Goal: Task Accomplishment & Management: Manage account settings

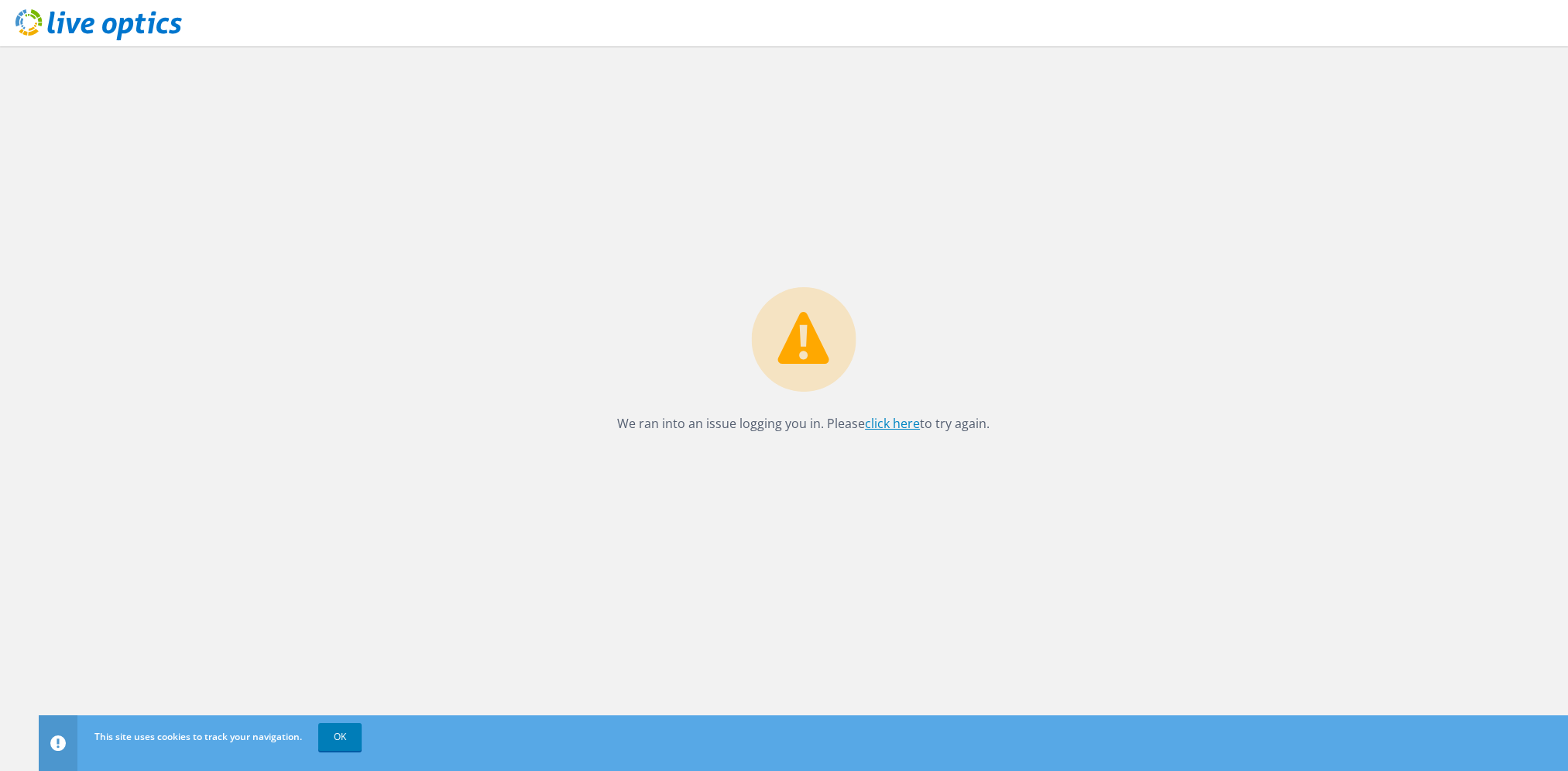
click at [874, 420] on link "click here" at bounding box center [892, 424] width 55 height 17
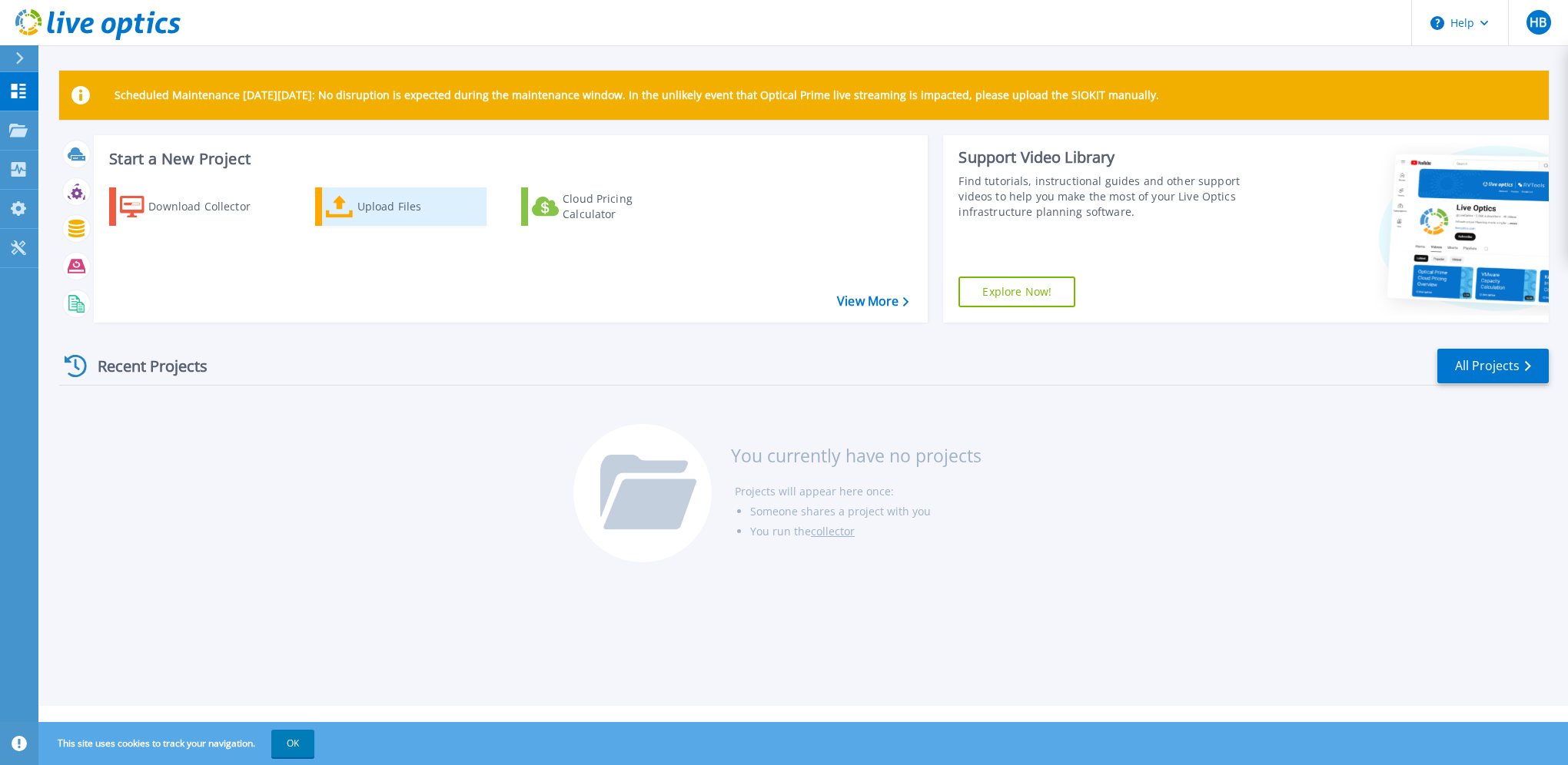
click at [384, 209] on div "Upload Files" at bounding box center [419, 207] width 123 height 31
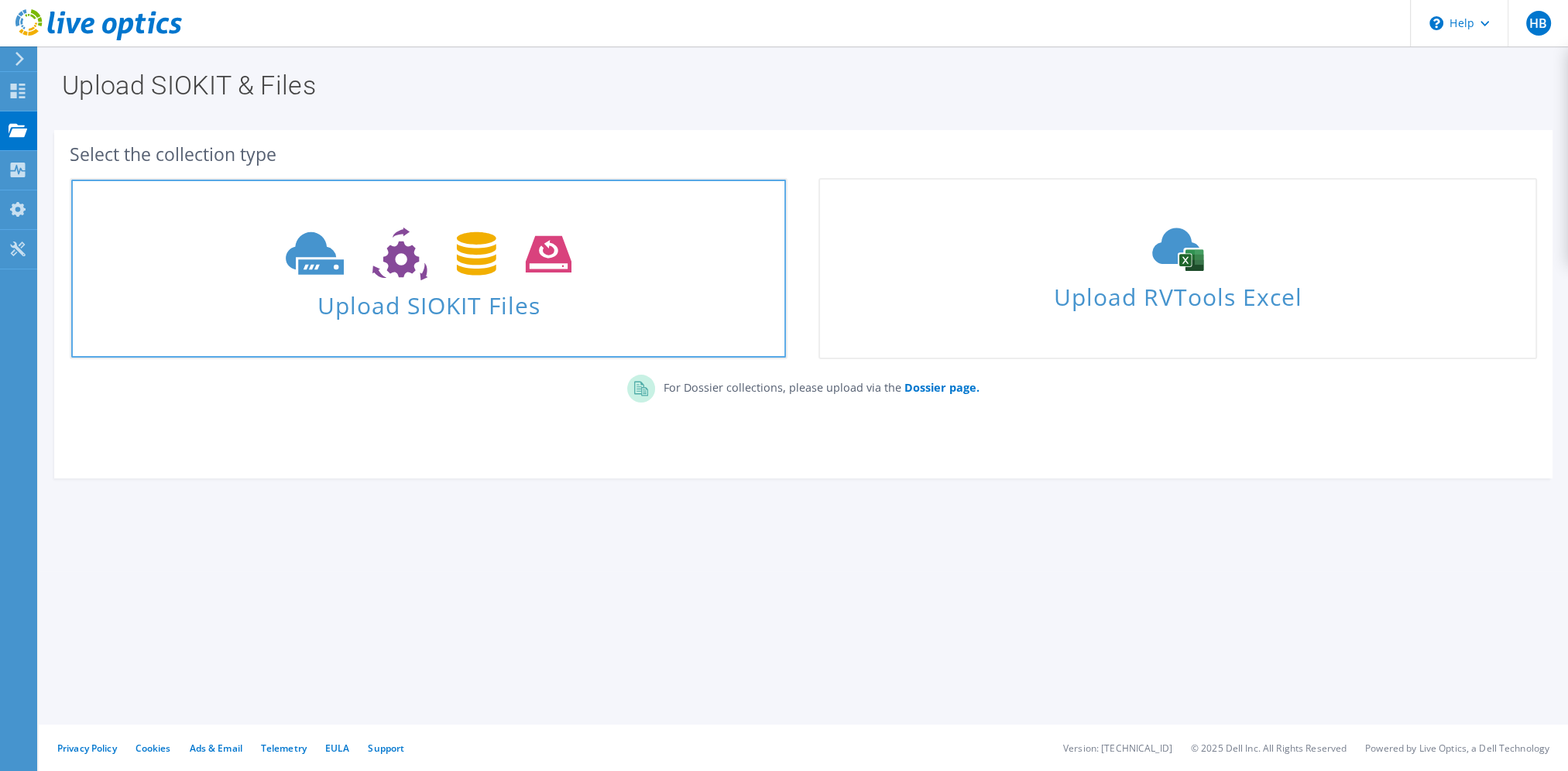
click at [414, 317] on span "Upload SIOKIT Files" at bounding box center [429, 301] width 715 height 33
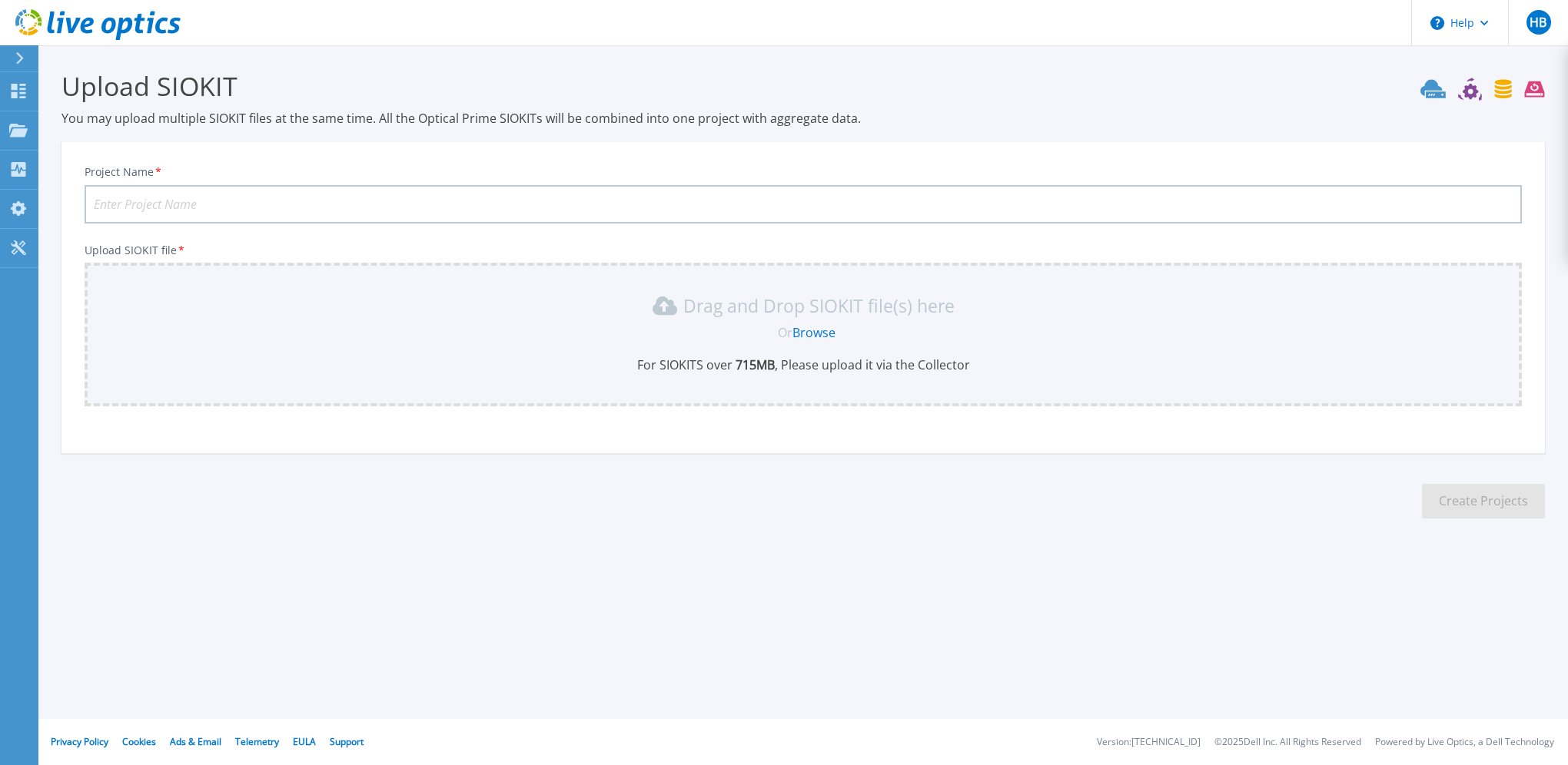
click at [799, 332] on link "Browse" at bounding box center [814, 333] width 43 height 17
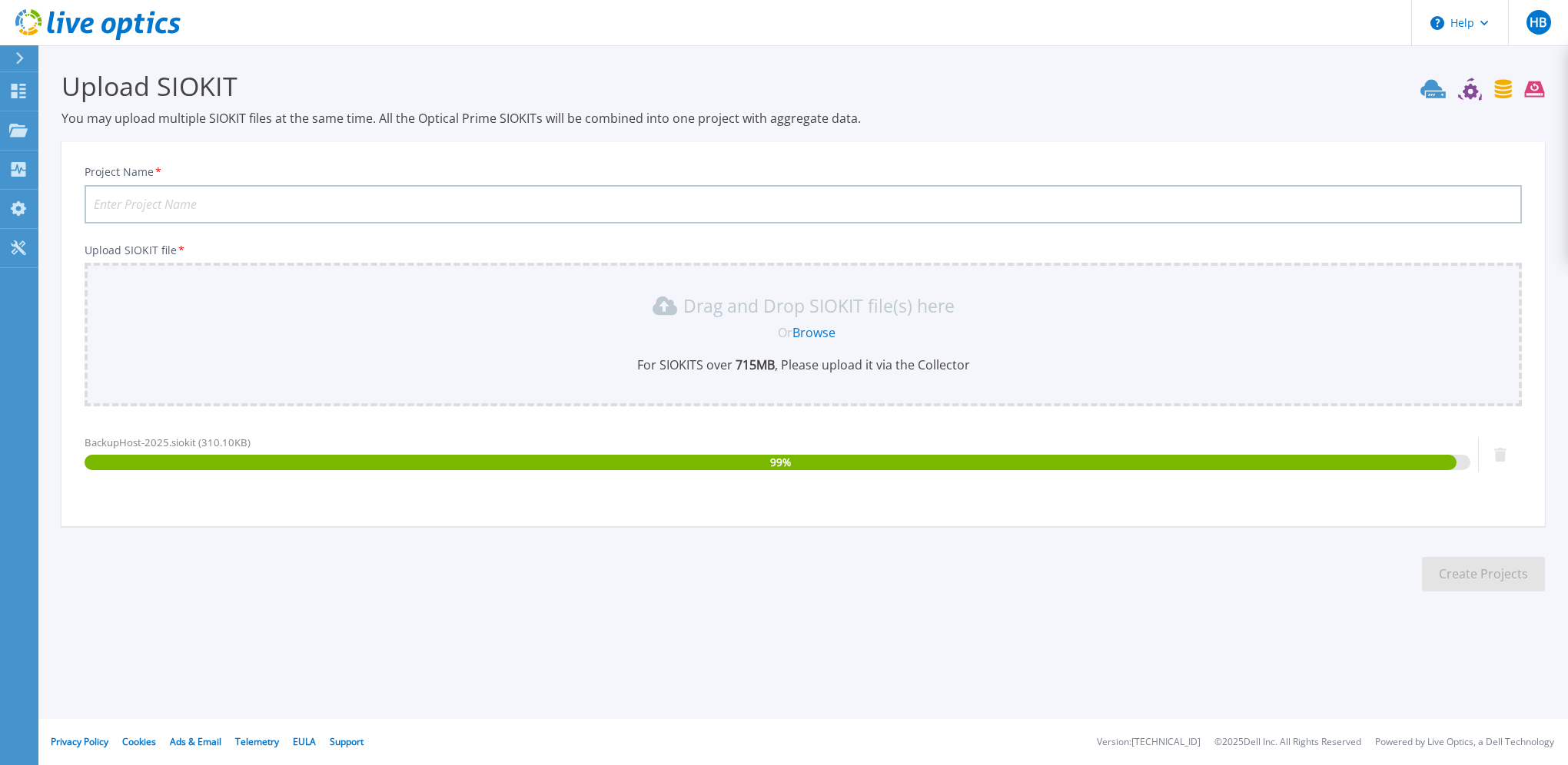
click at [269, 196] on input "Project Name *" at bounding box center [803, 204] width 1437 height 38
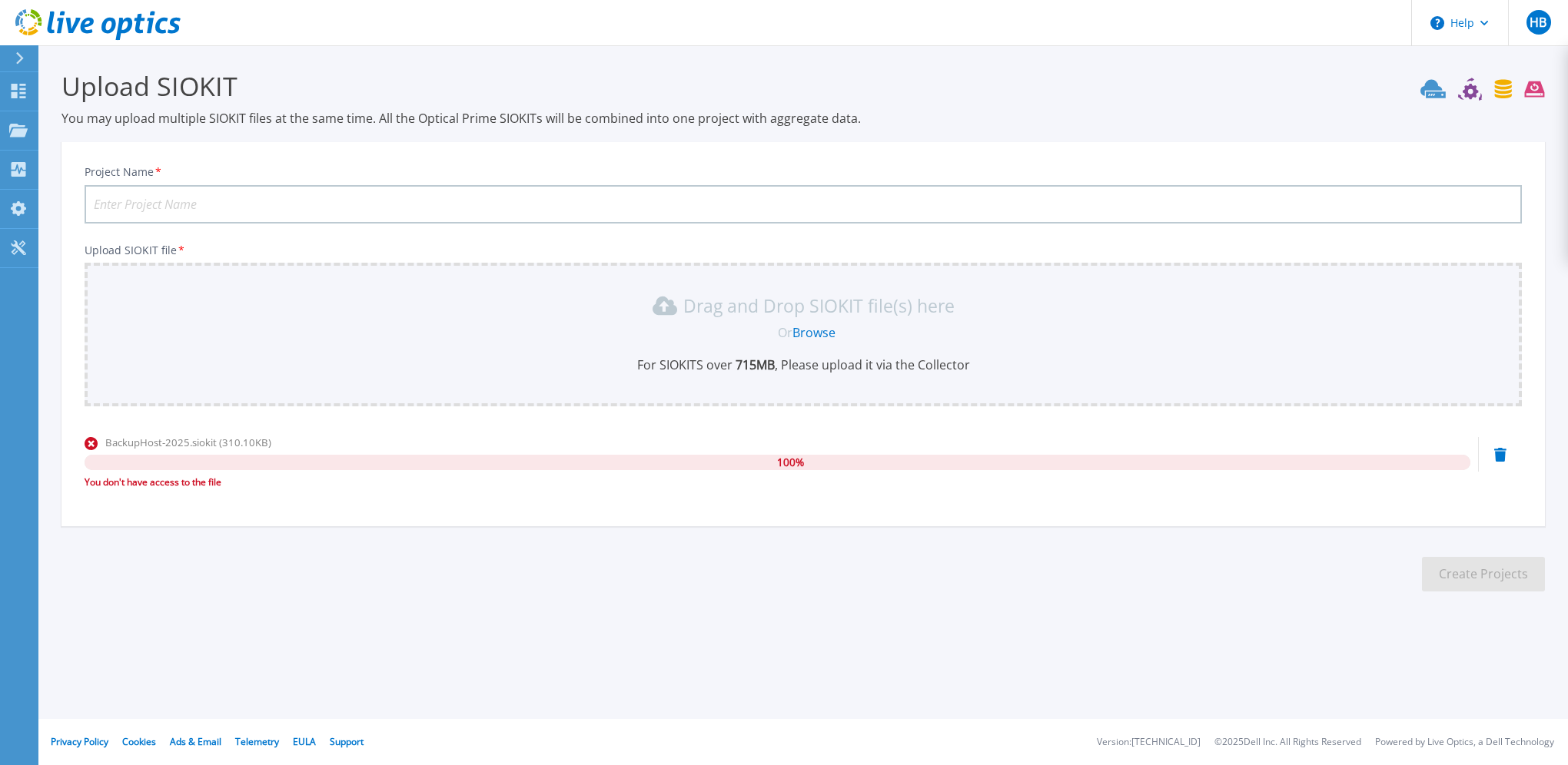
paste input "BackupHost-2025"
type input "BackupHost-2025"
click at [79, 23] on icon at bounding box center [98, 25] width 165 height 31
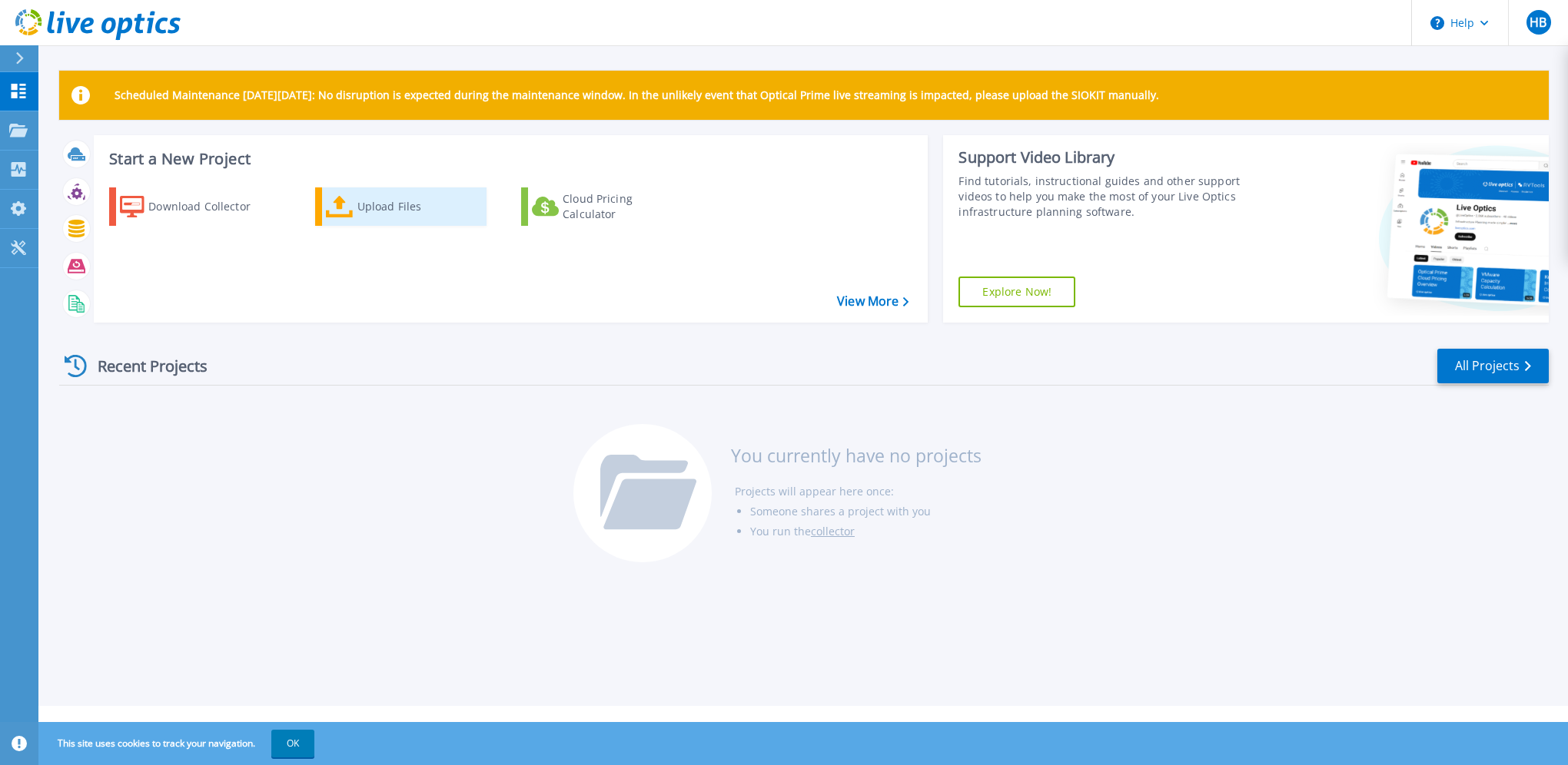
click at [422, 206] on div "Upload Files" at bounding box center [419, 207] width 123 height 31
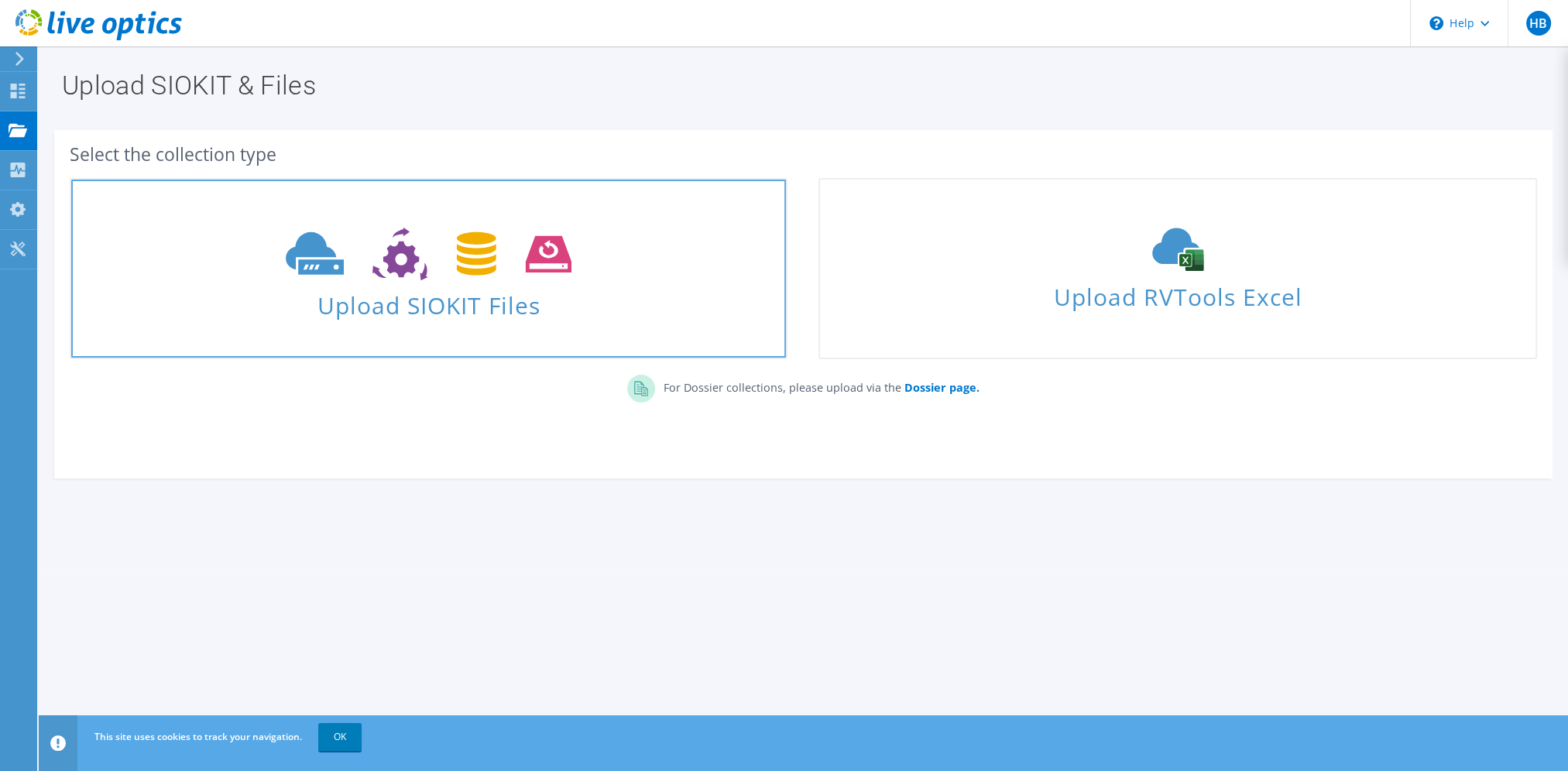
click at [422, 301] on span "Upload SIOKIT Files" at bounding box center [429, 301] width 715 height 33
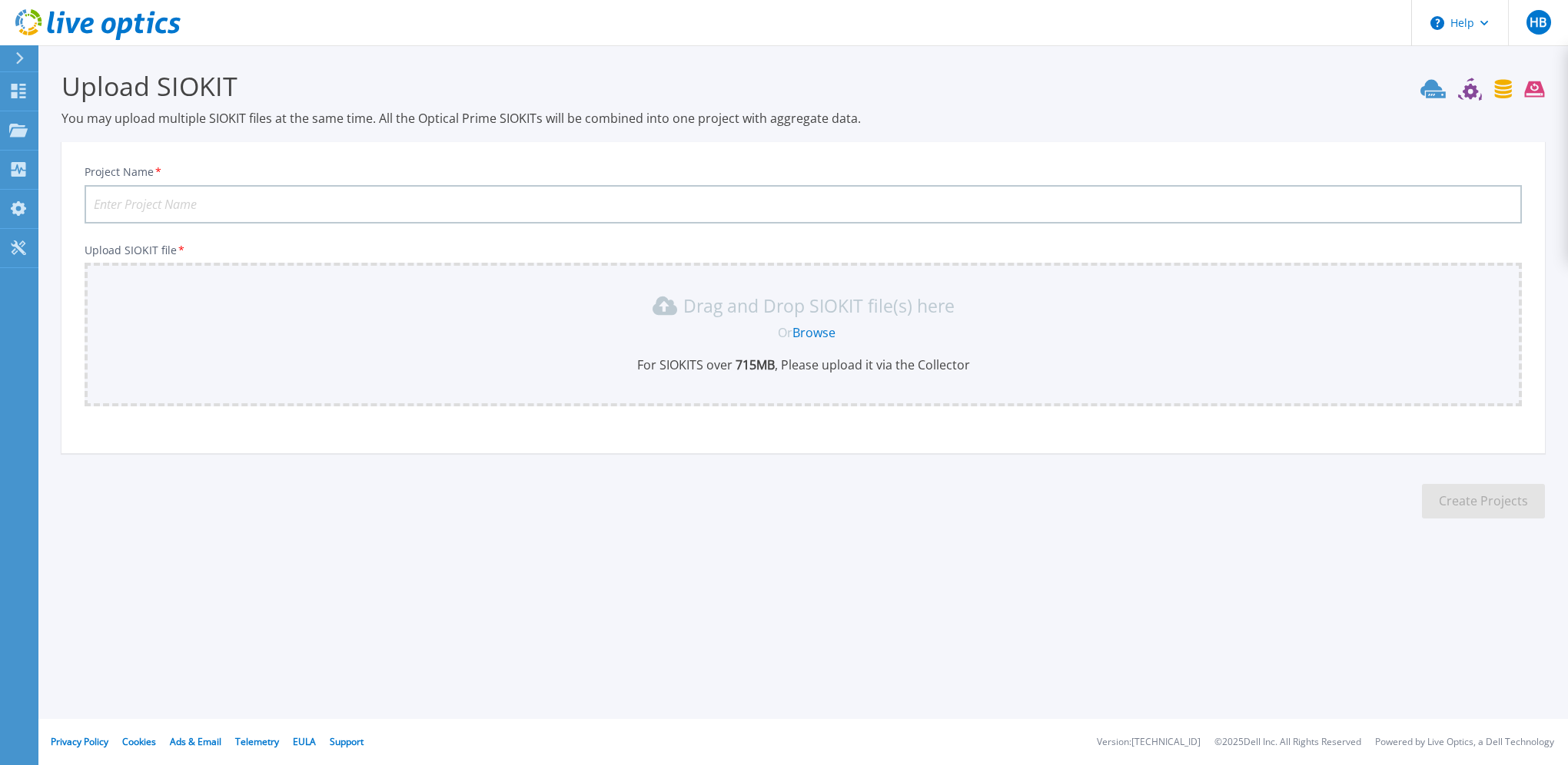
click at [824, 327] on link "Browse" at bounding box center [814, 333] width 43 height 17
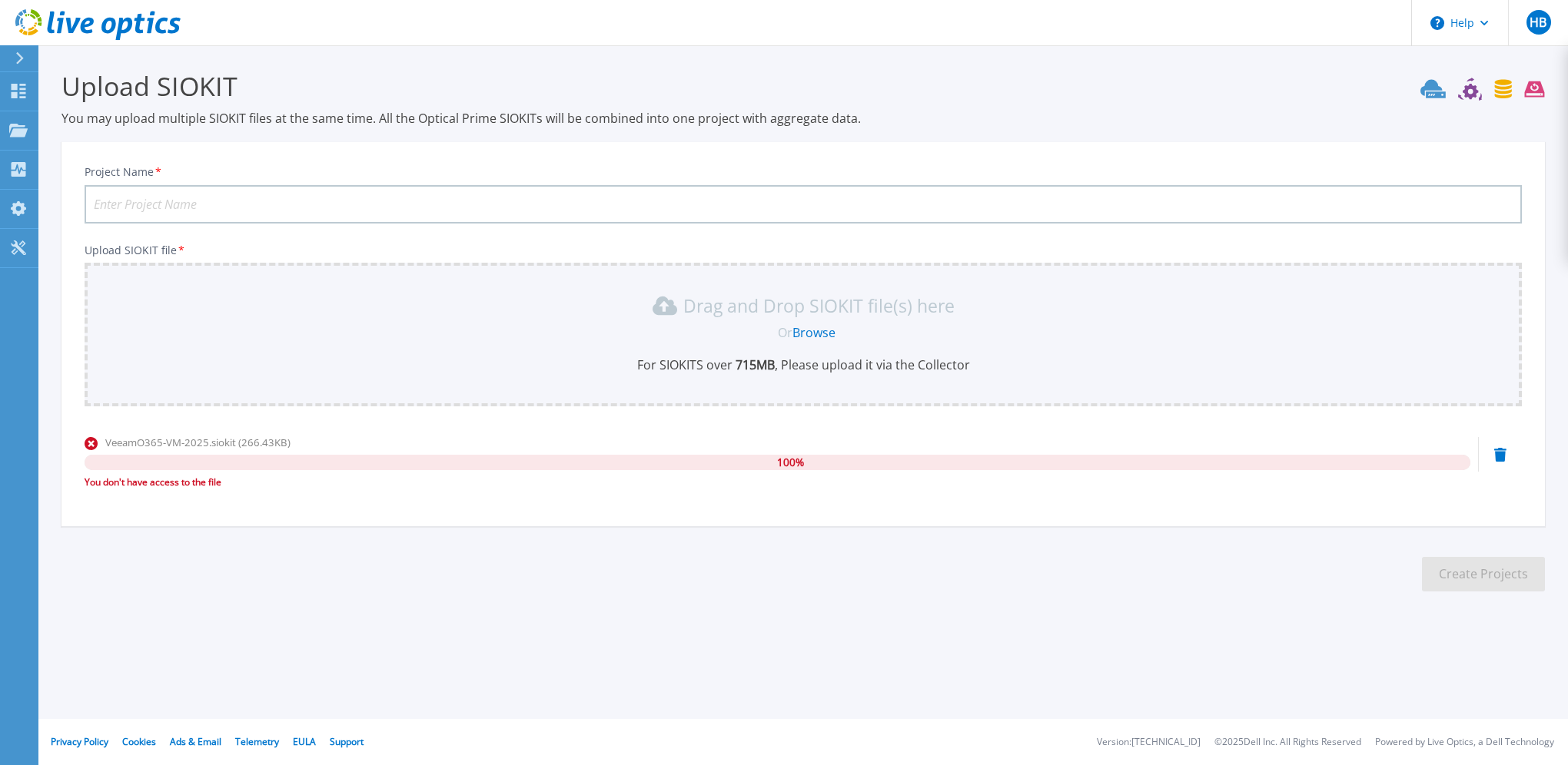
click at [831, 335] on link "Browse" at bounding box center [814, 333] width 43 height 17
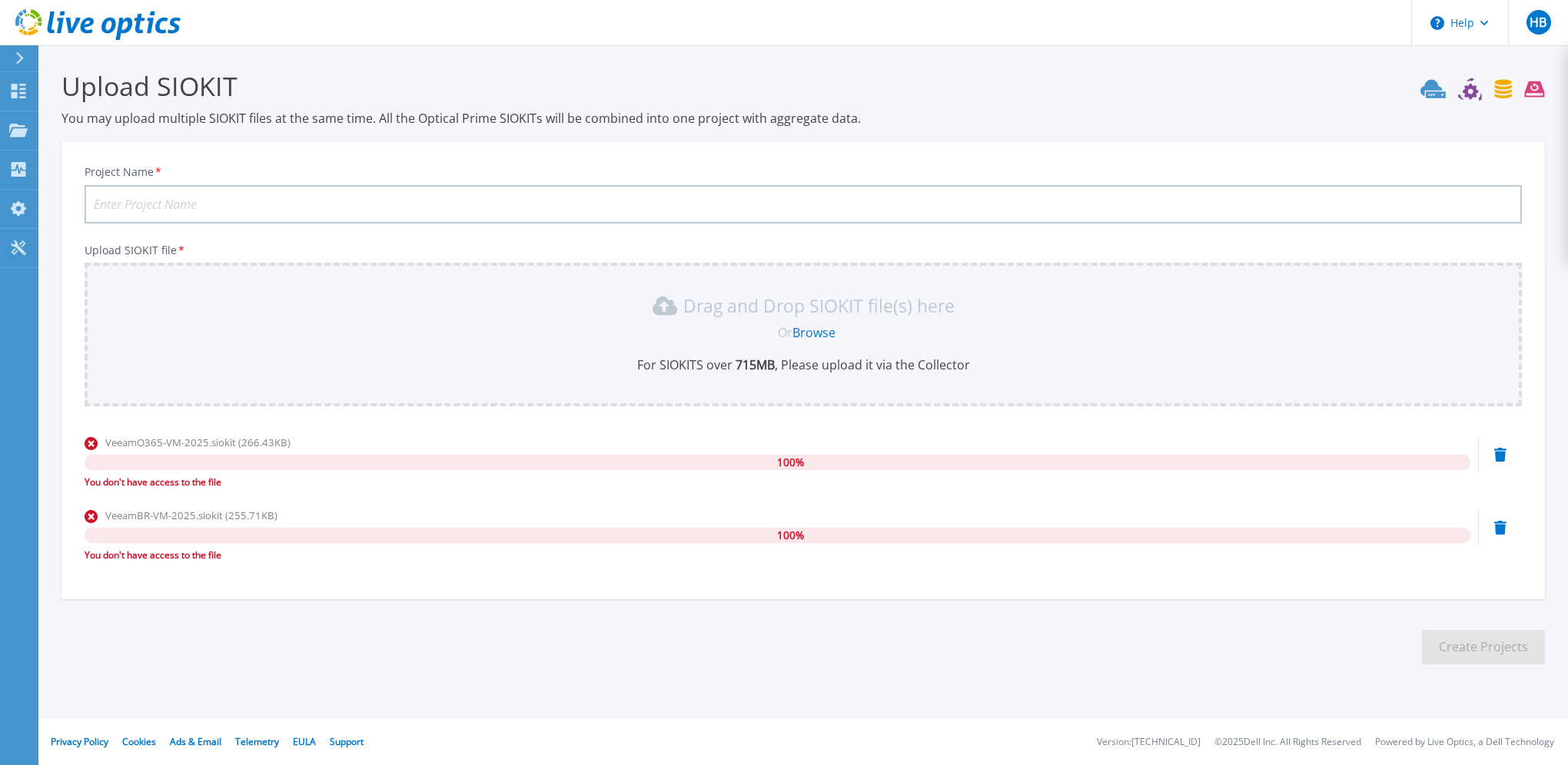
click at [813, 333] on link "Browse" at bounding box center [814, 333] width 43 height 17
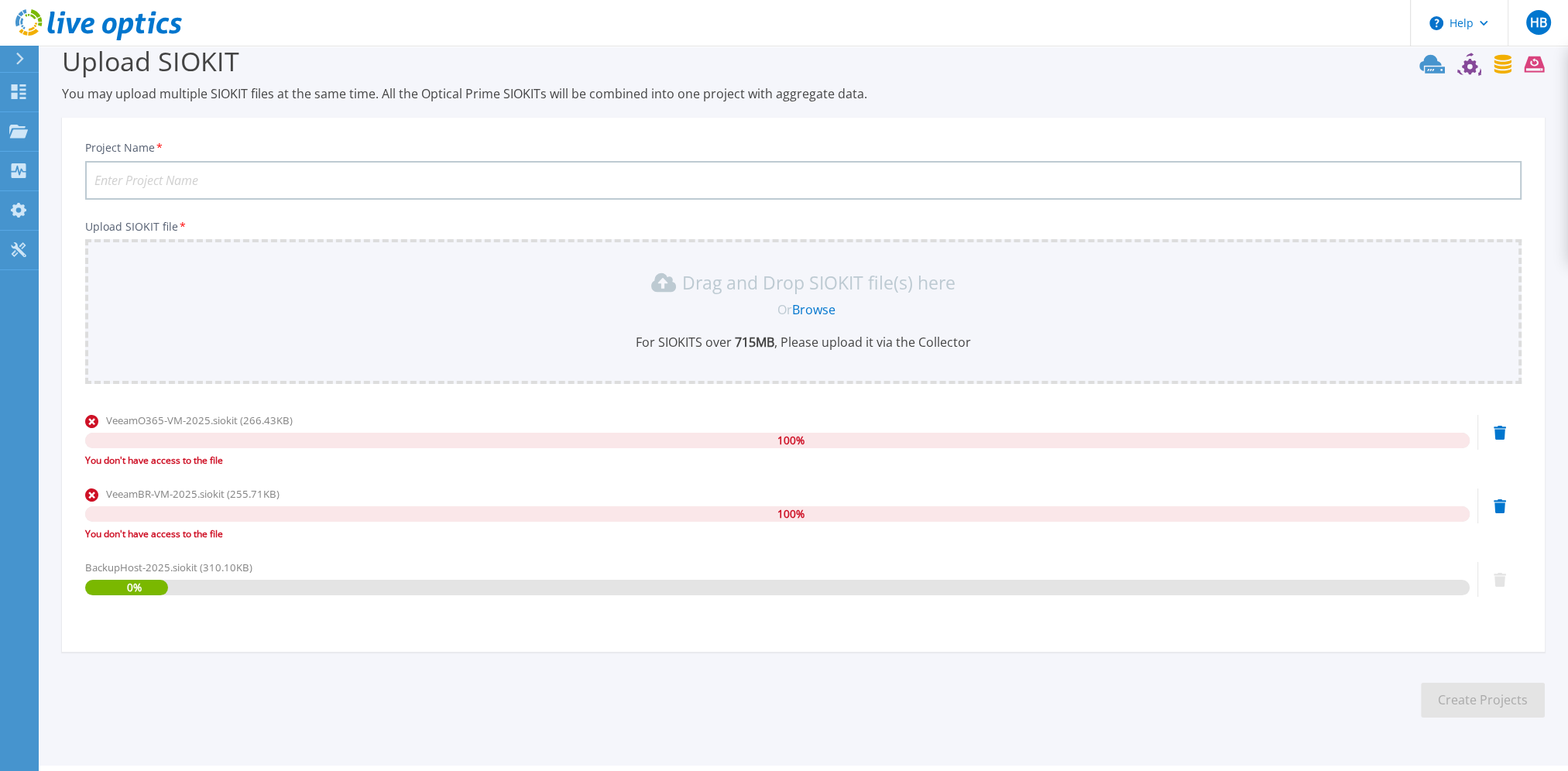
scroll to position [65, 0]
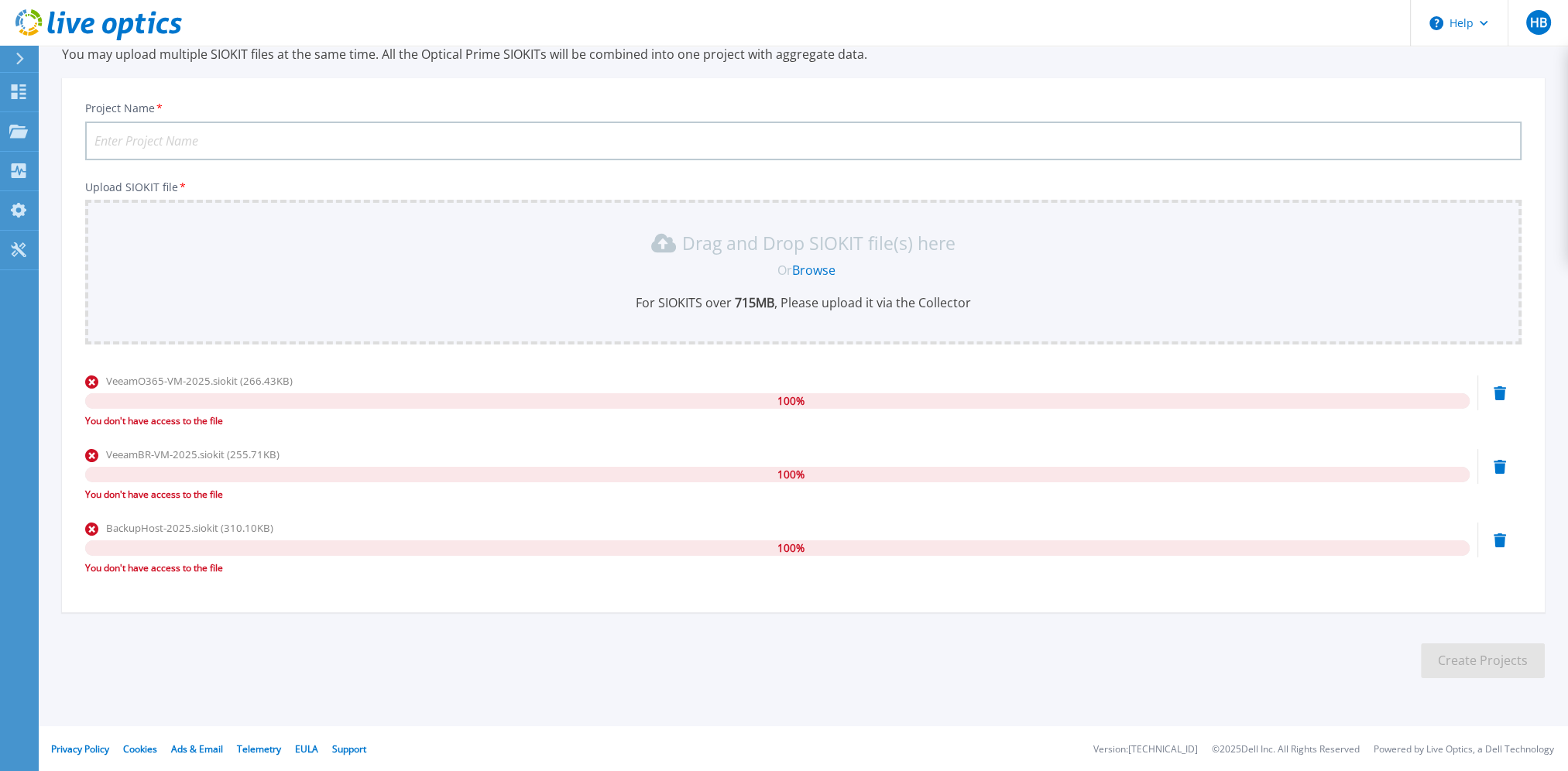
click at [14, 60] on div at bounding box center [26, 58] width 24 height 26
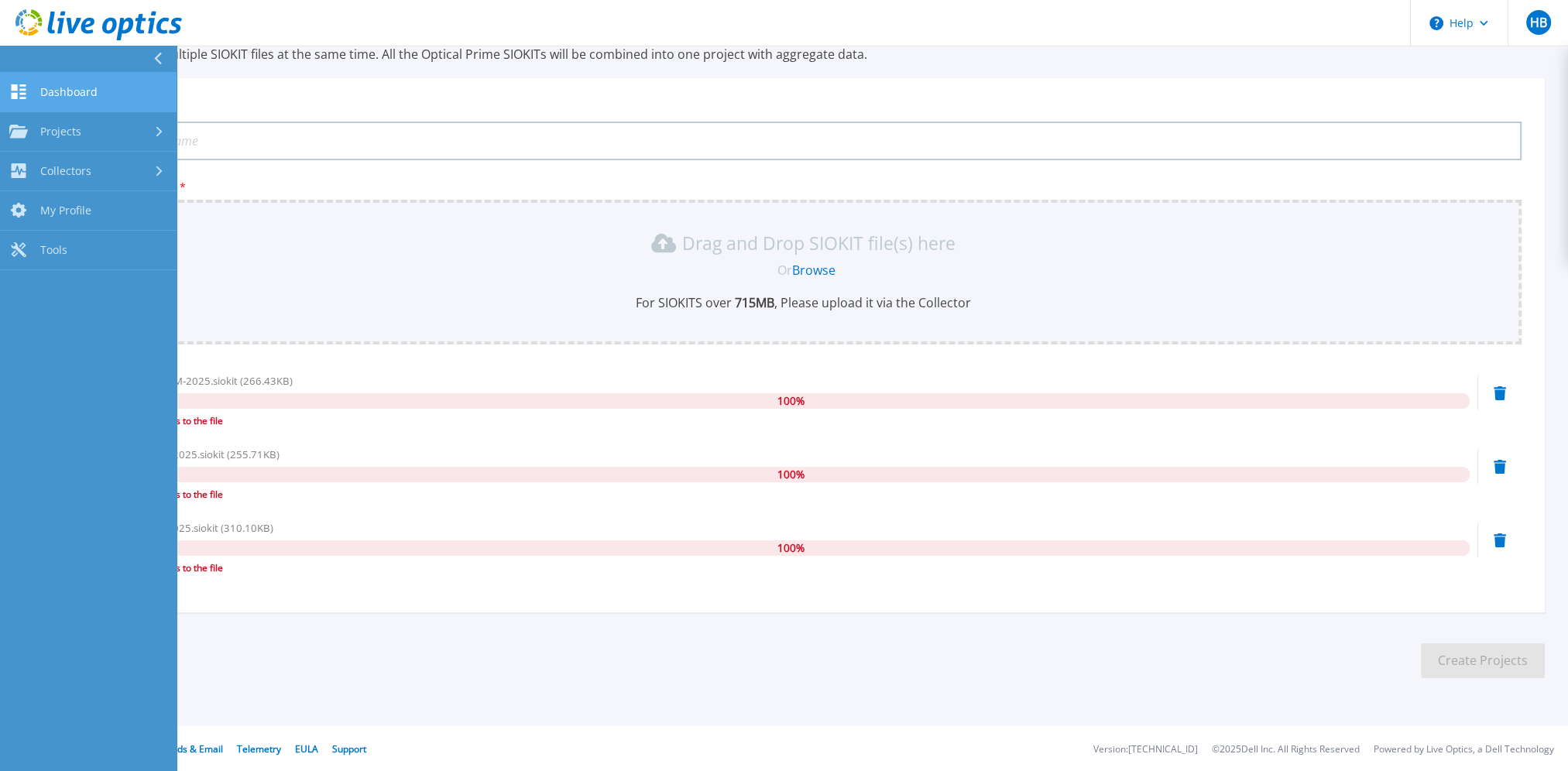
click at [55, 99] on span "Dashboard" at bounding box center [69, 92] width 58 height 14
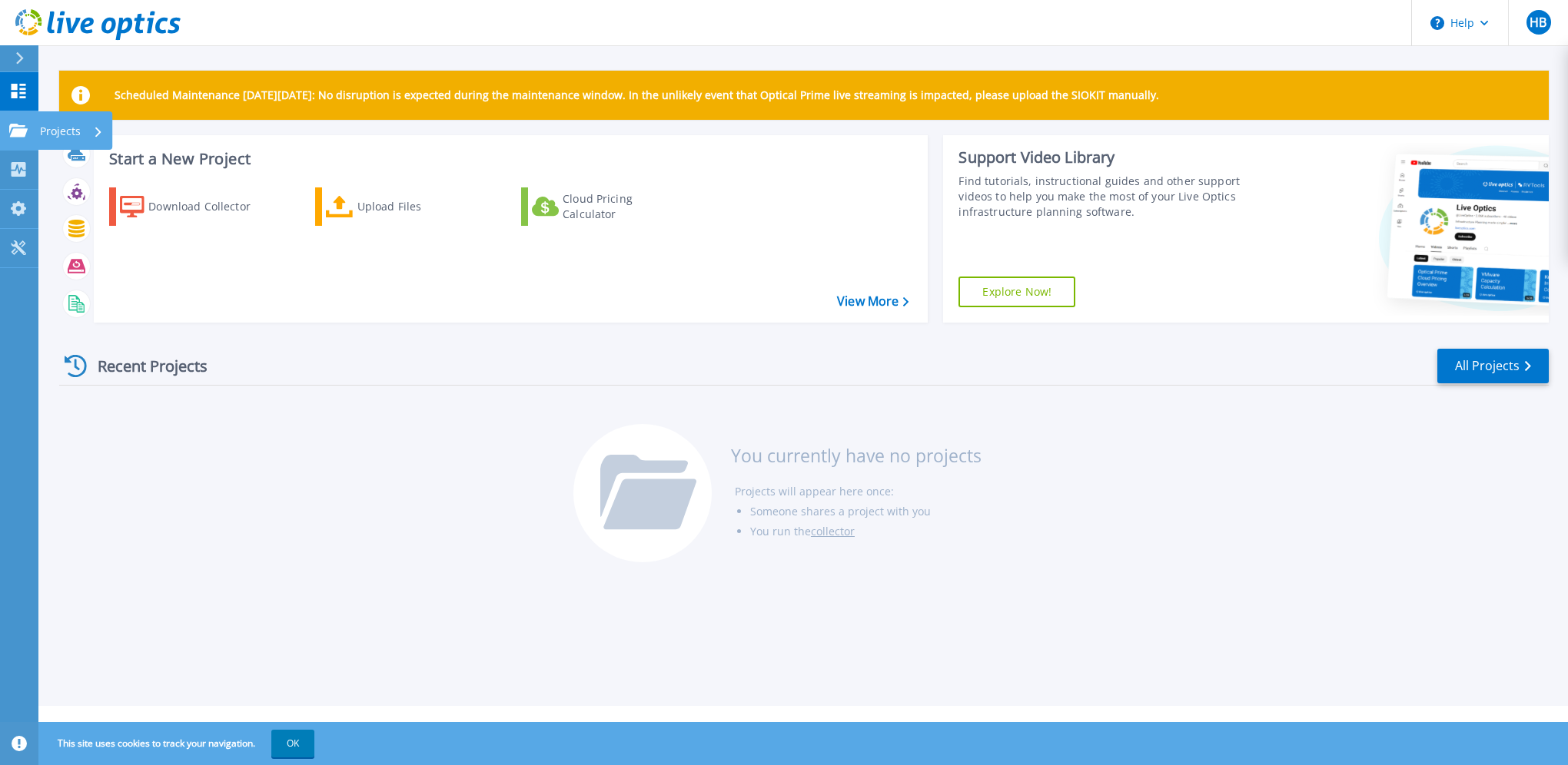
click at [83, 130] on div "Projects" at bounding box center [71, 132] width 63 height 40
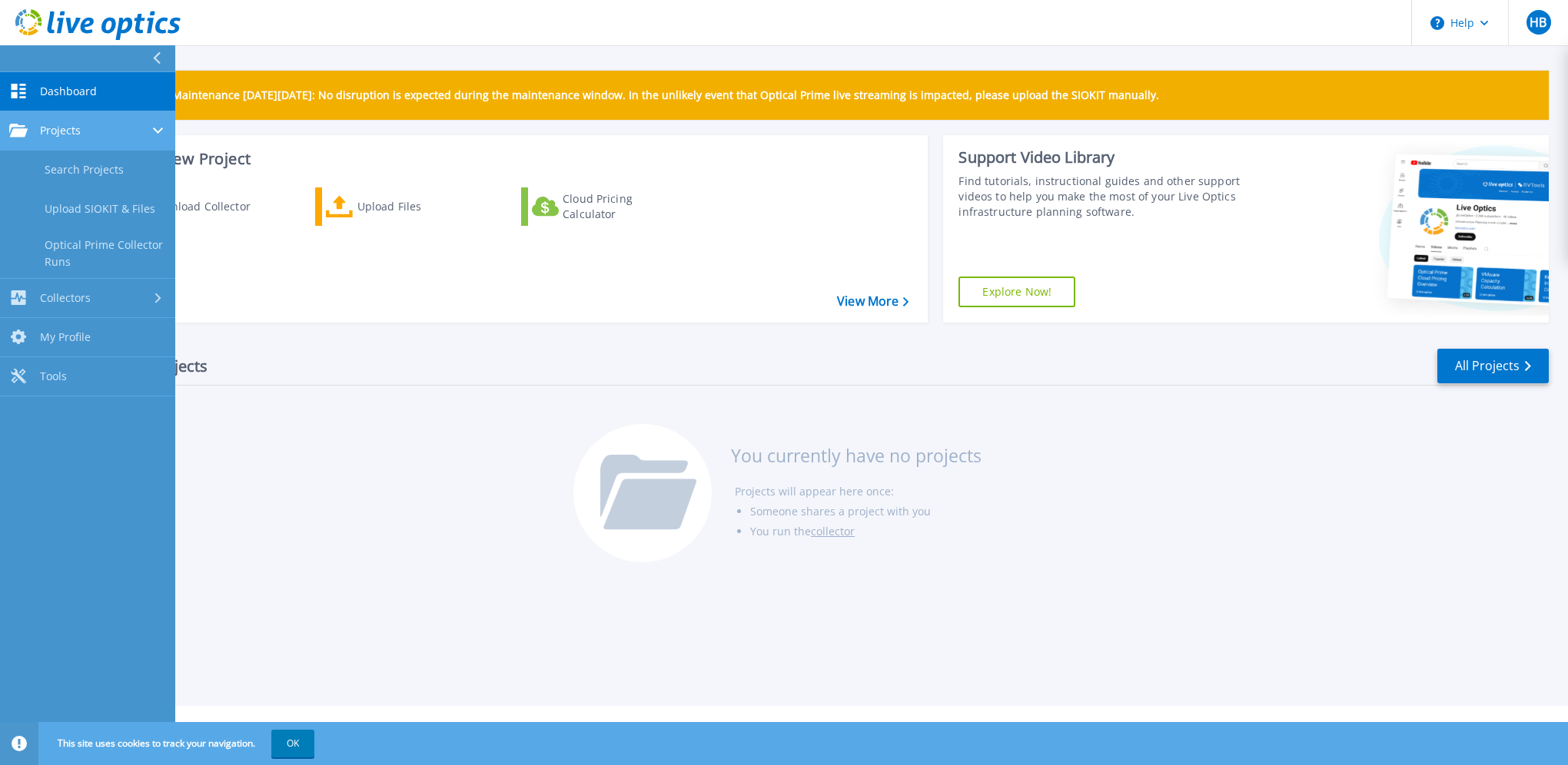
click at [156, 132] on icon at bounding box center [158, 130] width 10 height 6
click at [156, 132] on icon at bounding box center [158, 131] width 6 height 10
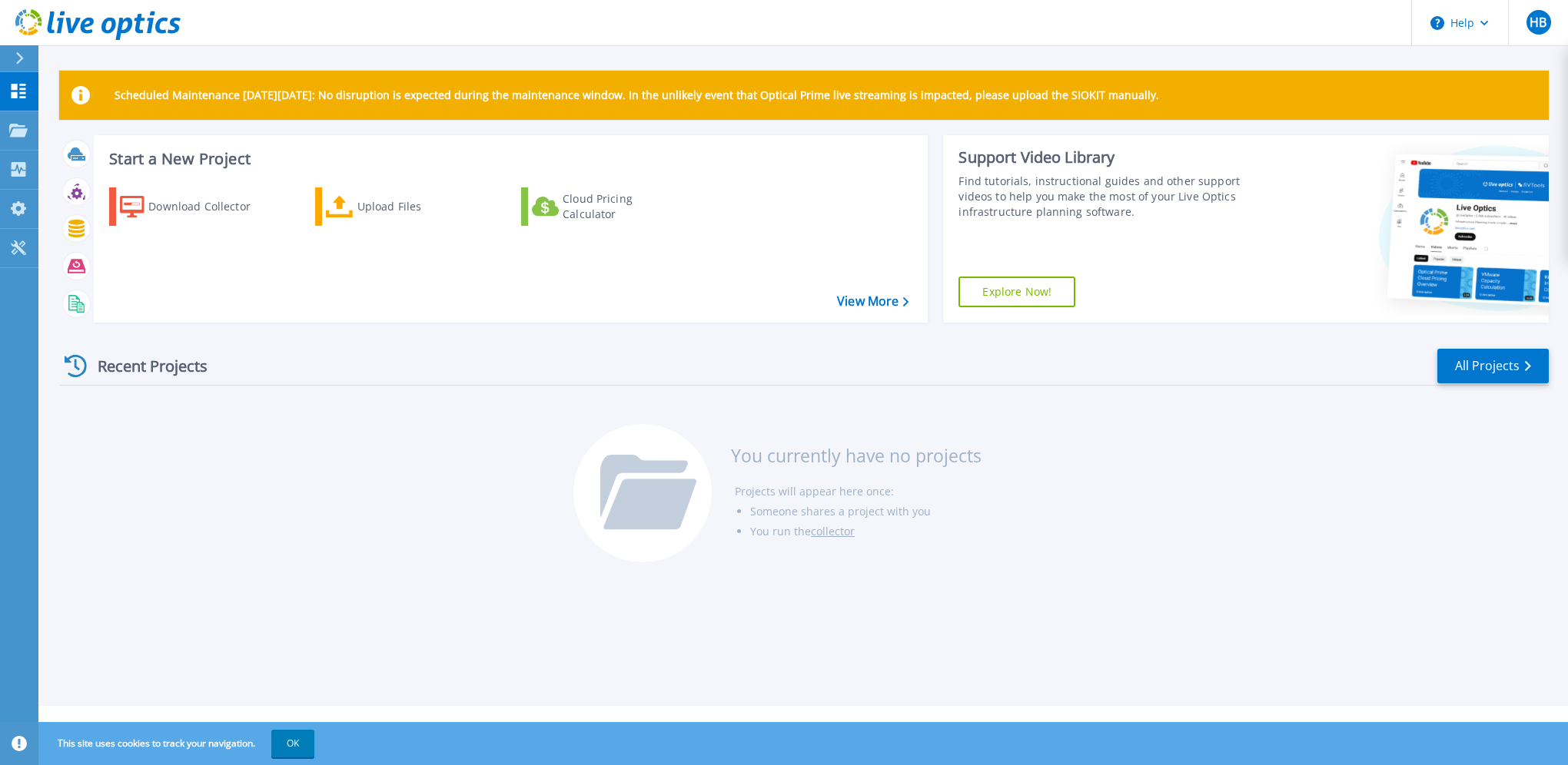
click at [30, 22] on icon at bounding box center [98, 25] width 165 height 31
click at [1462, 375] on link "All Projects" at bounding box center [1493, 366] width 112 height 35
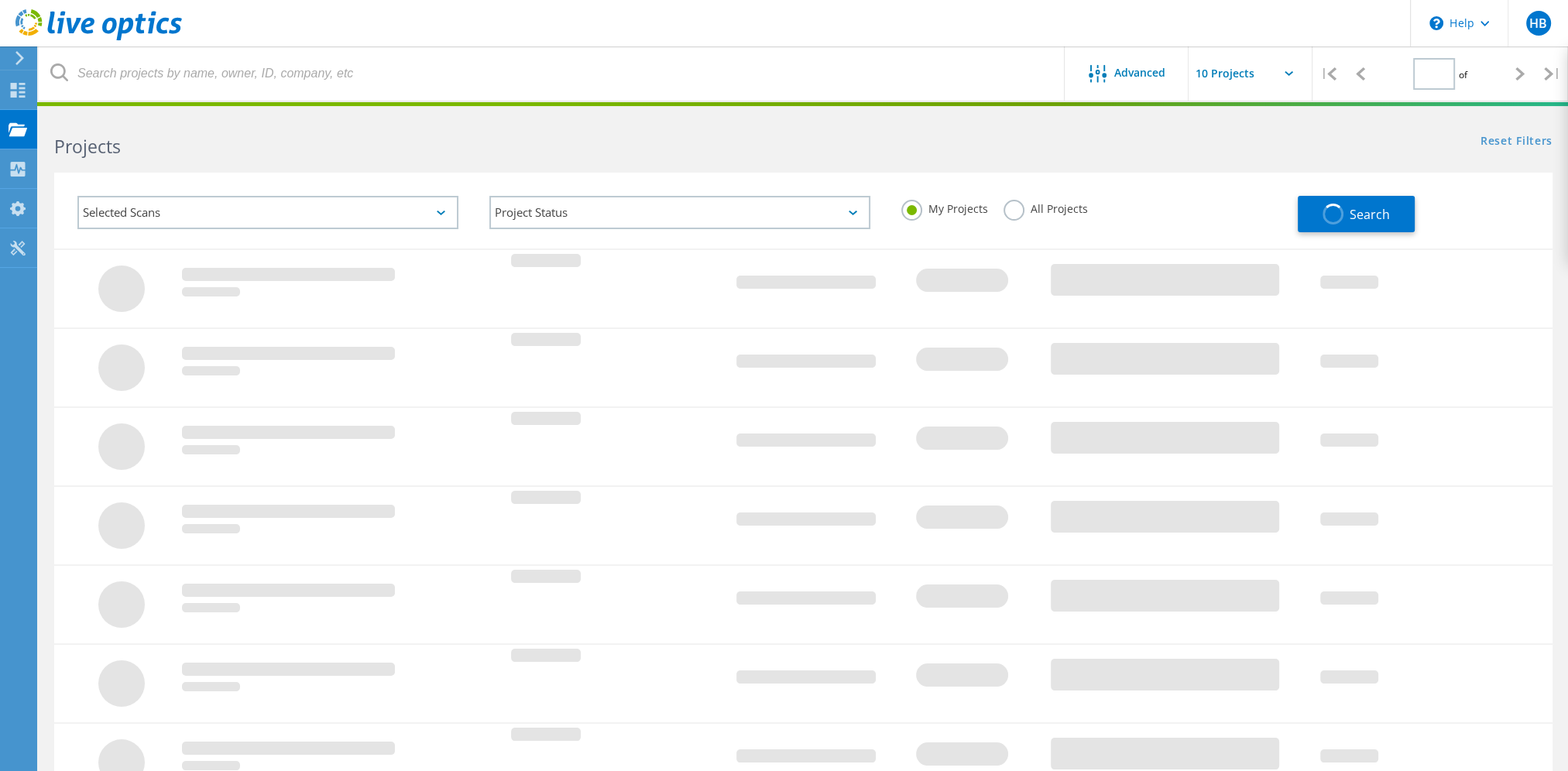
type input "1"
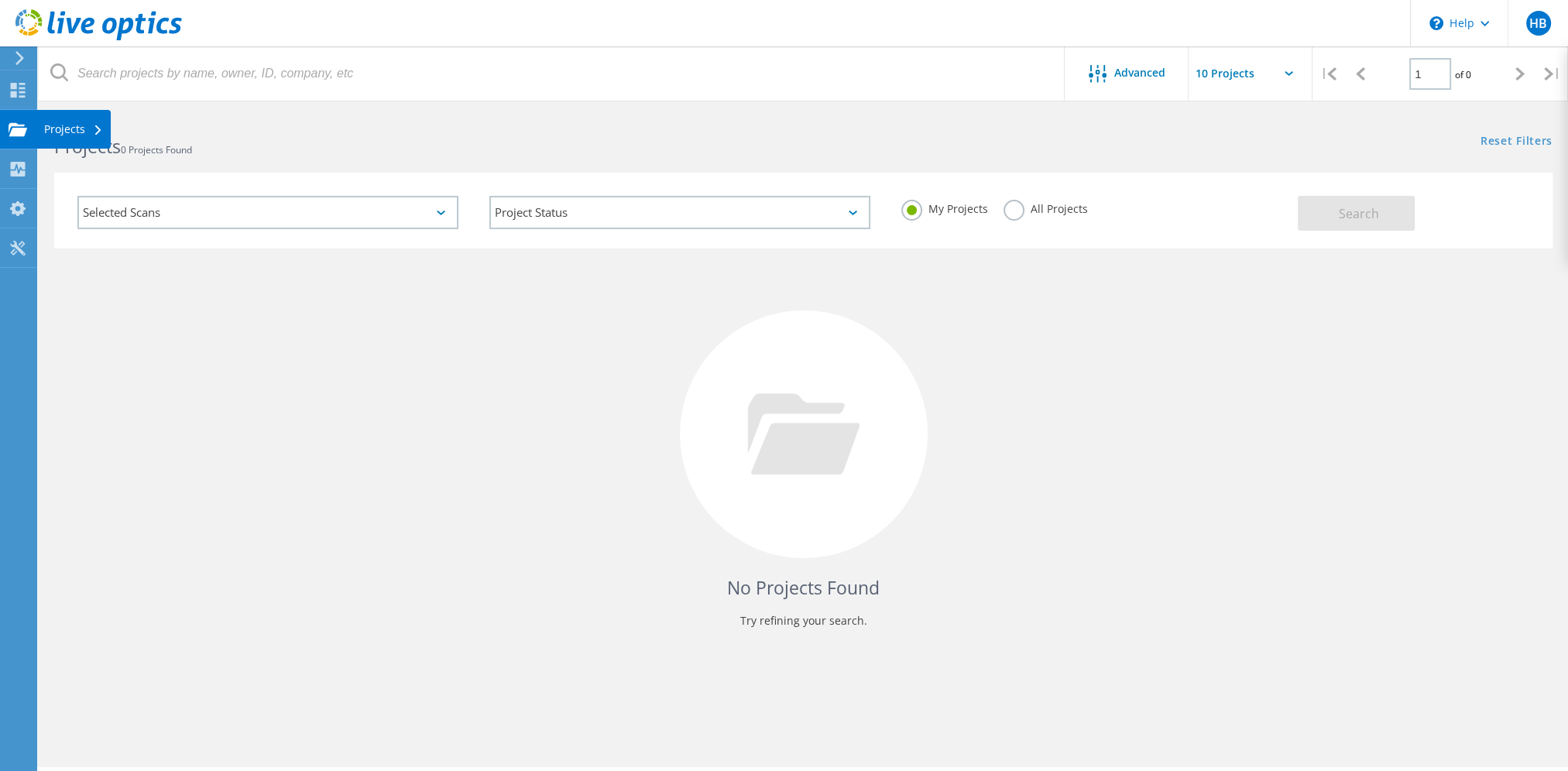
click at [18, 126] on icon at bounding box center [17, 129] width 18 height 15
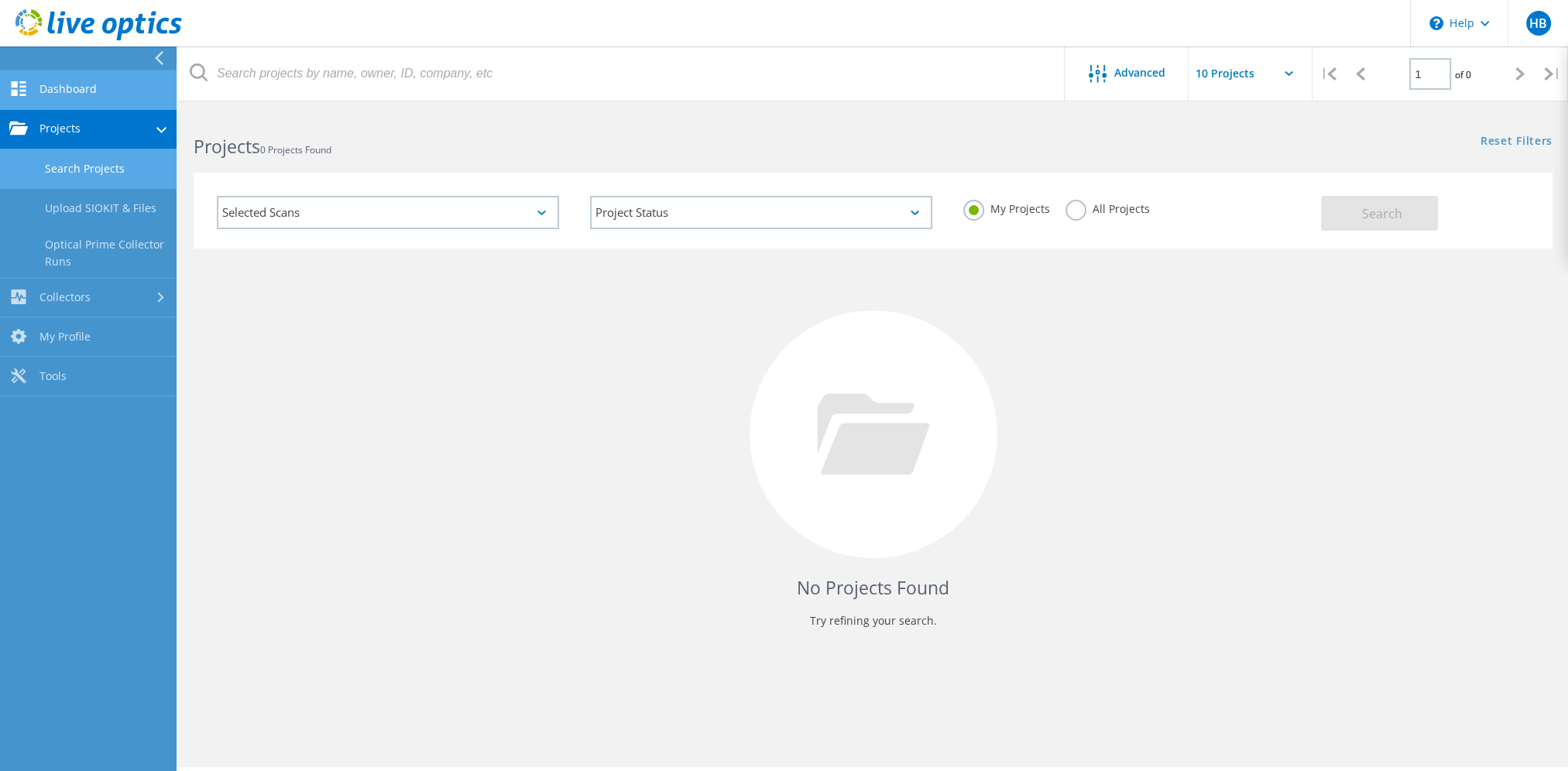
click at [62, 90] on link "Dashboard" at bounding box center [88, 90] width 176 height 39
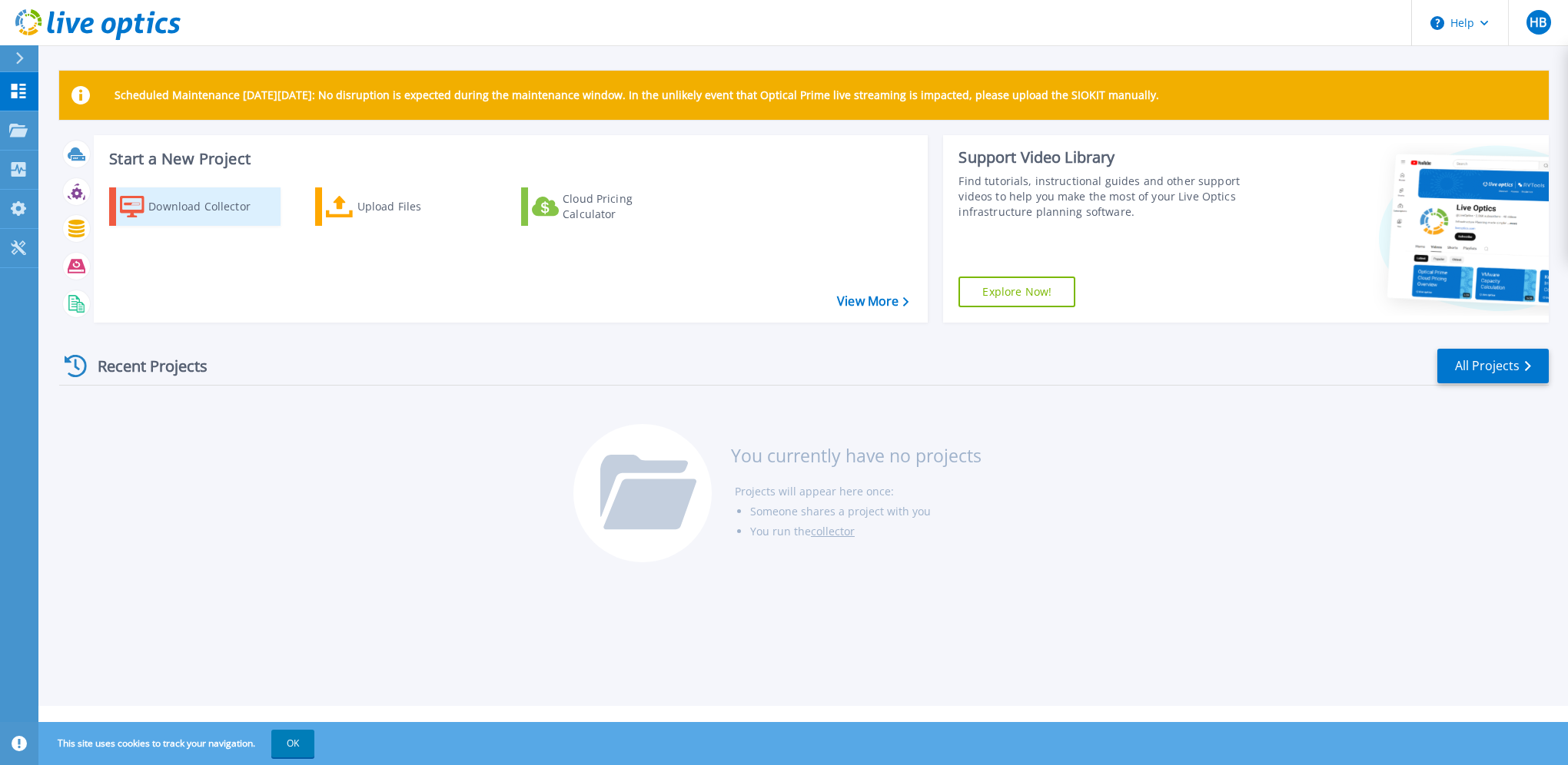
click at [216, 212] on div "Download Collector" at bounding box center [210, 207] width 123 height 31
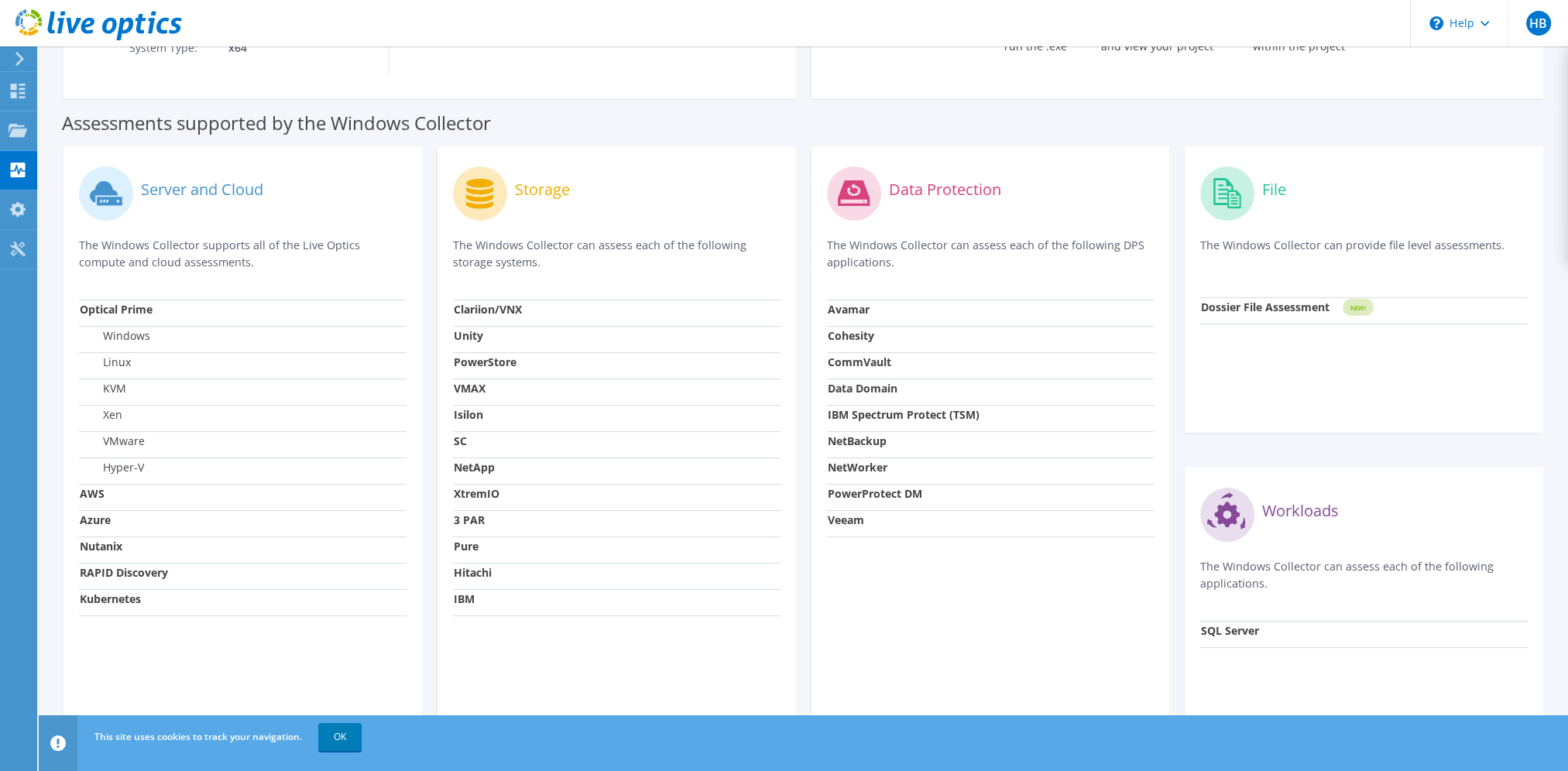
scroll to position [387, 0]
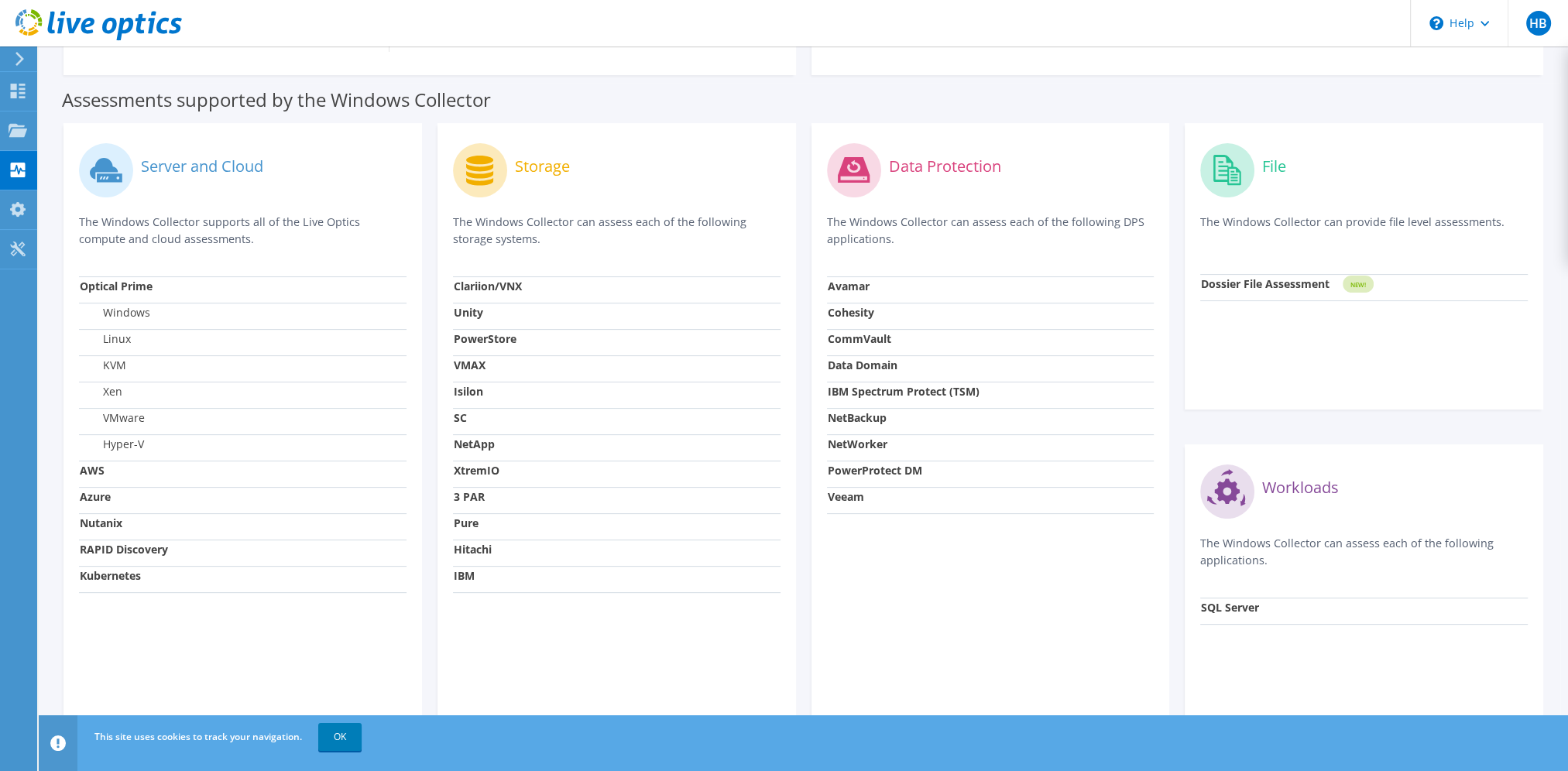
click at [128, 313] on label "Windows" at bounding box center [114, 313] width 71 height 16
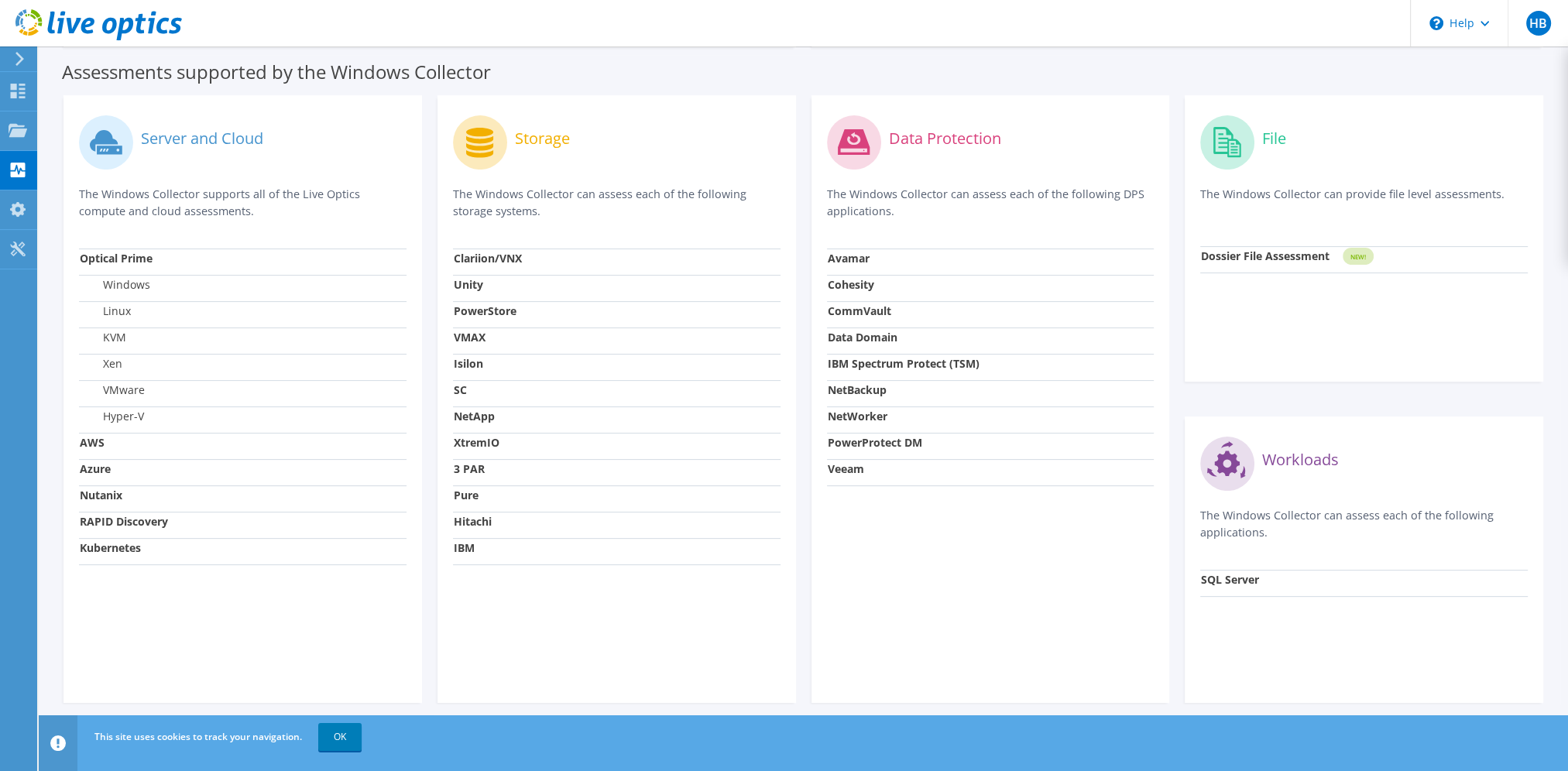
scroll to position [426, 0]
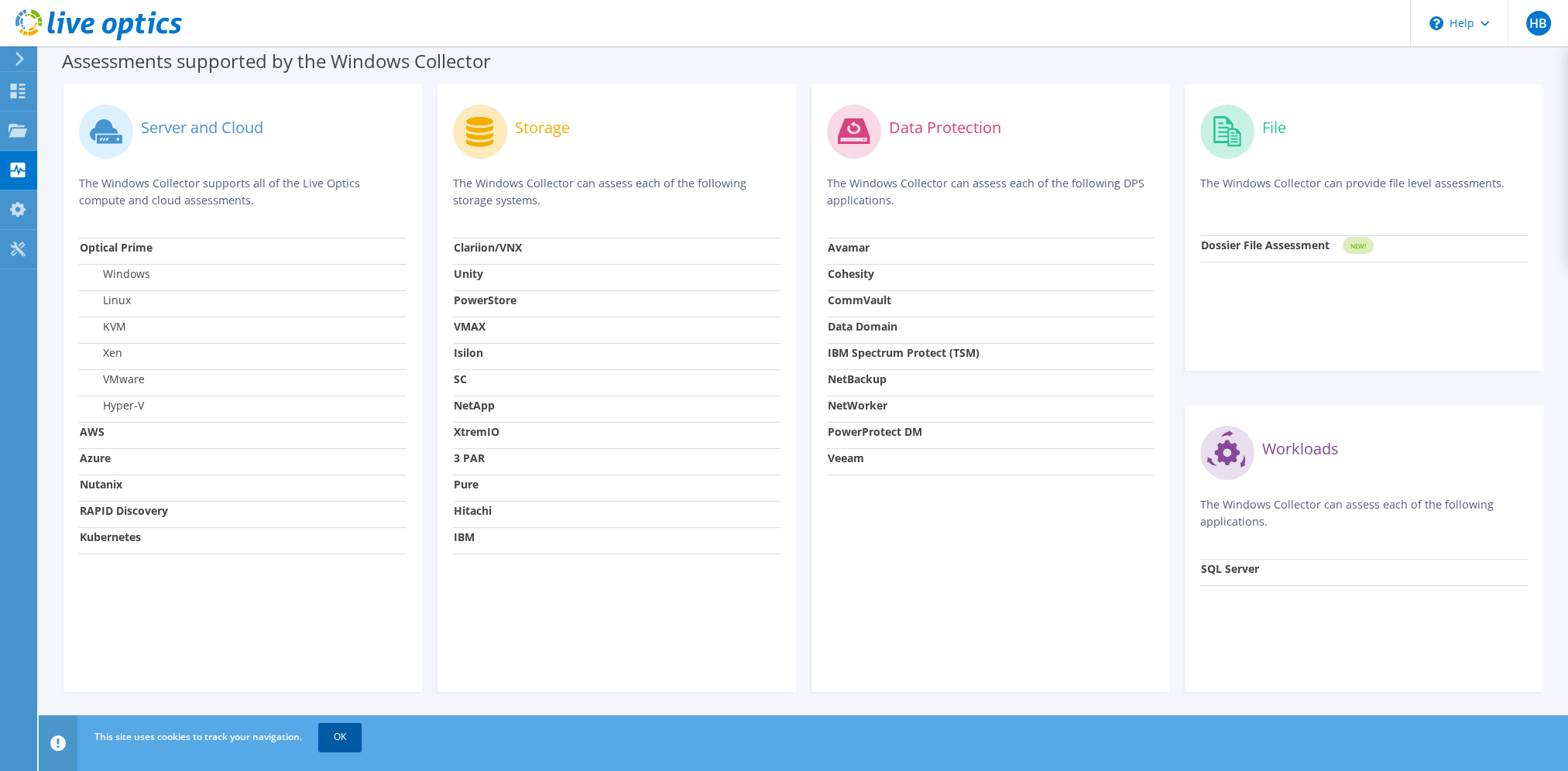
click at [356, 736] on link "OK" at bounding box center [340, 737] width 44 height 28
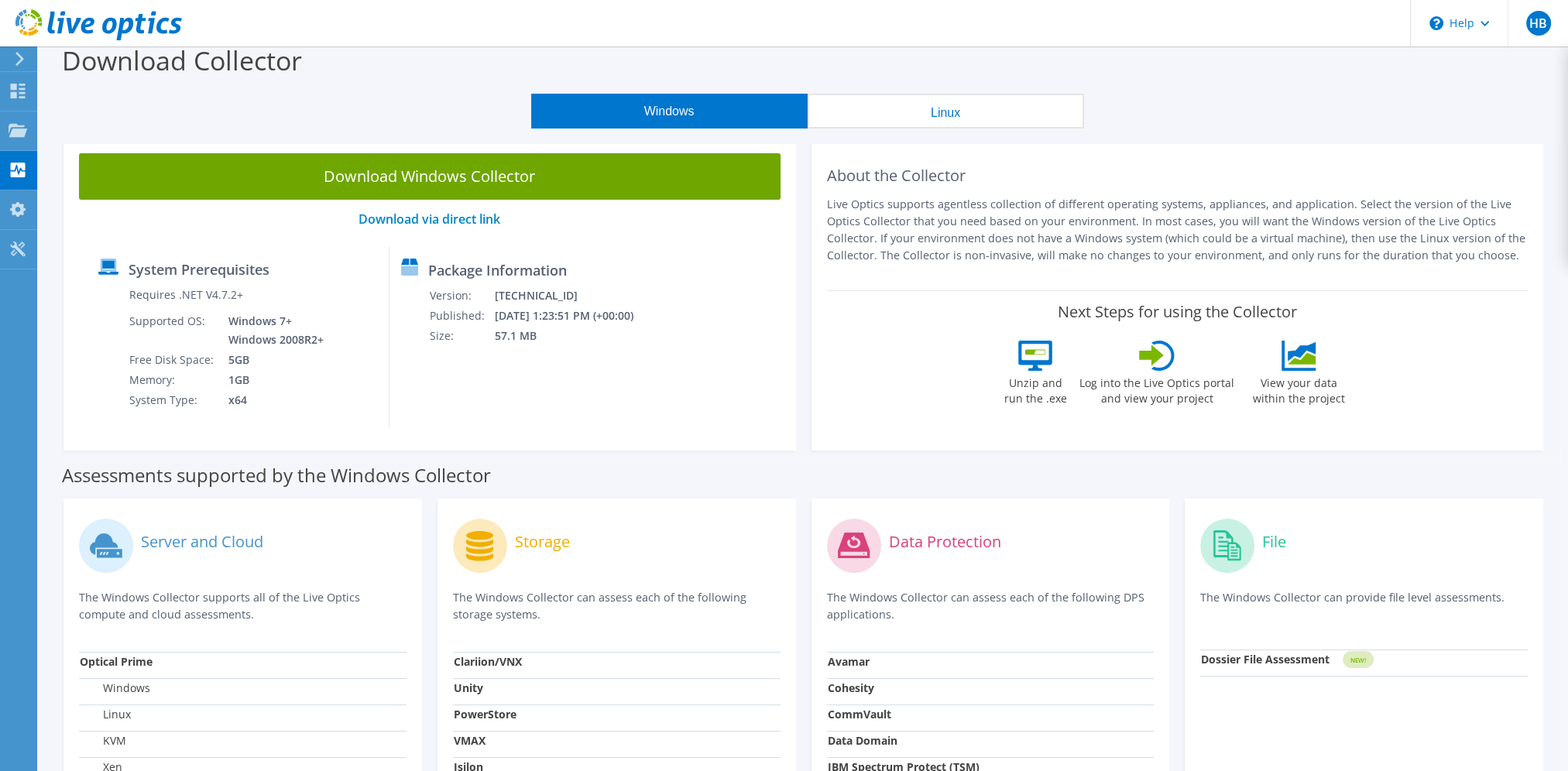
scroll to position [0, 0]
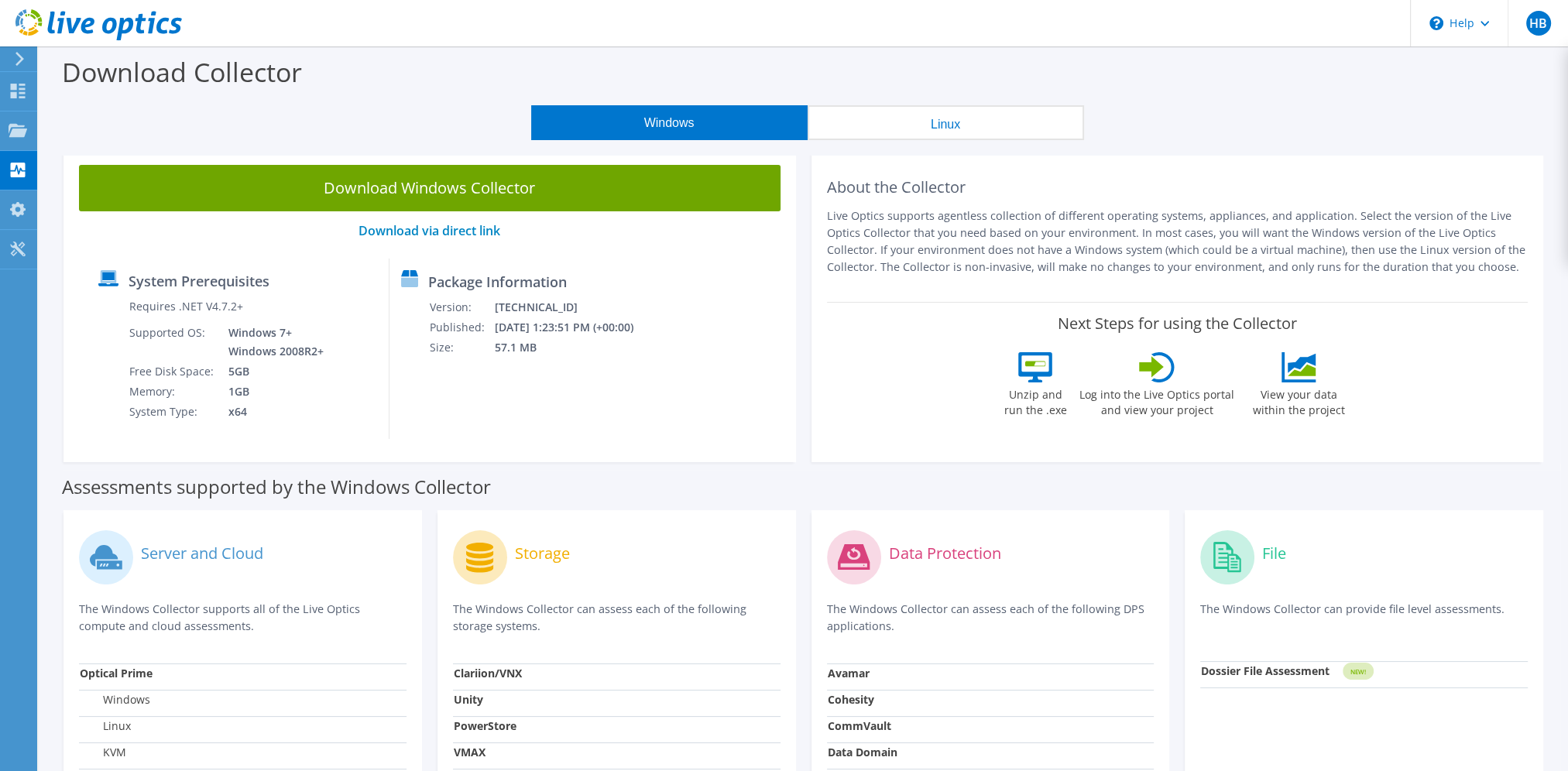
click at [176, 562] on label "Server and Cloud" at bounding box center [202, 554] width 122 height 16
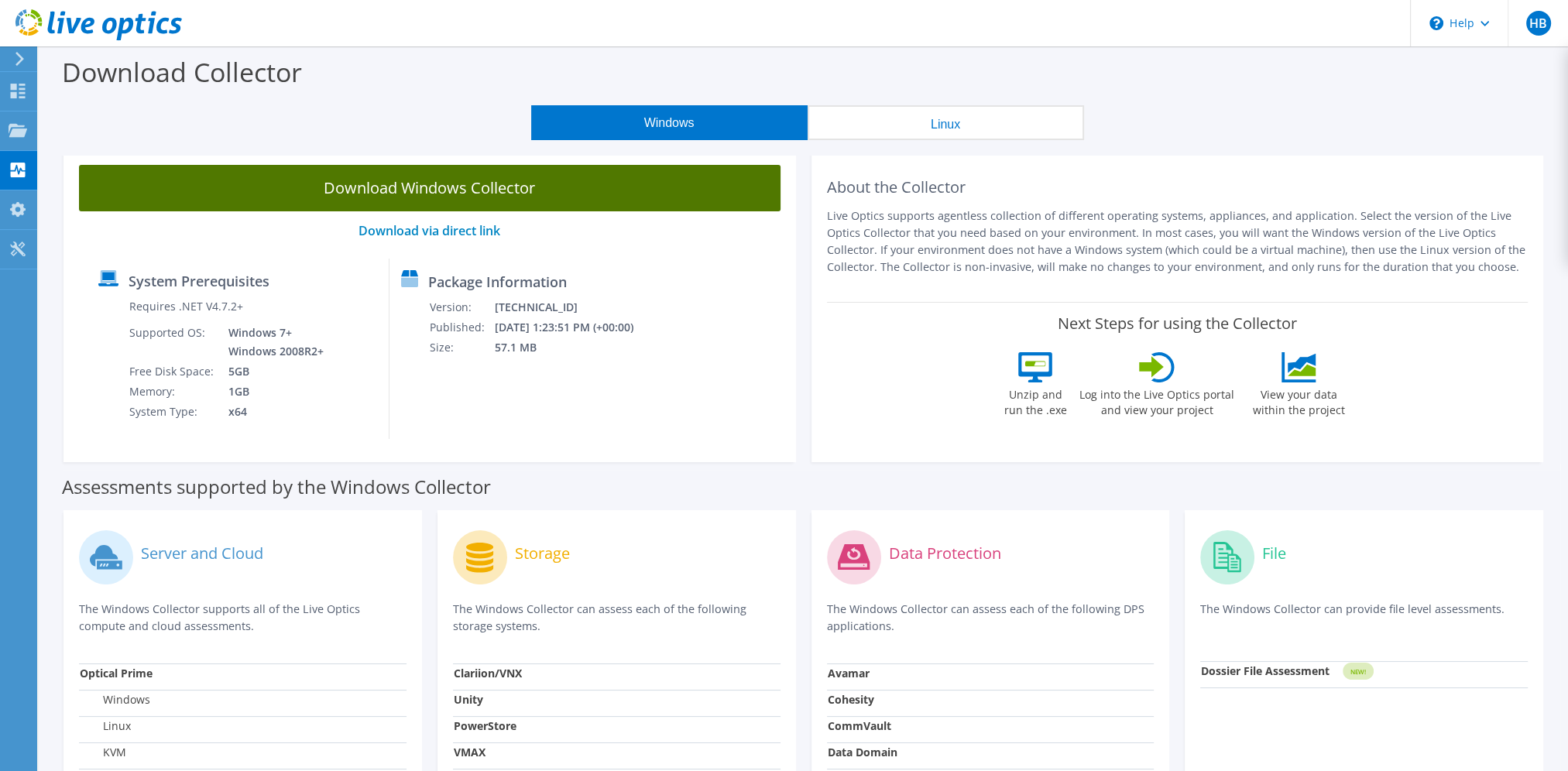
click at [349, 190] on link "Download Windows Collector" at bounding box center [430, 188] width 701 height 46
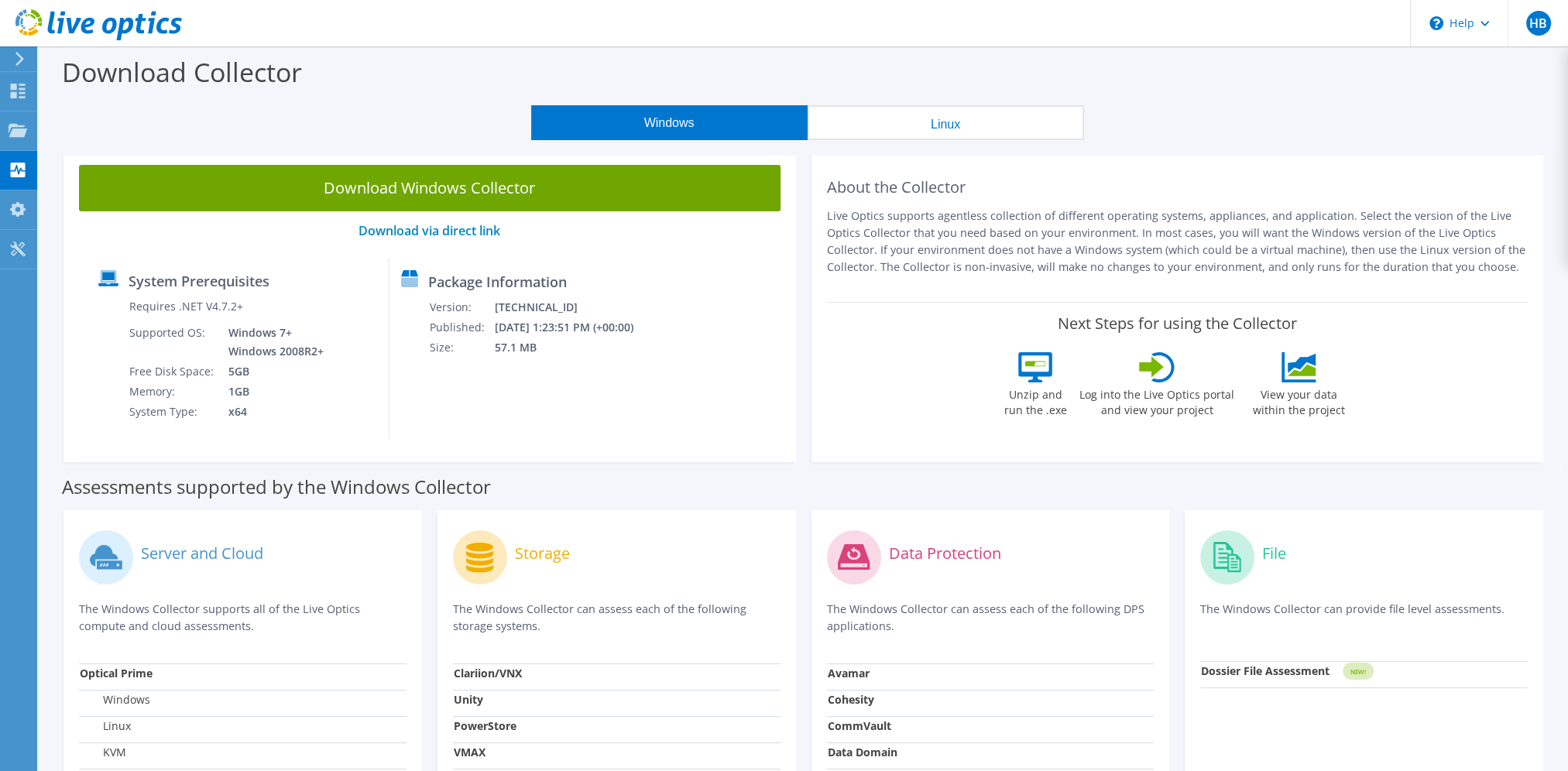
click at [288, 569] on div "Server and Cloud" at bounding box center [243, 558] width 328 height 65
click at [227, 557] on label "Server and Cloud" at bounding box center [202, 554] width 122 height 16
click at [191, 560] on label "Server and Cloud" at bounding box center [202, 554] width 122 height 16
click at [1158, 93] on div "Download Collector" at bounding box center [803, 75] width 1514 height 58
click at [86, 170] on div "Collectors" at bounding box center [78, 170] width 85 height 38
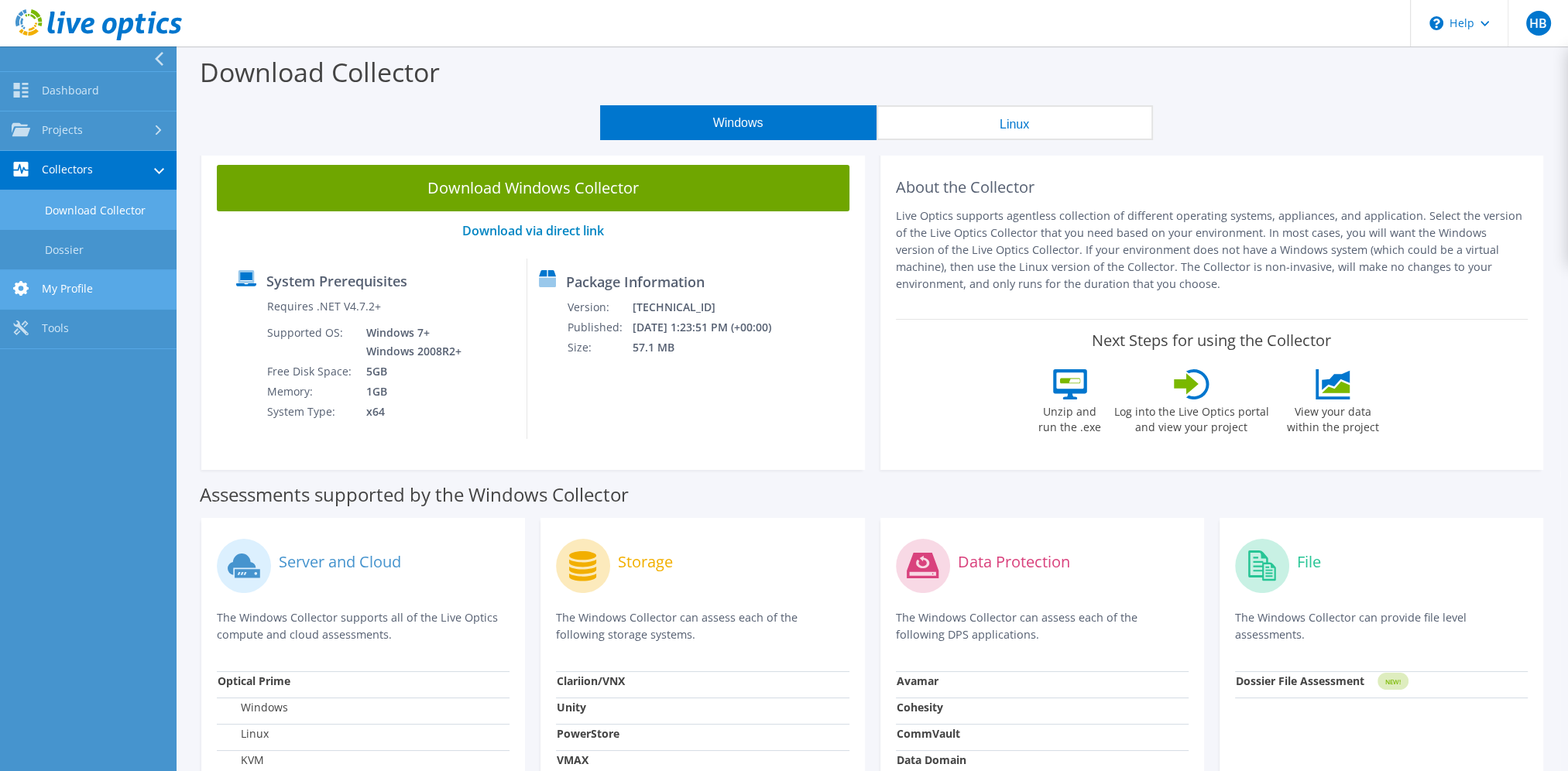
click at [99, 277] on link "My Profile" at bounding box center [88, 290] width 176 height 39
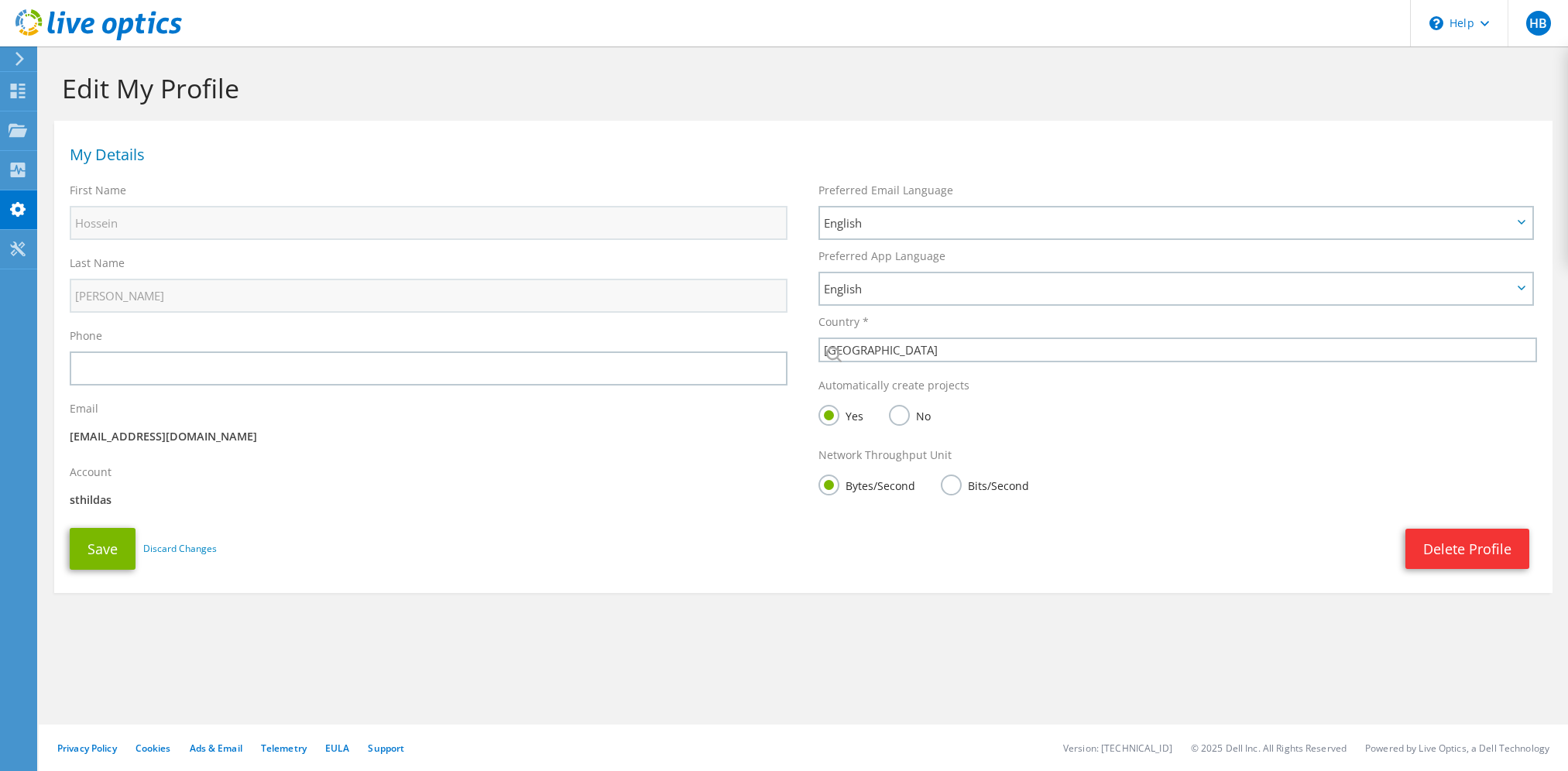
select select "12"
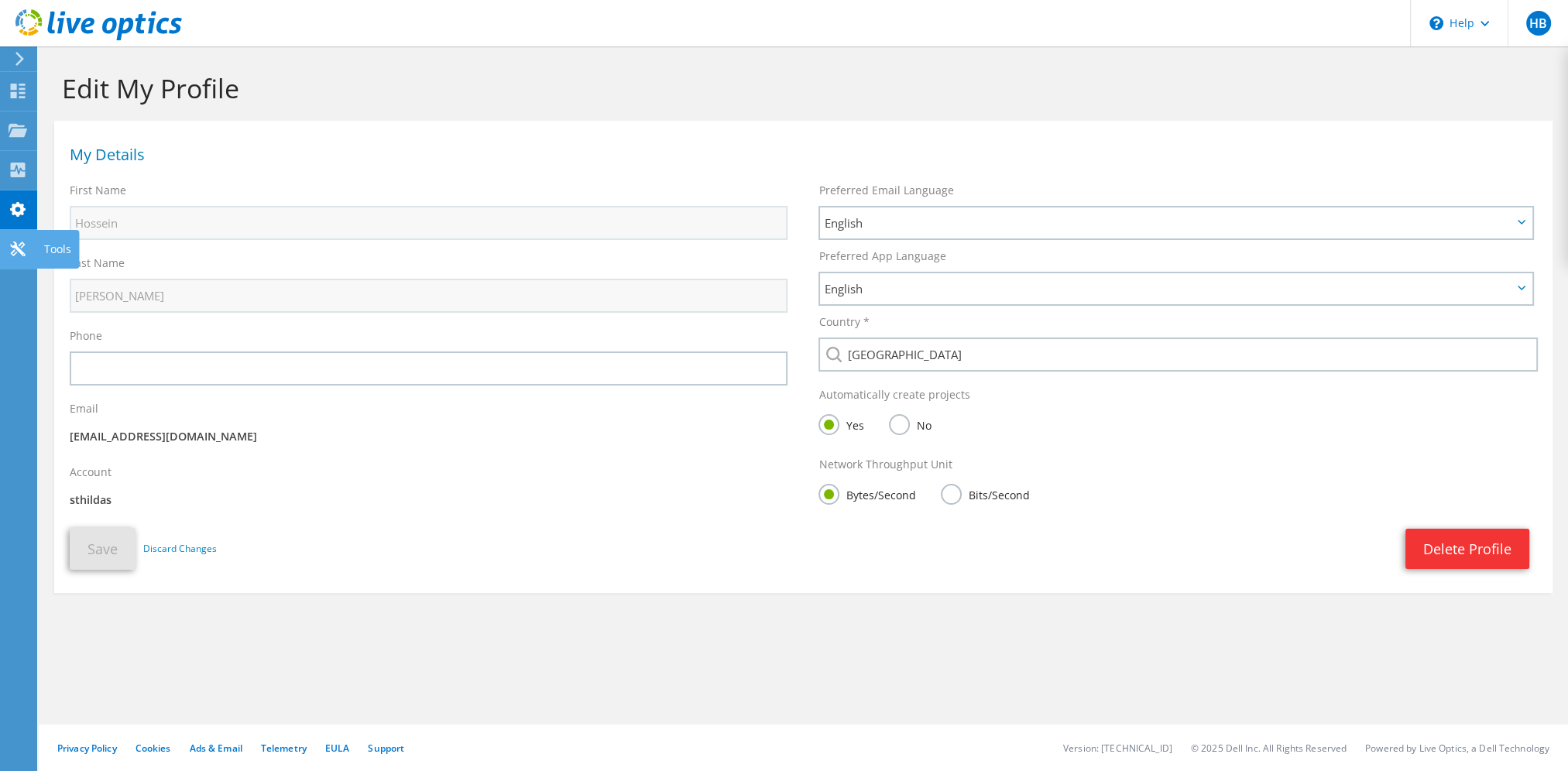
click at [58, 250] on div "Tools" at bounding box center [58, 249] width 43 height 38
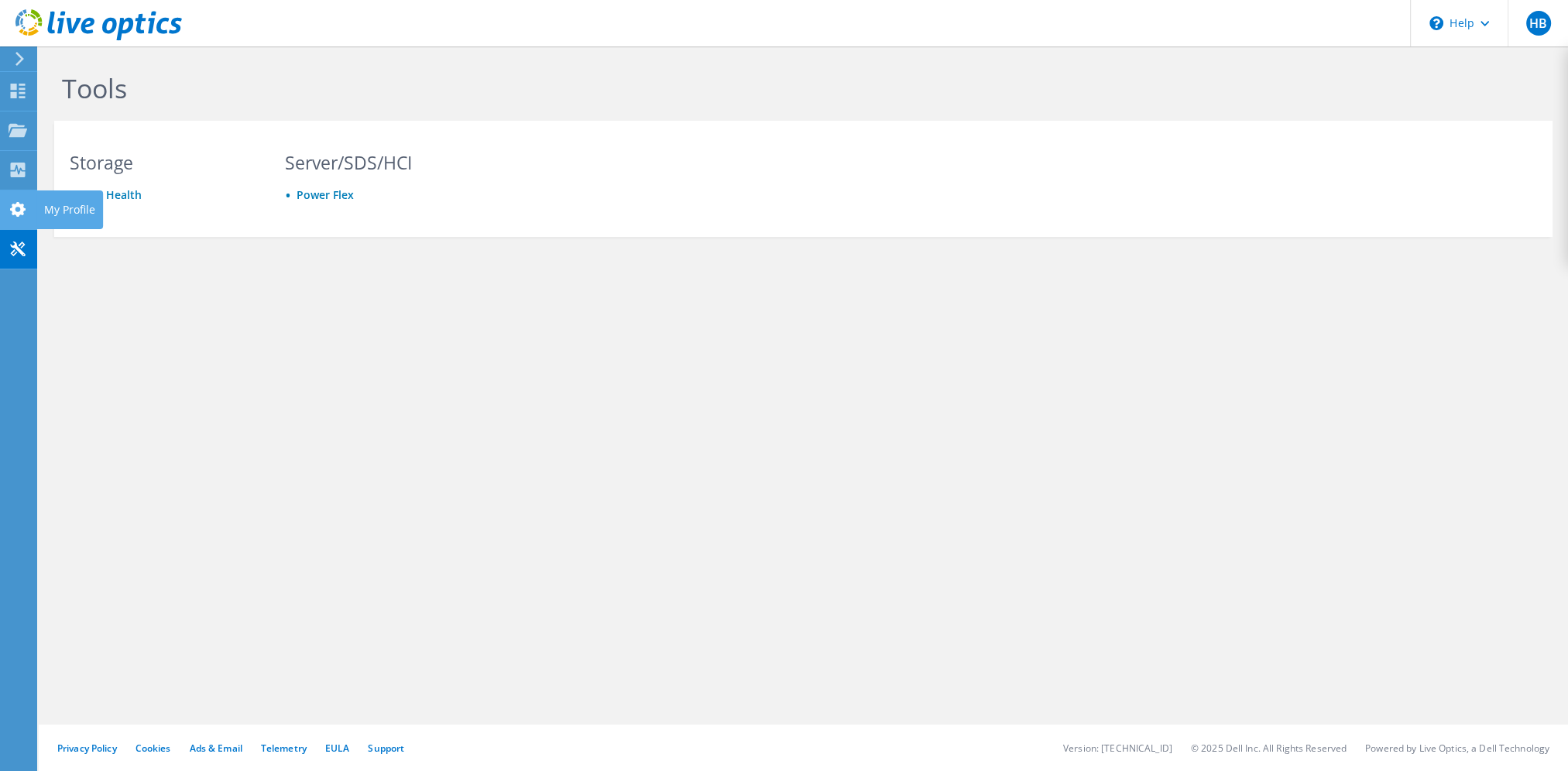
click at [24, 208] on use at bounding box center [18, 209] width 16 height 15
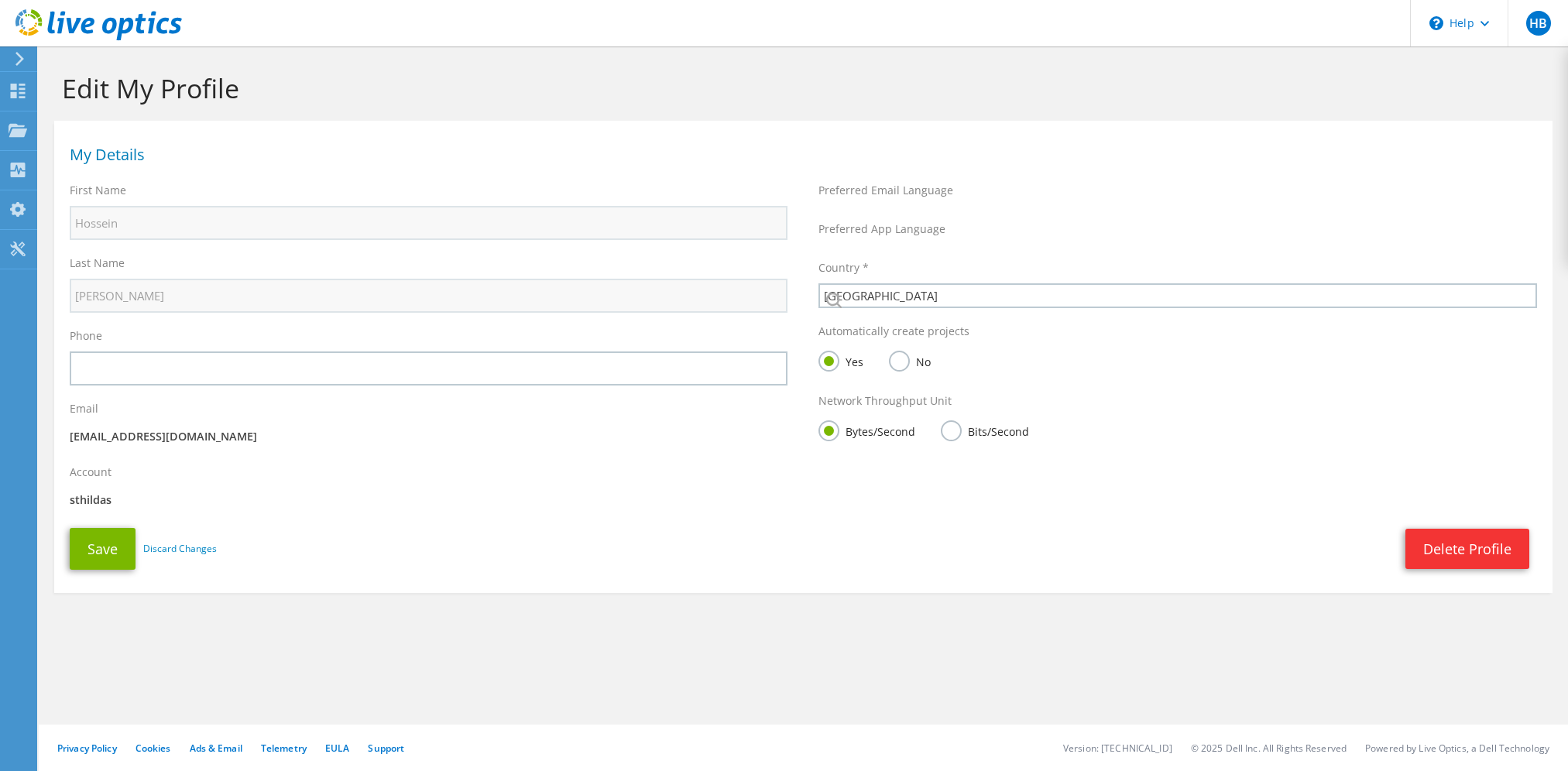
select select "12"
click at [20, 169] on icon at bounding box center [17, 169] width 18 height 15
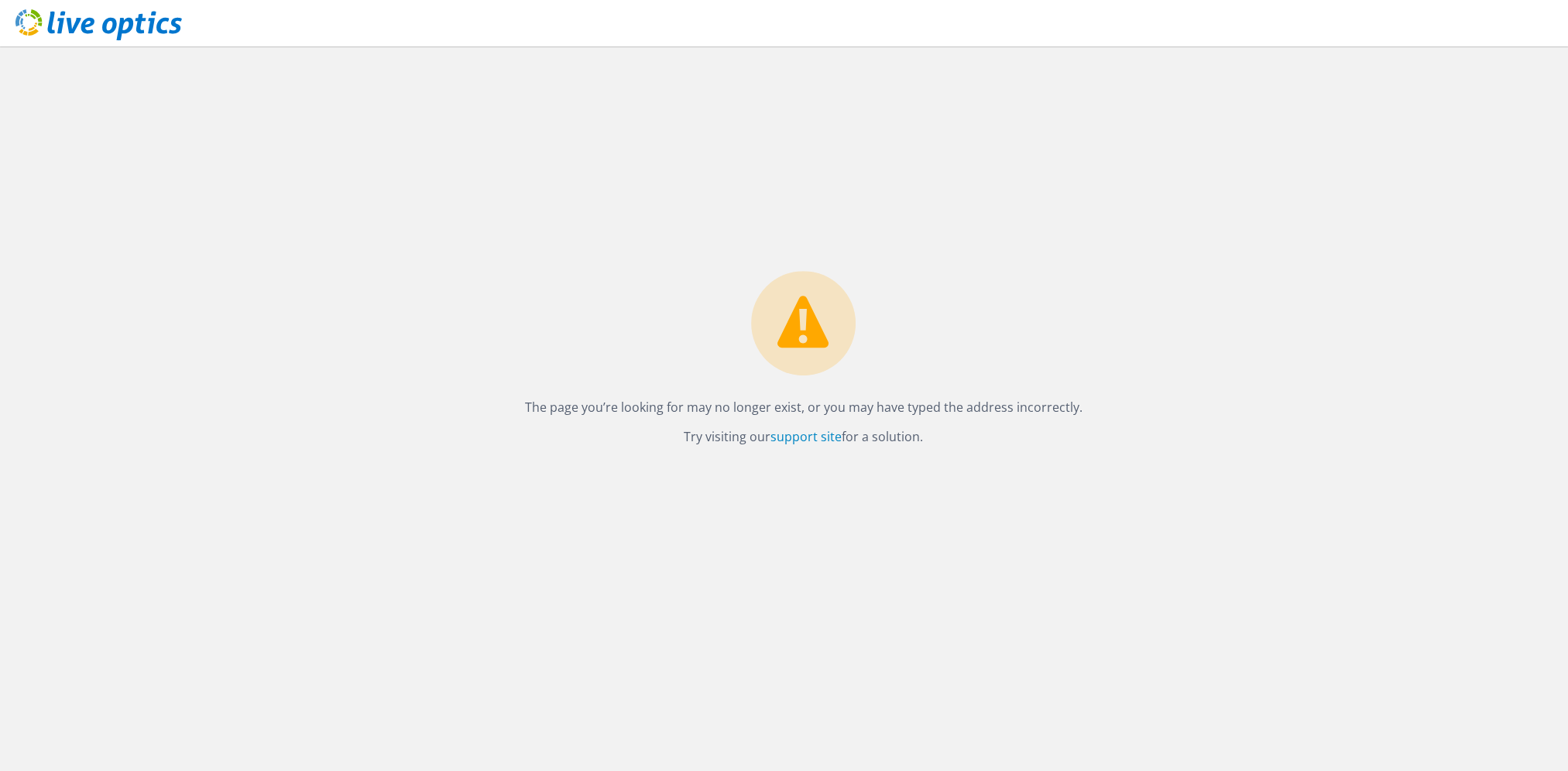
click at [17, 23] on use at bounding box center [99, 25] width 167 height 31
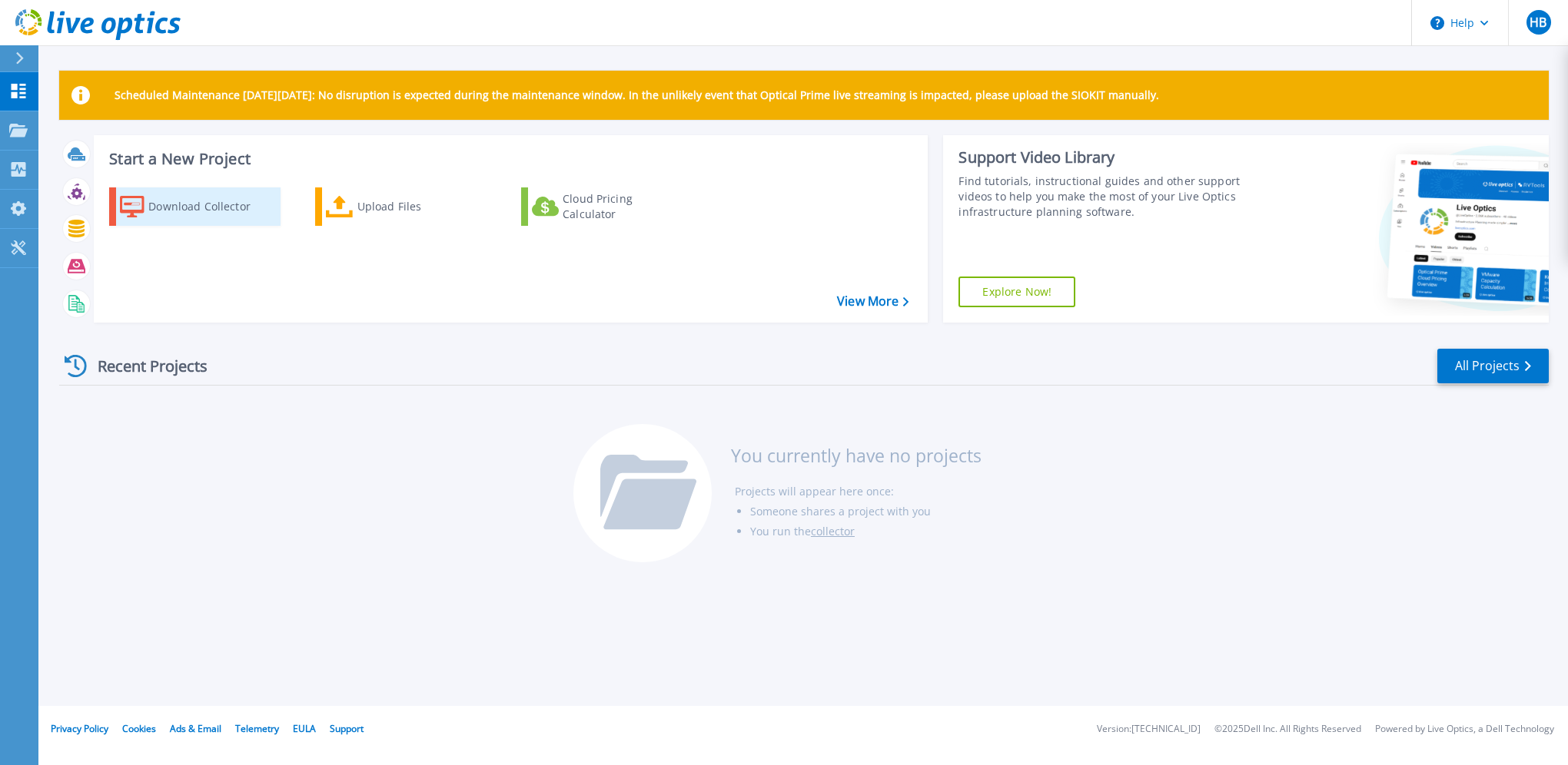
click at [188, 206] on div "Download Collector" at bounding box center [210, 207] width 123 height 31
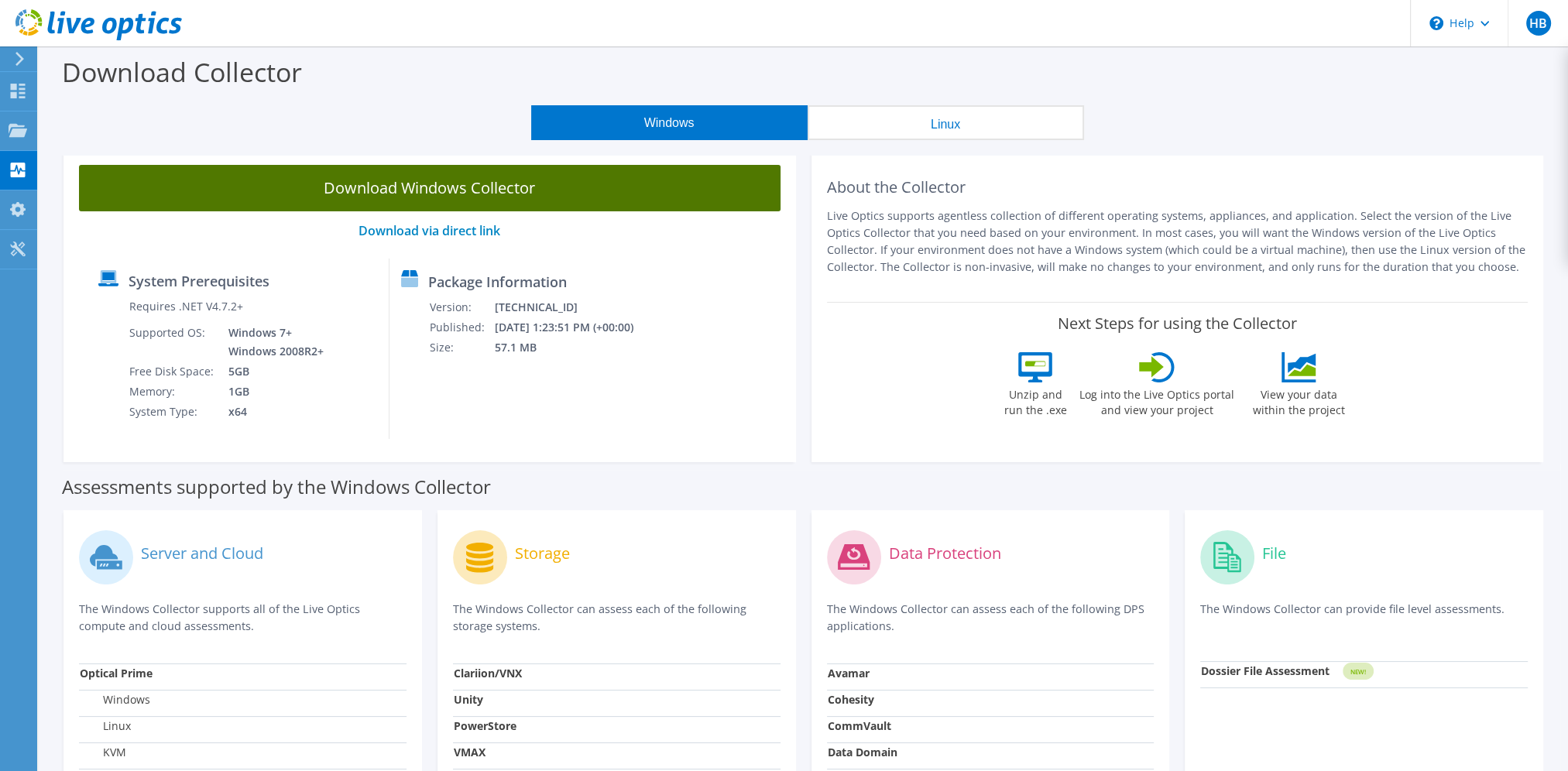
click at [477, 190] on link "Download Windows Collector" at bounding box center [430, 188] width 701 height 46
click at [392, 187] on link "Download Windows Collector" at bounding box center [430, 188] width 701 height 46
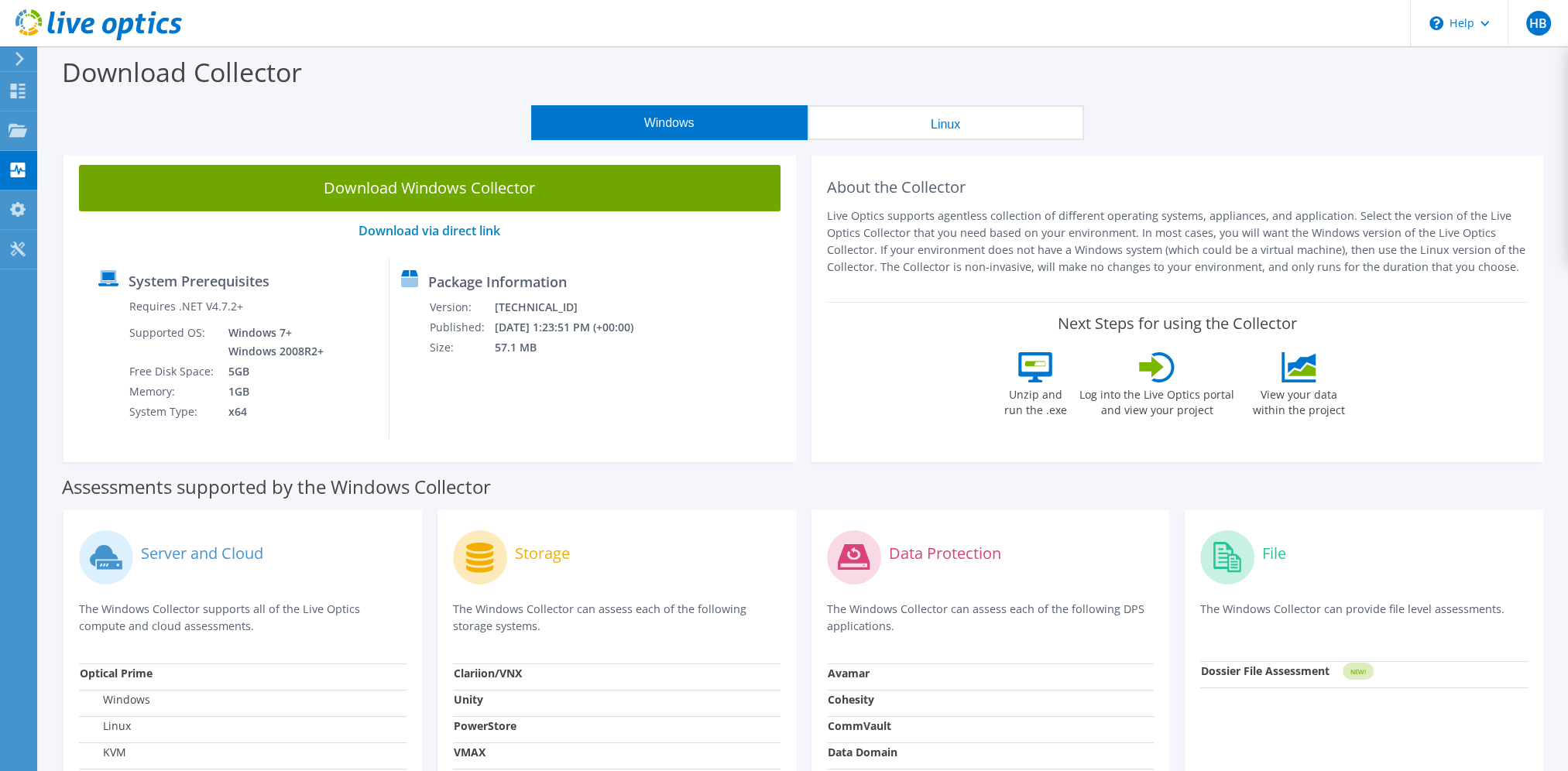
drag, startPoint x: 14, startPoint y: 58, endPoint x: 14, endPoint y: 69, distance: 11.0
click at [14, 58] on icon at bounding box center [19, 58] width 11 height 14
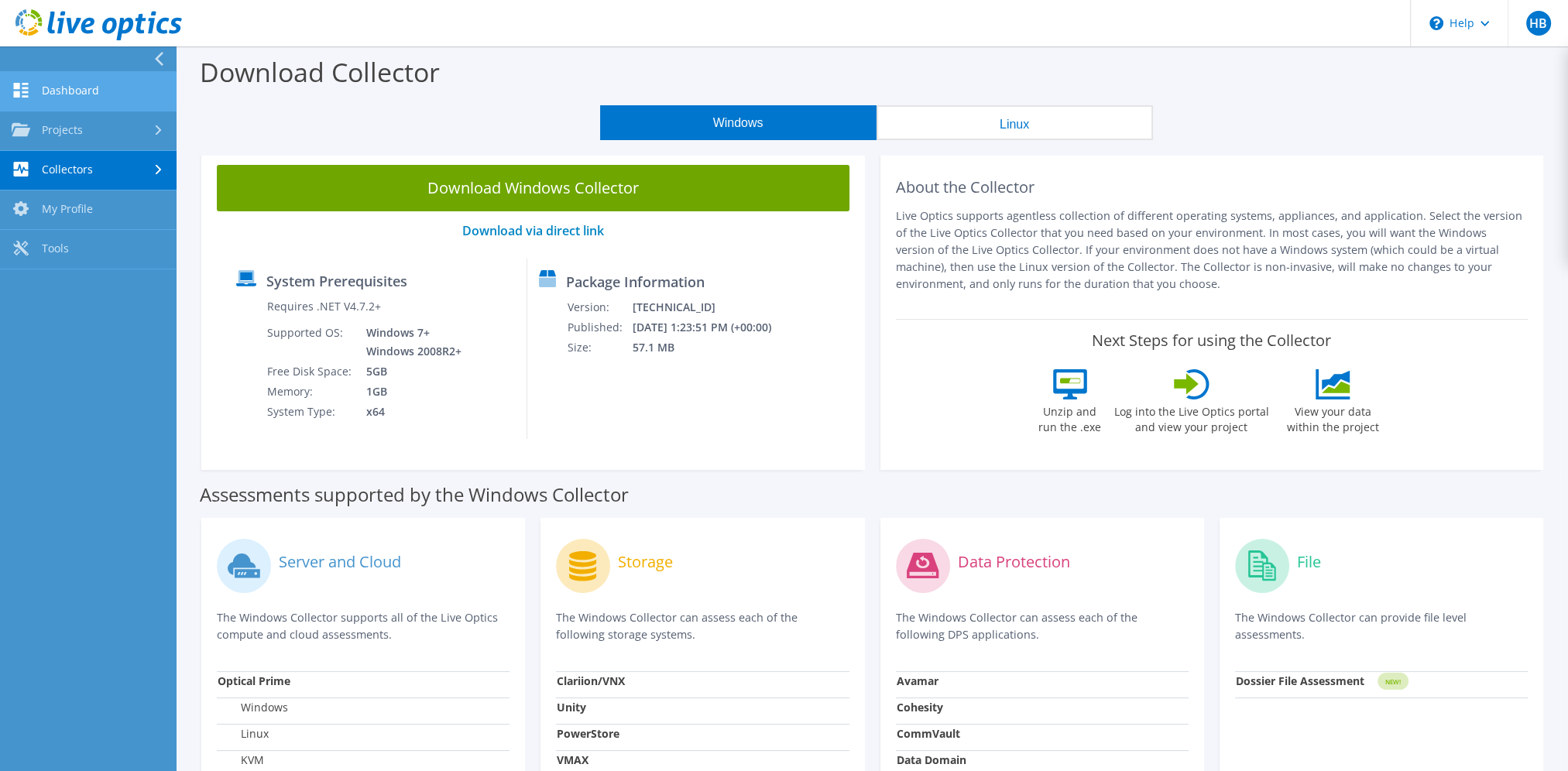
click at [46, 93] on link "Dashboard" at bounding box center [88, 92] width 176 height 39
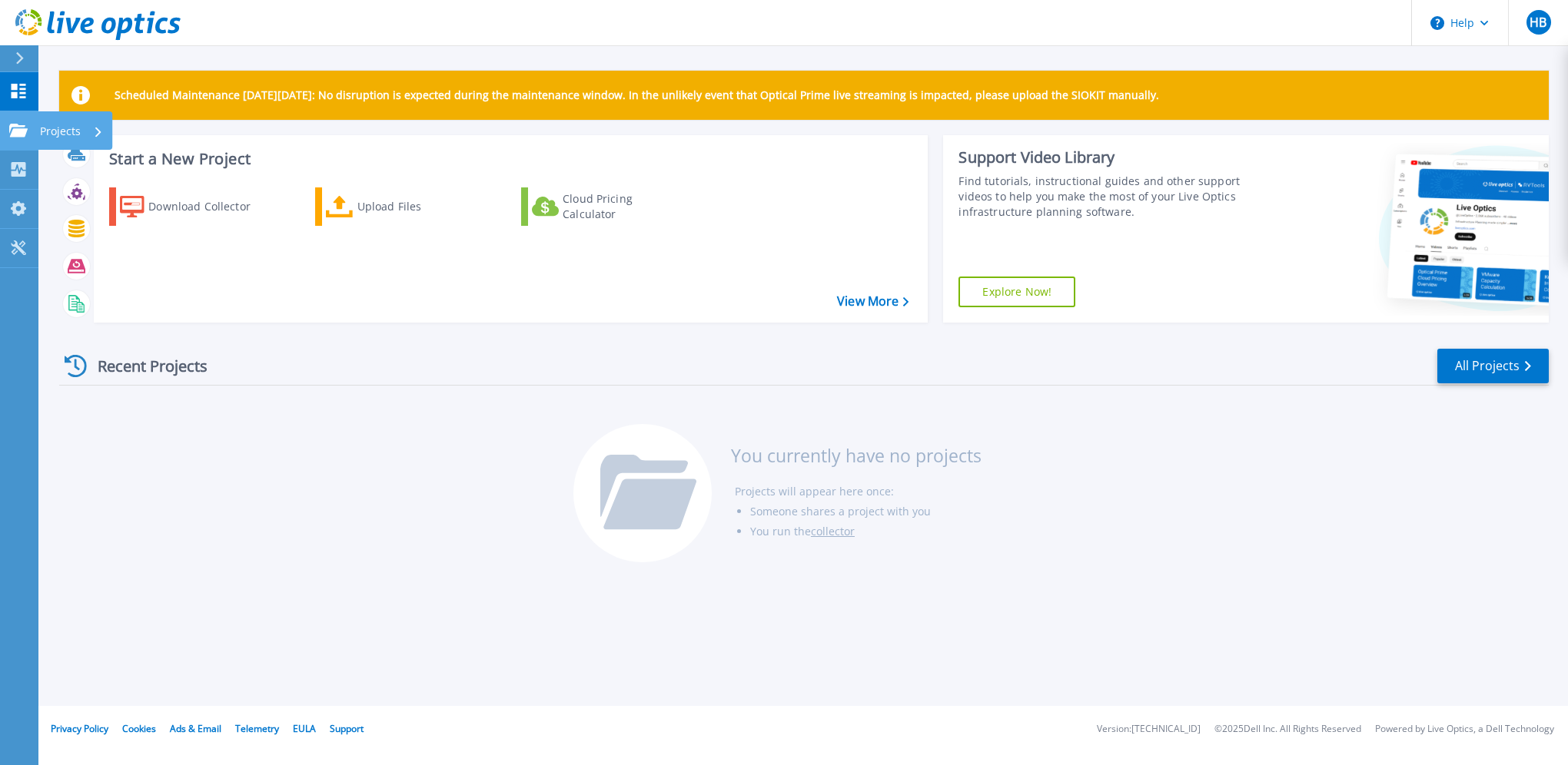
click at [90, 128] on div "Projects" at bounding box center [71, 132] width 63 height 40
click at [1544, 19] on span "HB" at bounding box center [1539, 22] width 17 height 12
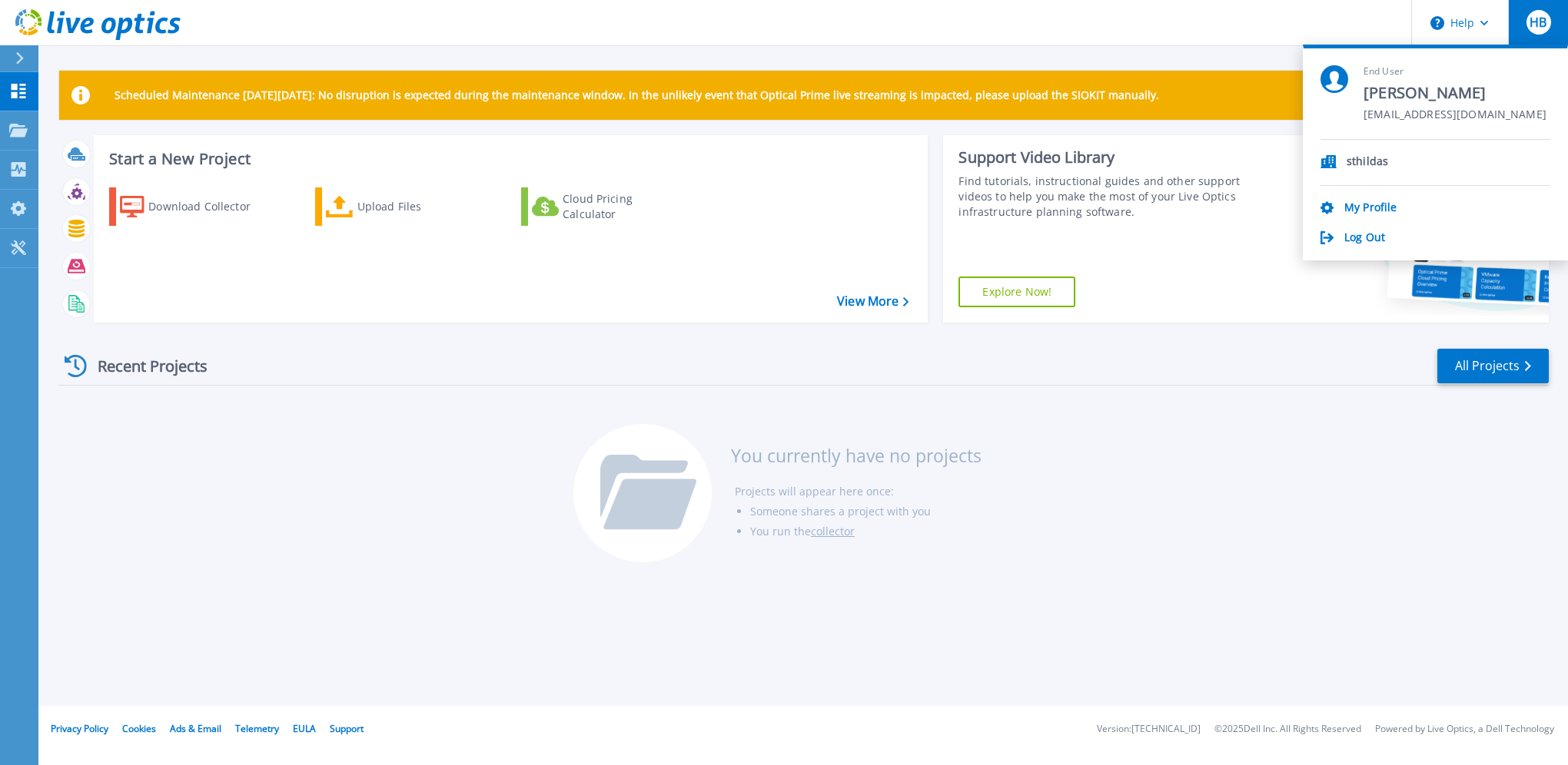
click at [1403, 113] on span "[EMAIL_ADDRESS][DOMAIN_NAME]" at bounding box center [1455, 115] width 183 height 15
click at [1367, 205] on link "My Profile" at bounding box center [1371, 209] width 52 height 15
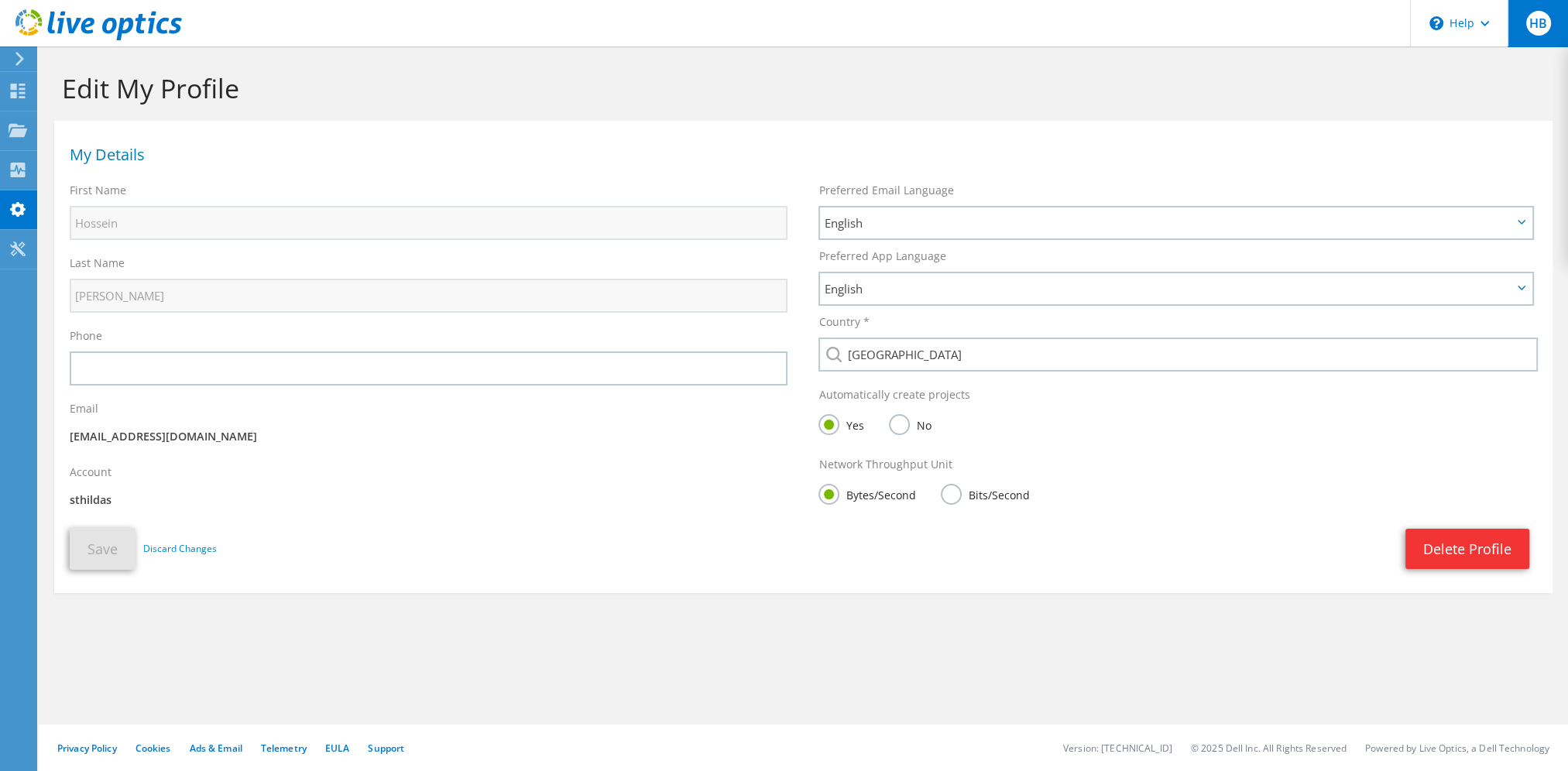
drag, startPoint x: 1546, startPoint y: 16, endPoint x: 1545, endPoint y: 24, distance: 8.1
click at [1546, 16] on span "HB" at bounding box center [1538, 23] width 24 height 24
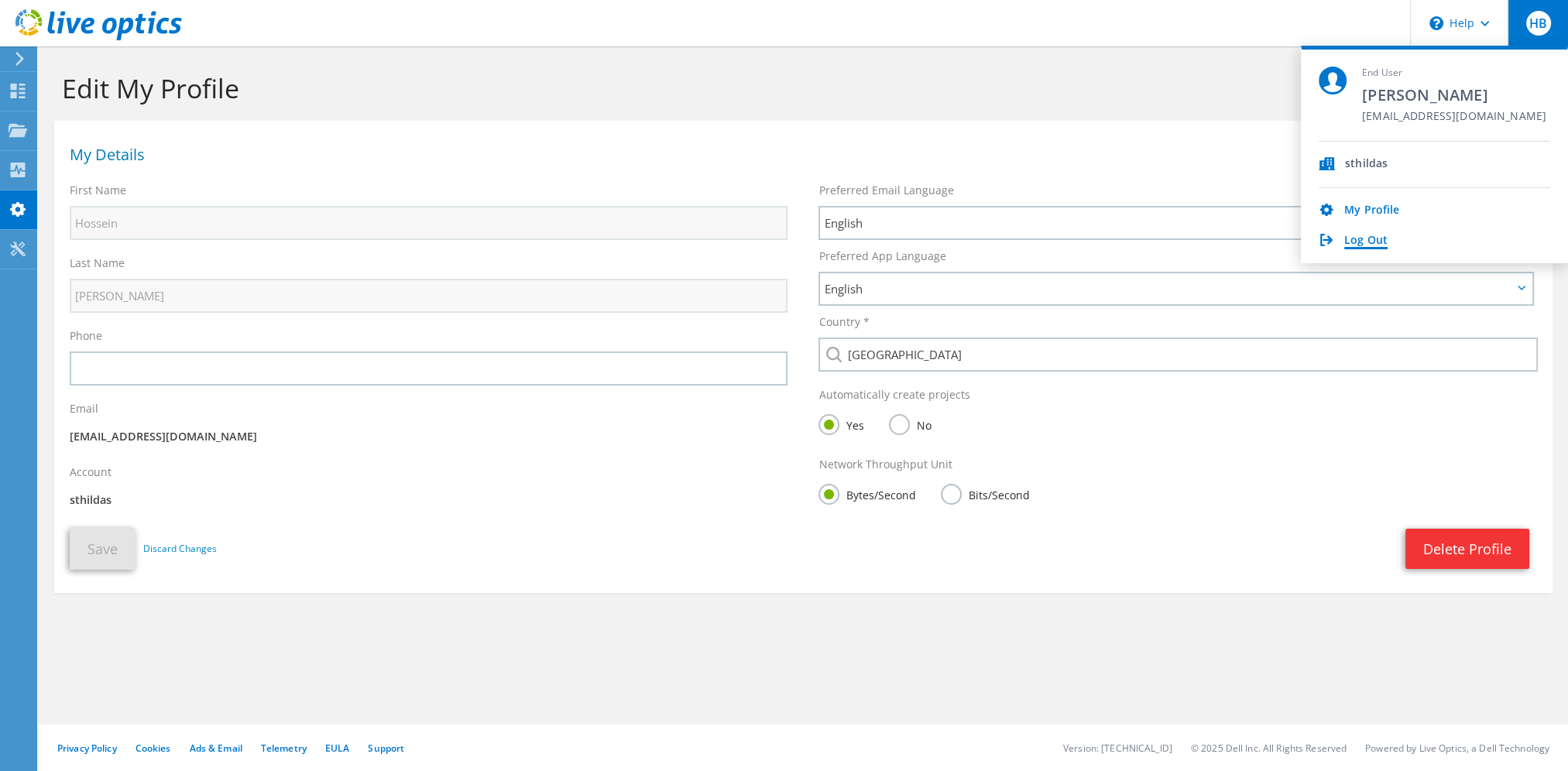
click at [1360, 234] on link "Log Out" at bounding box center [1366, 241] width 44 height 15
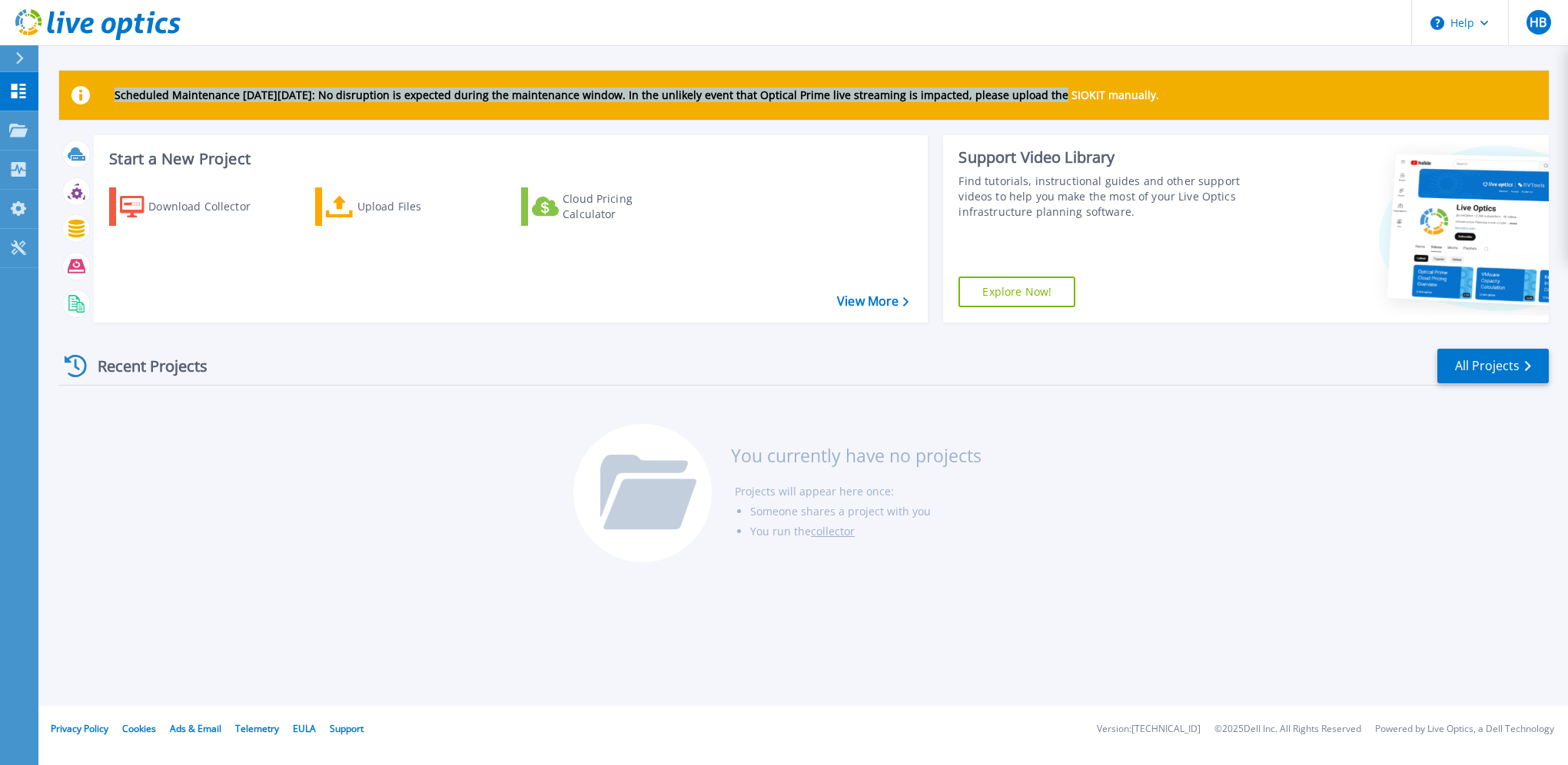
drag, startPoint x: 117, startPoint y: 91, endPoint x: 1042, endPoint y: 89, distance: 925.0
click at [1042, 89] on p "Scheduled Maintenance on Monday 22nd September: No disruption is expected durin…" at bounding box center [636, 95] width 1045 height 12
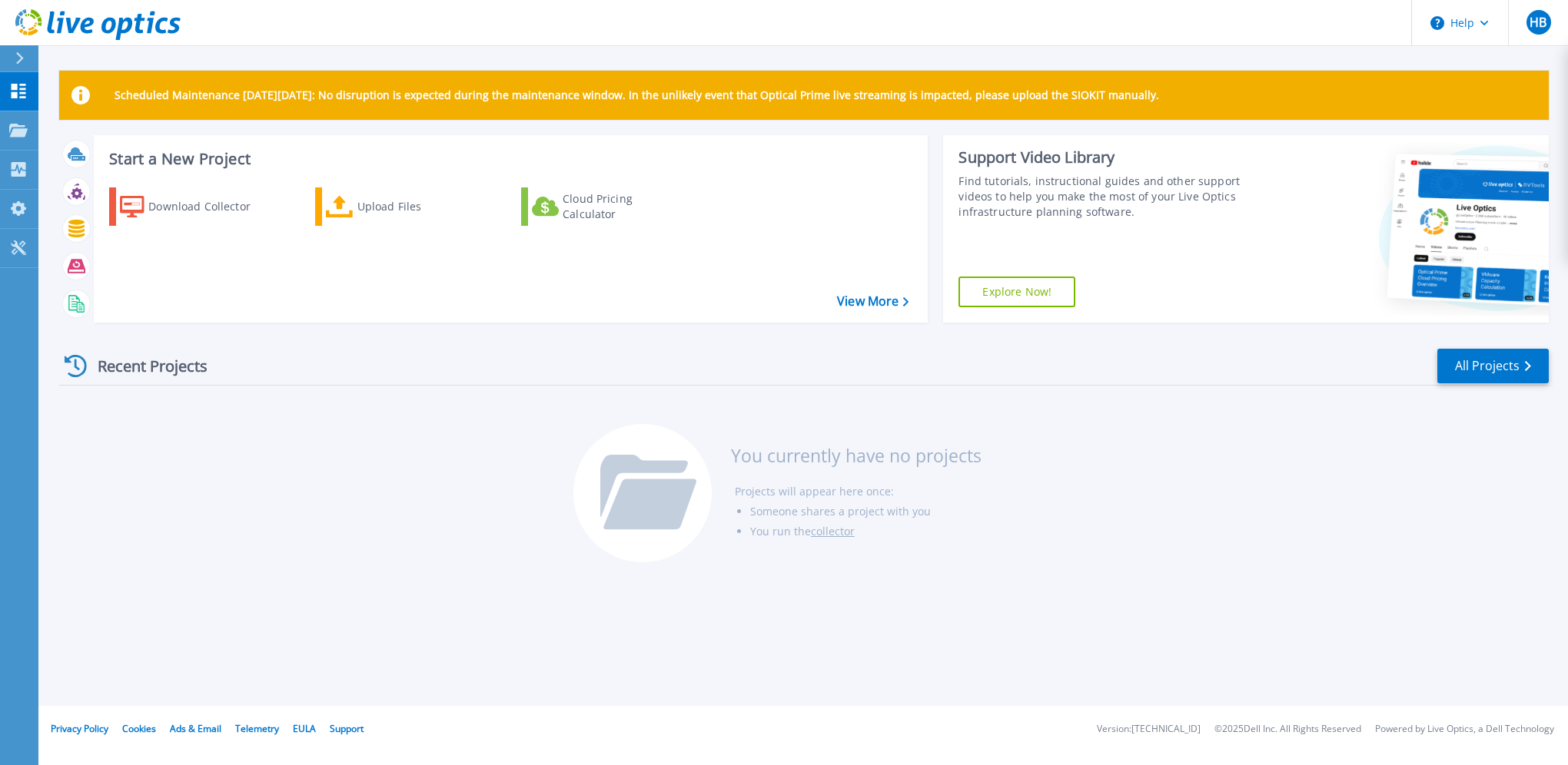
click at [868, 452] on h3 "You currently have no projects" at bounding box center [855, 456] width 250 height 17
click at [861, 297] on link "View More" at bounding box center [873, 301] width 72 height 15
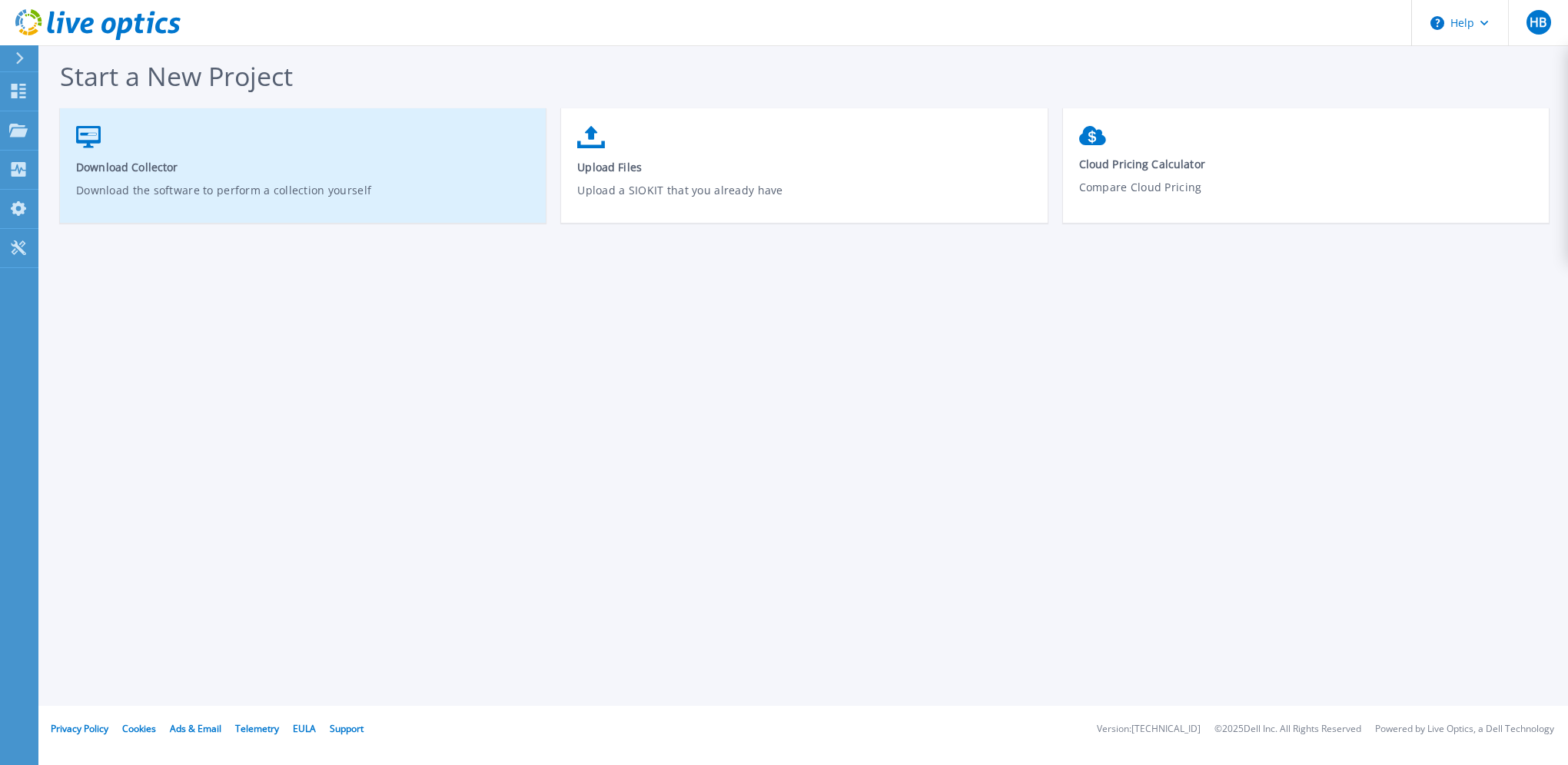
click at [216, 175] on link "Download Collector Download the software to perform a collection yourself" at bounding box center [302, 173] width 486 height 110
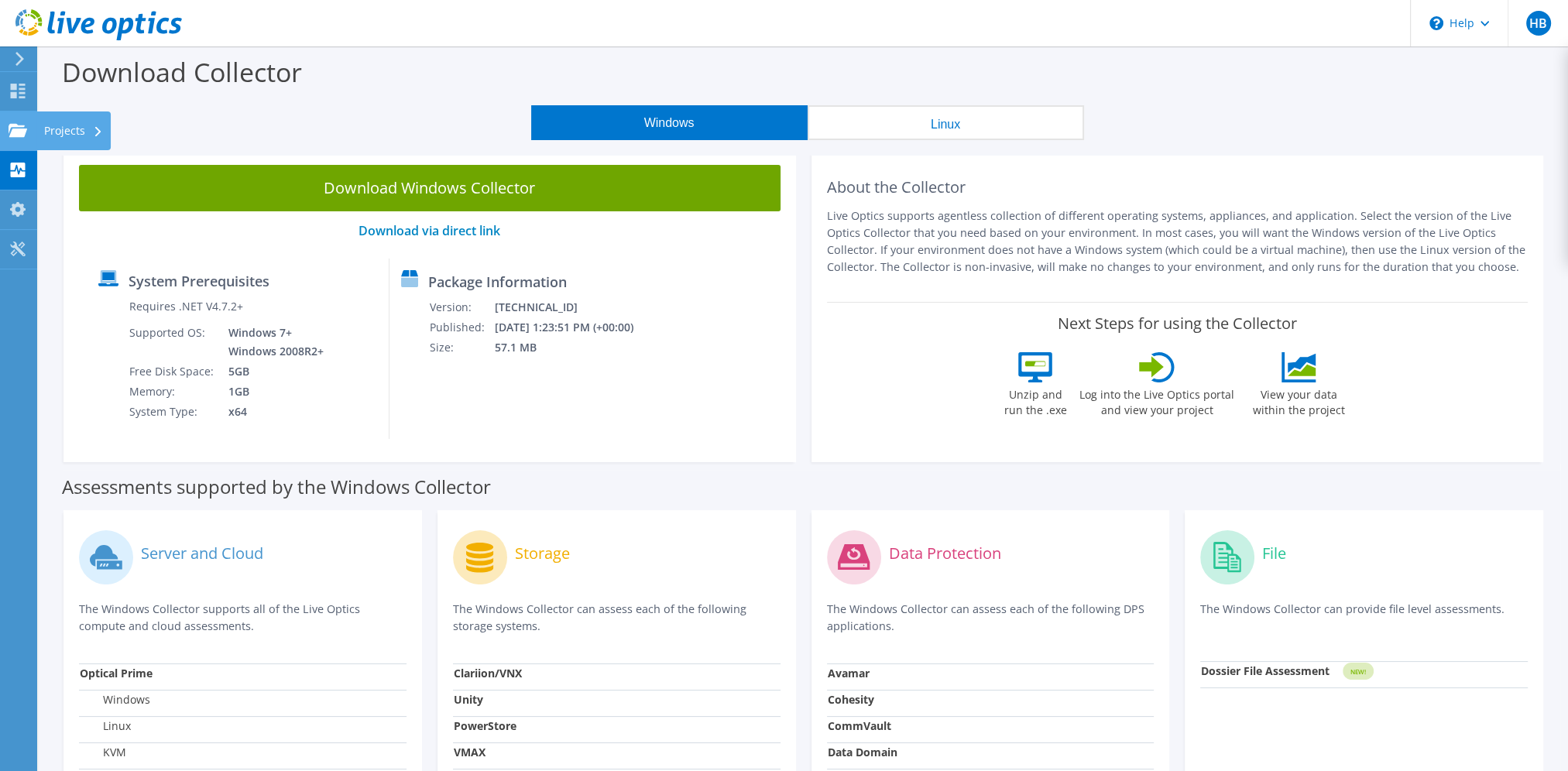
click at [65, 130] on div "Projects" at bounding box center [73, 131] width 74 height 38
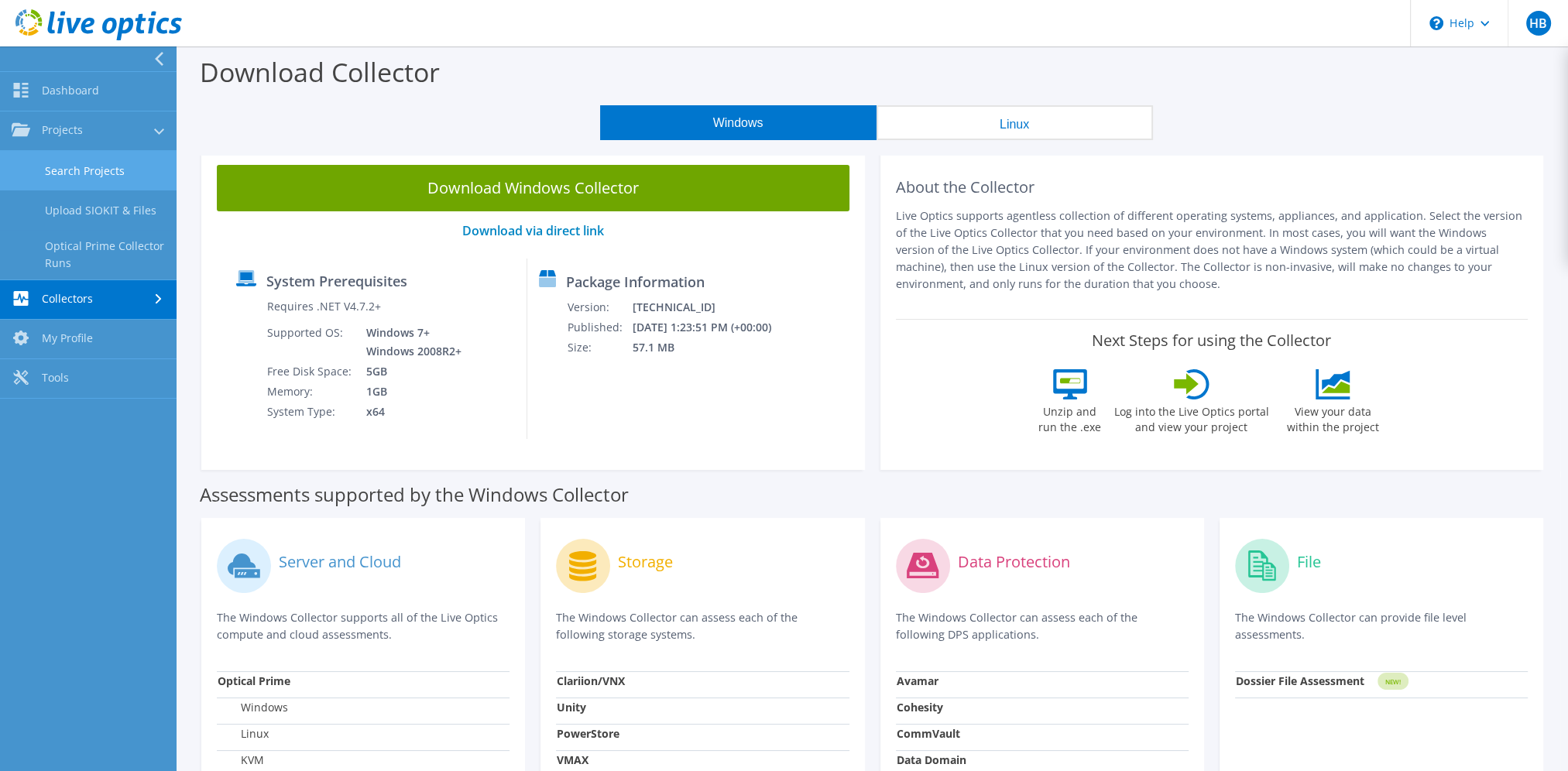
click at [87, 174] on link "Search Projects" at bounding box center [88, 170] width 176 height 39
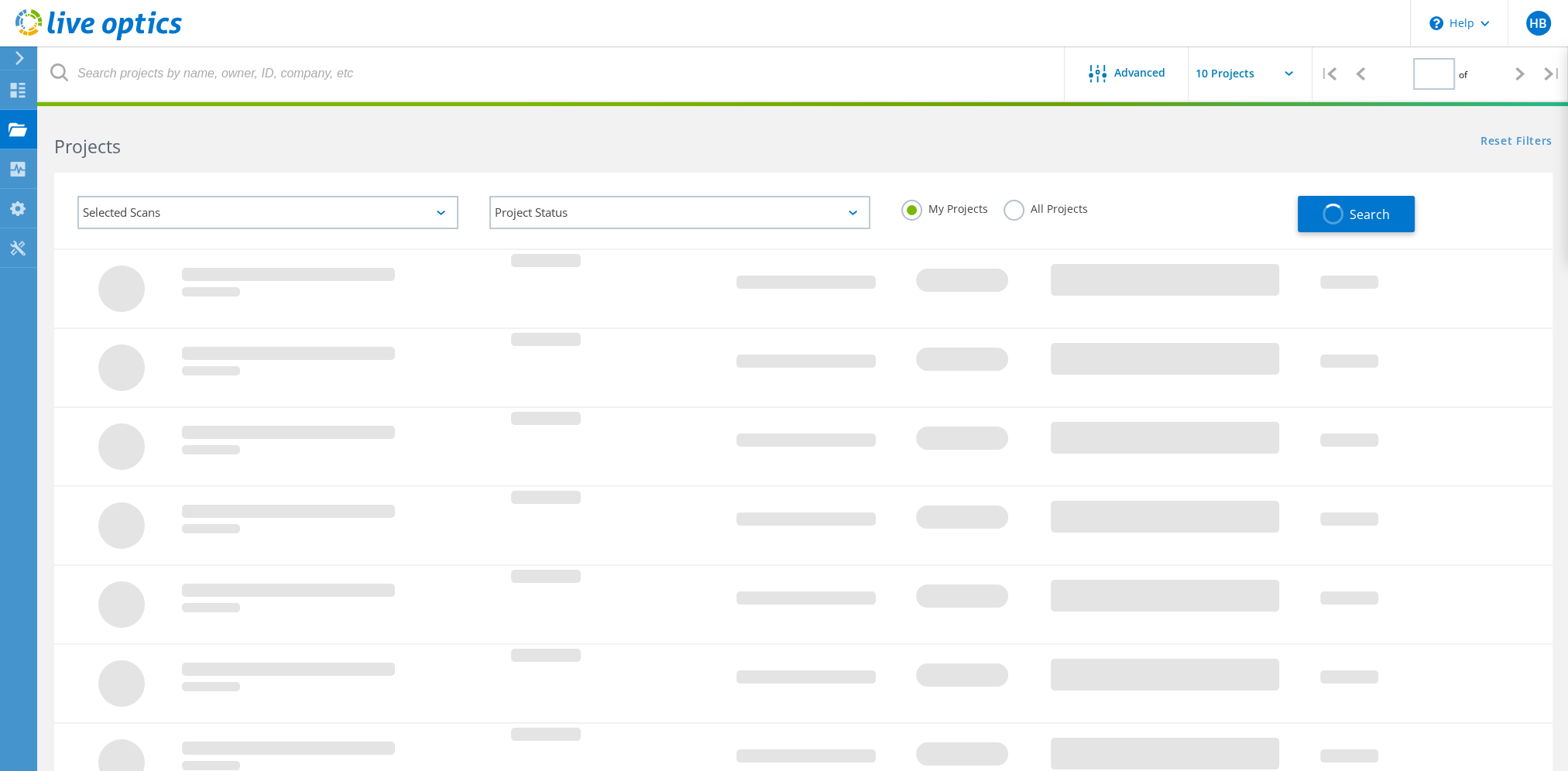
type input "1"
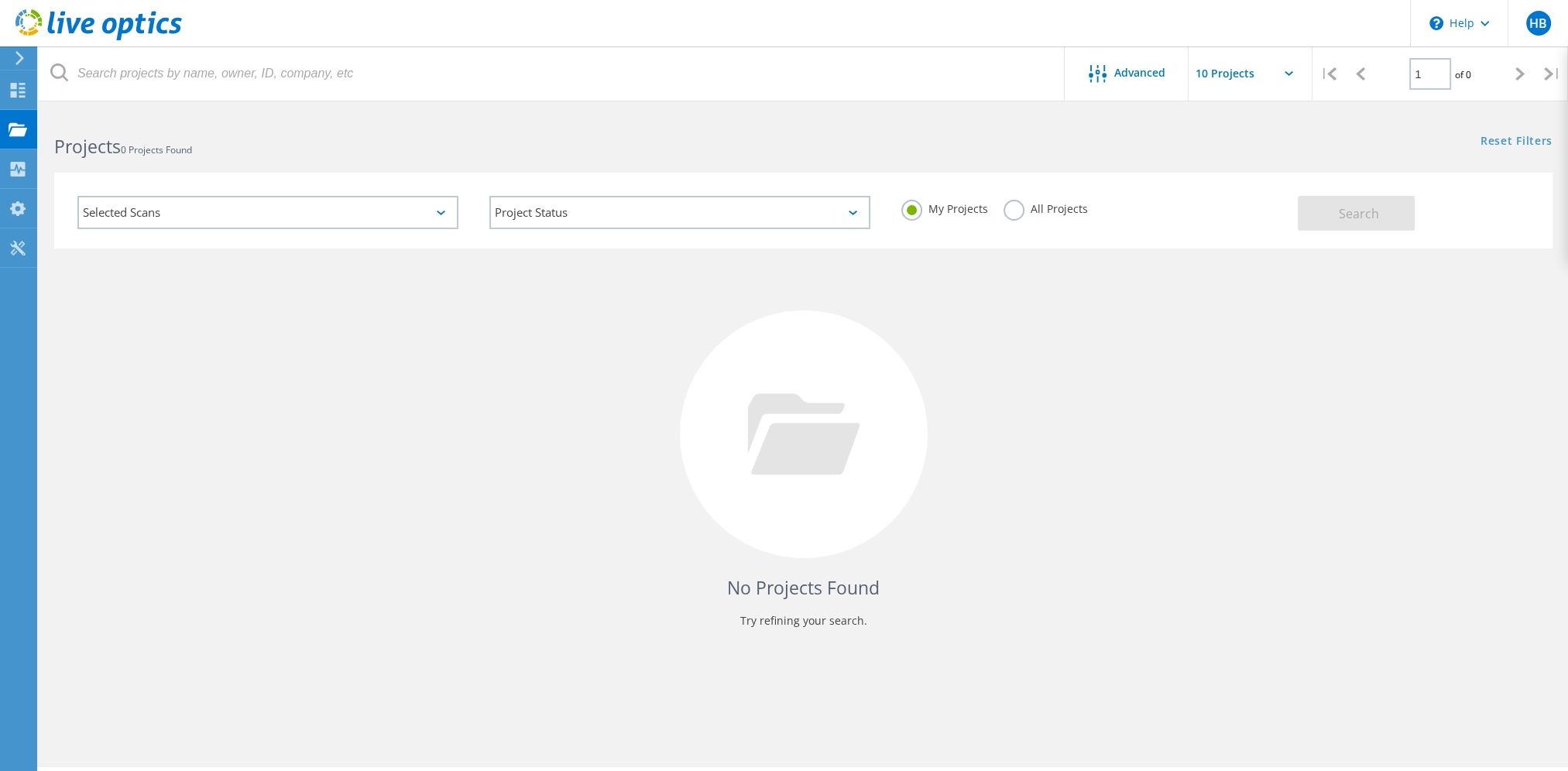
click at [1033, 208] on label "All Projects" at bounding box center [1046, 207] width 85 height 15
click at [0, 0] on input "All Projects" at bounding box center [0, 0] width 0 height 0
click at [1135, 78] on span "Advanced" at bounding box center [1140, 72] width 51 height 10
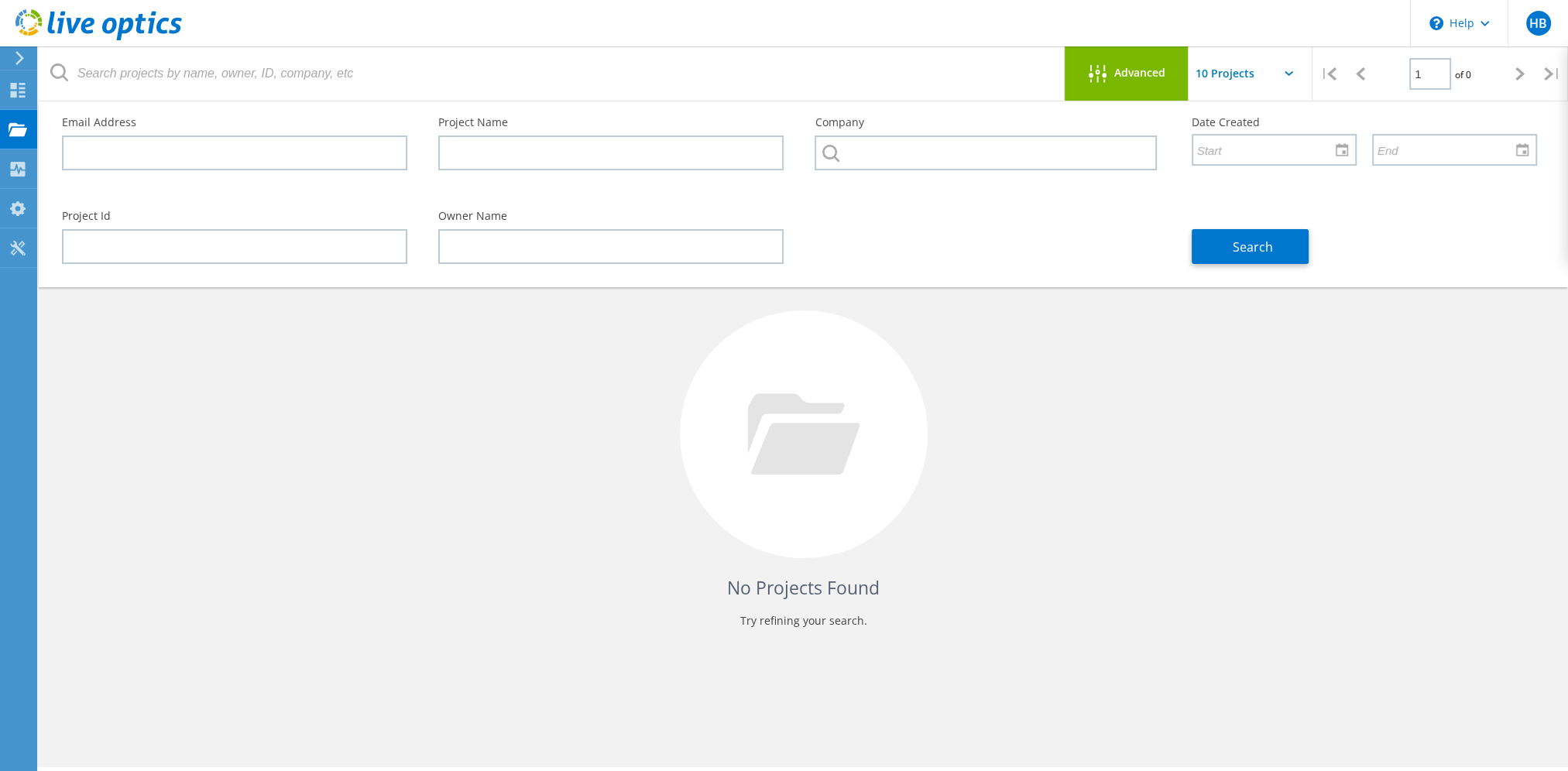
click at [790, 491] on div at bounding box center [804, 434] width 248 height 248
click at [17, 128] on use at bounding box center [17, 128] width 18 height 13
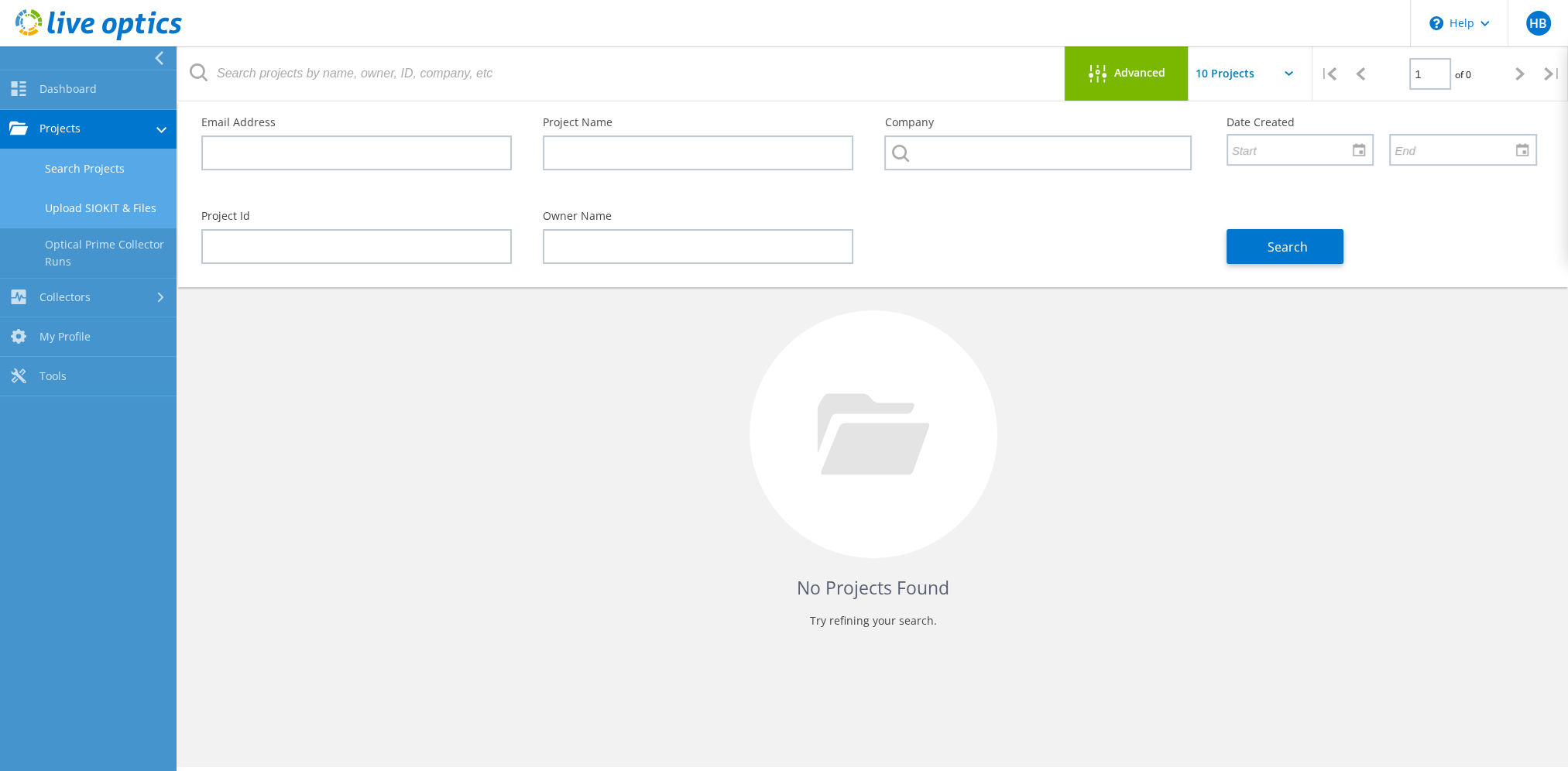
click at [93, 203] on link "Upload SIOKIT & Files" at bounding box center [88, 208] width 176 height 39
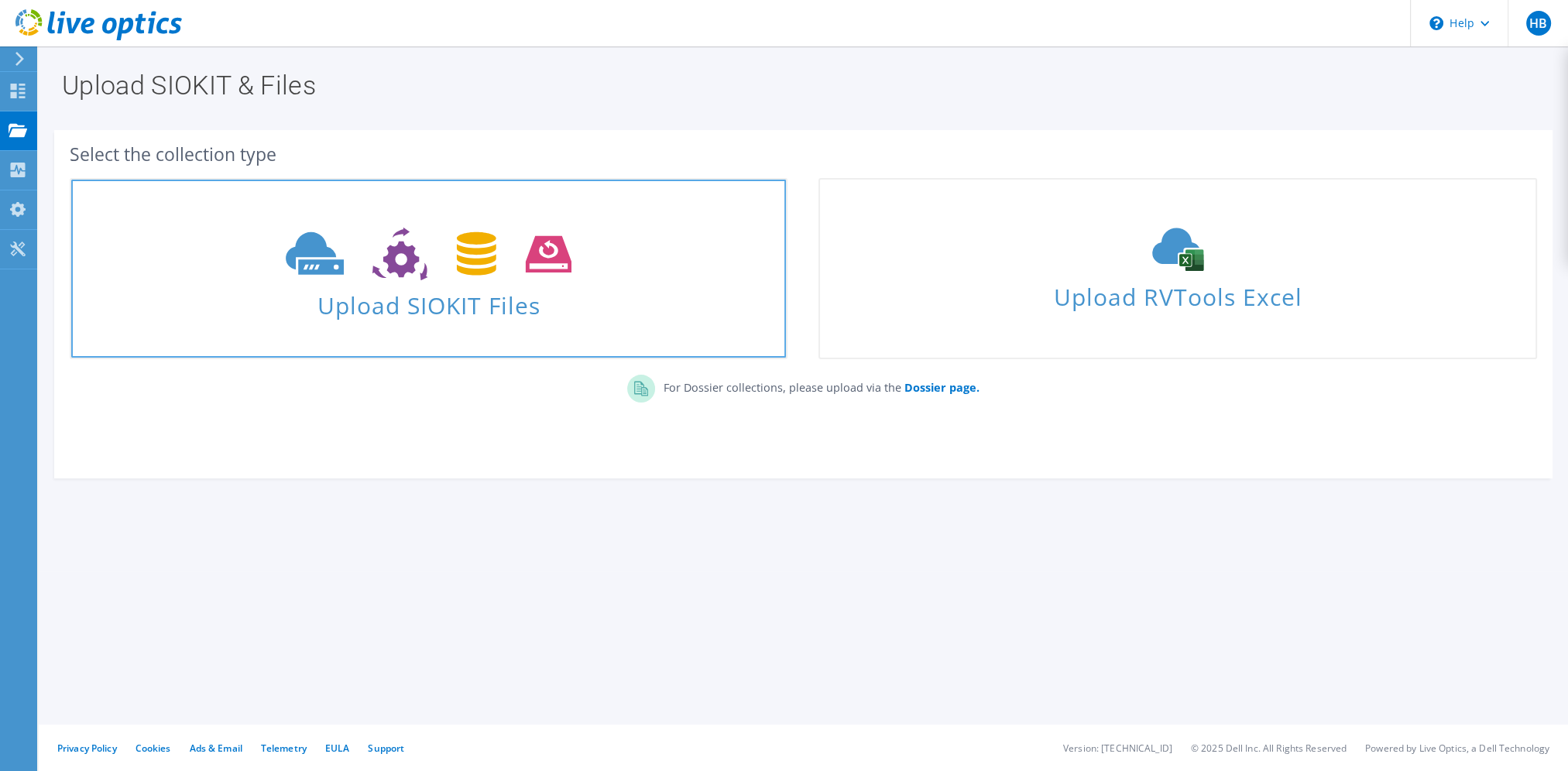
click at [387, 294] on span "Upload SIOKIT Files" at bounding box center [429, 301] width 715 height 33
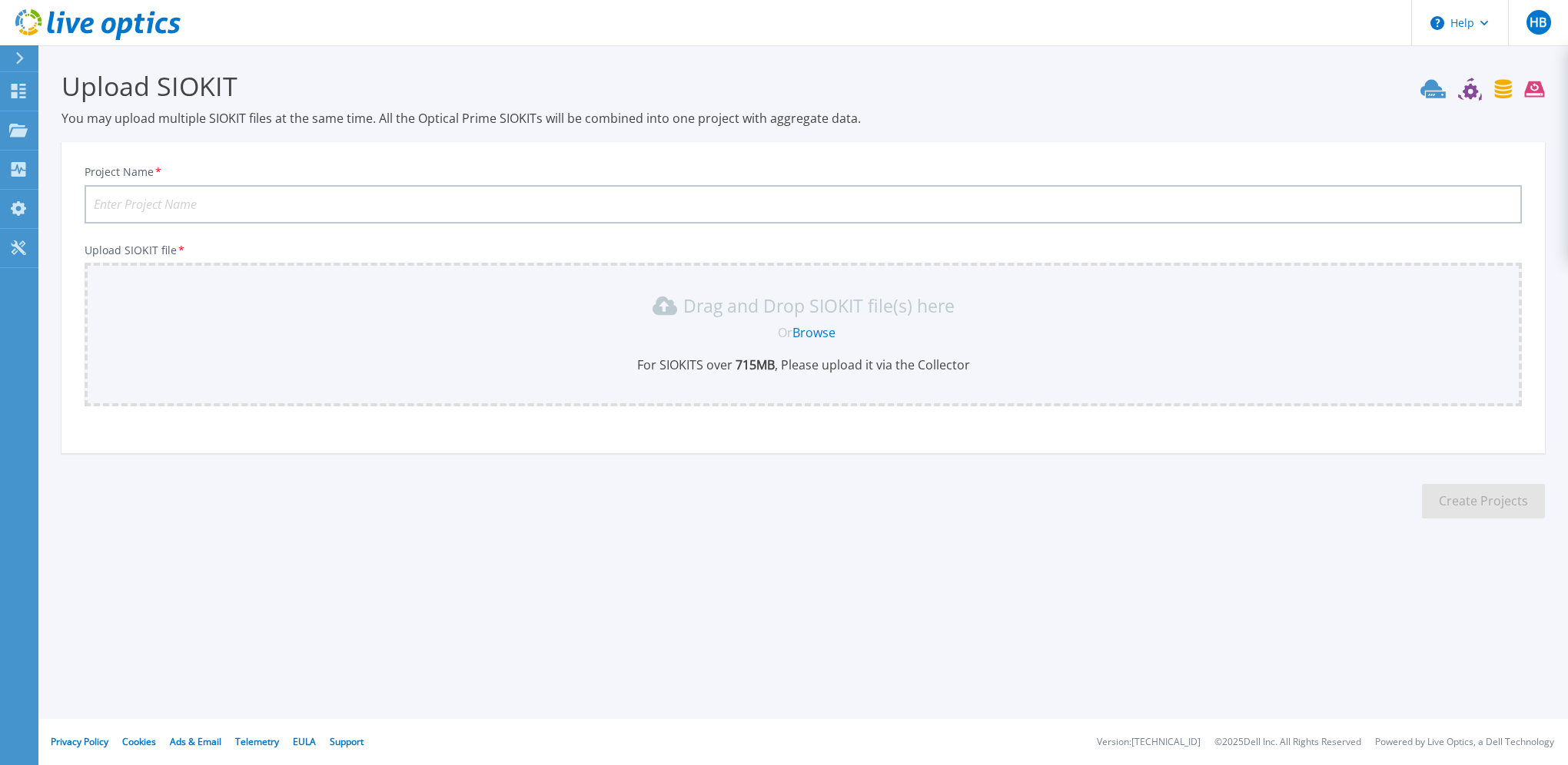
click at [809, 325] on link "Browse" at bounding box center [814, 333] width 43 height 17
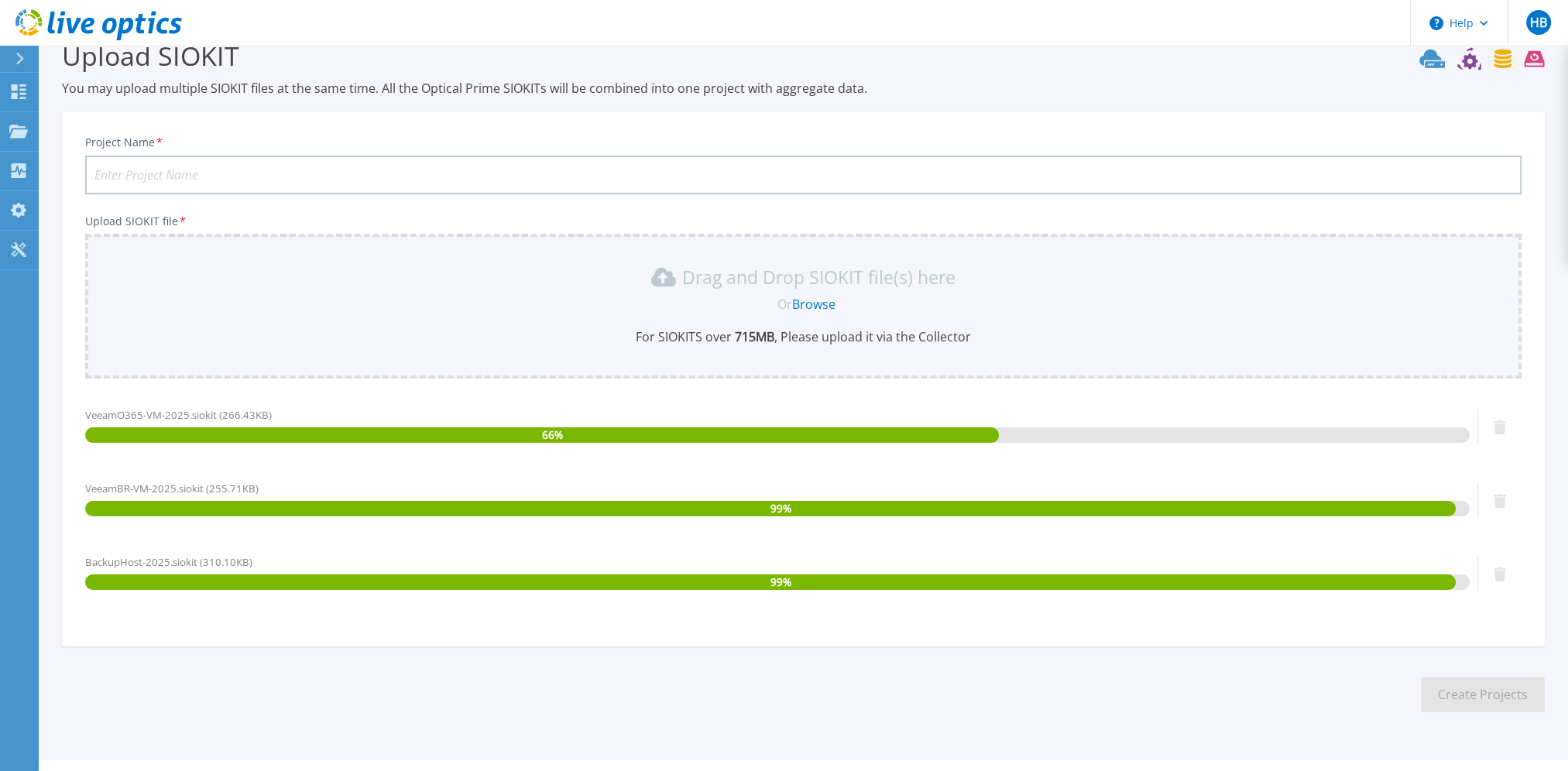
scroll to position [65, 0]
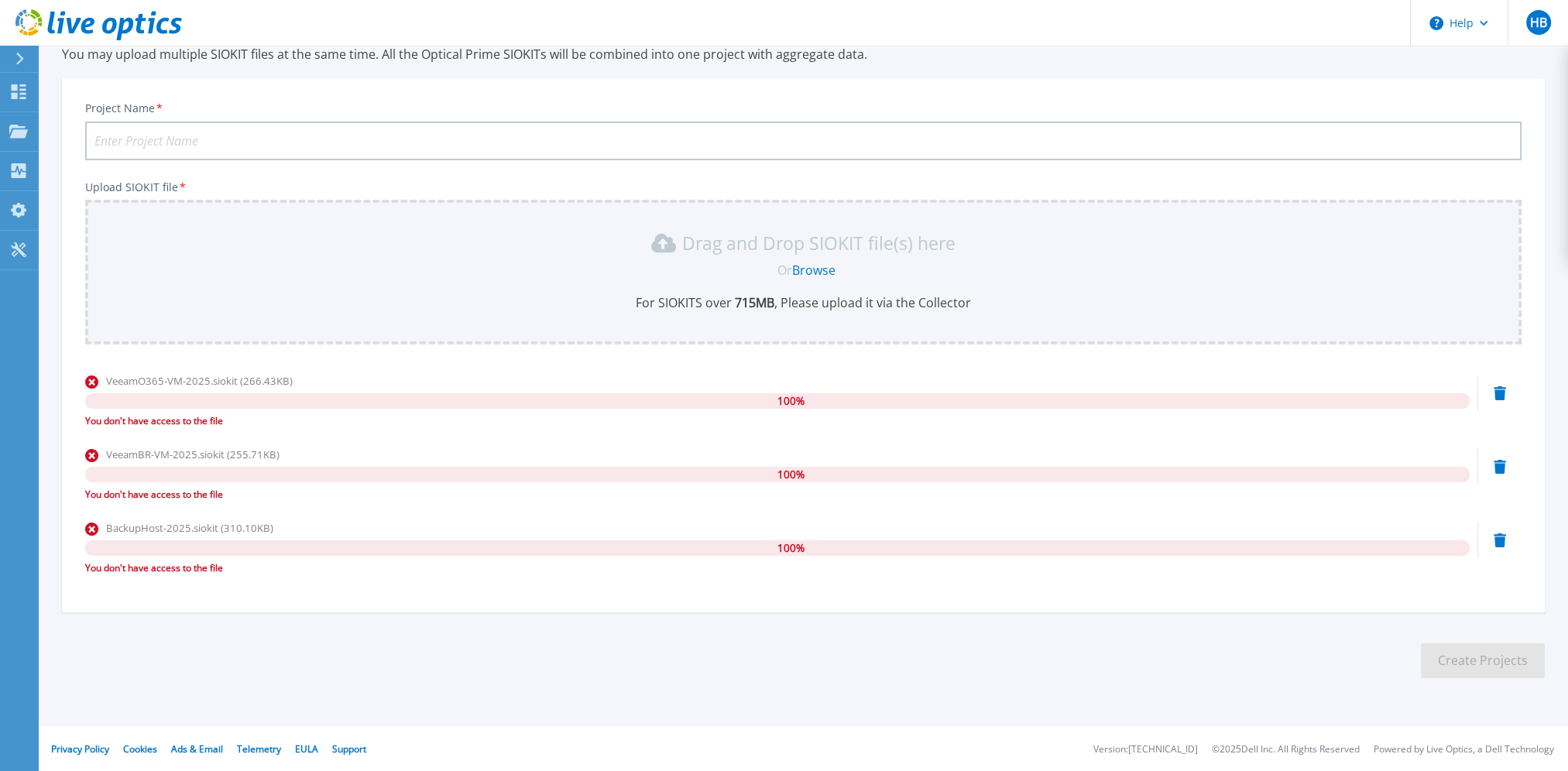
click at [401, 399] on div "100 %" at bounding box center [778, 401] width 1385 height 16
click at [167, 421] on div "You don't have access to the file" at bounding box center [778, 421] width 1385 height 16
click at [153, 418] on div "You don't have access to the file" at bounding box center [778, 421] width 1385 height 16
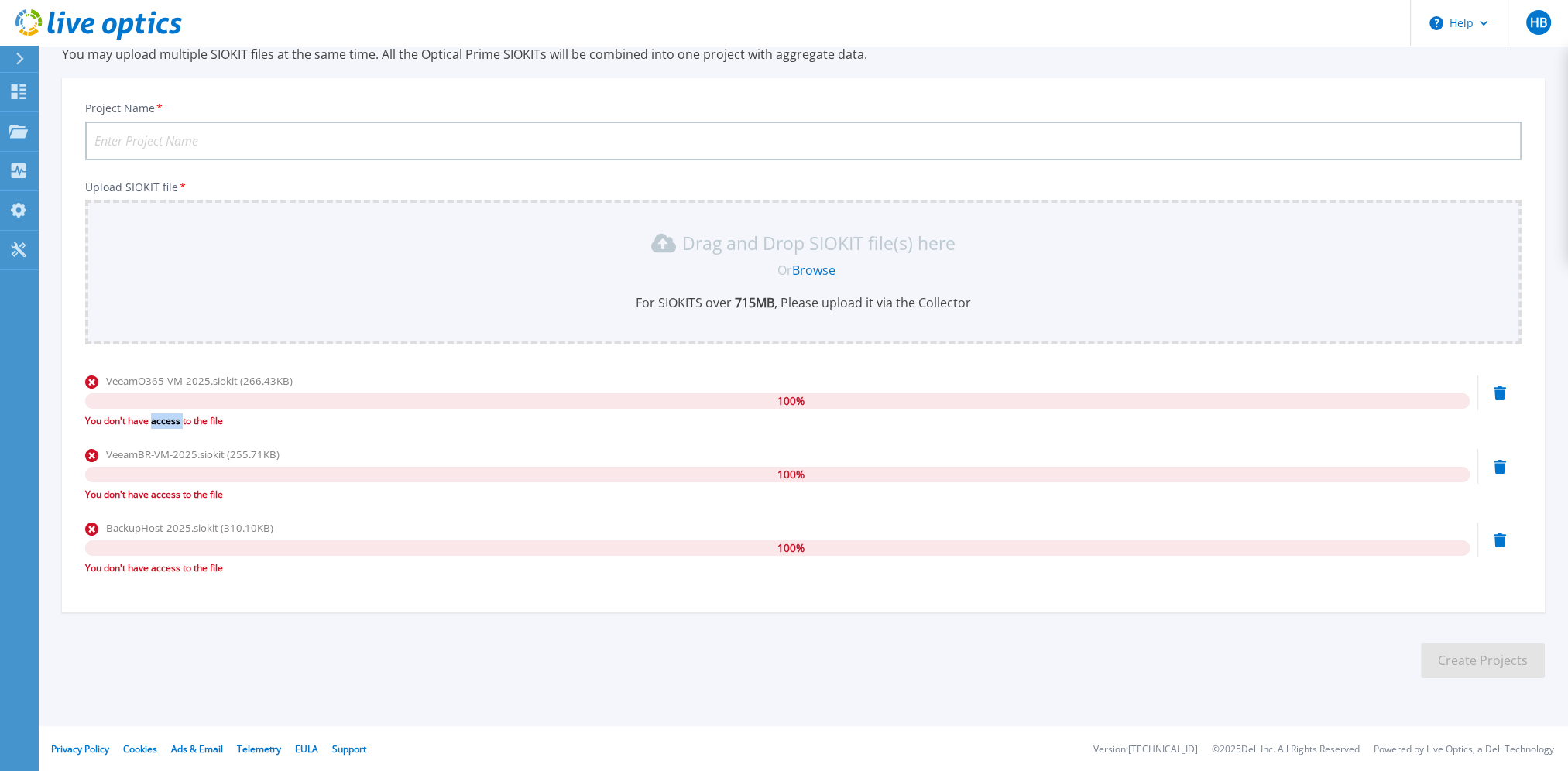
click at [153, 418] on div "You don't have access to the file" at bounding box center [778, 421] width 1385 height 16
copy div "You don't have access to the file"
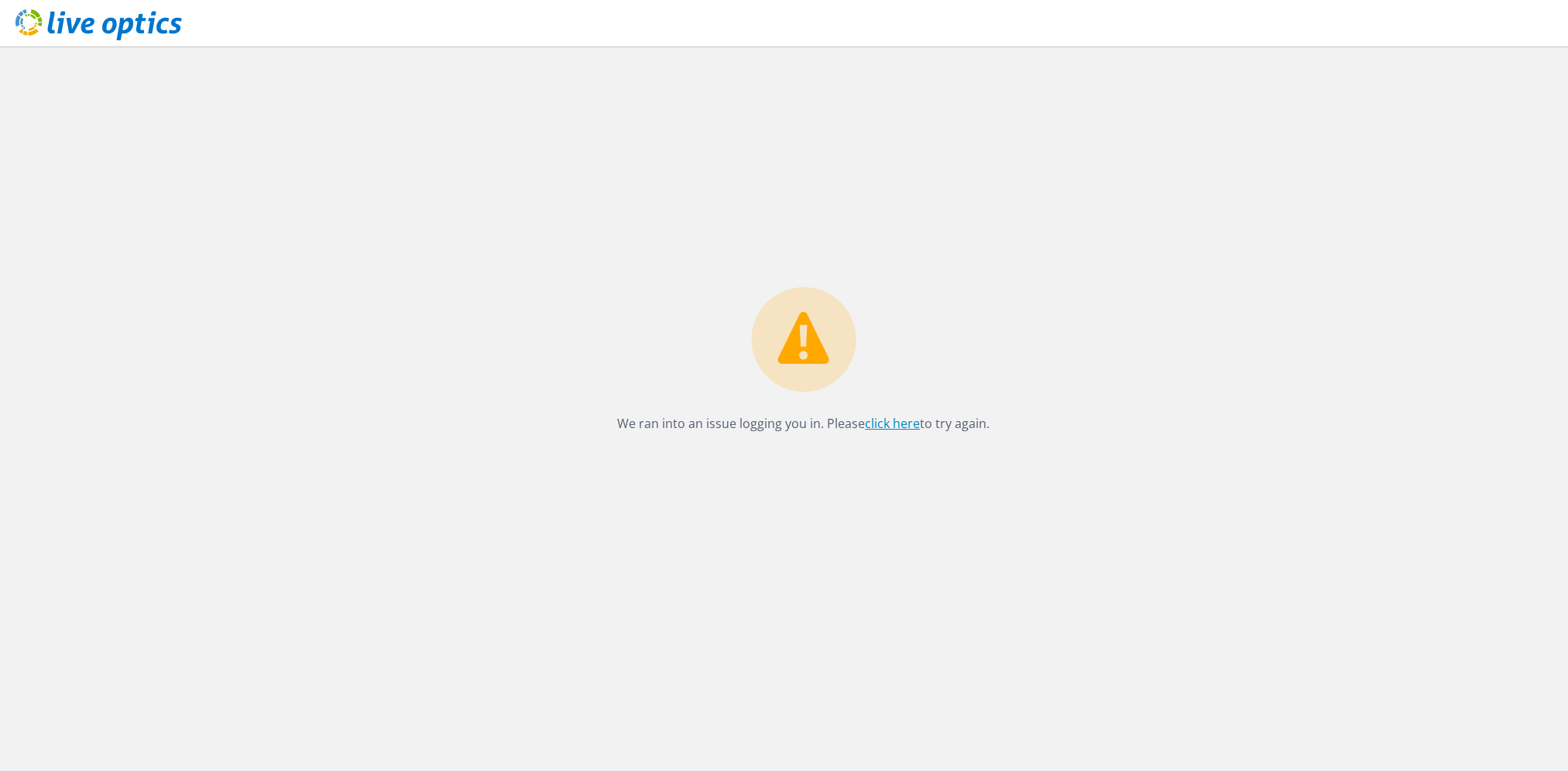
click at [902, 426] on link "click here" at bounding box center [892, 424] width 55 height 17
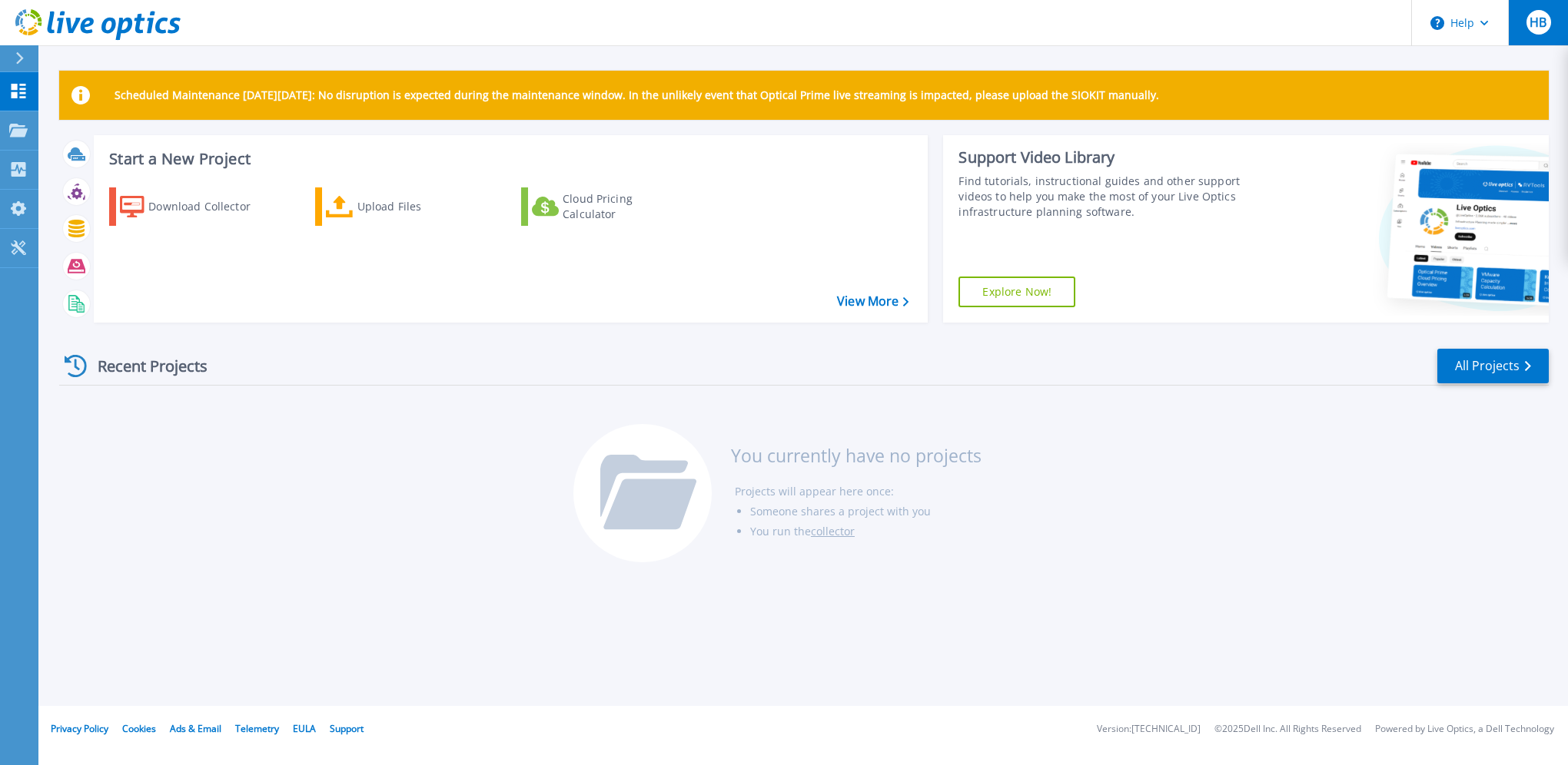
click at [1549, 17] on div "HB" at bounding box center [1539, 22] width 24 height 24
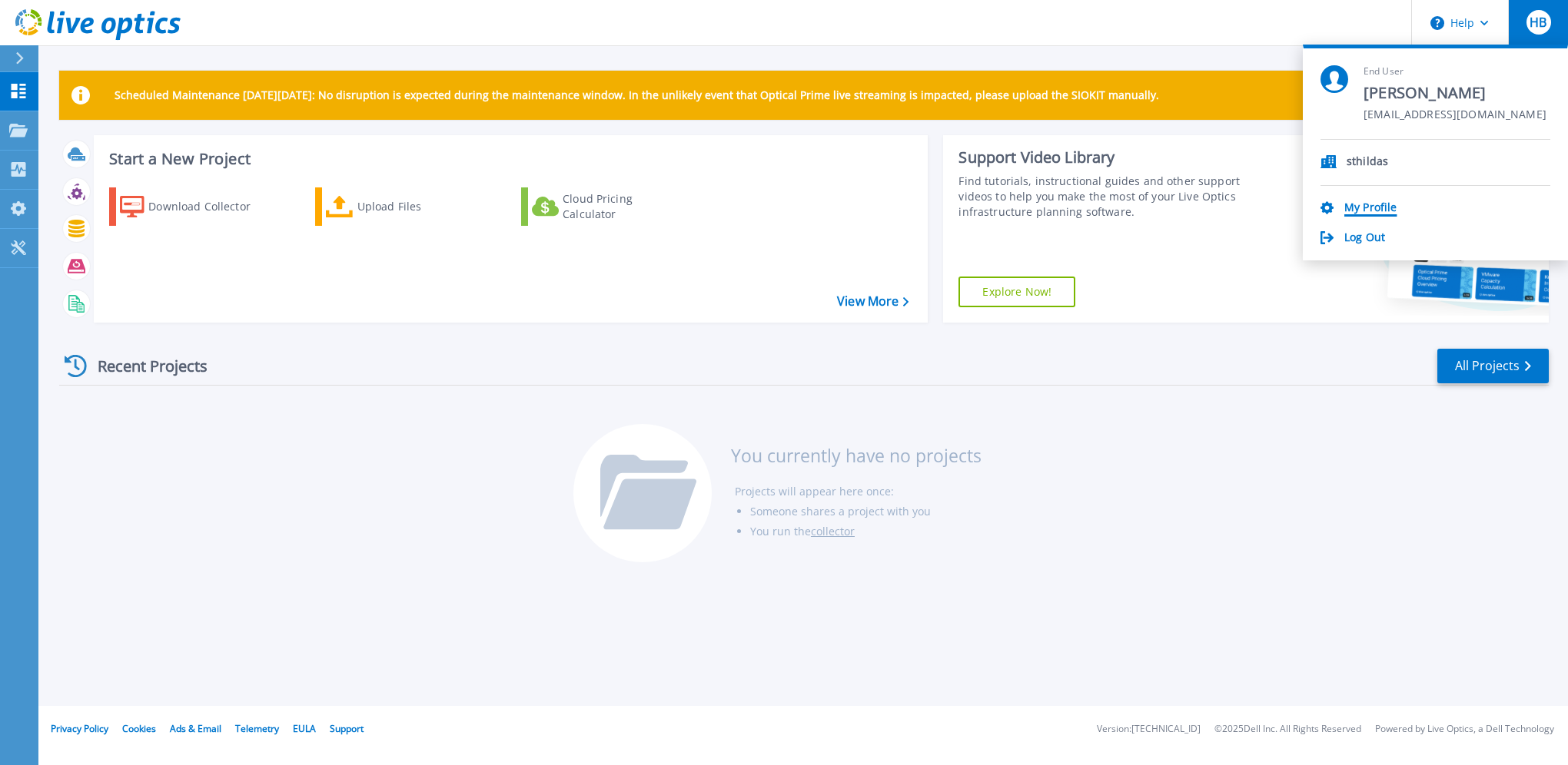
click at [1370, 209] on link "My Profile" at bounding box center [1371, 209] width 52 height 15
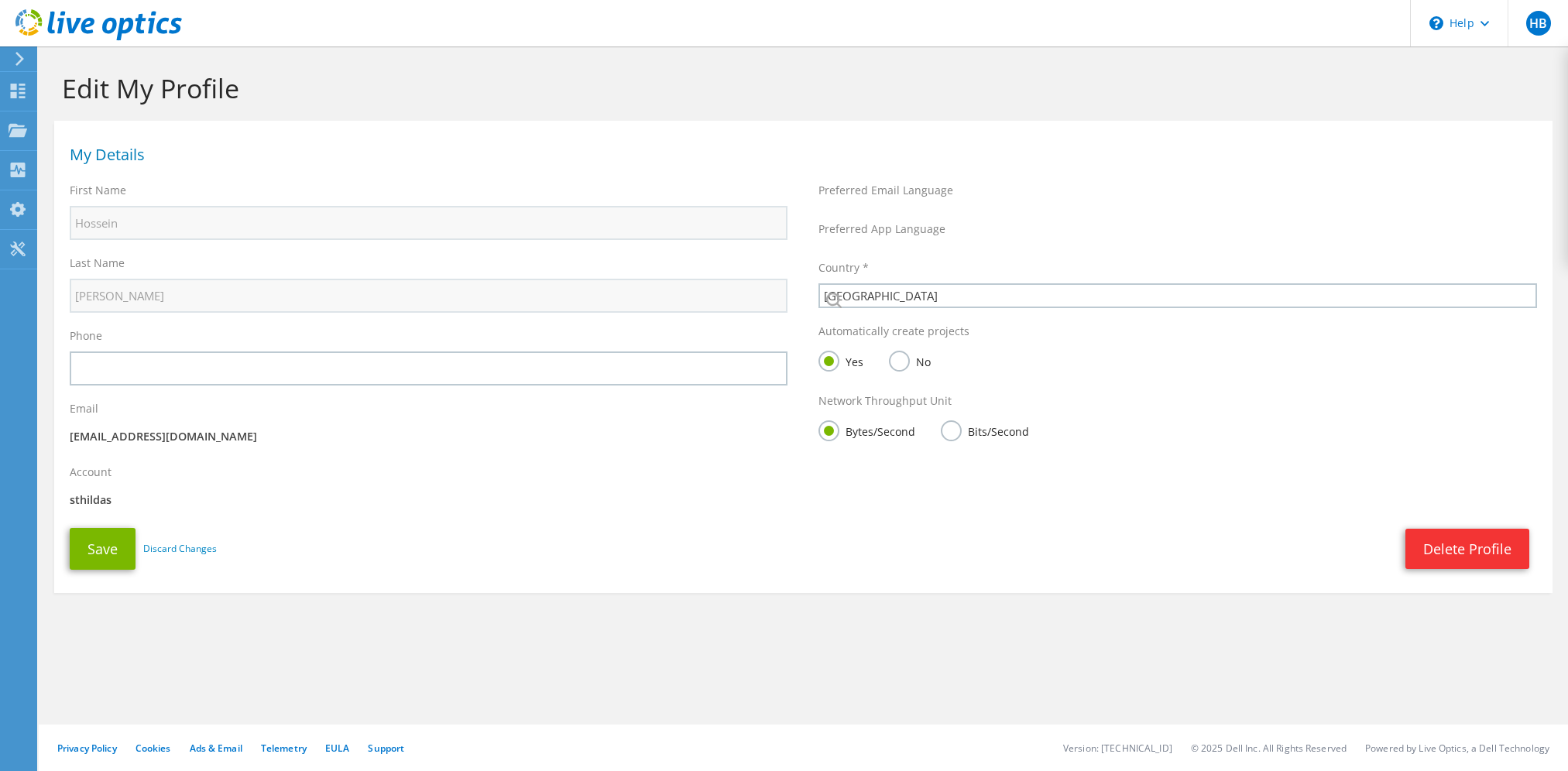
select select "12"
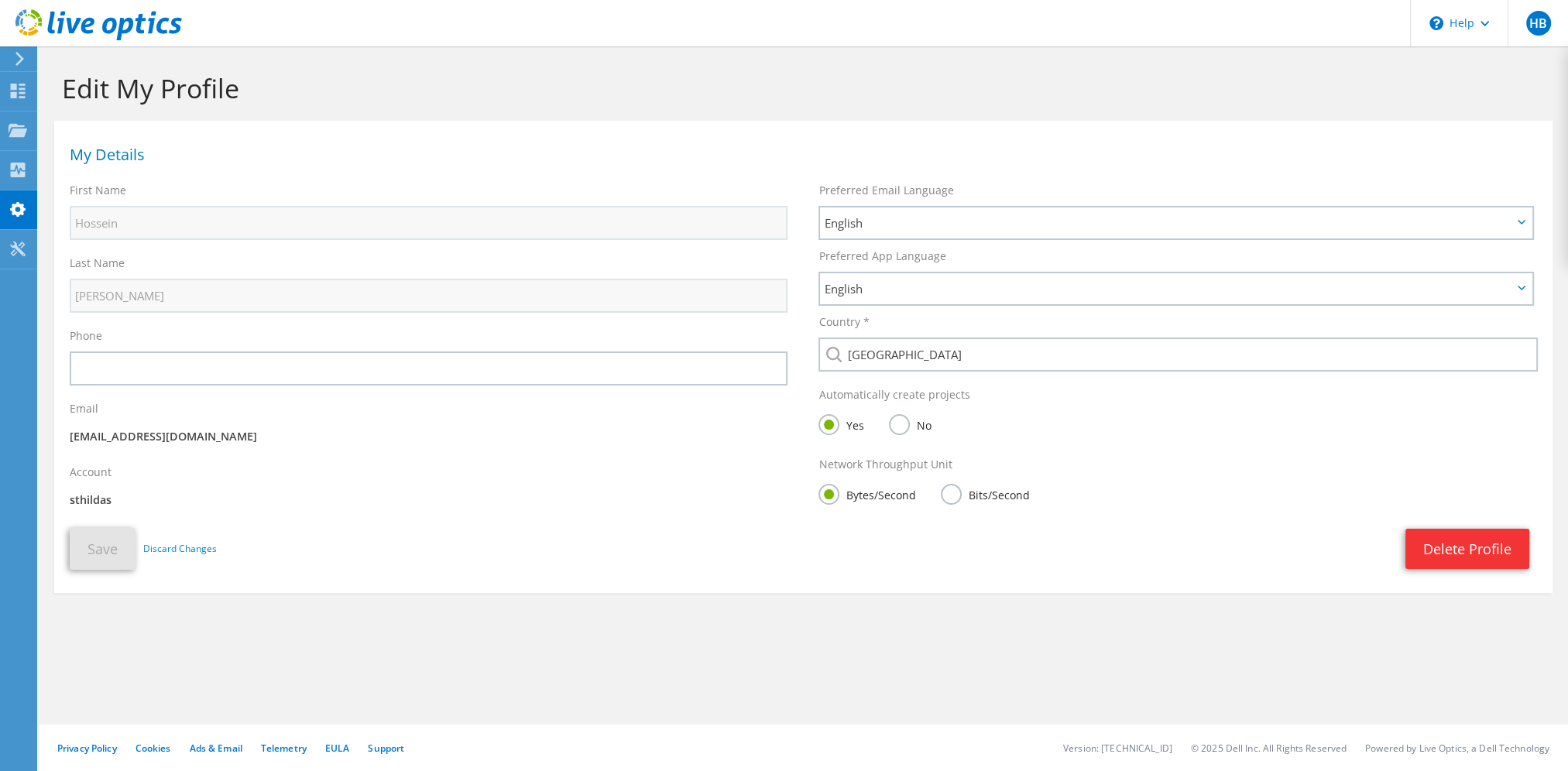
click at [904, 426] on label "No" at bounding box center [910, 424] width 42 height 19
click at [0, 0] on input "No" at bounding box center [0, 0] width 0 height 0
click at [92, 544] on button "Save" at bounding box center [102, 549] width 65 height 42
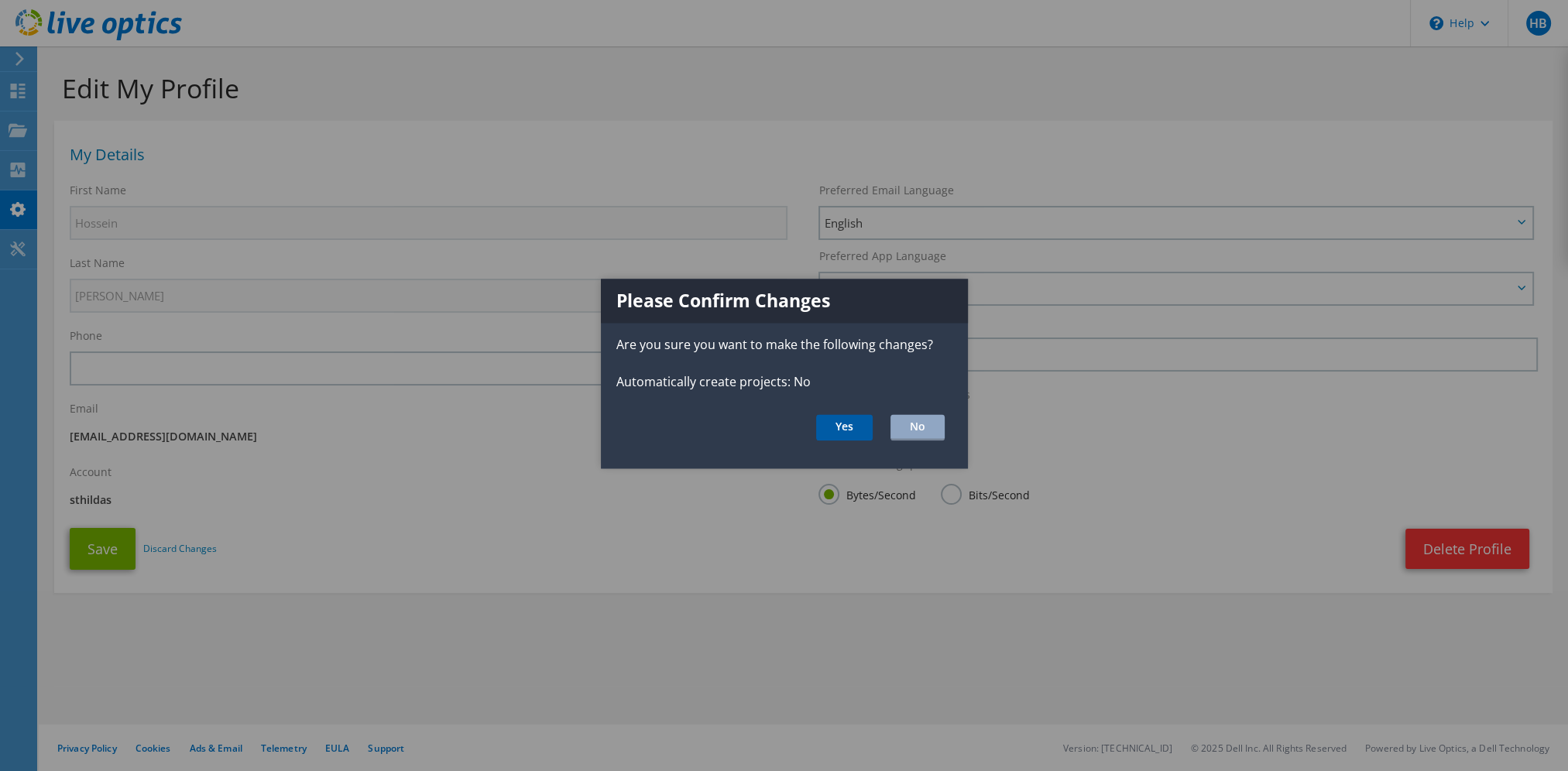
click at [835, 430] on button "Yes" at bounding box center [844, 427] width 57 height 26
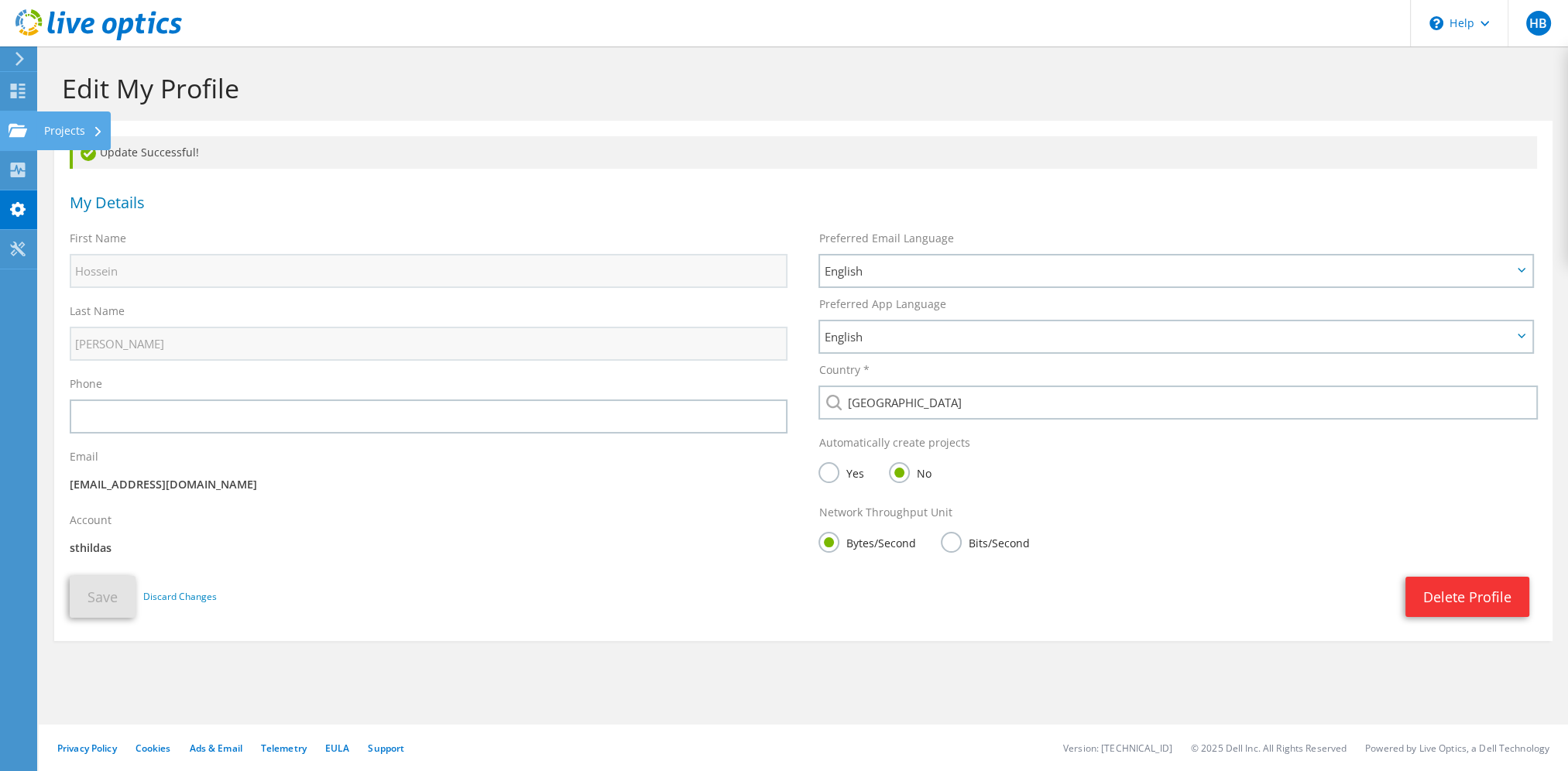
click at [82, 128] on div "Projects" at bounding box center [73, 131] width 74 height 38
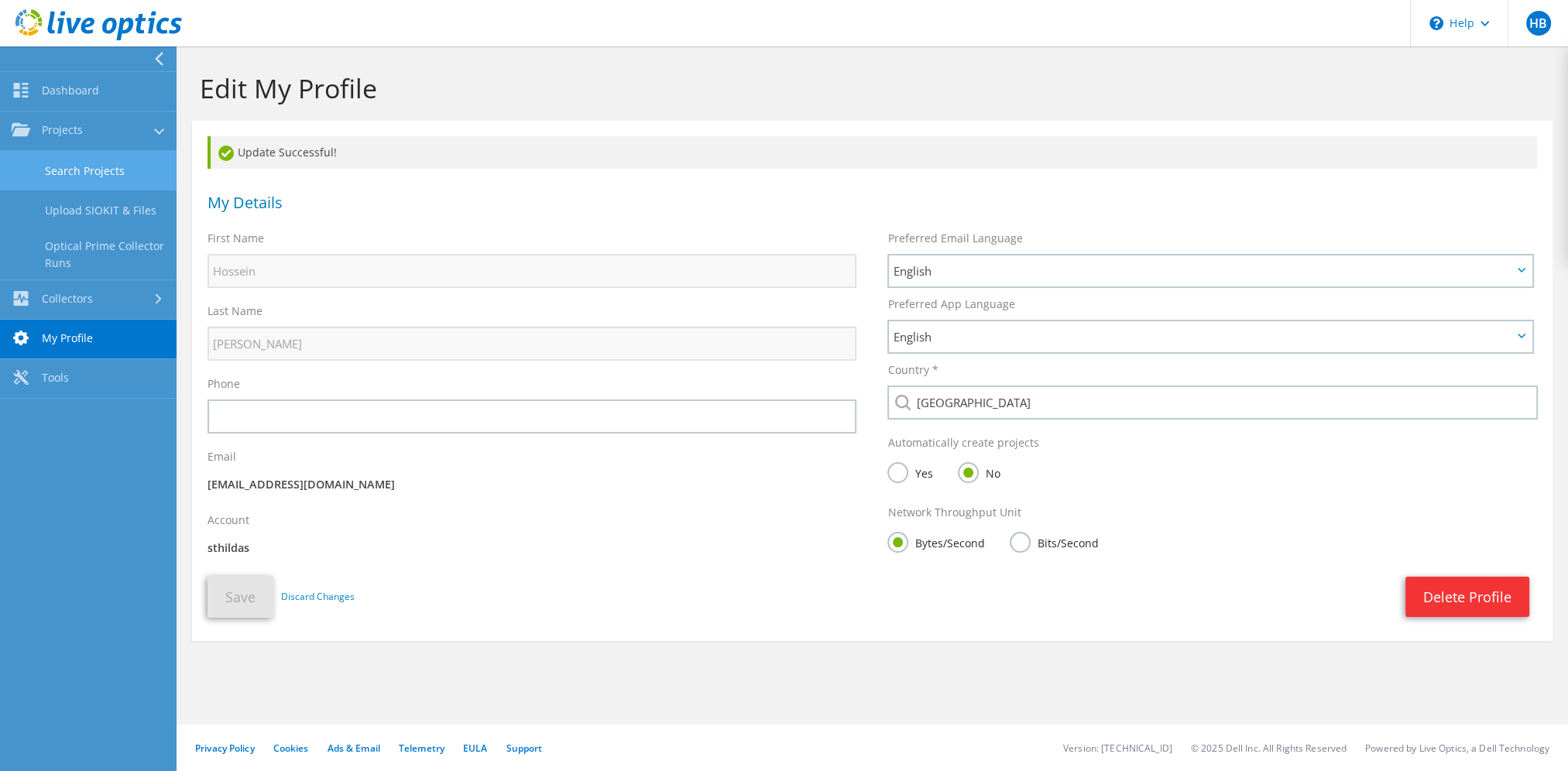
click at [111, 169] on link "Search Projects" at bounding box center [88, 170] width 176 height 39
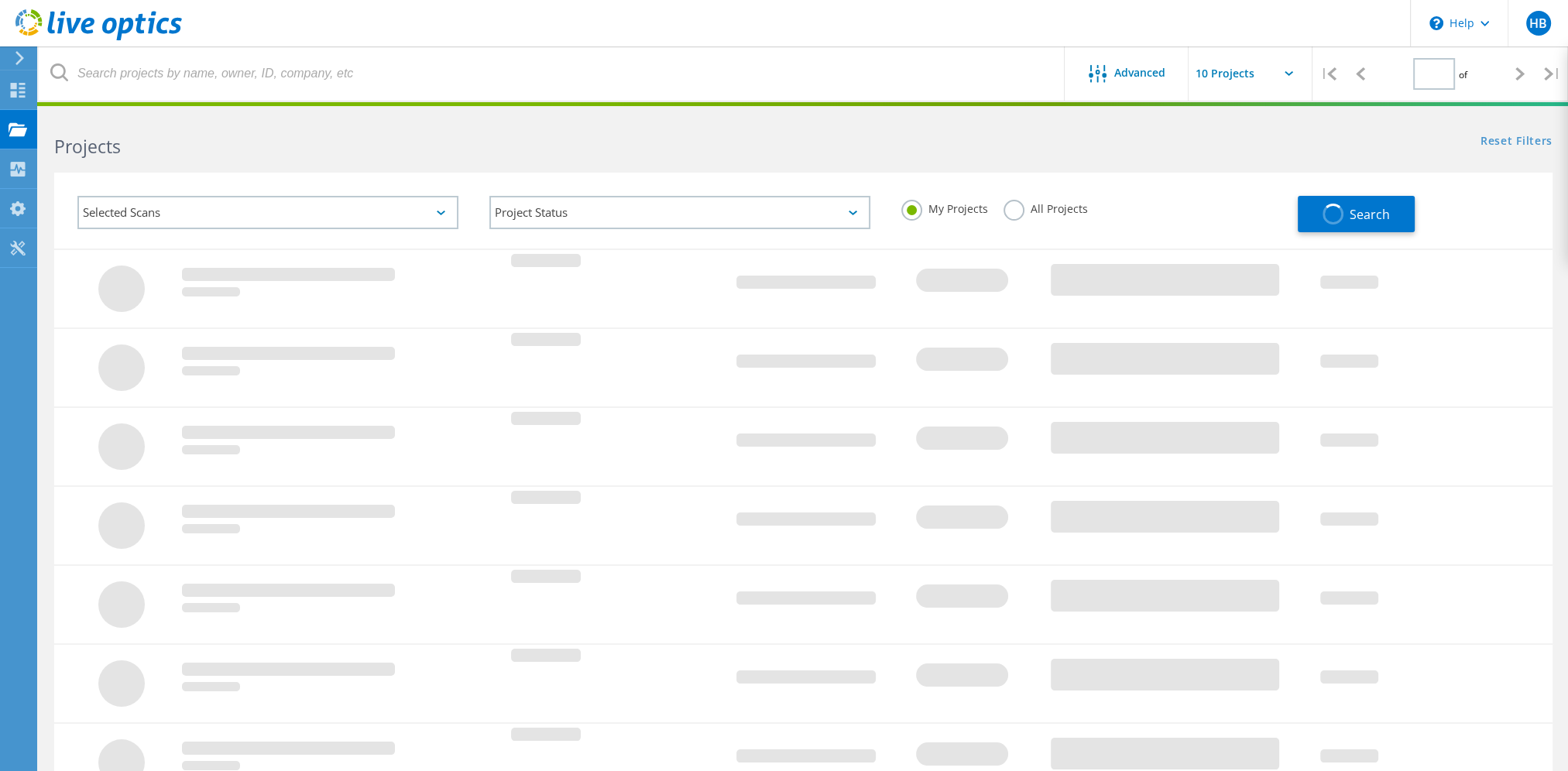
type input "1"
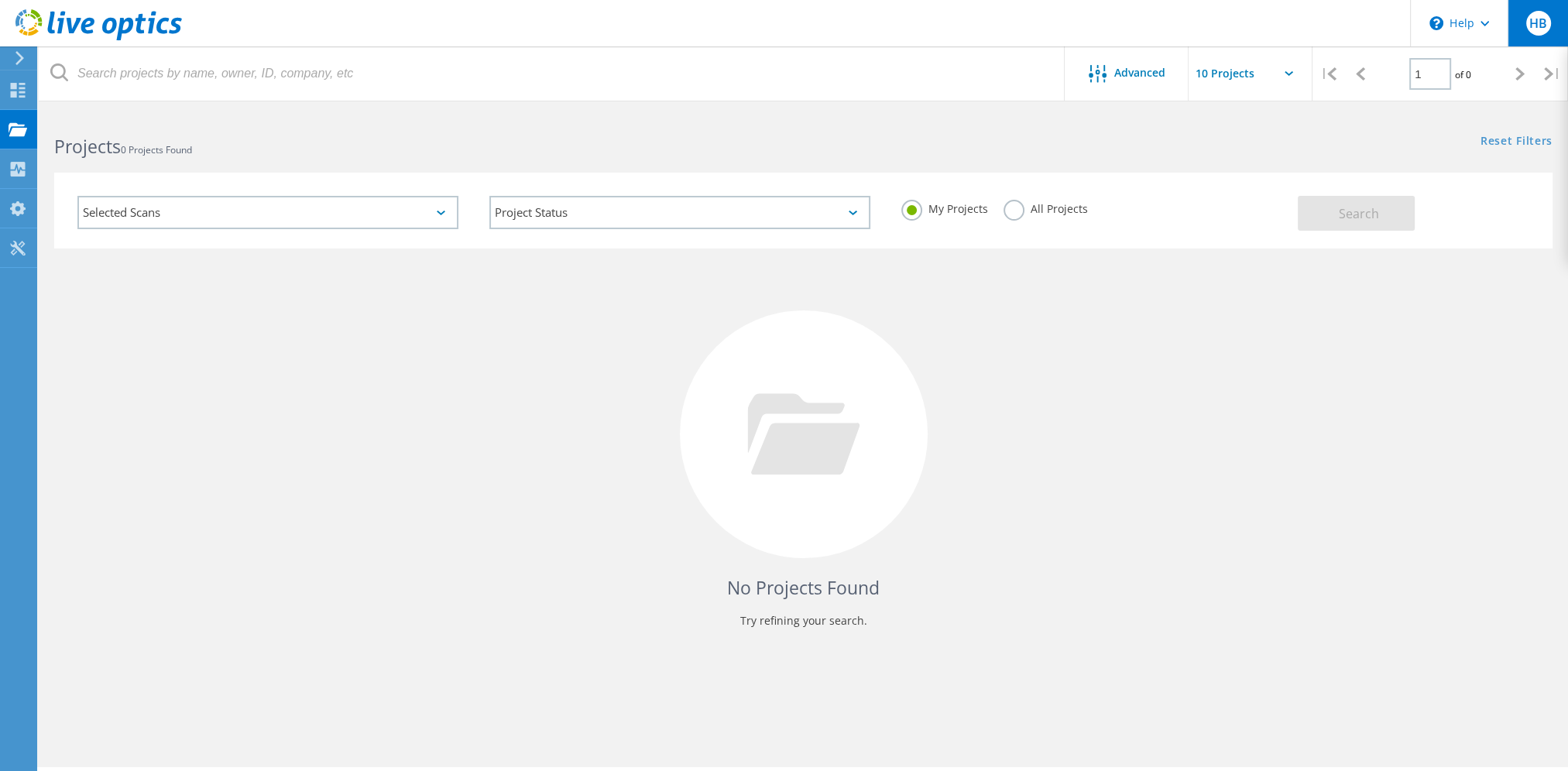
click at [1533, 20] on span "HB" at bounding box center [1538, 24] width 17 height 12
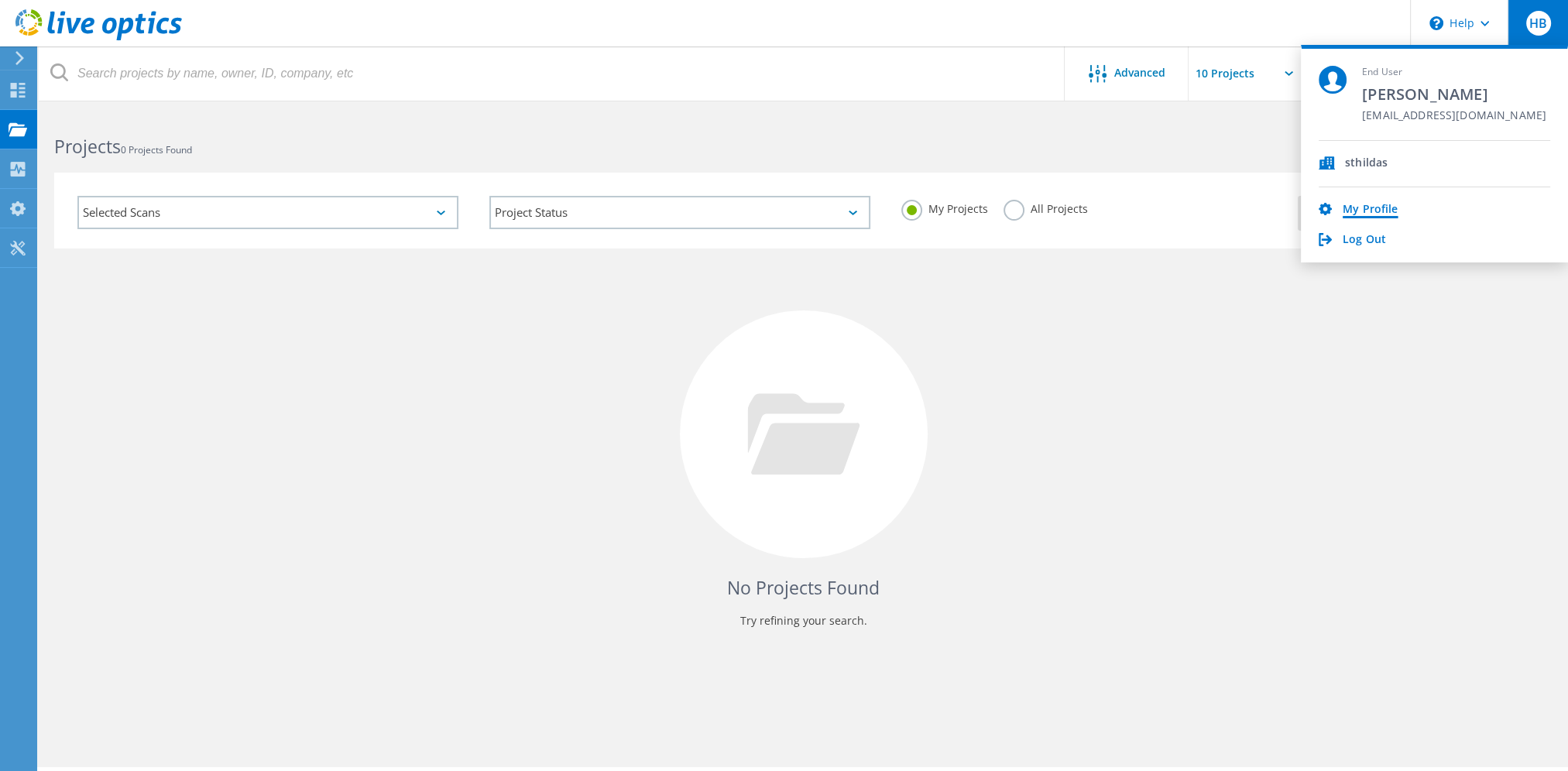
click at [1351, 203] on link "My Profile" at bounding box center [1370, 210] width 55 height 15
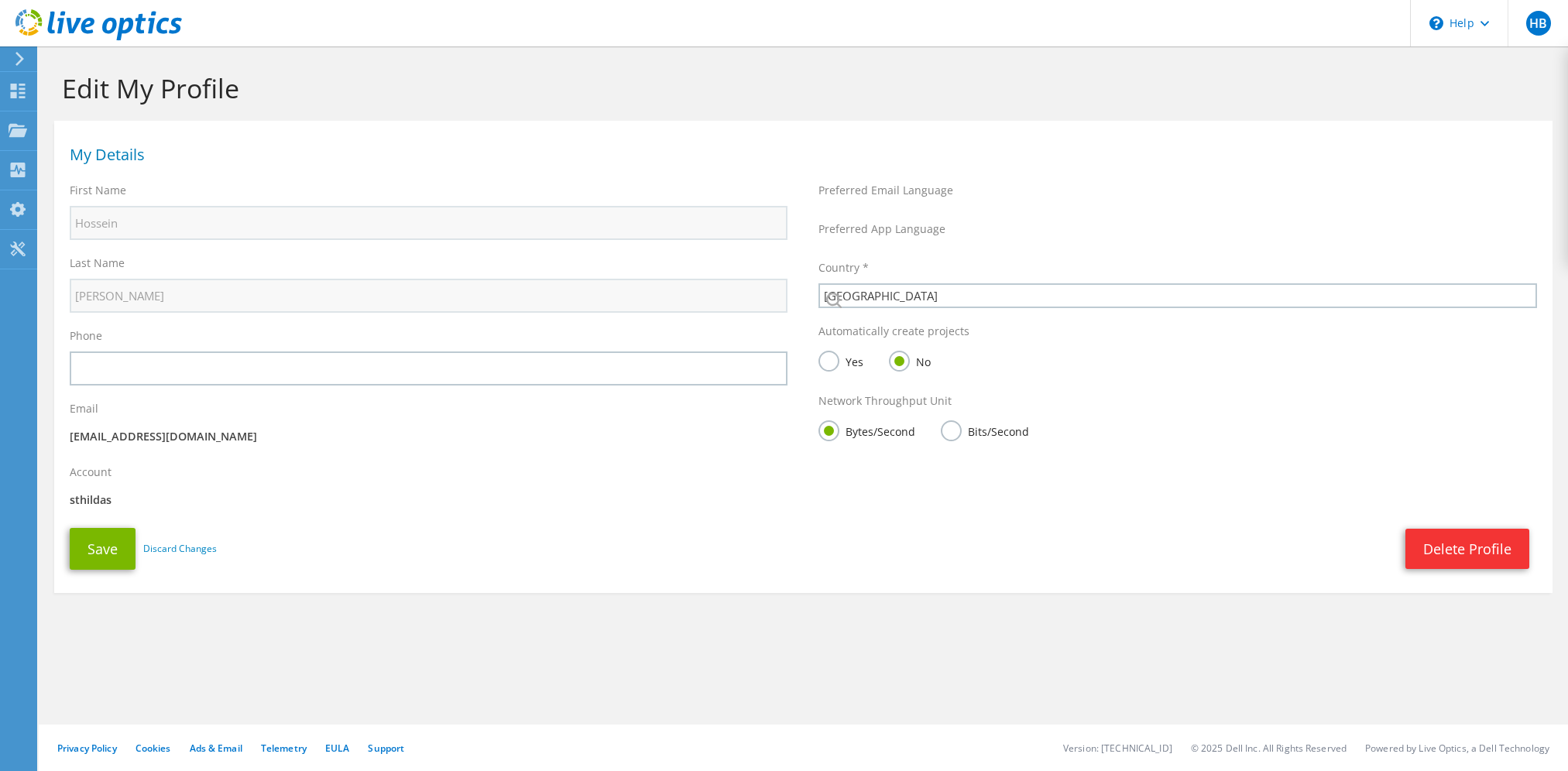
select select "12"
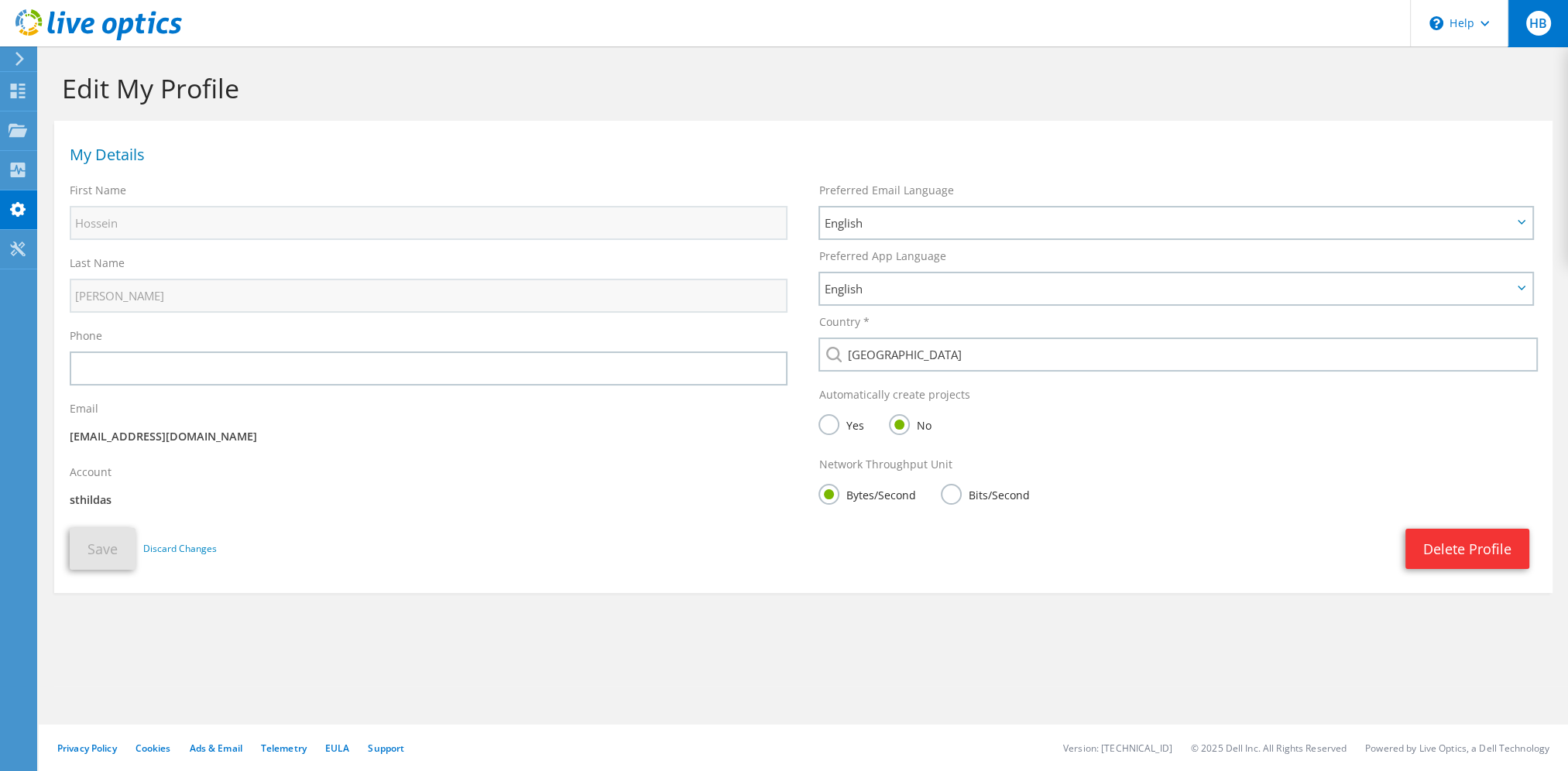
click at [1539, 27] on span "HB" at bounding box center [1538, 23] width 24 height 24
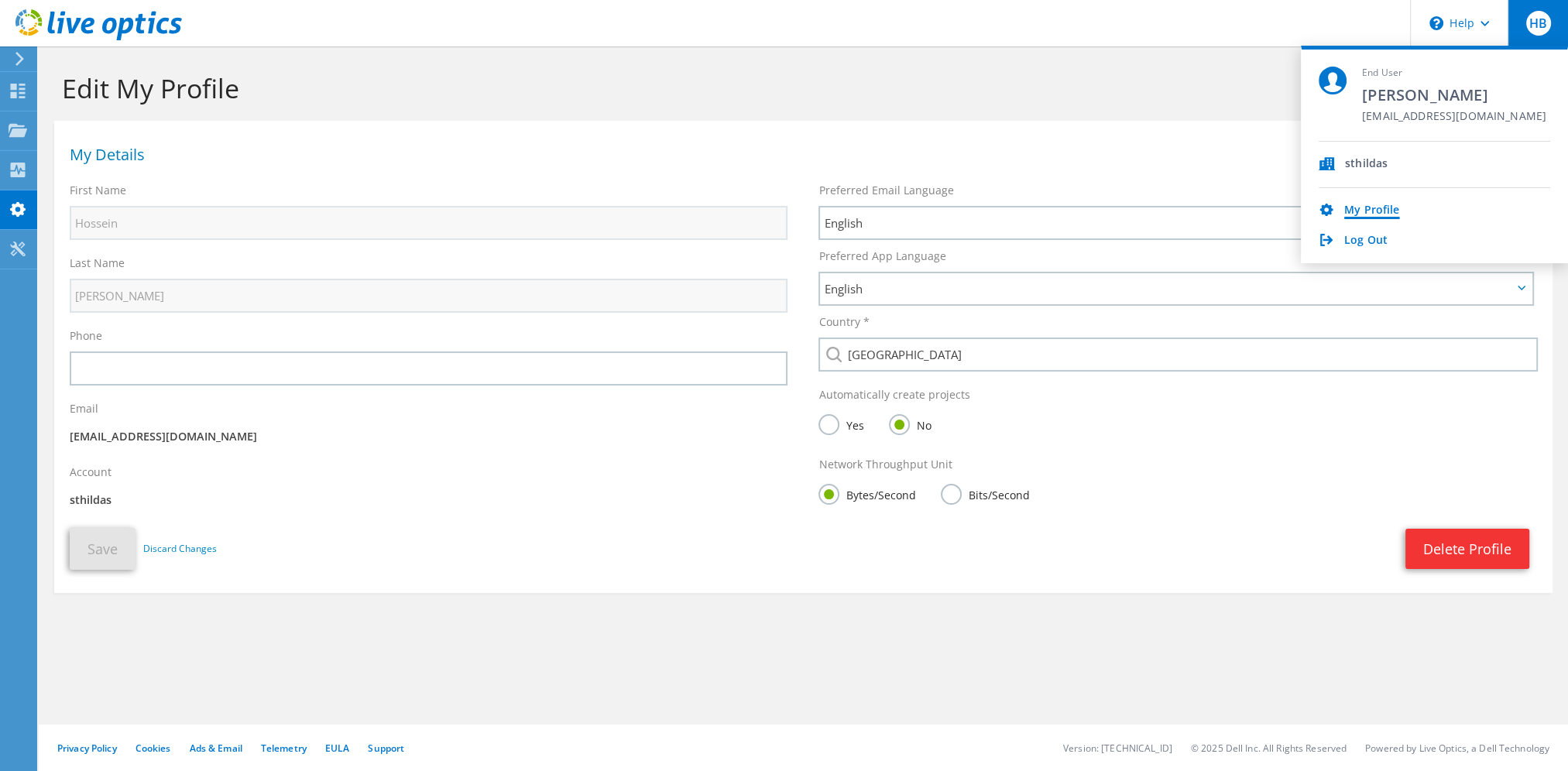
click at [1357, 208] on link "My Profile" at bounding box center [1371, 211] width 55 height 15
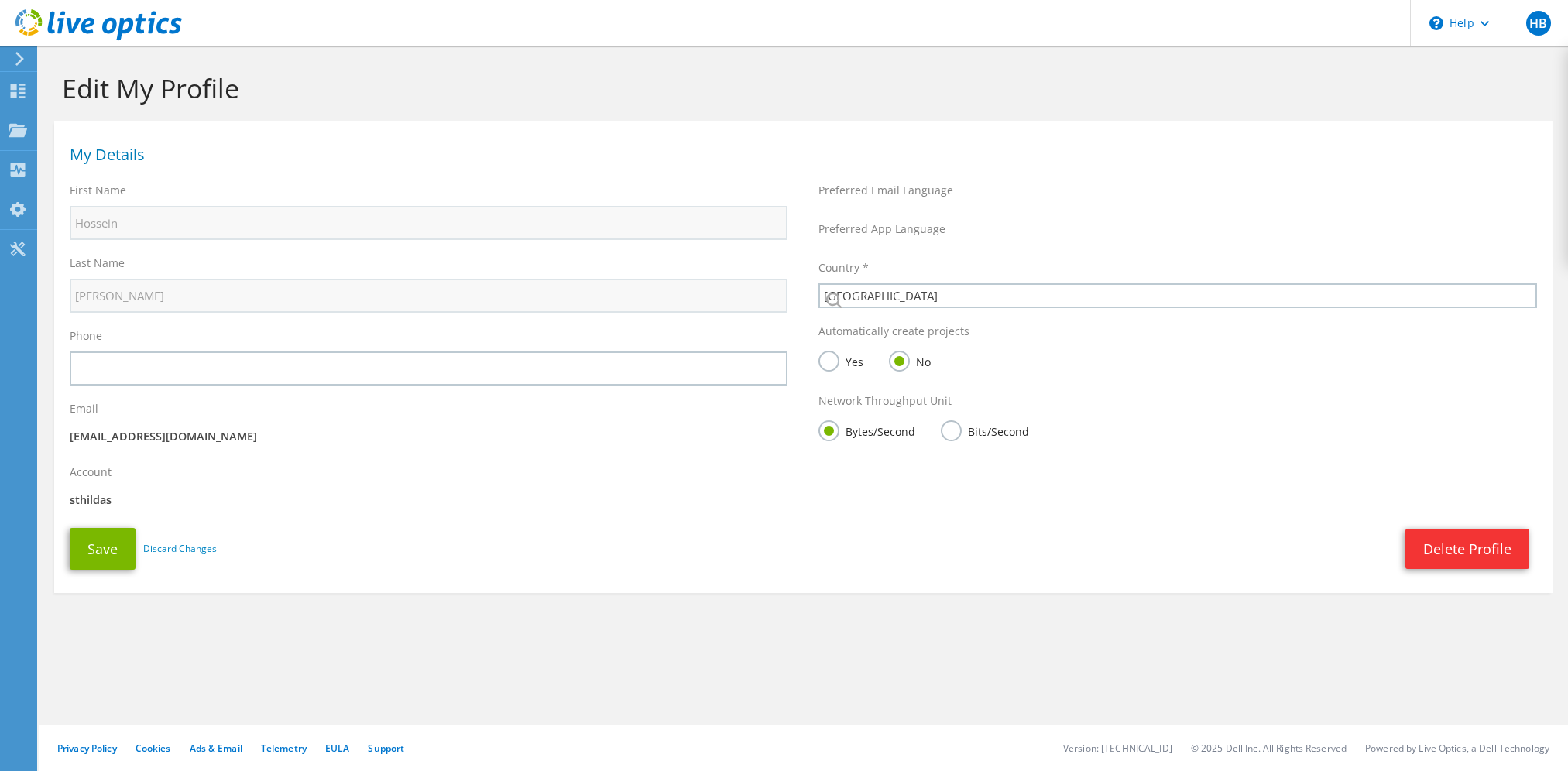
select select "12"
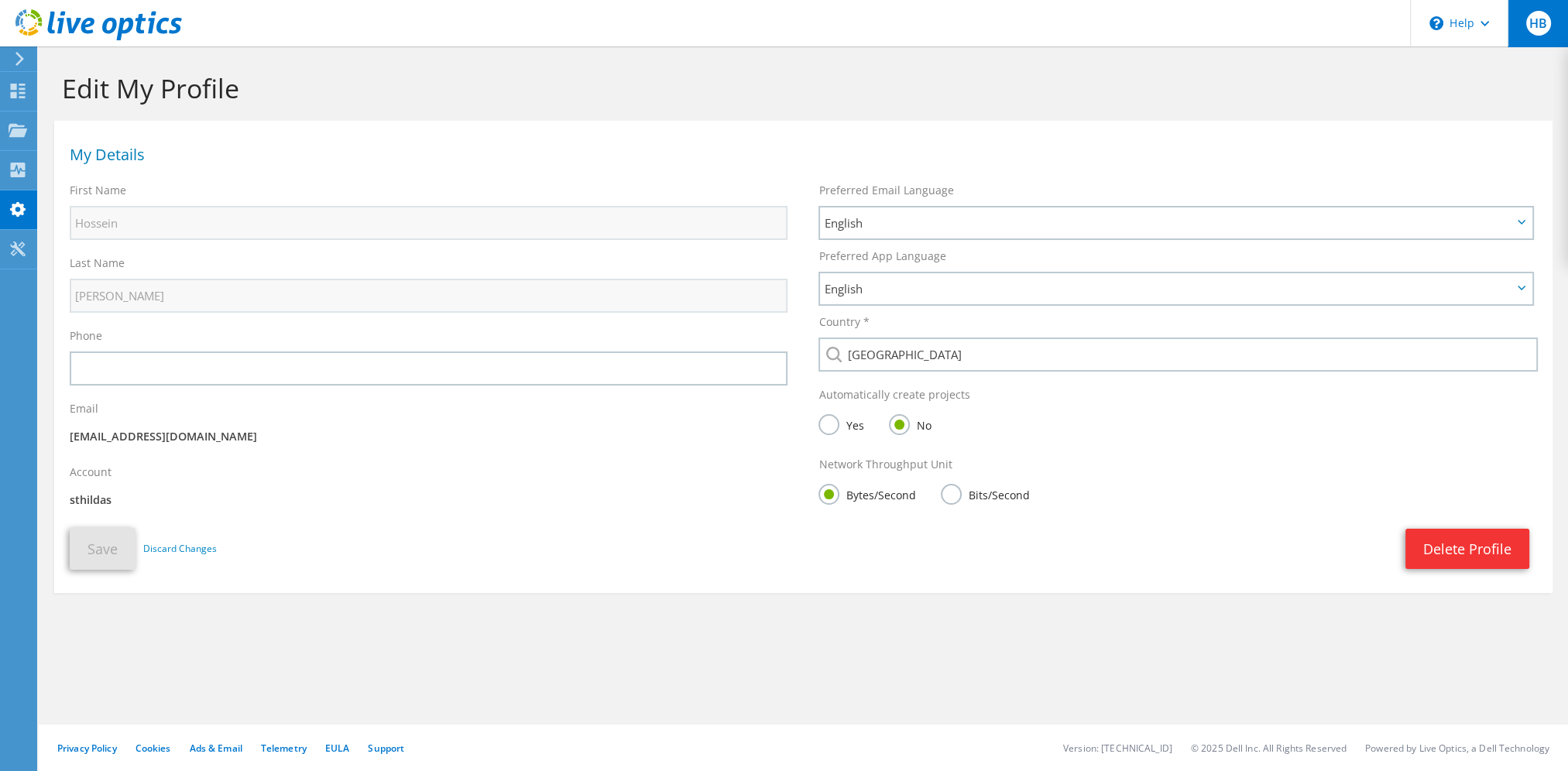
click at [1549, 32] on div "HB" at bounding box center [1537, 23] width 60 height 46
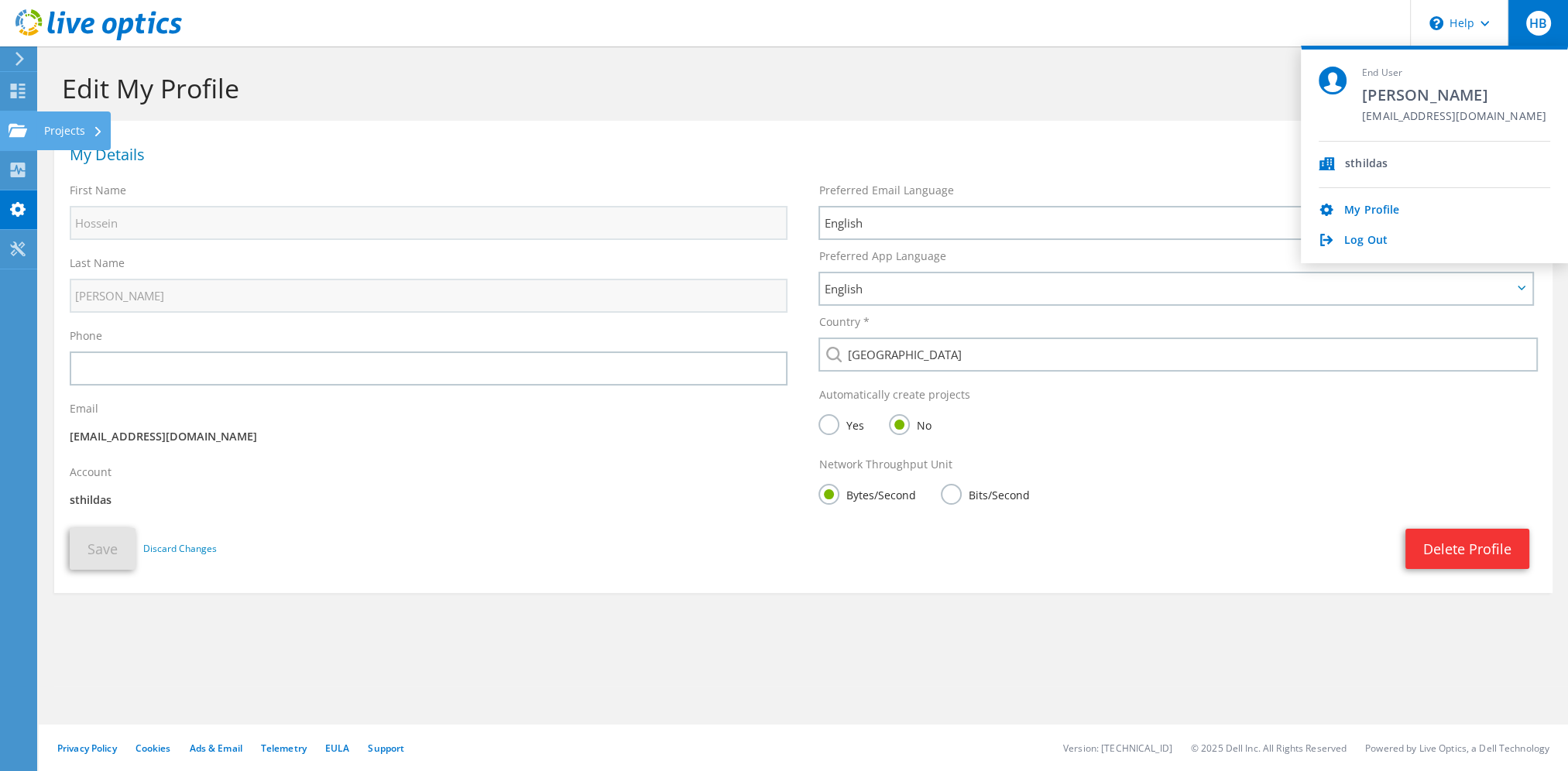
click at [21, 127] on icon at bounding box center [17, 130] width 18 height 15
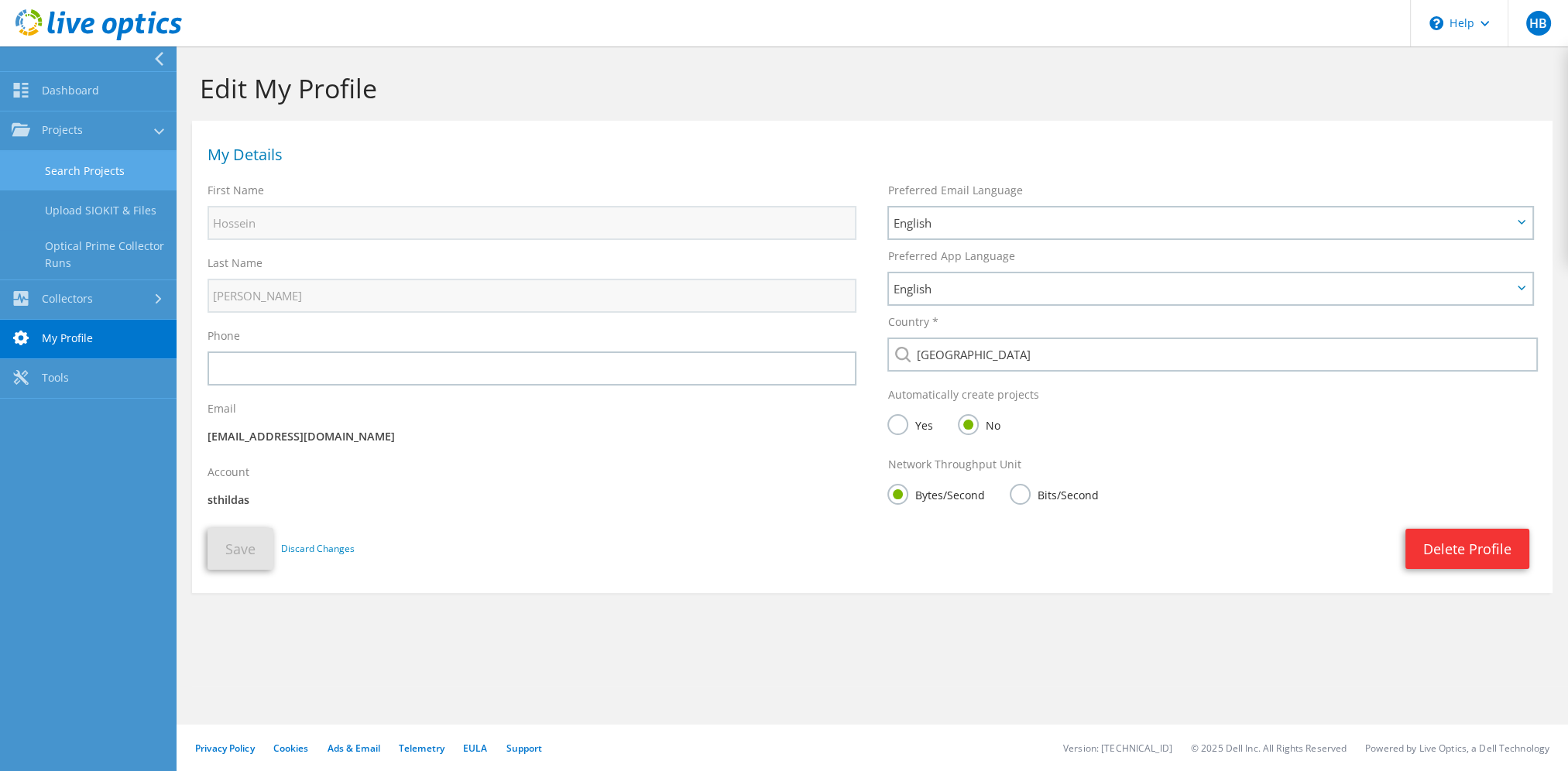
click at [47, 160] on link "Search Projects" at bounding box center [88, 170] width 176 height 39
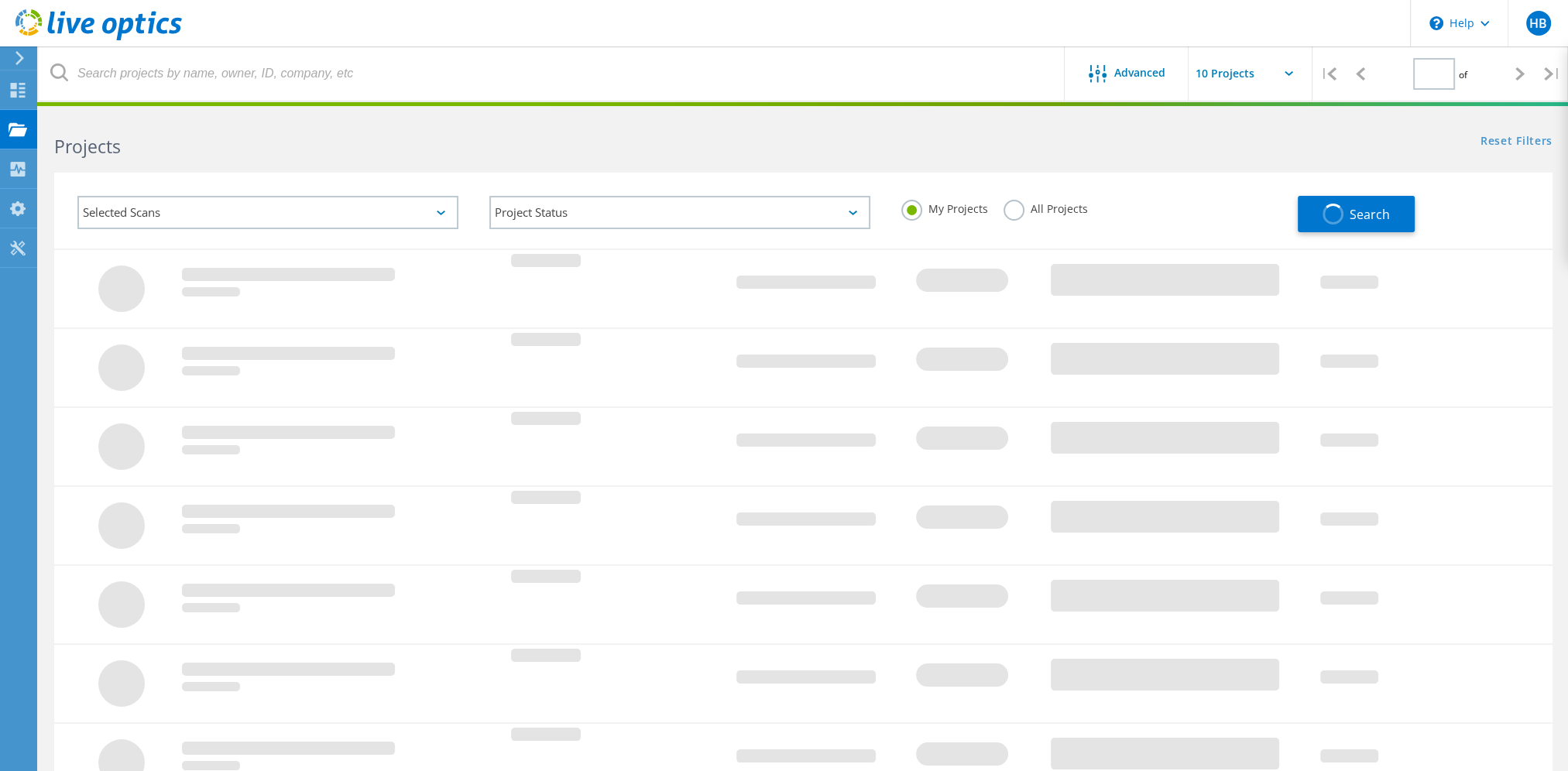
type input "1"
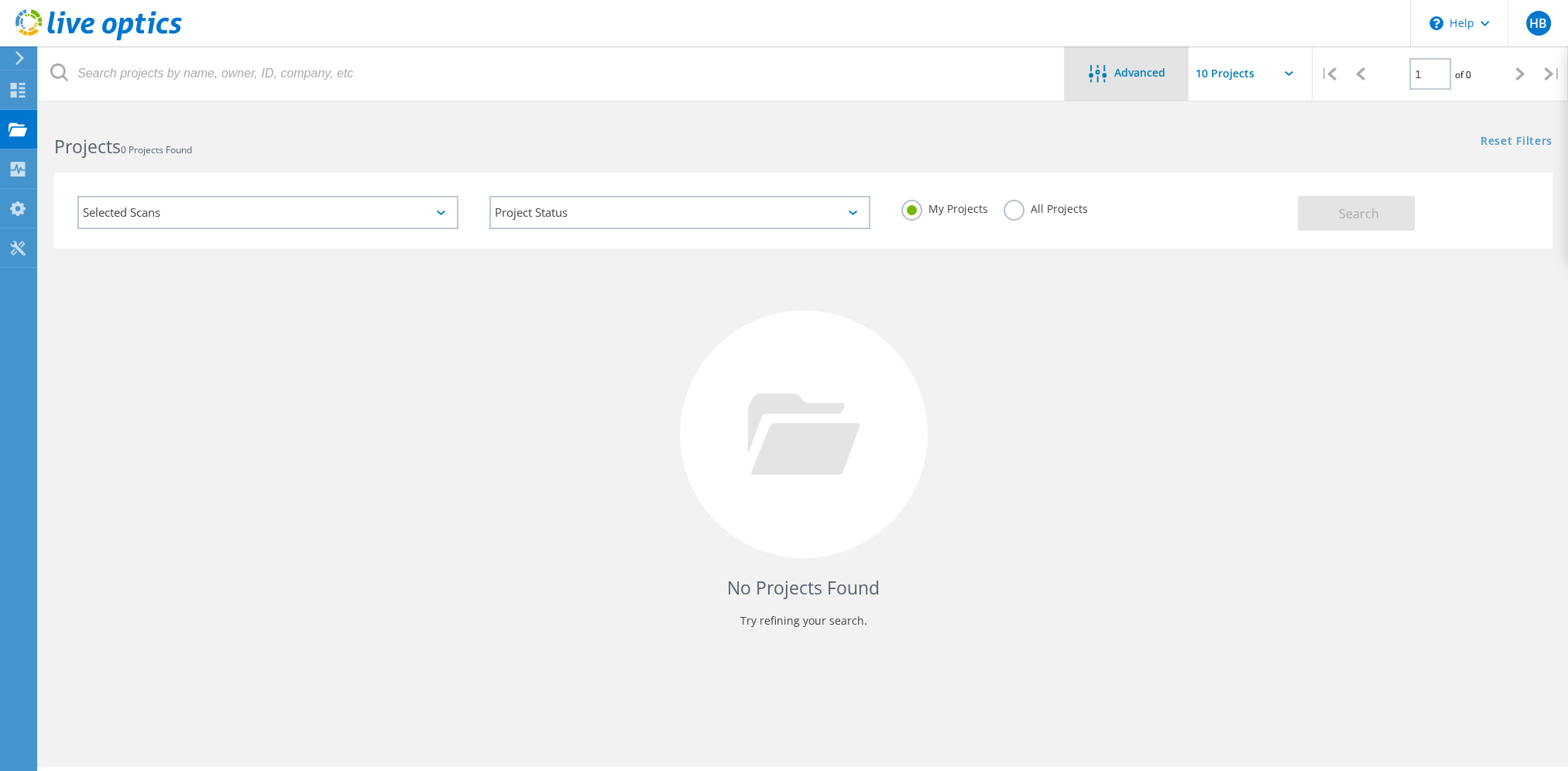
click at [1136, 76] on span "Advanced" at bounding box center [1140, 72] width 51 height 10
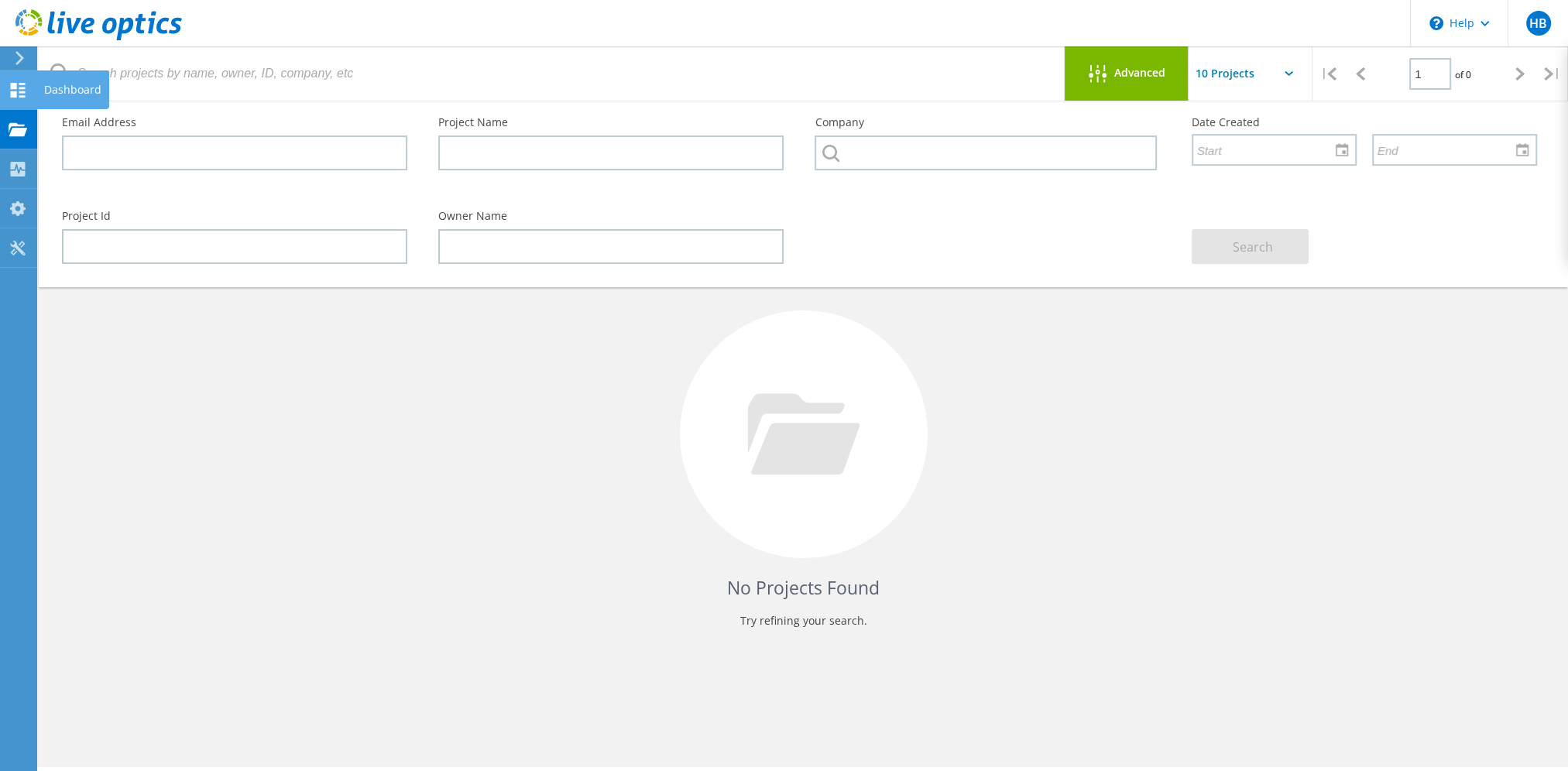
click at [25, 87] on icon at bounding box center [17, 90] width 18 height 15
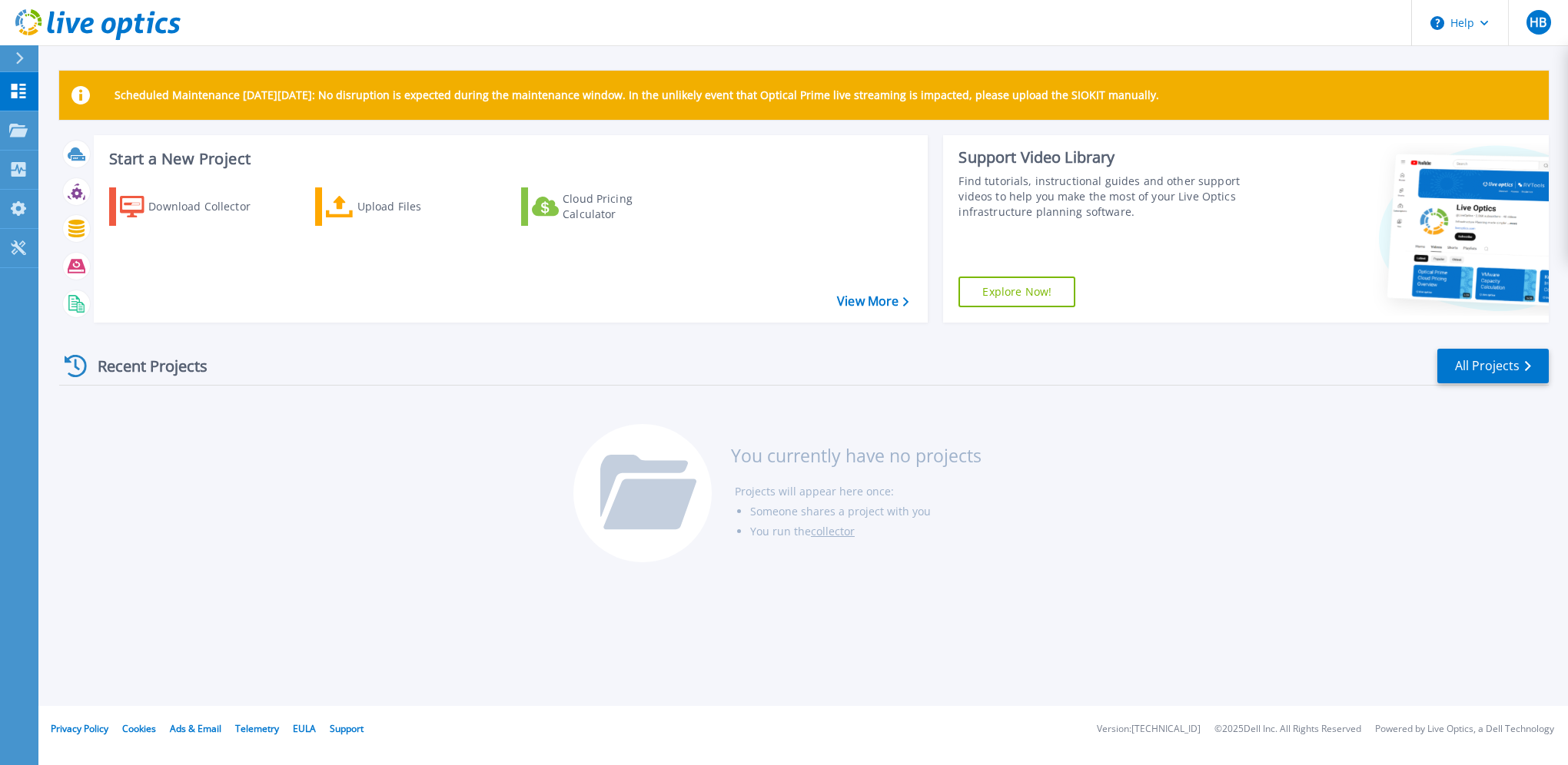
click at [19, 58] on icon at bounding box center [20, 58] width 9 height 12
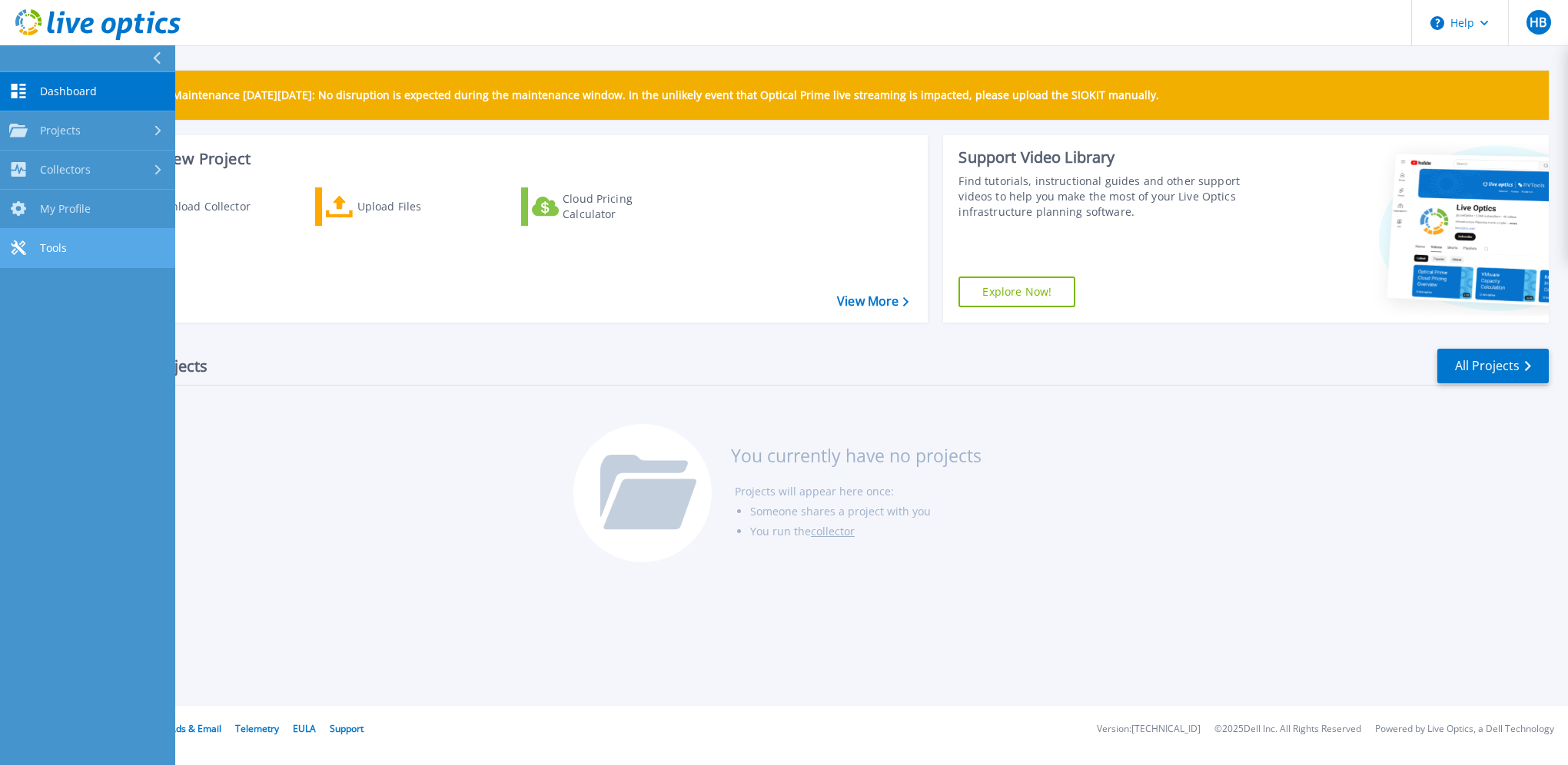
click at [85, 240] on link "Tools Tools" at bounding box center [87, 248] width 175 height 39
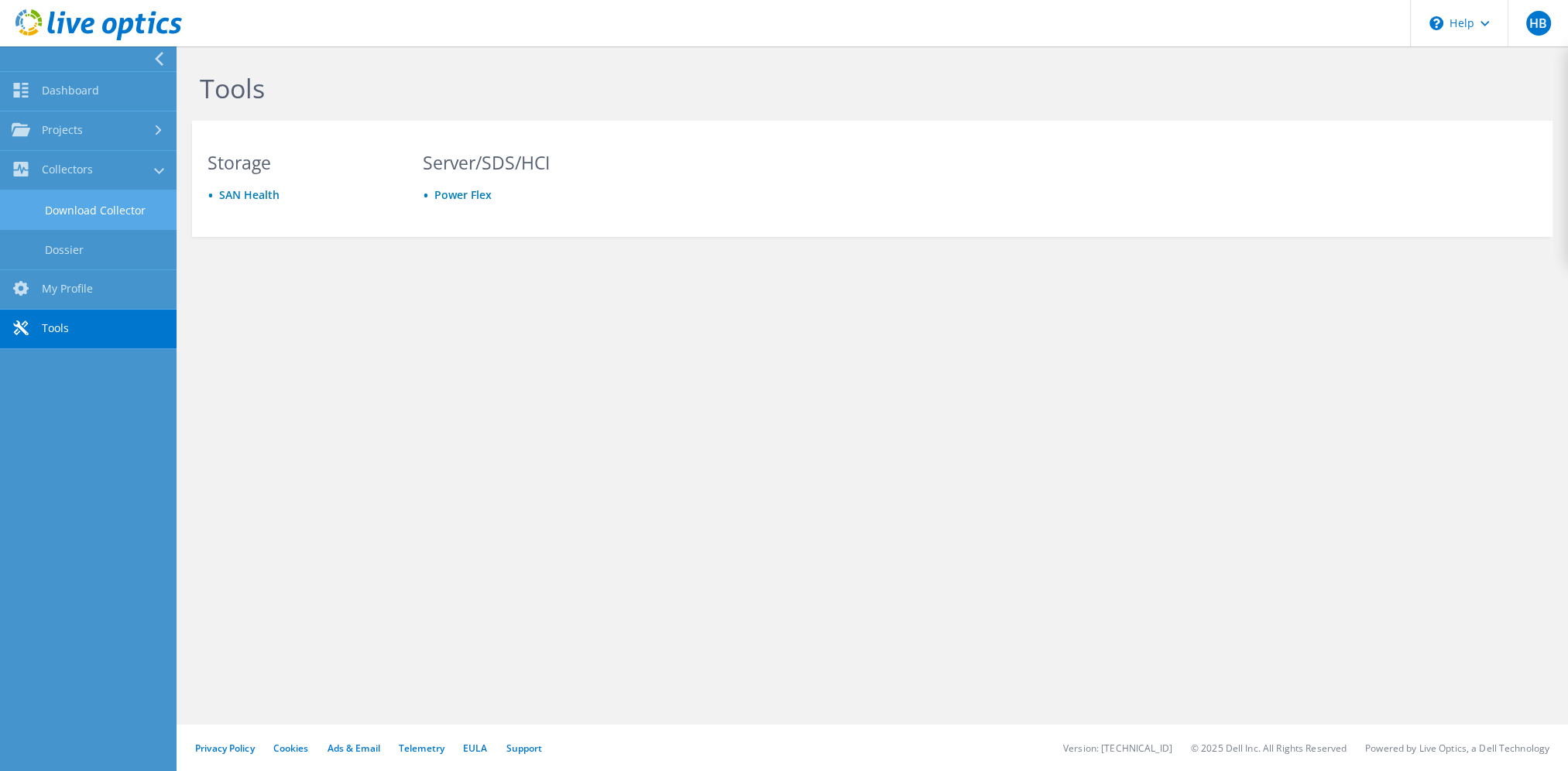
click at [68, 204] on link "Download Collector" at bounding box center [88, 209] width 176 height 39
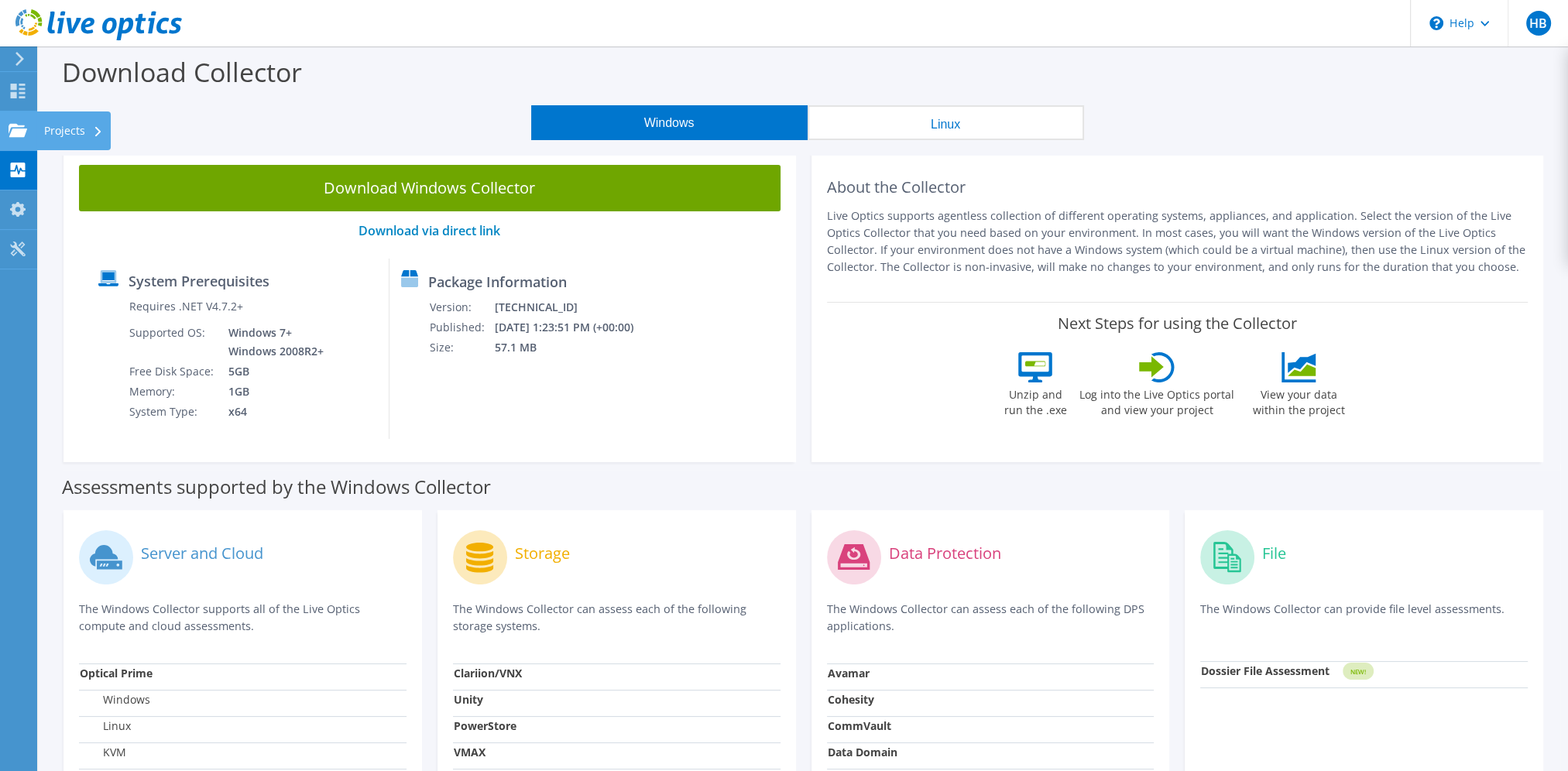
click at [22, 127] on icon at bounding box center [17, 130] width 18 height 15
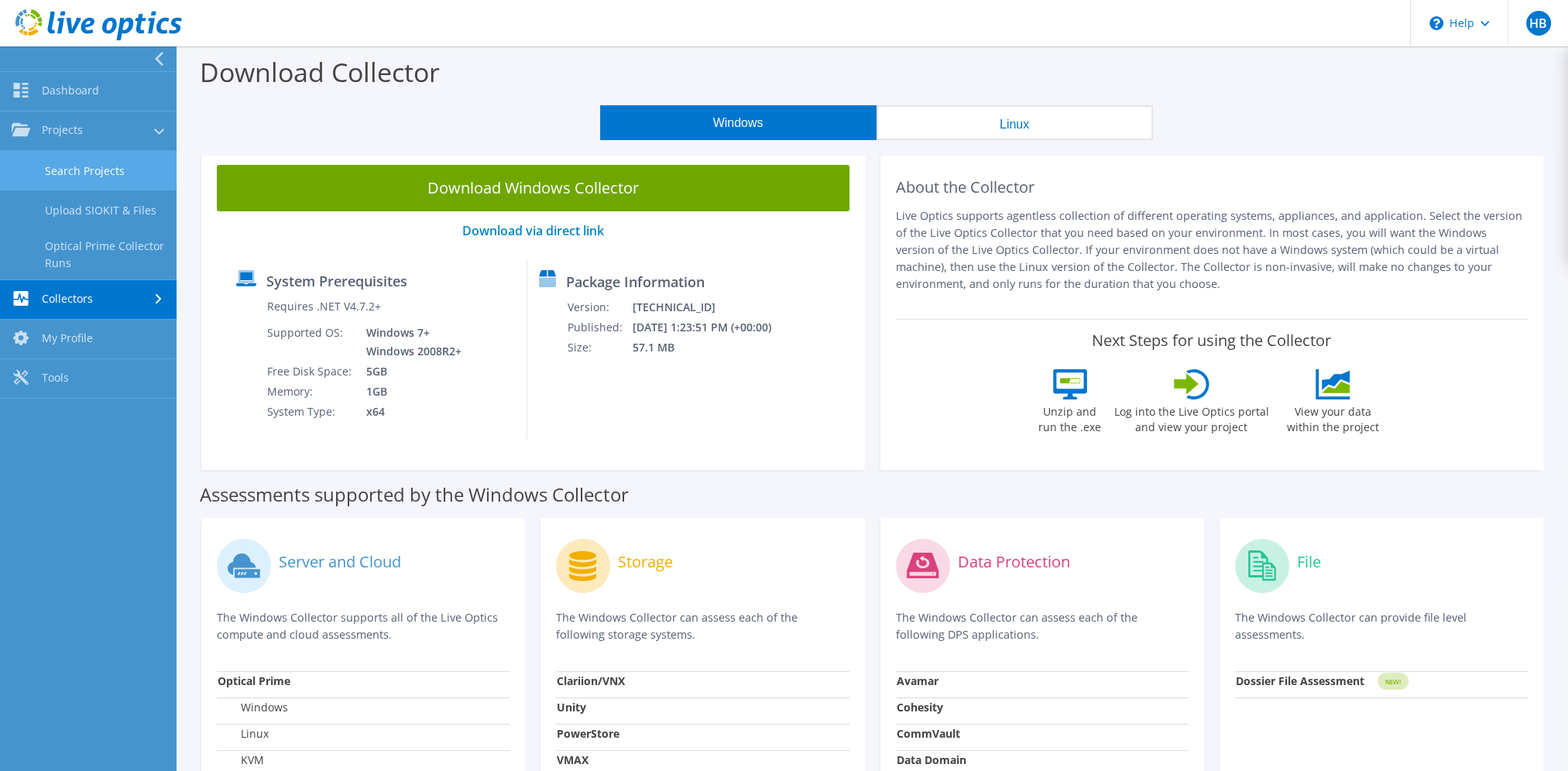
click at [84, 170] on link "Search Projects" at bounding box center [88, 170] width 176 height 39
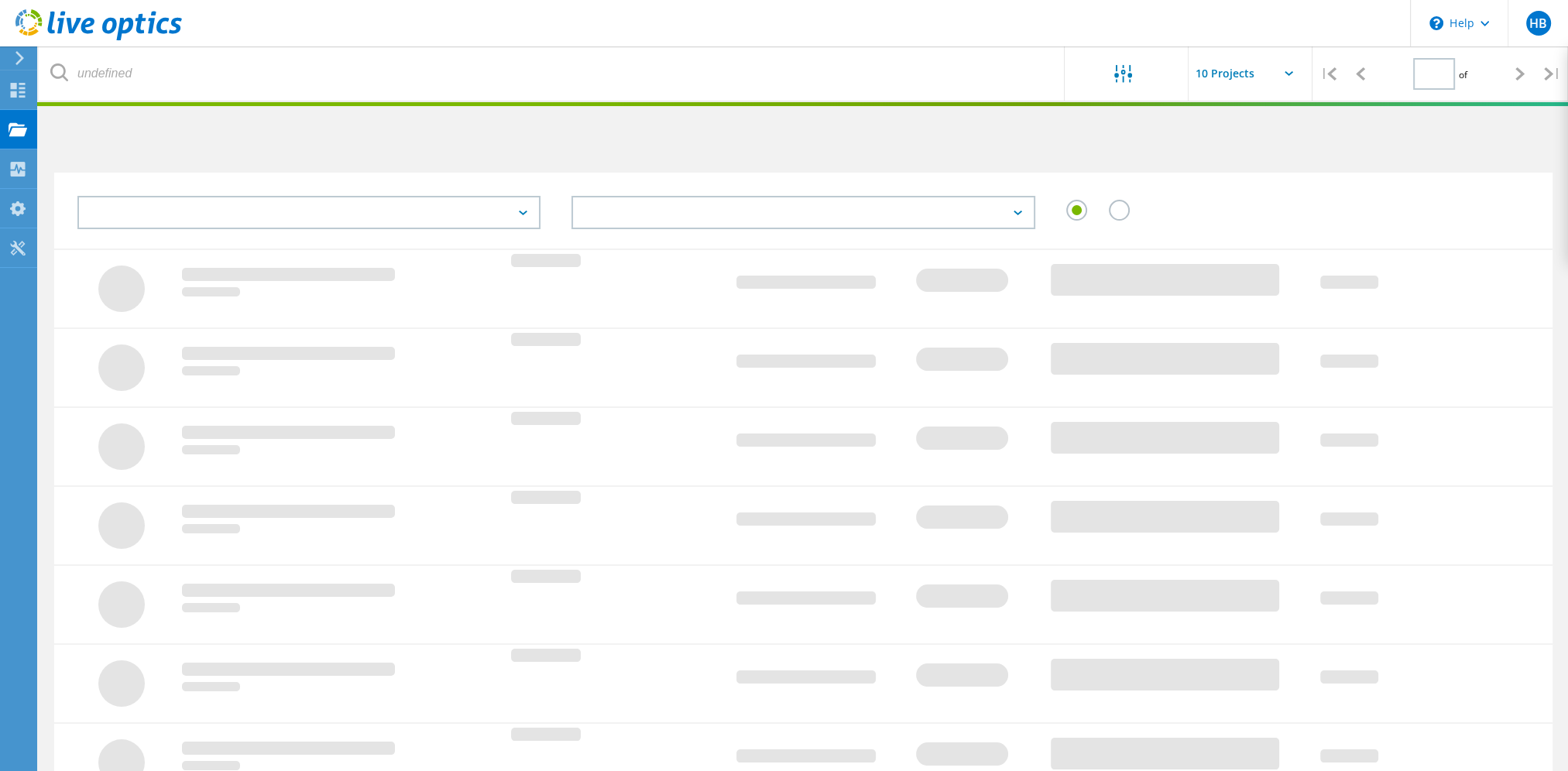
type input "1"
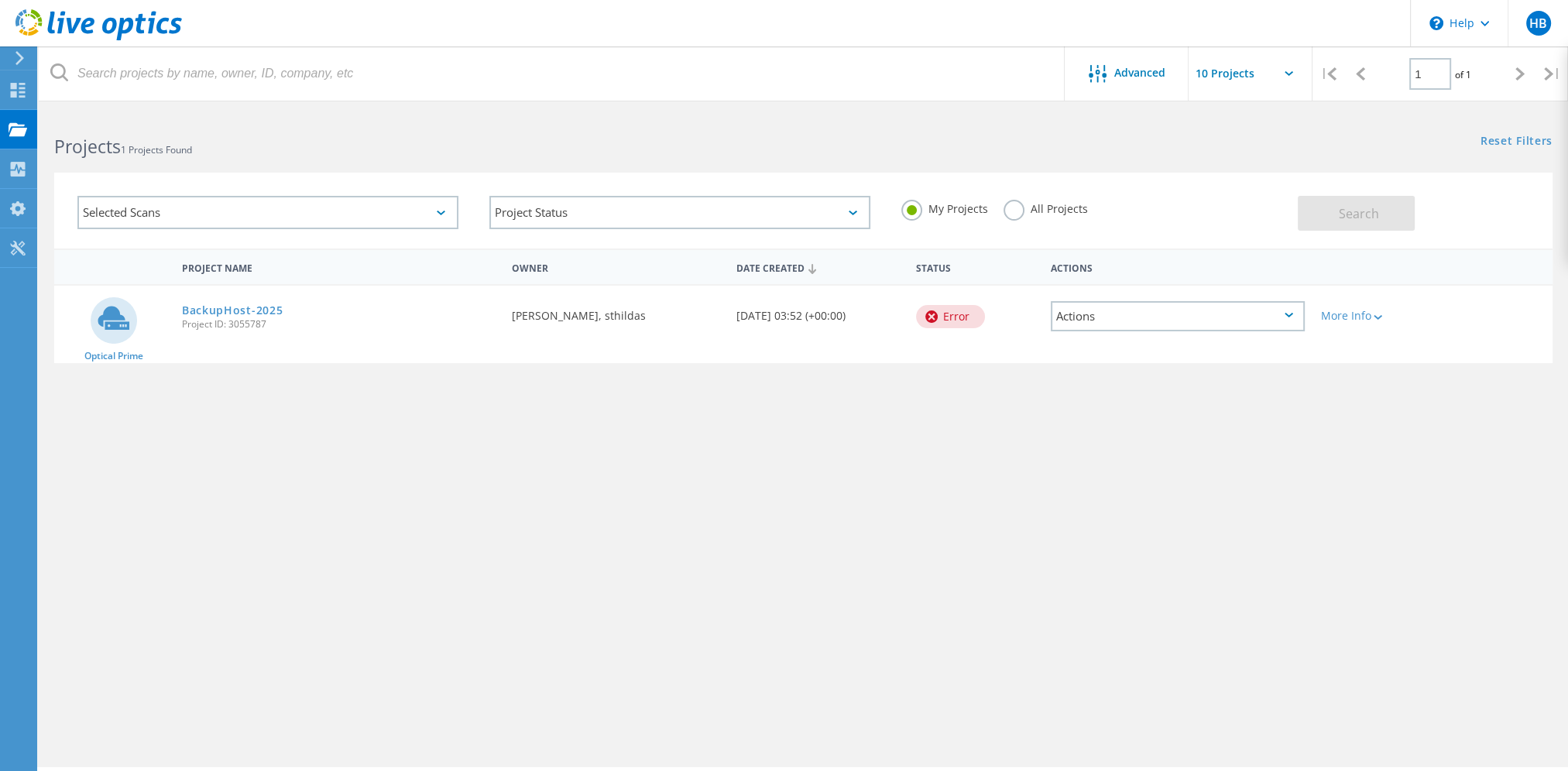
click at [1124, 314] on div "Actions" at bounding box center [1177, 316] width 254 height 31
click at [1108, 288] on div "View Project" at bounding box center [1178, 292] width 251 height 24
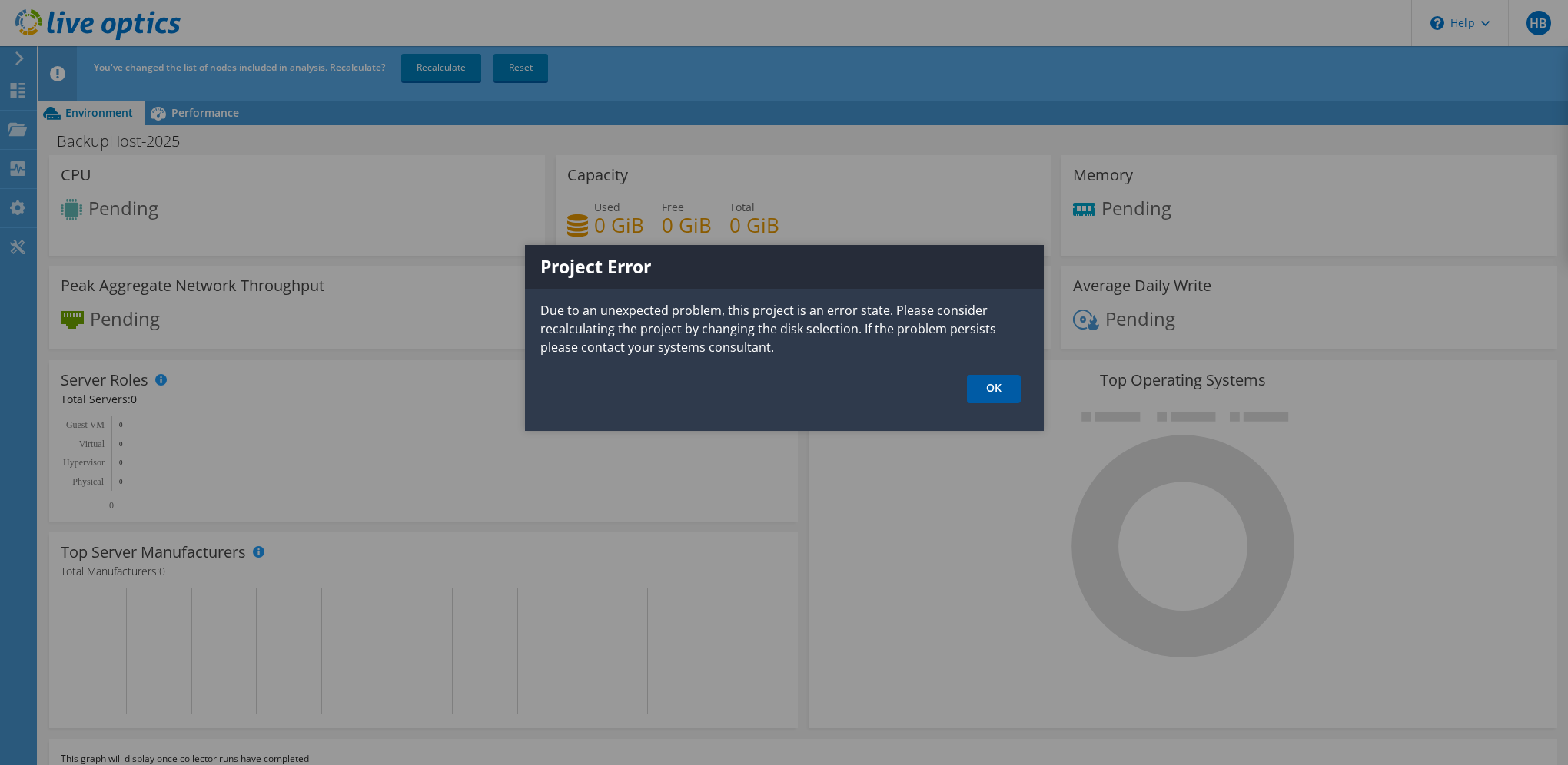
click at [990, 388] on link "OK" at bounding box center [994, 389] width 54 height 29
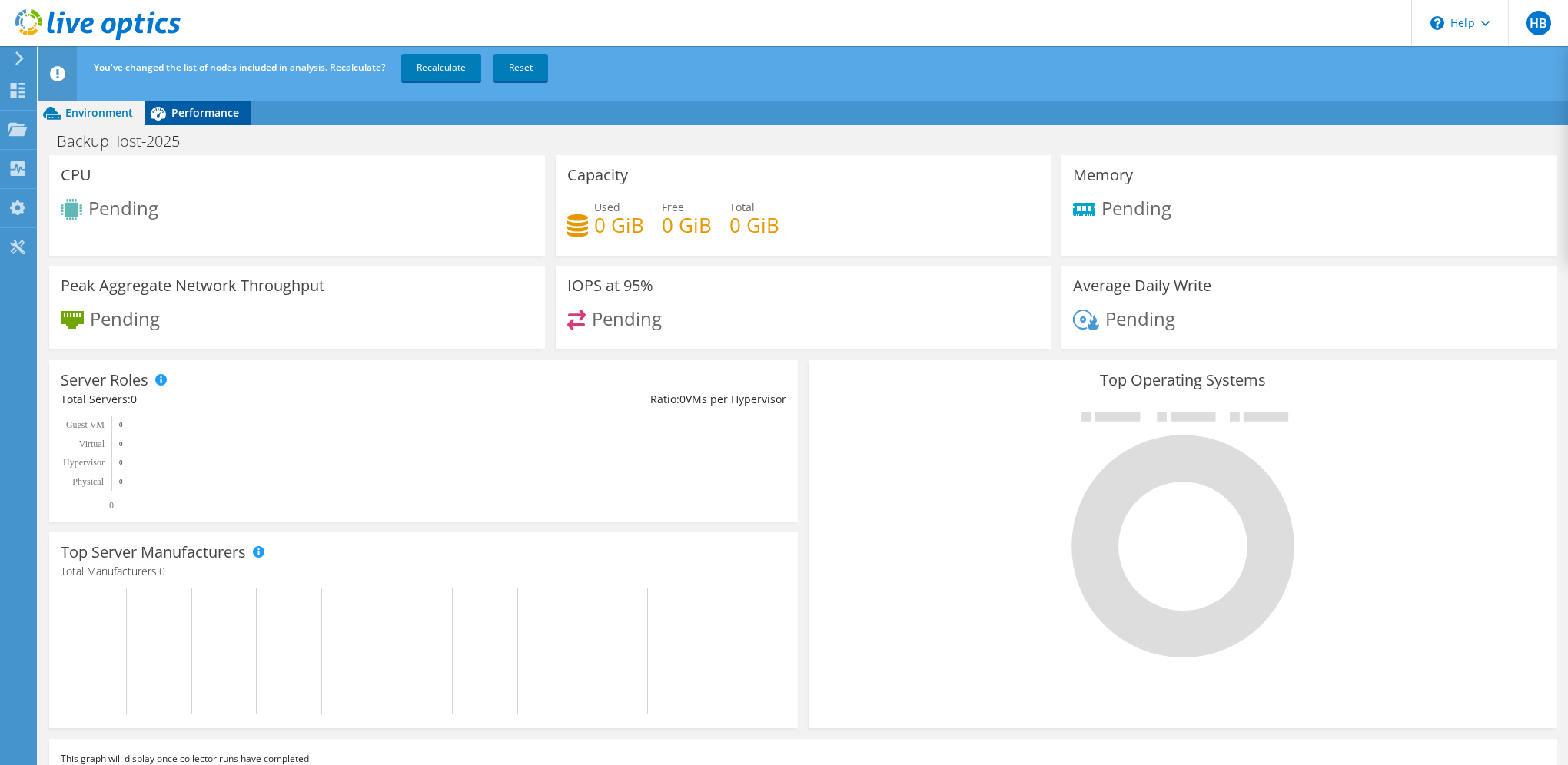
click at [192, 112] on span "Performance" at bounding box center [205, 112] width 68 height 15
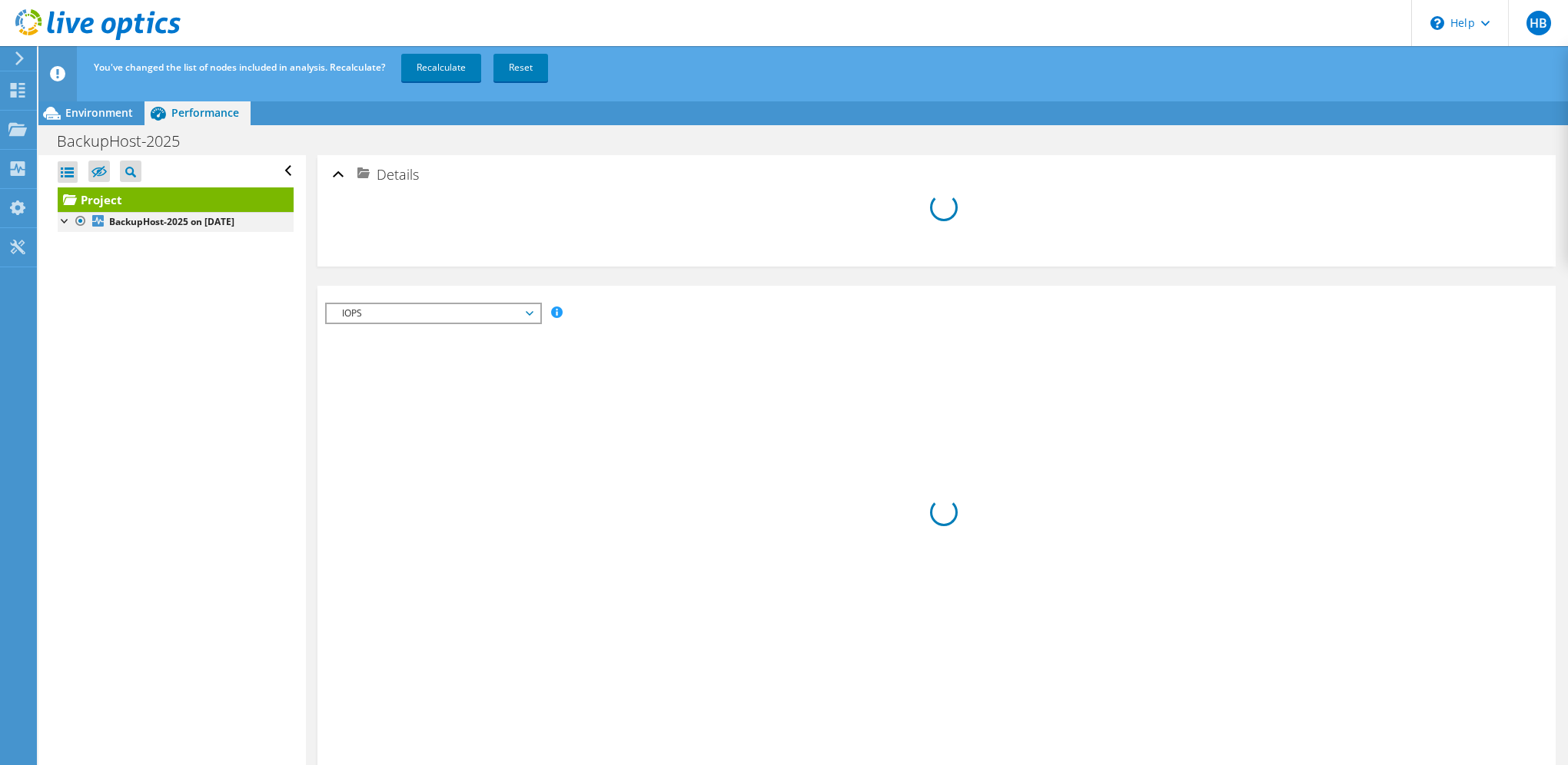
click at [68, 226] on div at bounding box center [66, 220] width 16 height 16
click at [64, 222] on div at bounding box center [66, 220] width 16 height 16
click at [1535, 23] on span "HB" at bounding box center [1539, 22] width 24 height 24
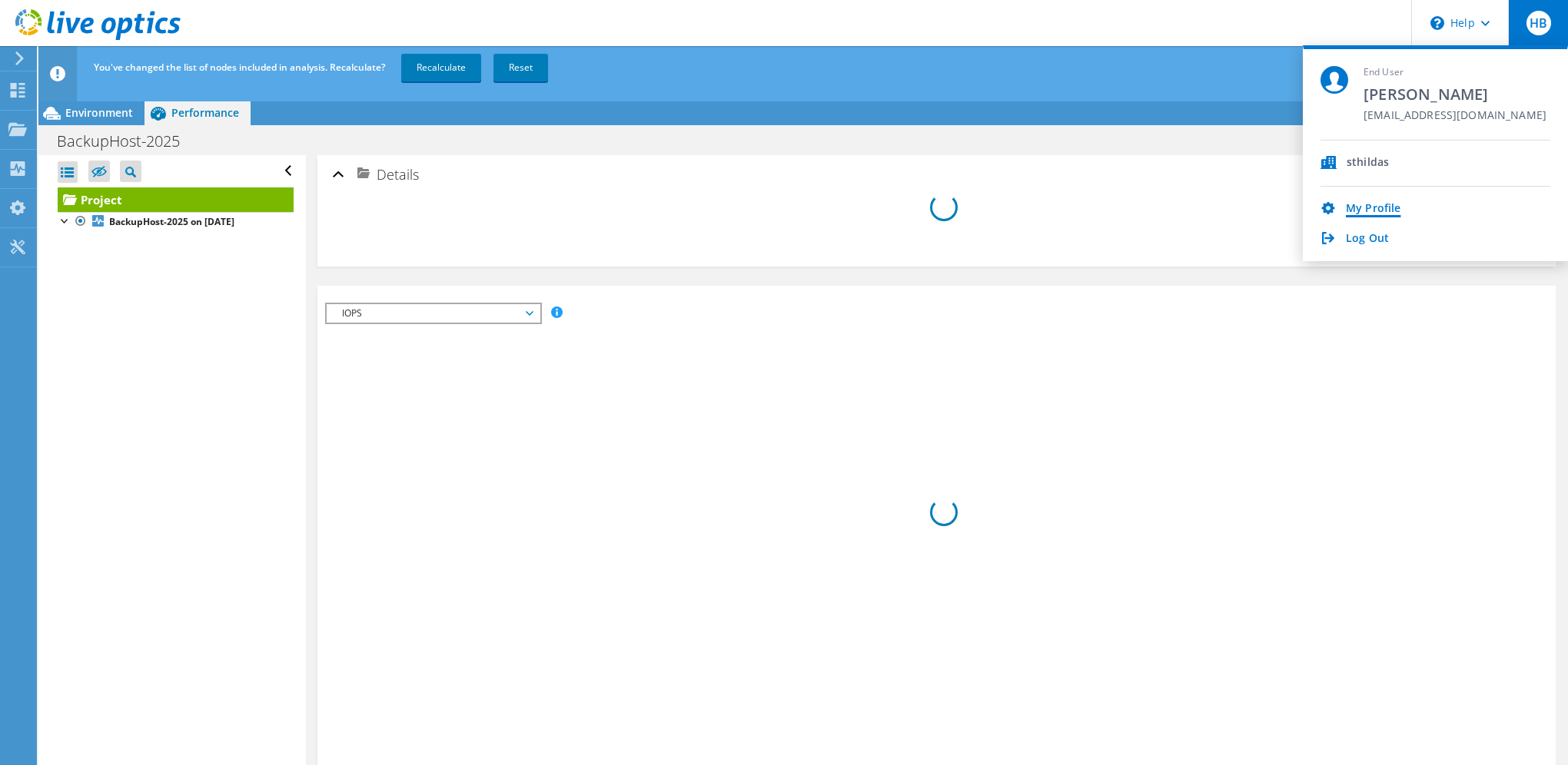
click at [1356, 208] on link "My Profile" at bounding box center [1373, 209] width 55 height 15
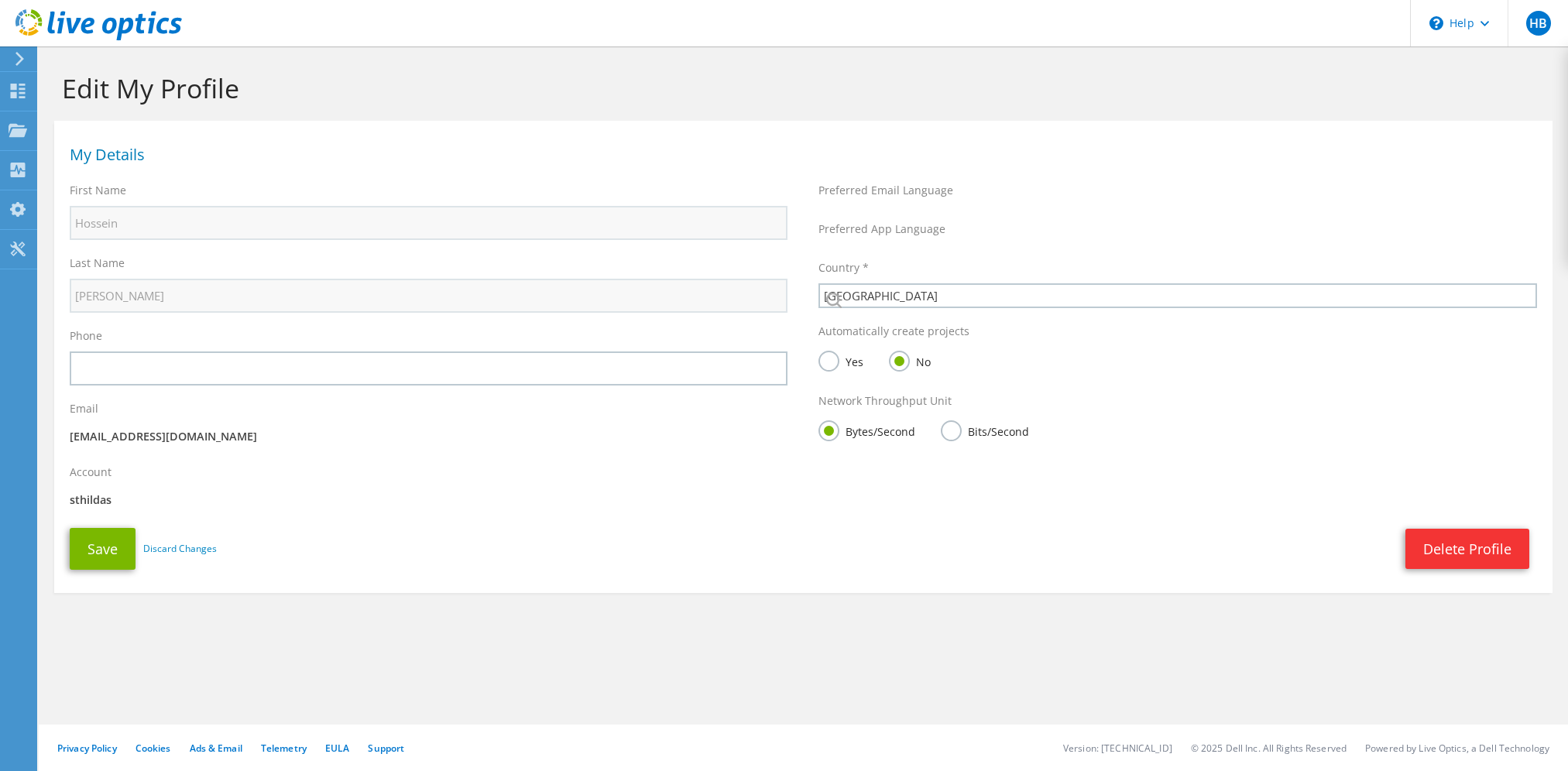
select select "12"
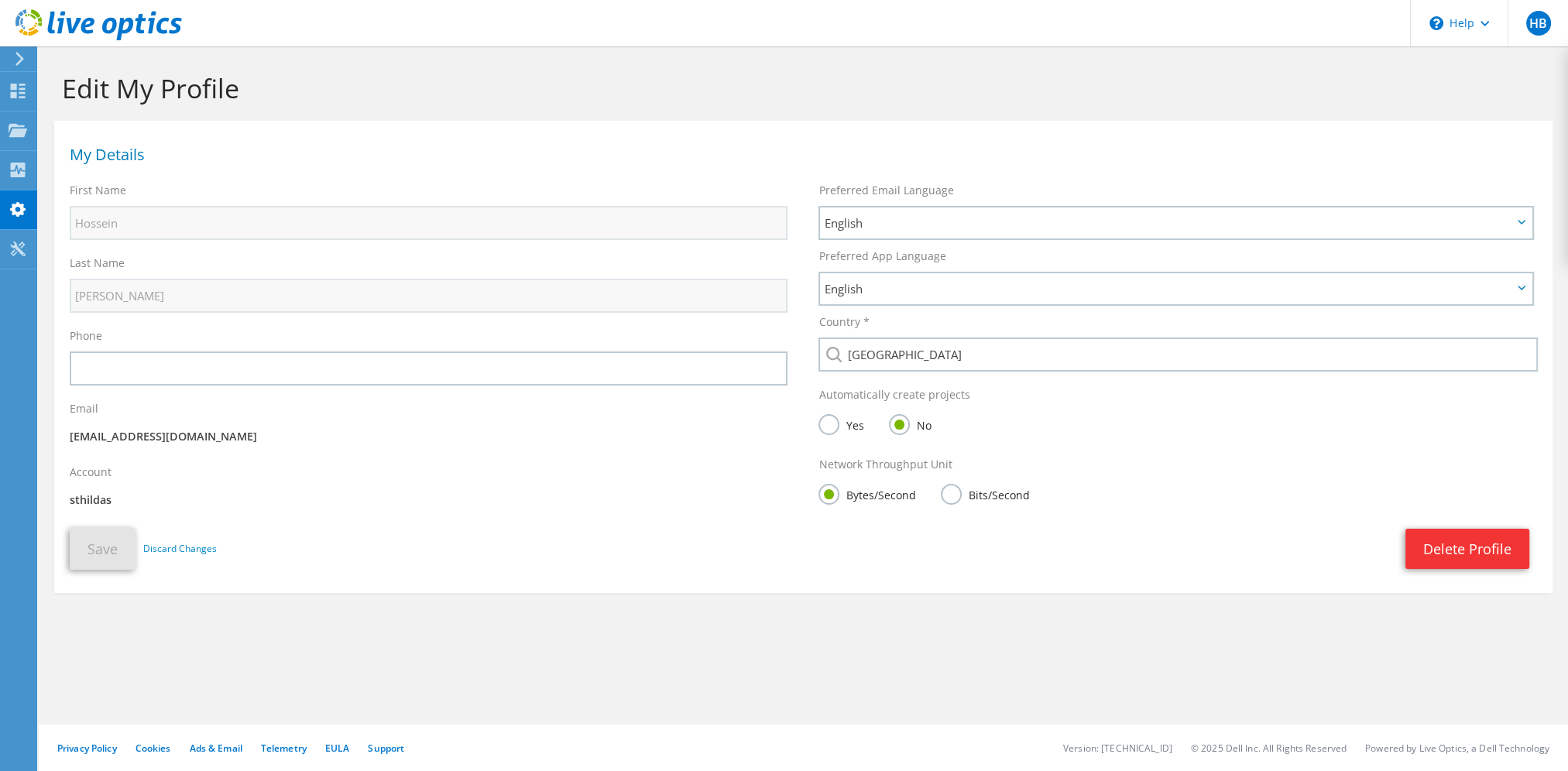
click at [856, 433] on div "Yes" at bounding box center [845, 427] width 52 height 27
click at [842, 427] on label "Yes" at bounding box center [841, 424] width 44 height 19
click at [0, 0] on input "Yes" at bounding box center [0, 0] width 0 height 0
click at [106, 546] on button "Save" at bounding box center [102, 549] width 65 height 42
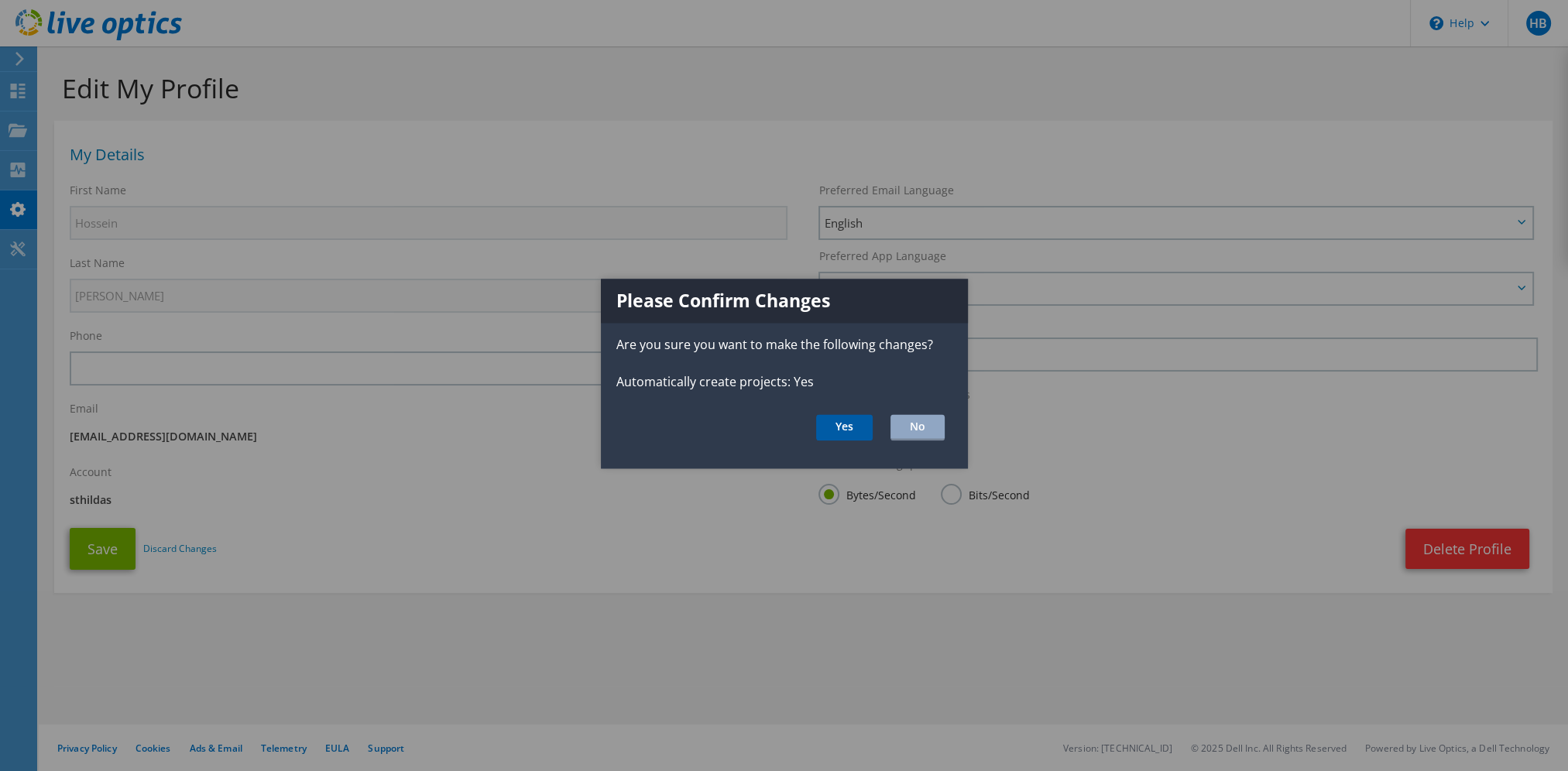
click at [844, 433] on button "Yes" at bounding box center [844, 427] width 57 height 26
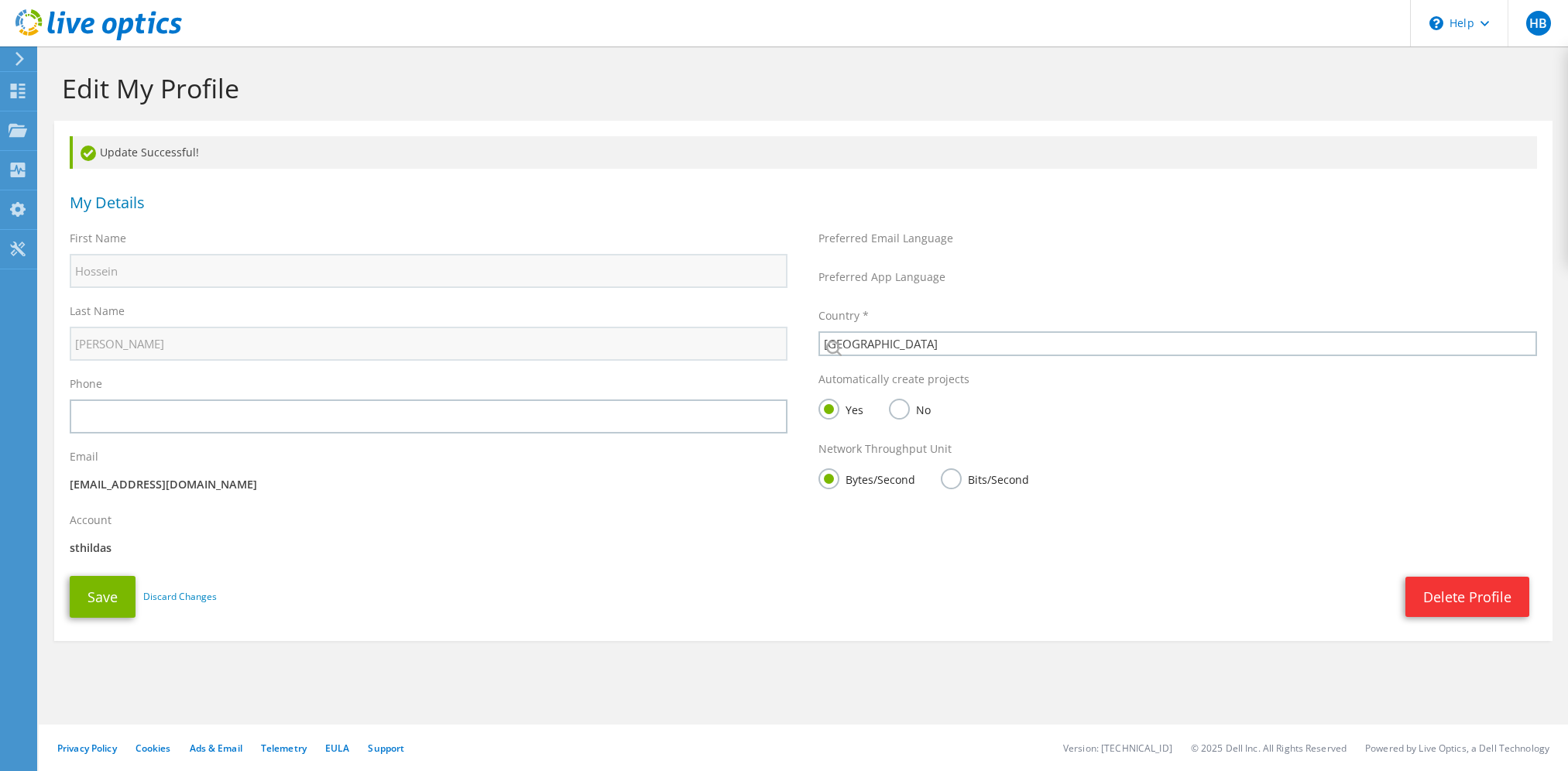
select select "12"
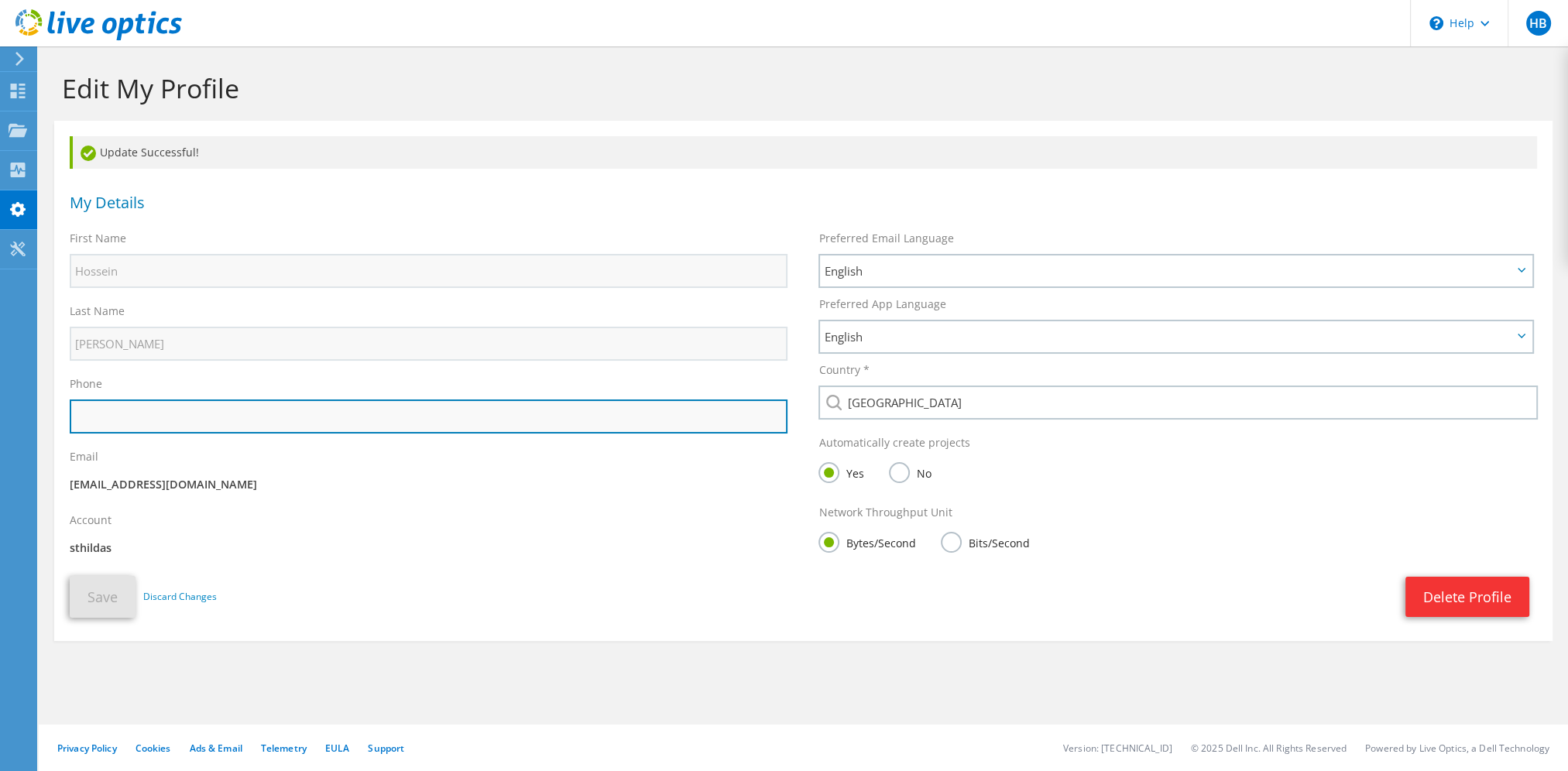
click at [114, 408] on input "text" at bounding box center [428, 416] width 718 height 34
type input "[PHONE_NUMBER]"
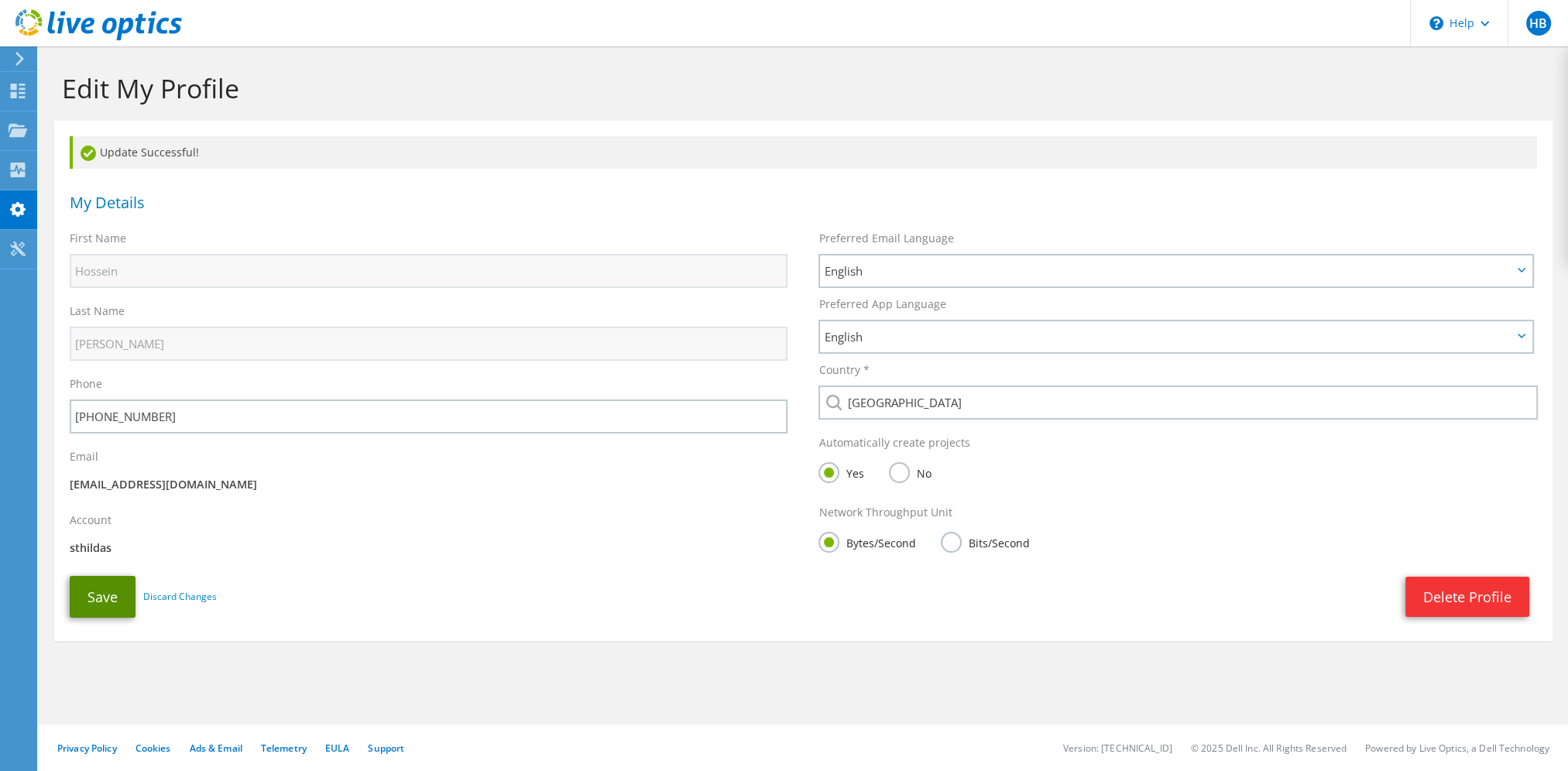
click at [107, 607] on button "Save" at bounding box center [102, 597] width 65 height 42
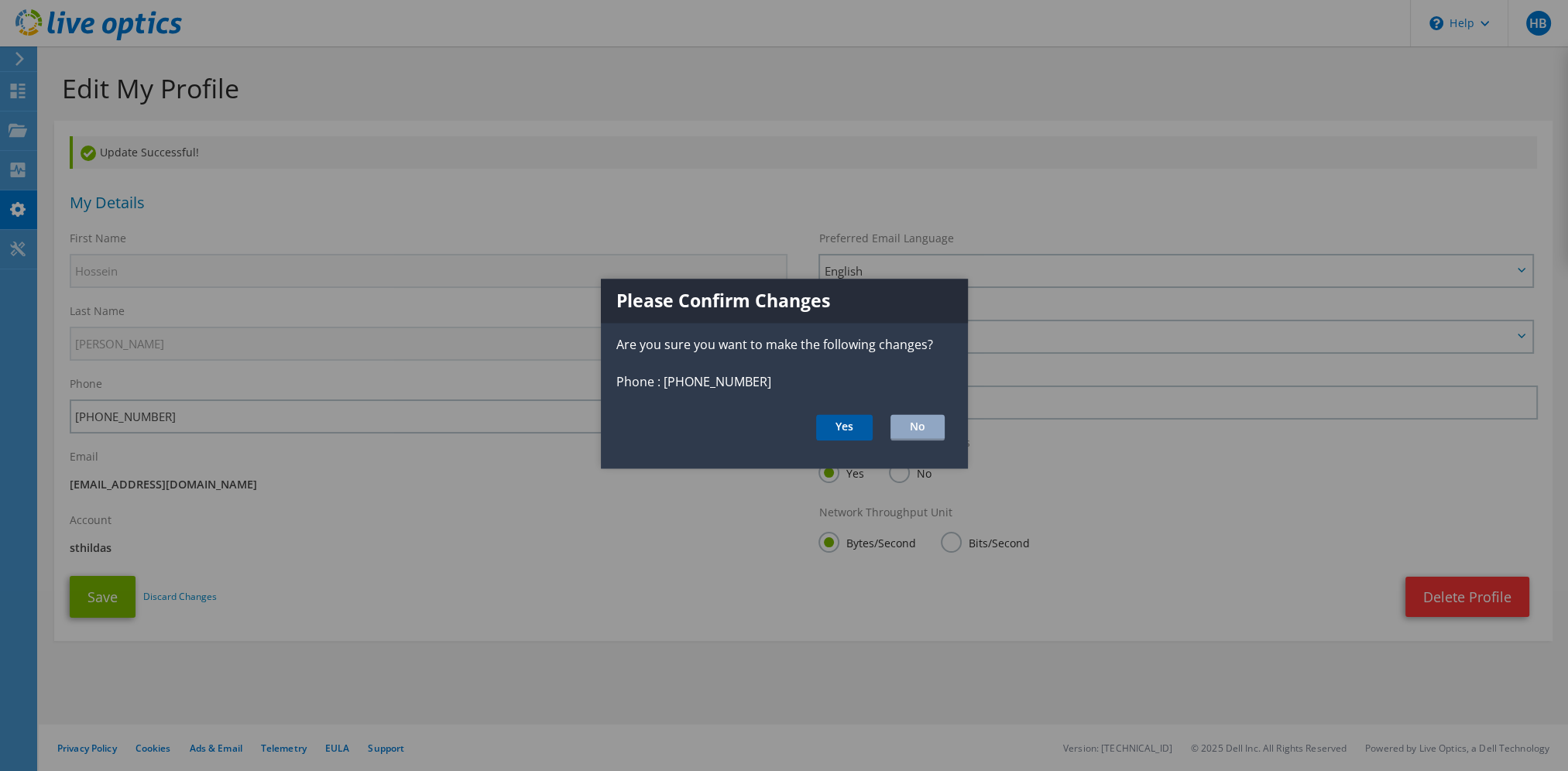
click at [839, 426] on button "Yes" at bounding box center [844, 427] width 57 height 26
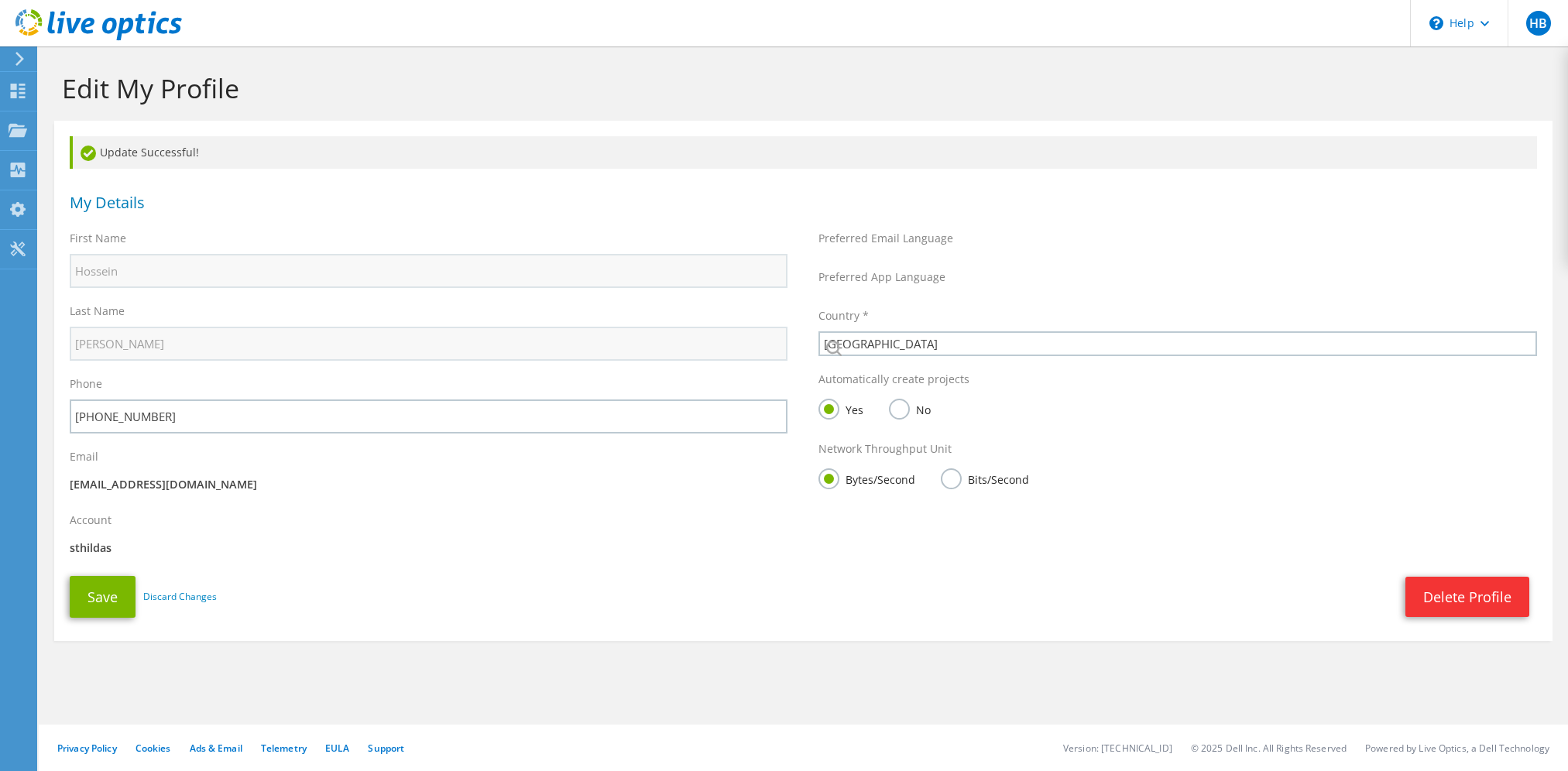
select select "12"
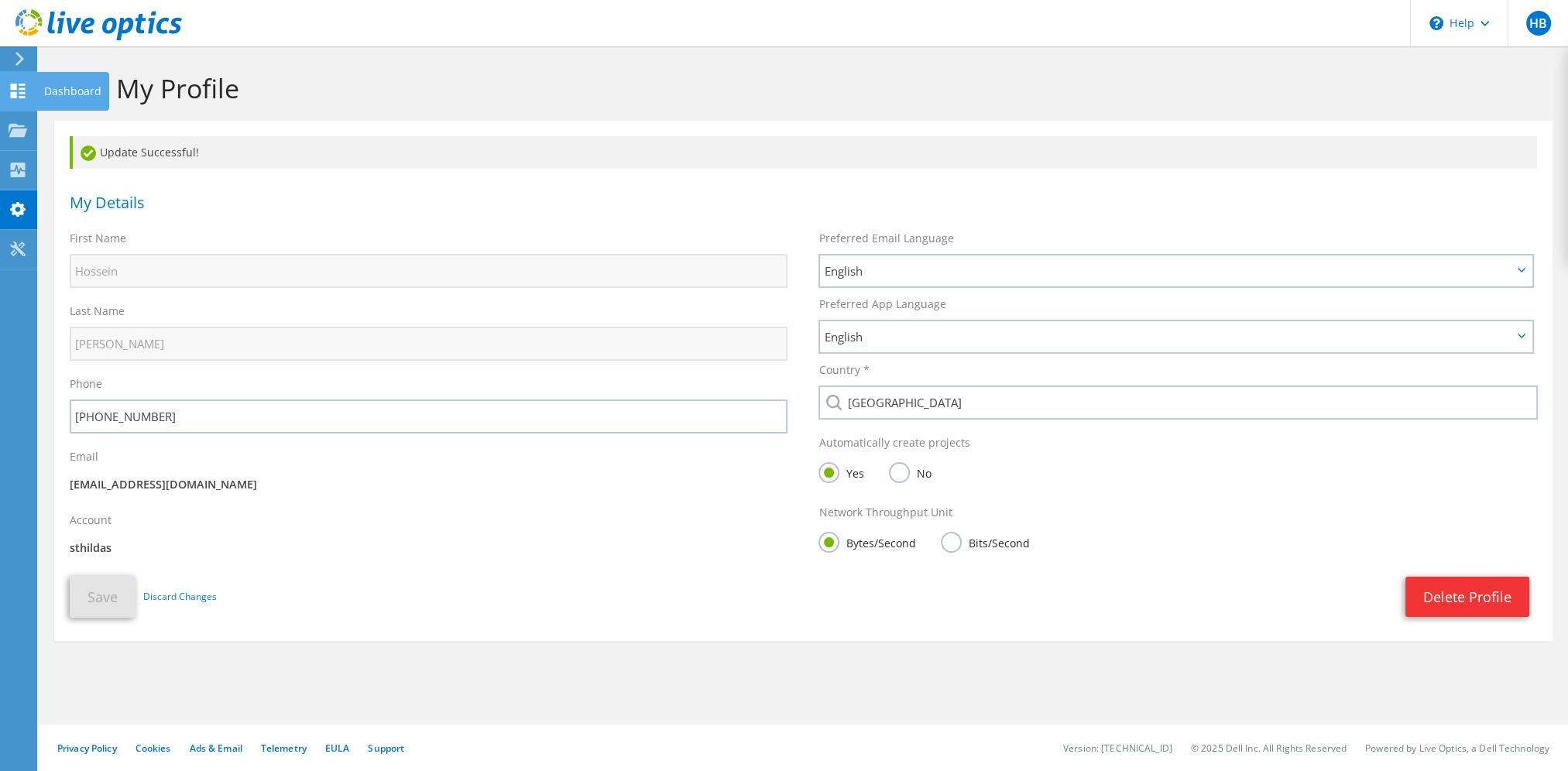
click at [13, 91] on icon at bounding box center [17, 91] width 18 height 15
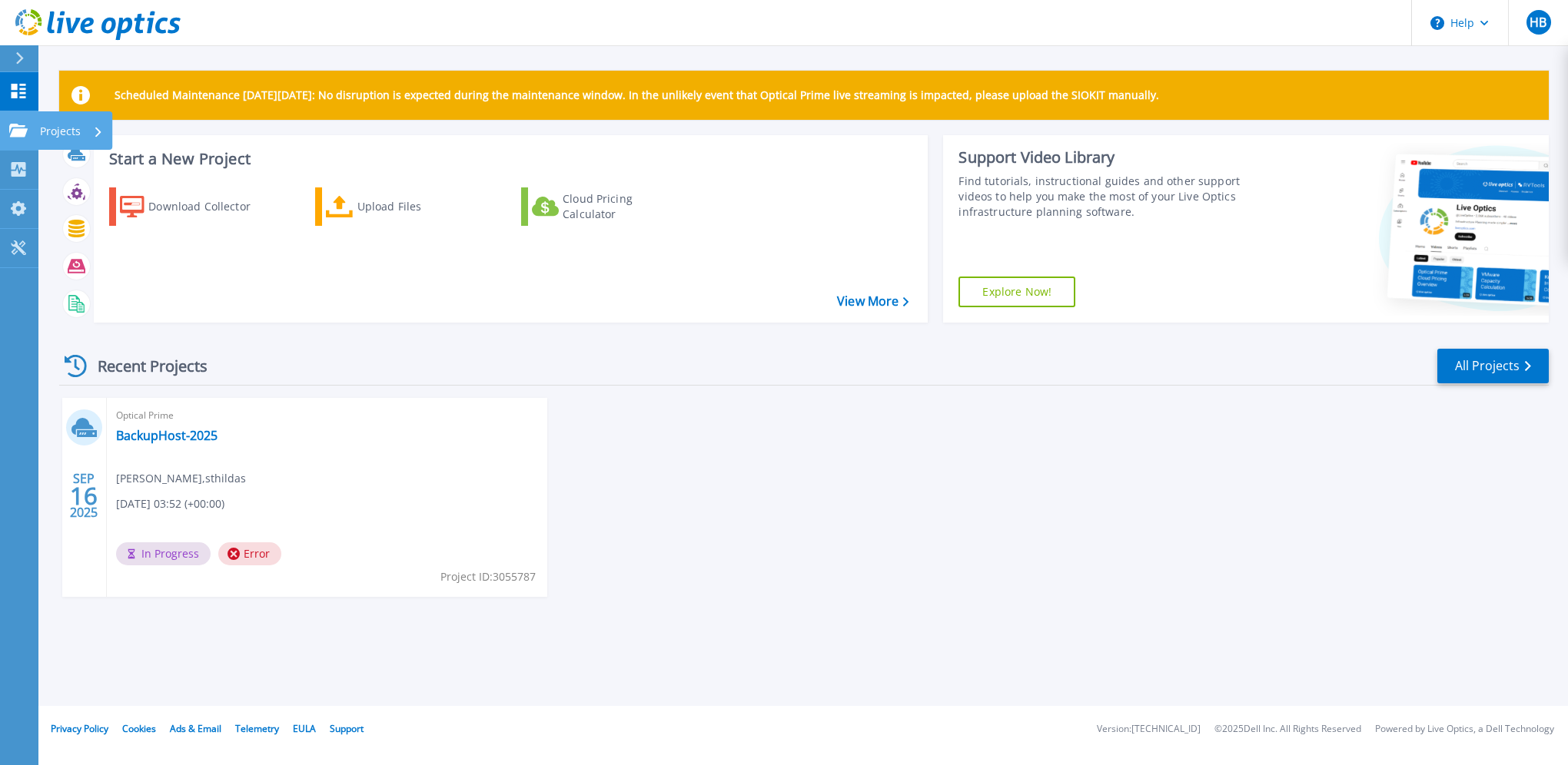
click at [17, 126] on icon at bounding box center [18, 130] width 18 height 13
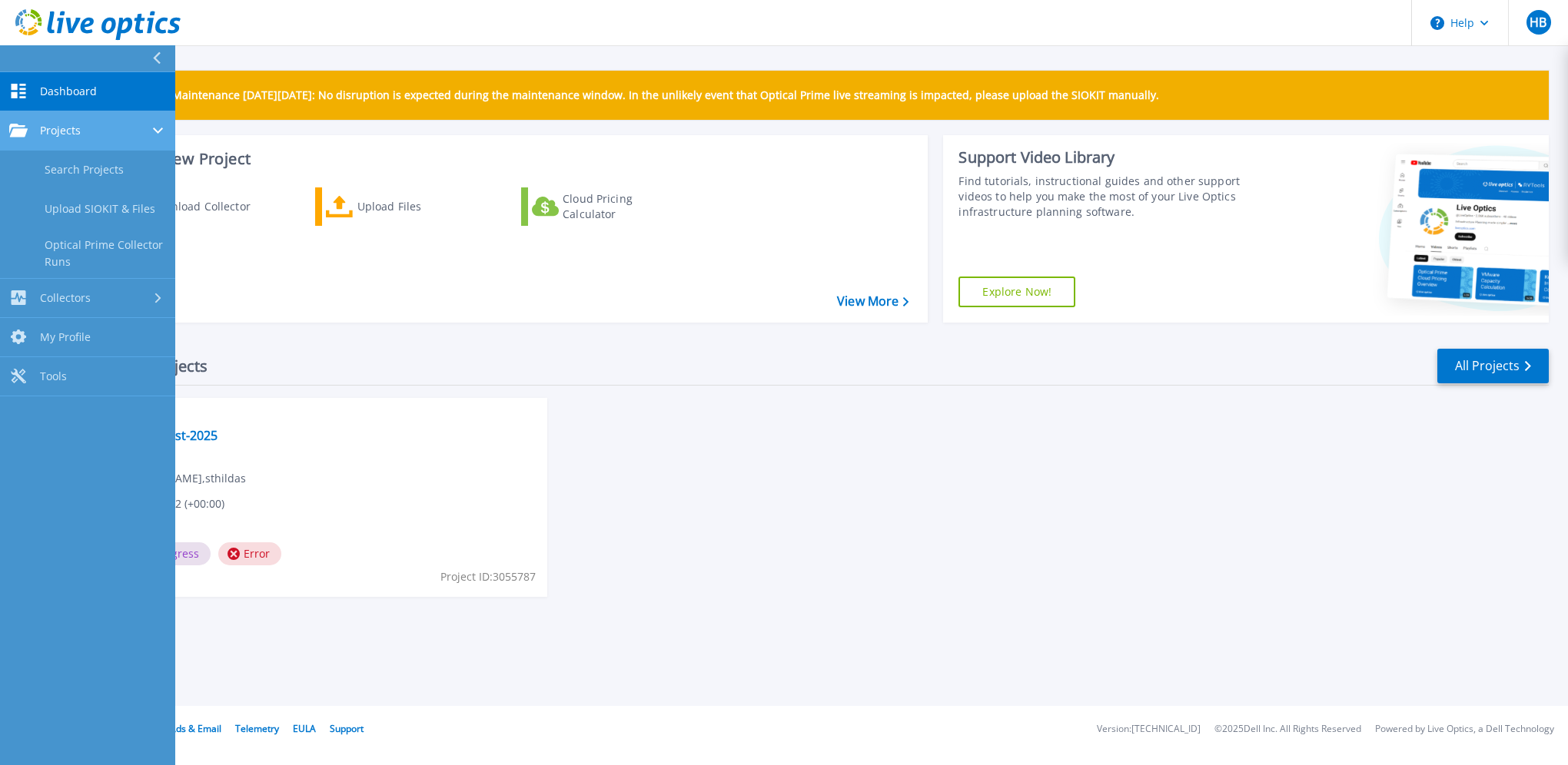
click at [87, 128] on div "Projects" at bounding box center [87, 131] width 157 height 14
drag, startPoint x: 87, startPoint y: 128, endPoint x: 85, endPoint y: 174, distance: 46.0
click at [85, 174] on link "Search Projects" at bounding box center [87, 170] width 175 height 39
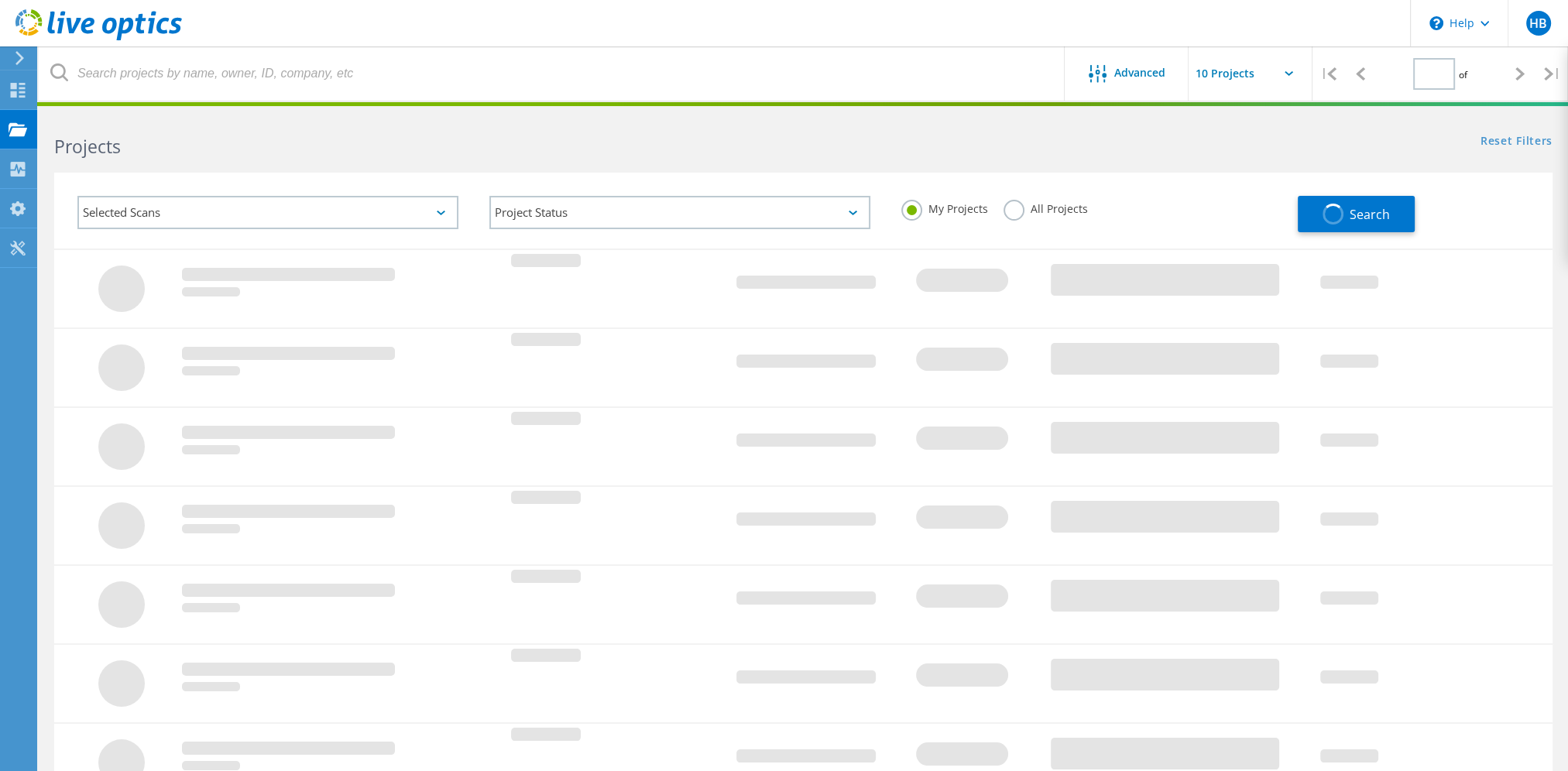
type input "1"
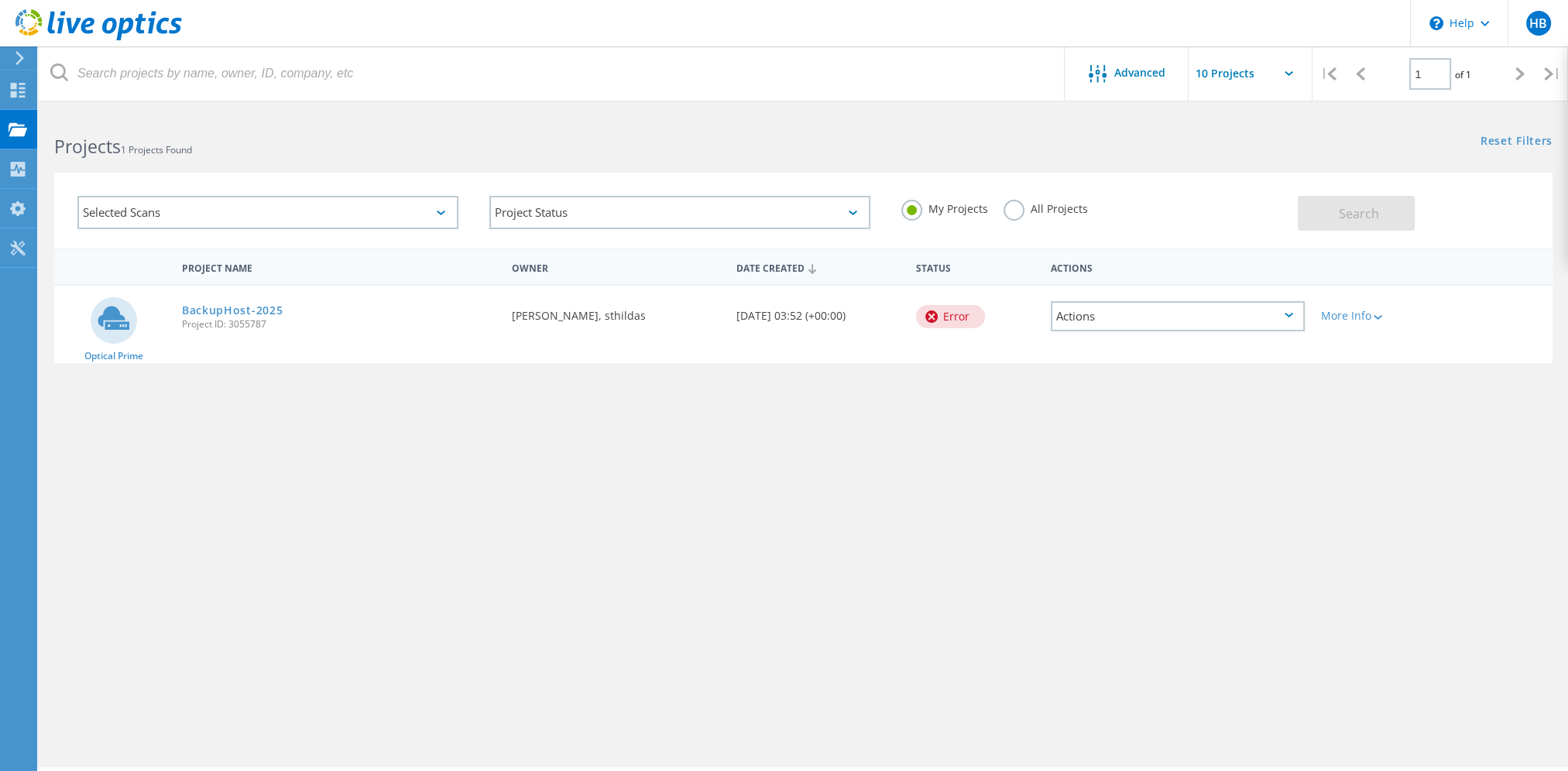
click at [1177, 313] on div "Actions" at bounding box center [1177, 316] width 254 height 31
click at [1106, 311] on div "Project Details" at bounding box center [1178, 317] width 251 height 24
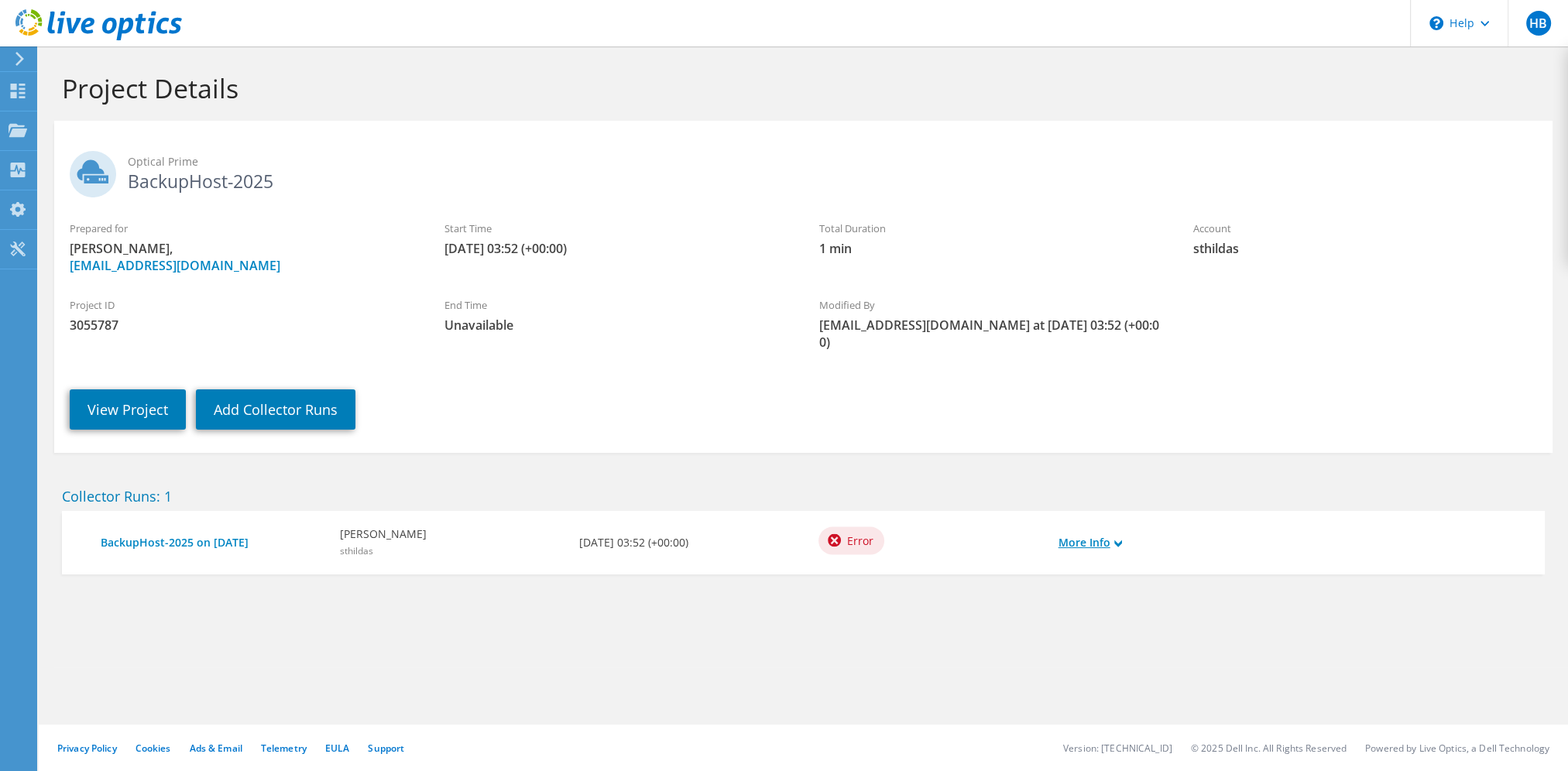
click at [1108, 539] on link "More Info" at bounding box center [1090, 543] width 64 height 17
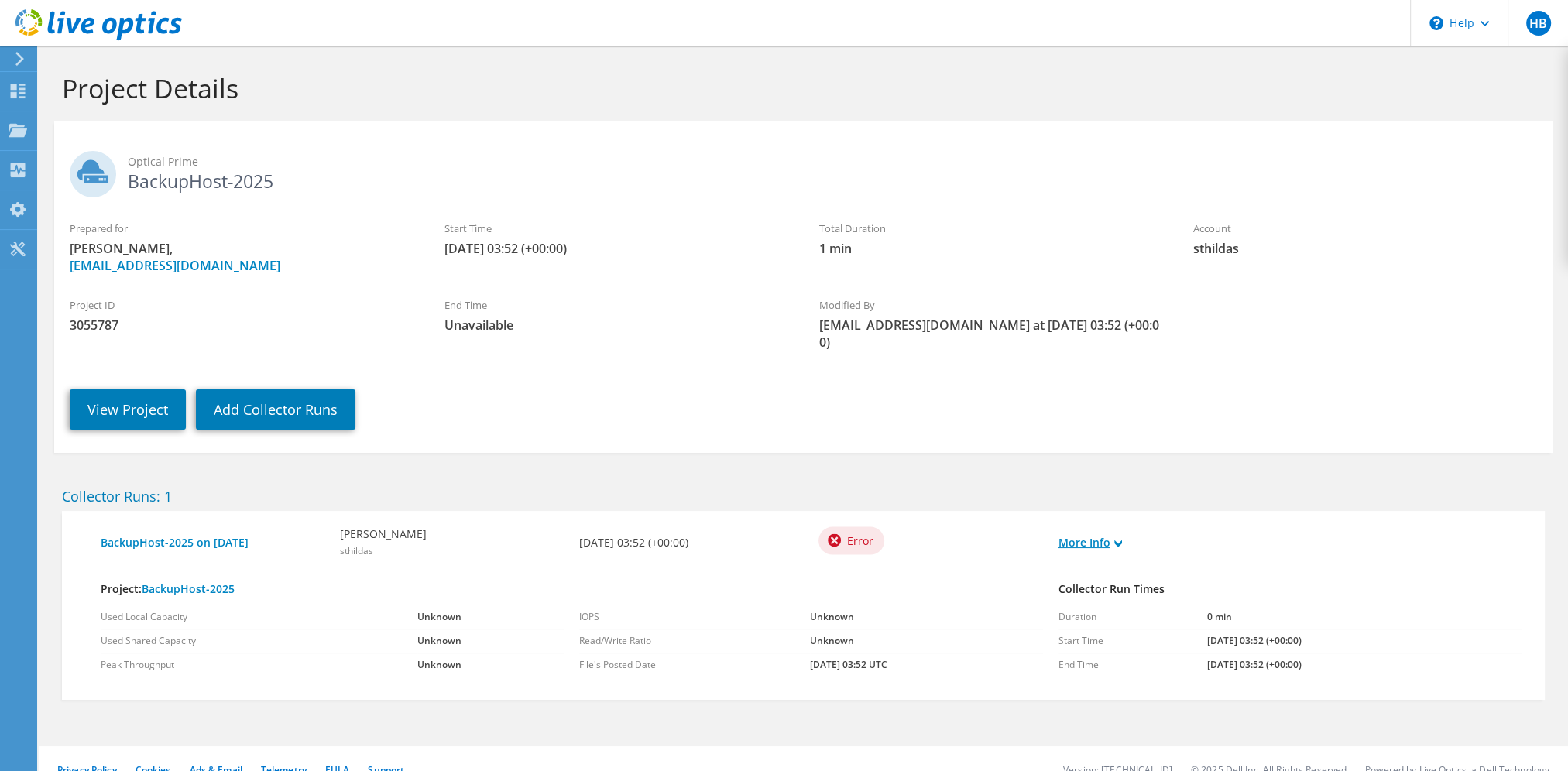
scroll to position [22, 0]
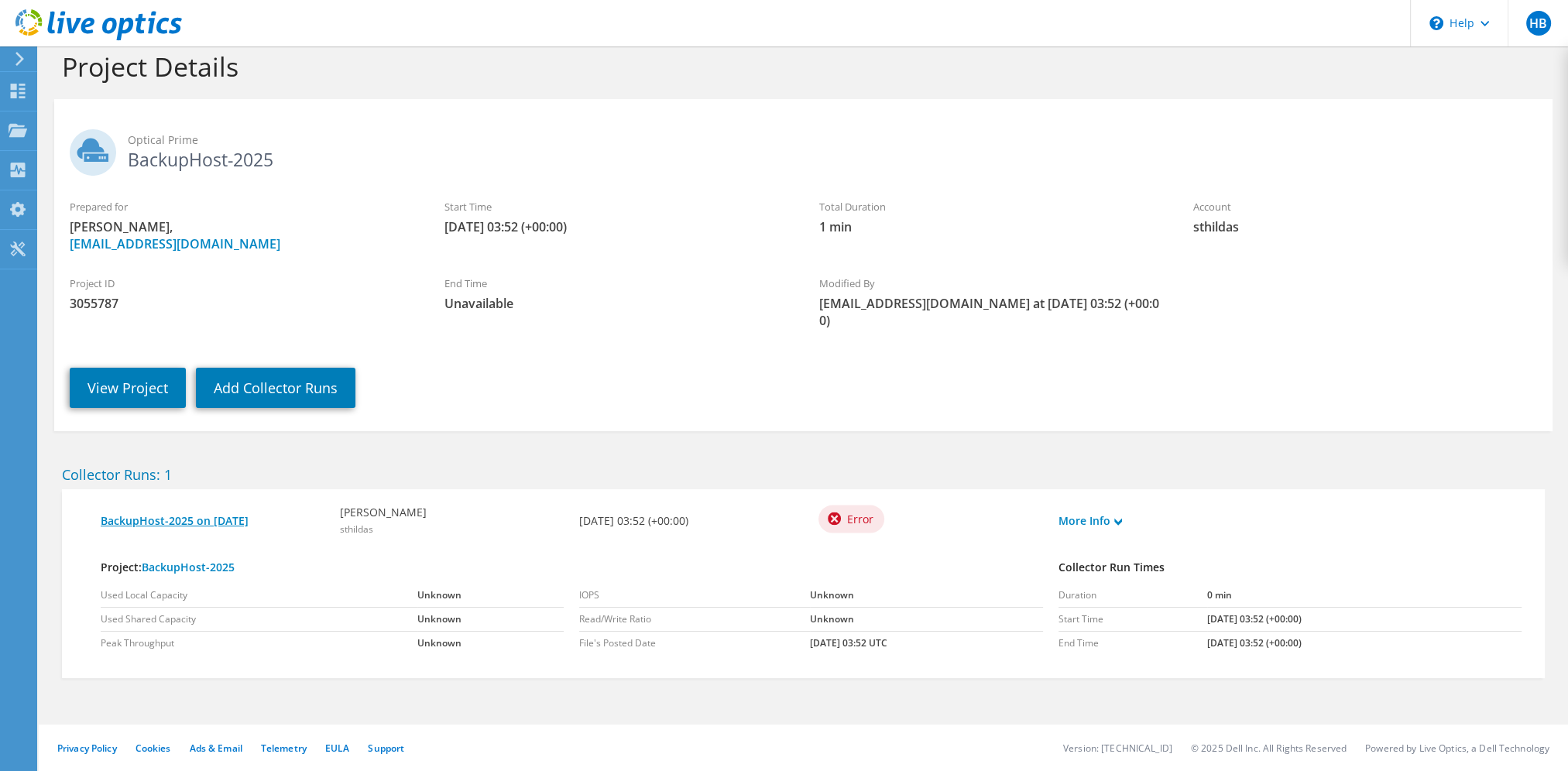
click at [174, 524] on link "BackupHost-2025 on 9/16/2025" at bounding box center [212, 522] width 224 height 17
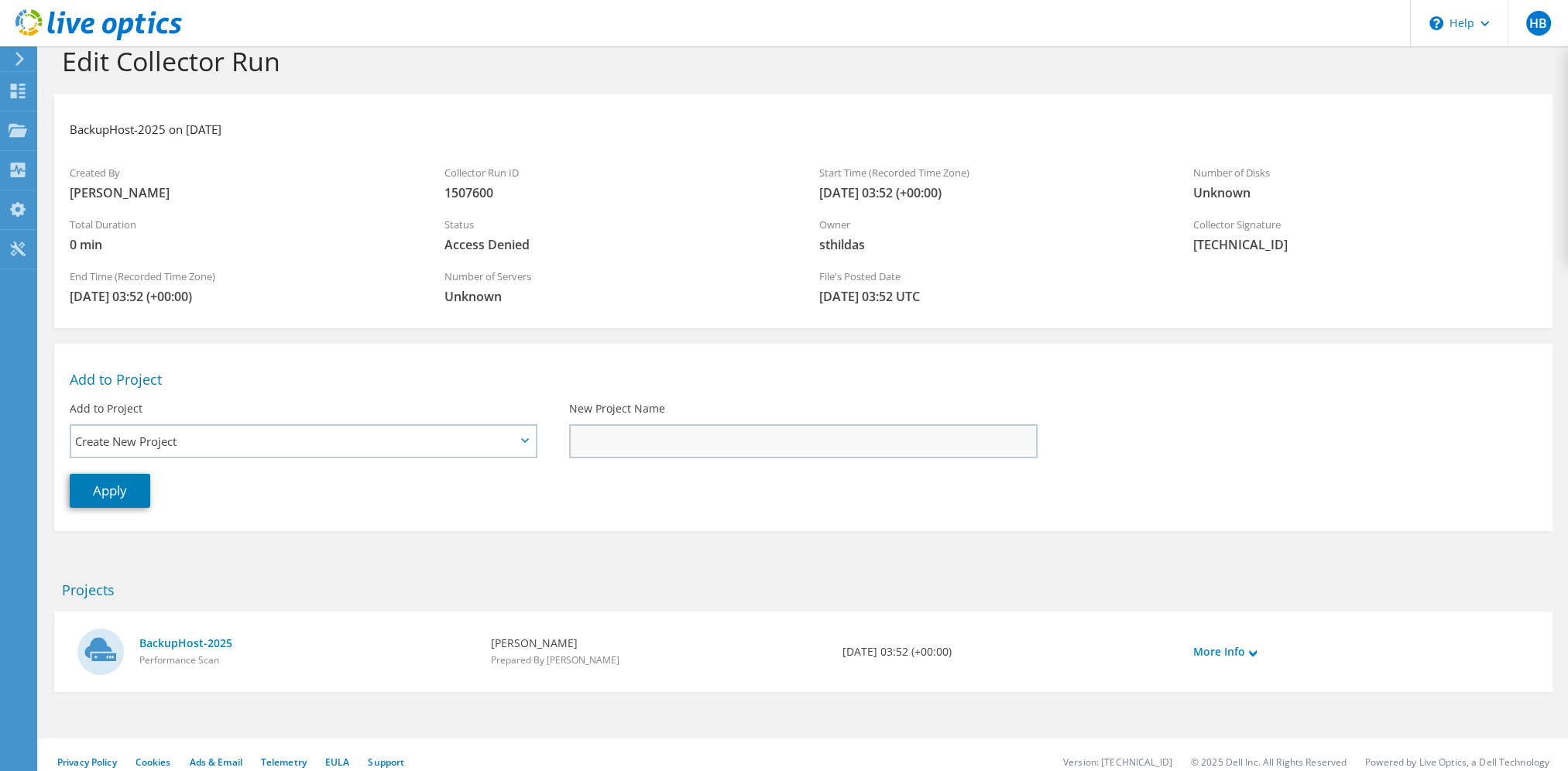
scroll to position [40, 0]
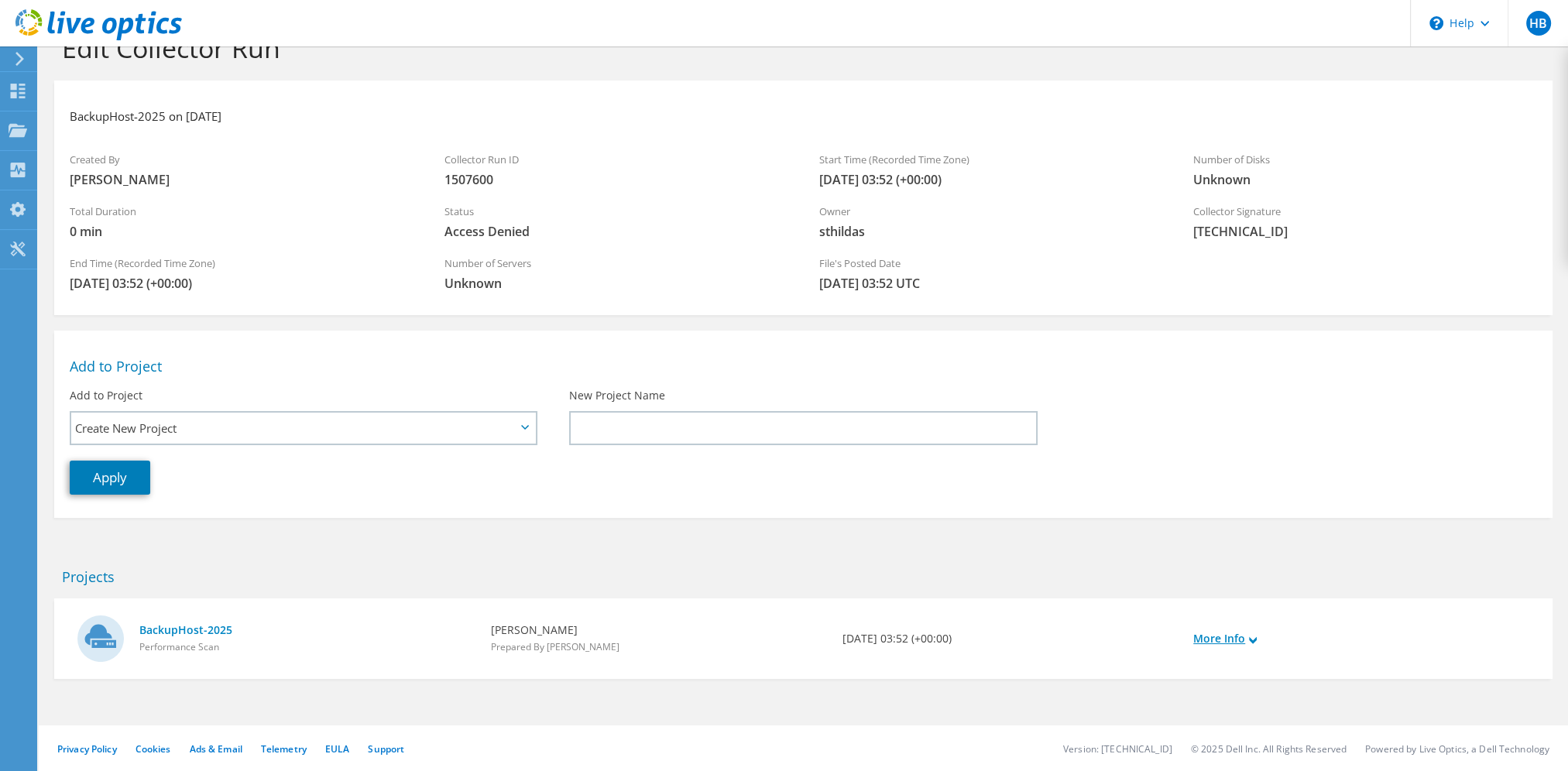
click at [1230, 638] on link "More Info" at bounding box center [1224, 639] width 64 height 17
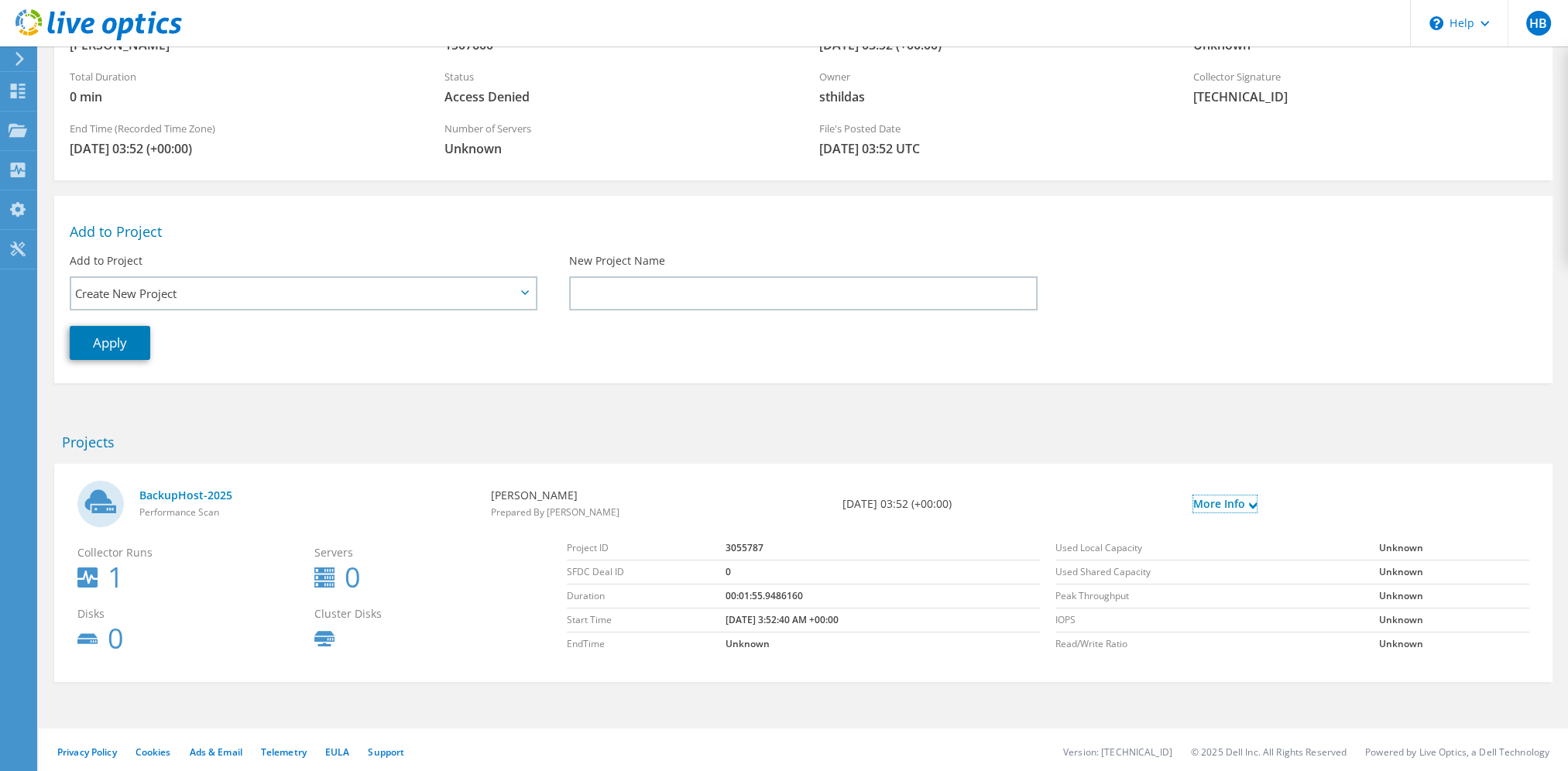
scroll to position [178, 0]
click at [135, 285] on span "Create New Project" at bounding box center [295, 290] width 440 height 18
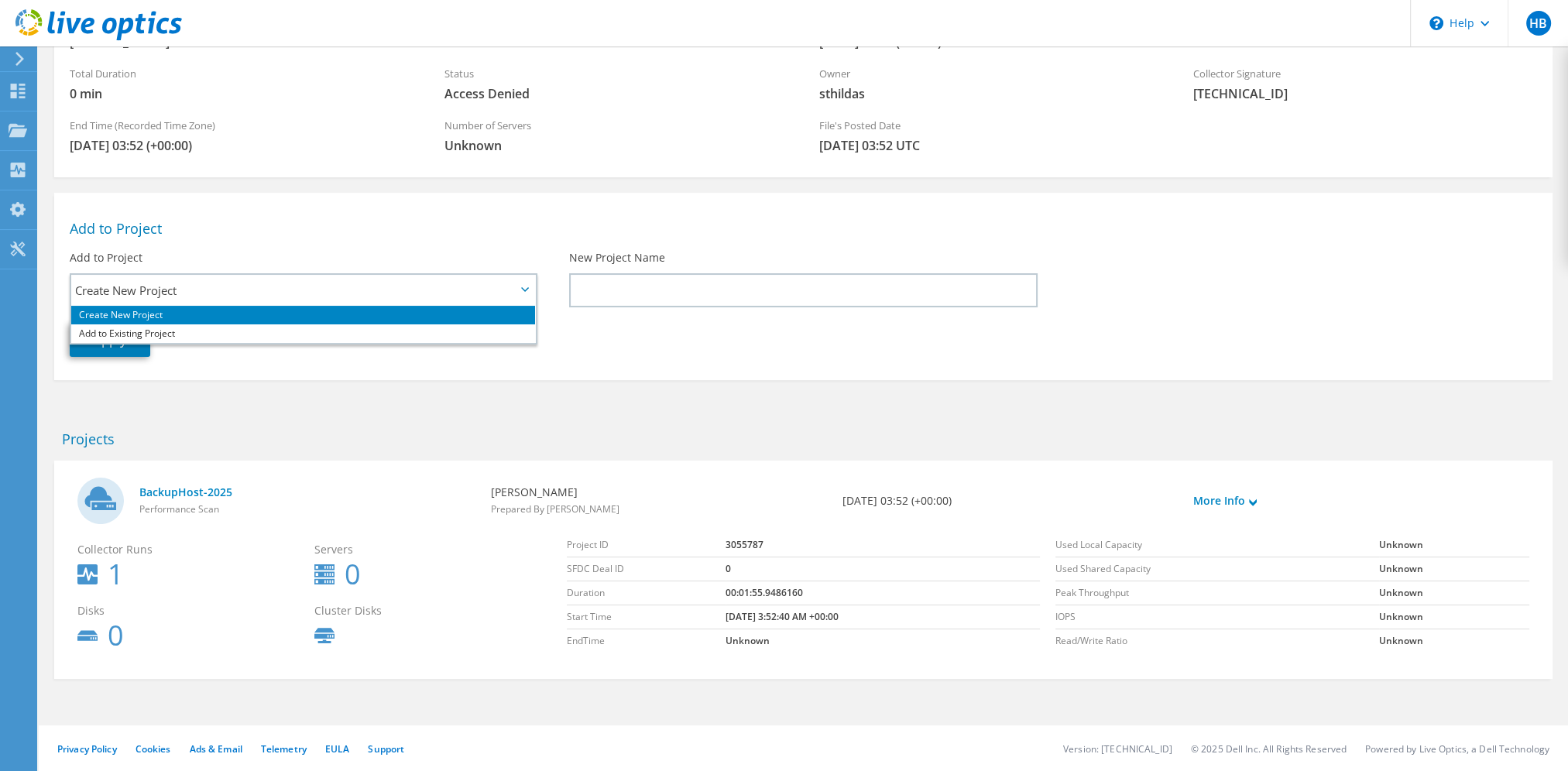
click at [320, 229] on h2 "Add to Project" at bounding box center [803, 229] width 1468 height 17
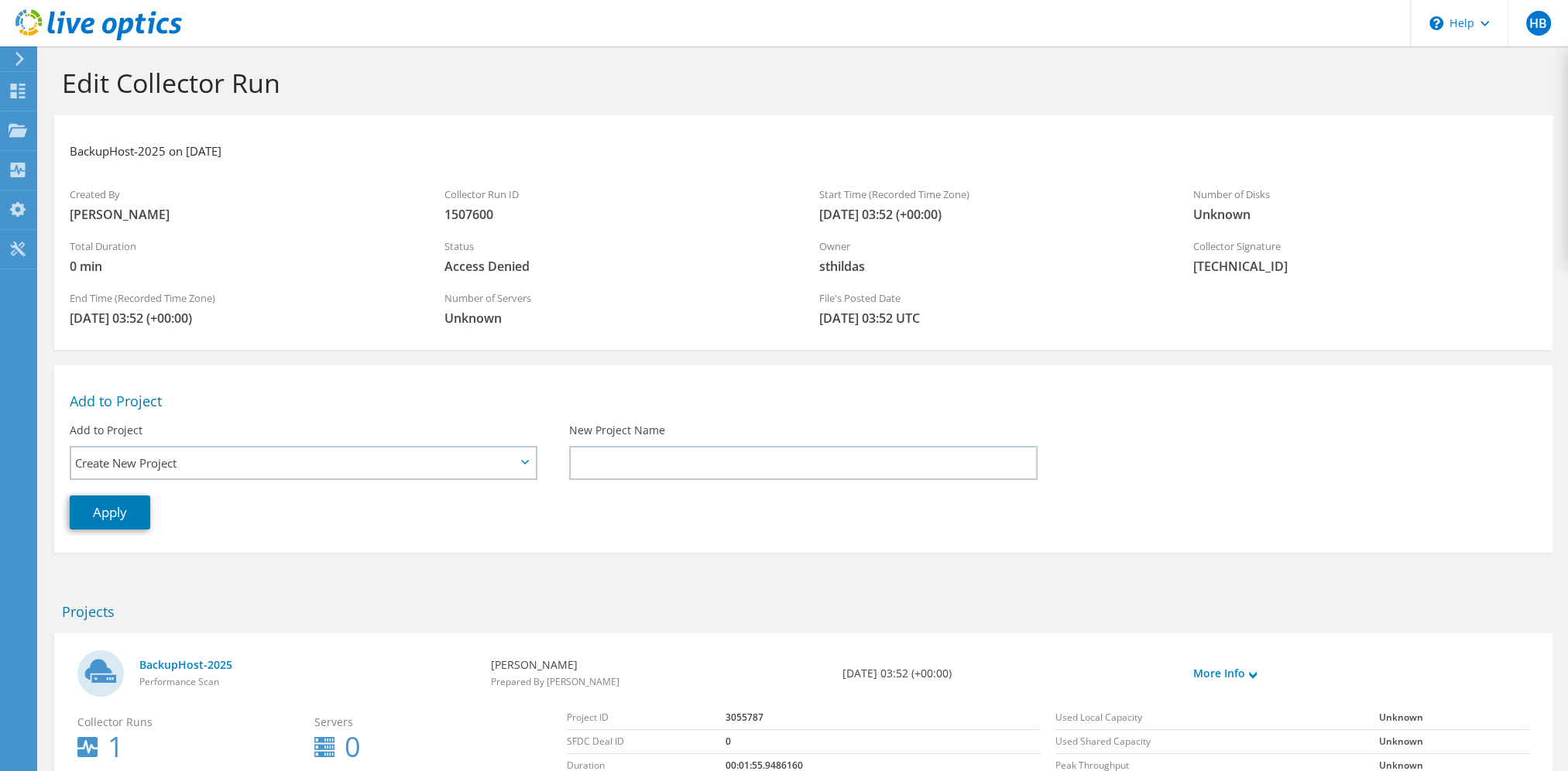
scroll to position [0, 0]
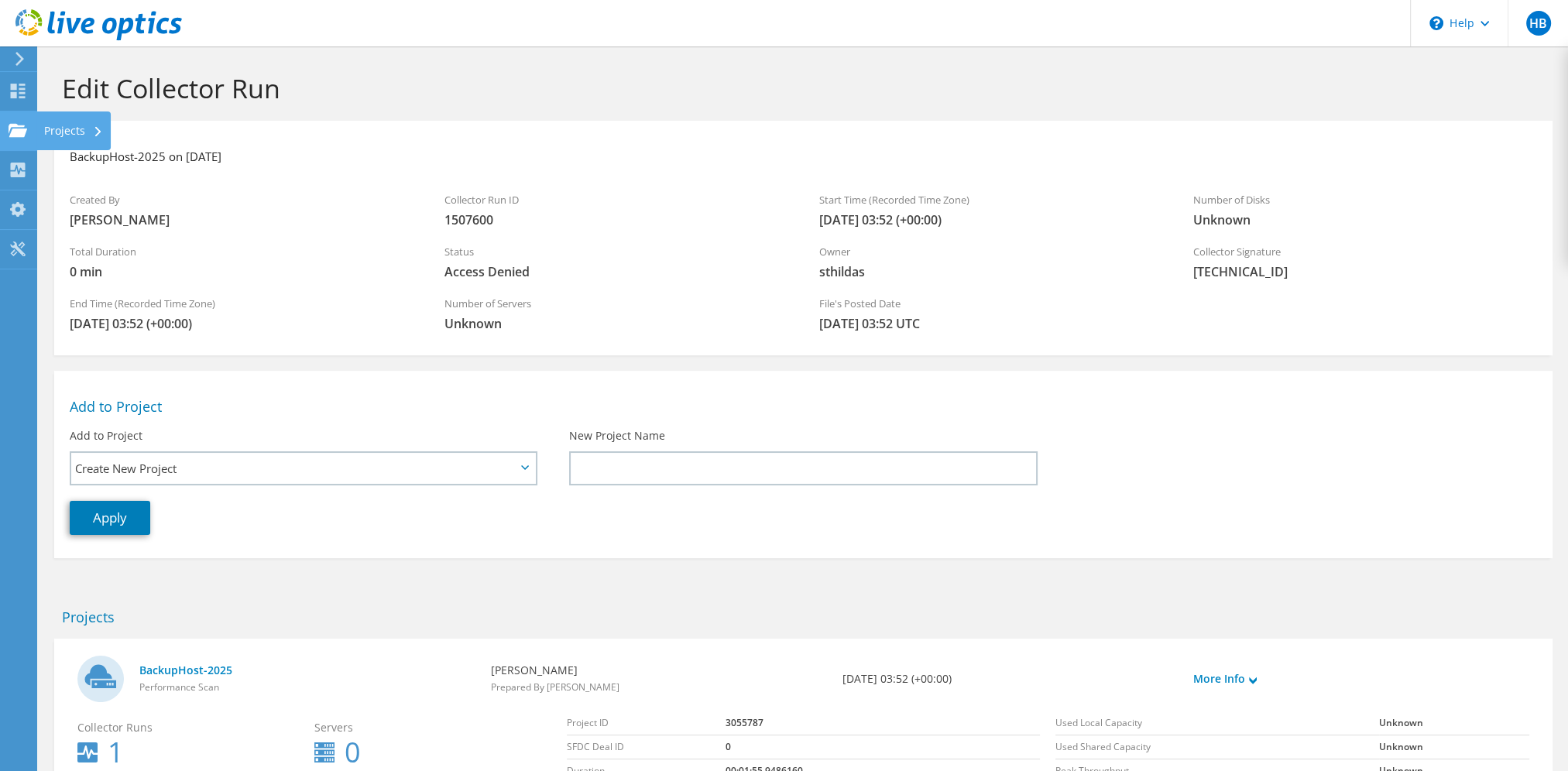
click at [18, 124] on icon at bounding box center [17, 130] width 18 height 15
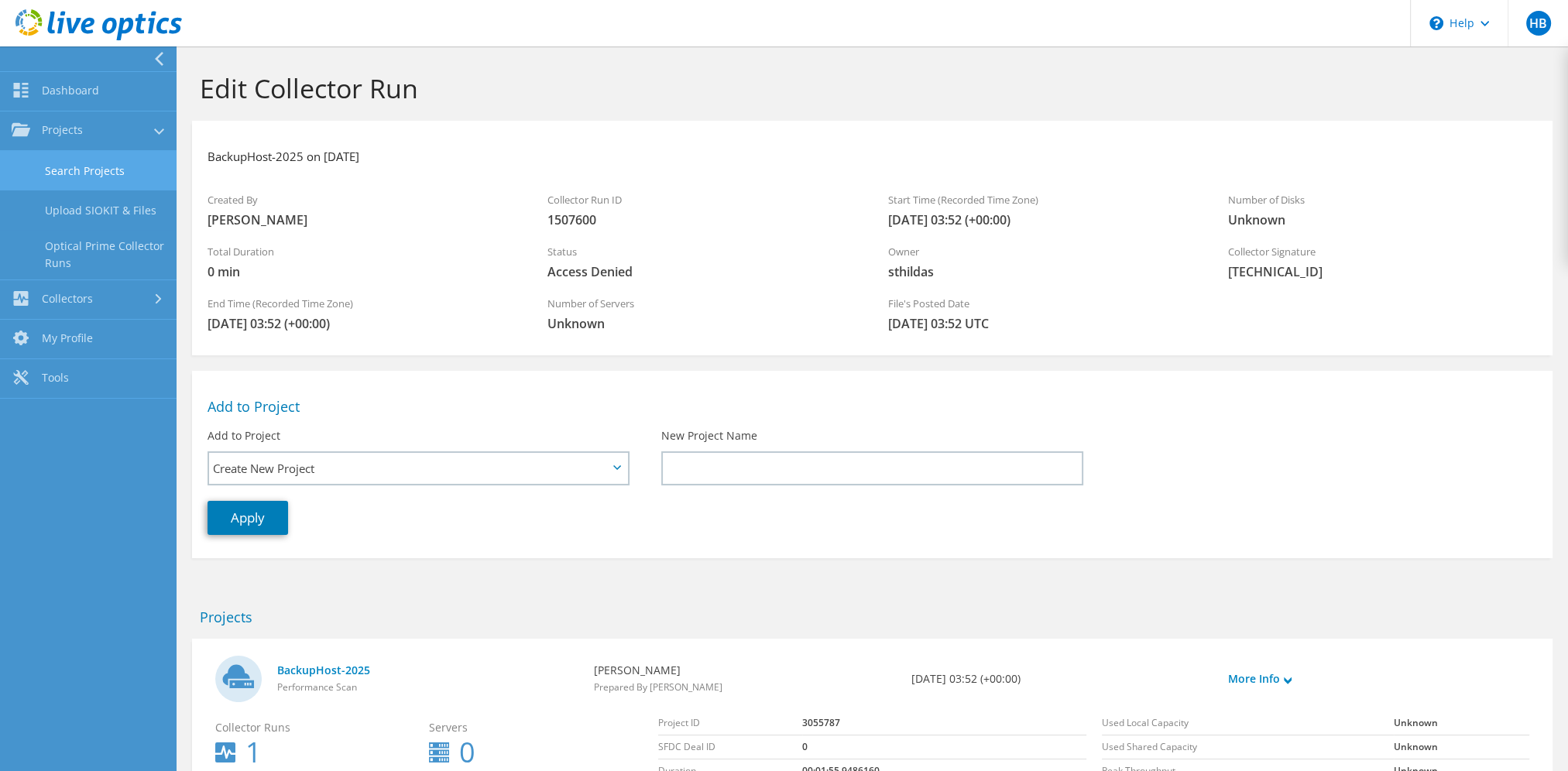
click at [84, 160] on link "Search Projects" at bounding box center [88, 170] width 176 height 39
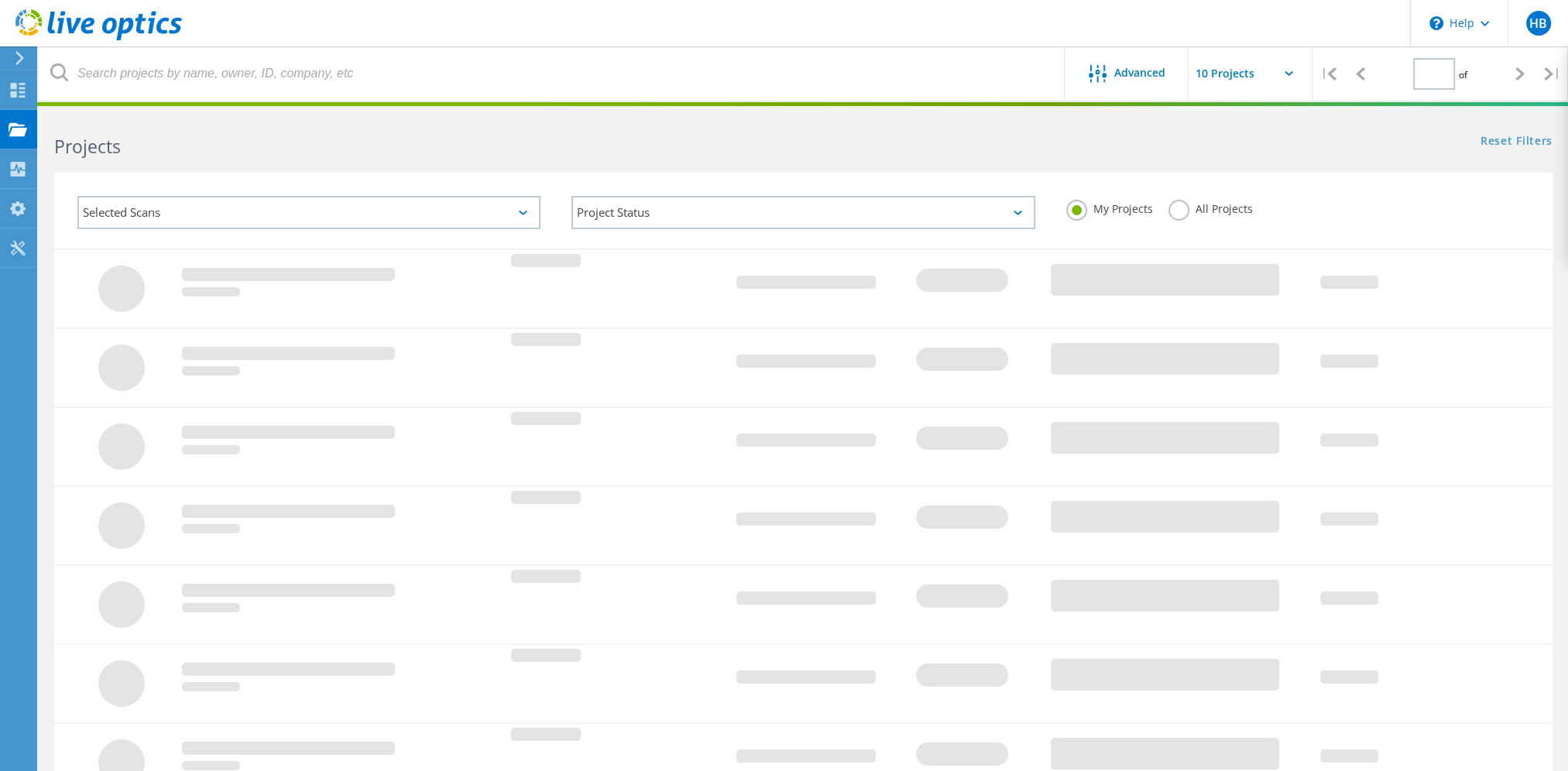
type input "1"
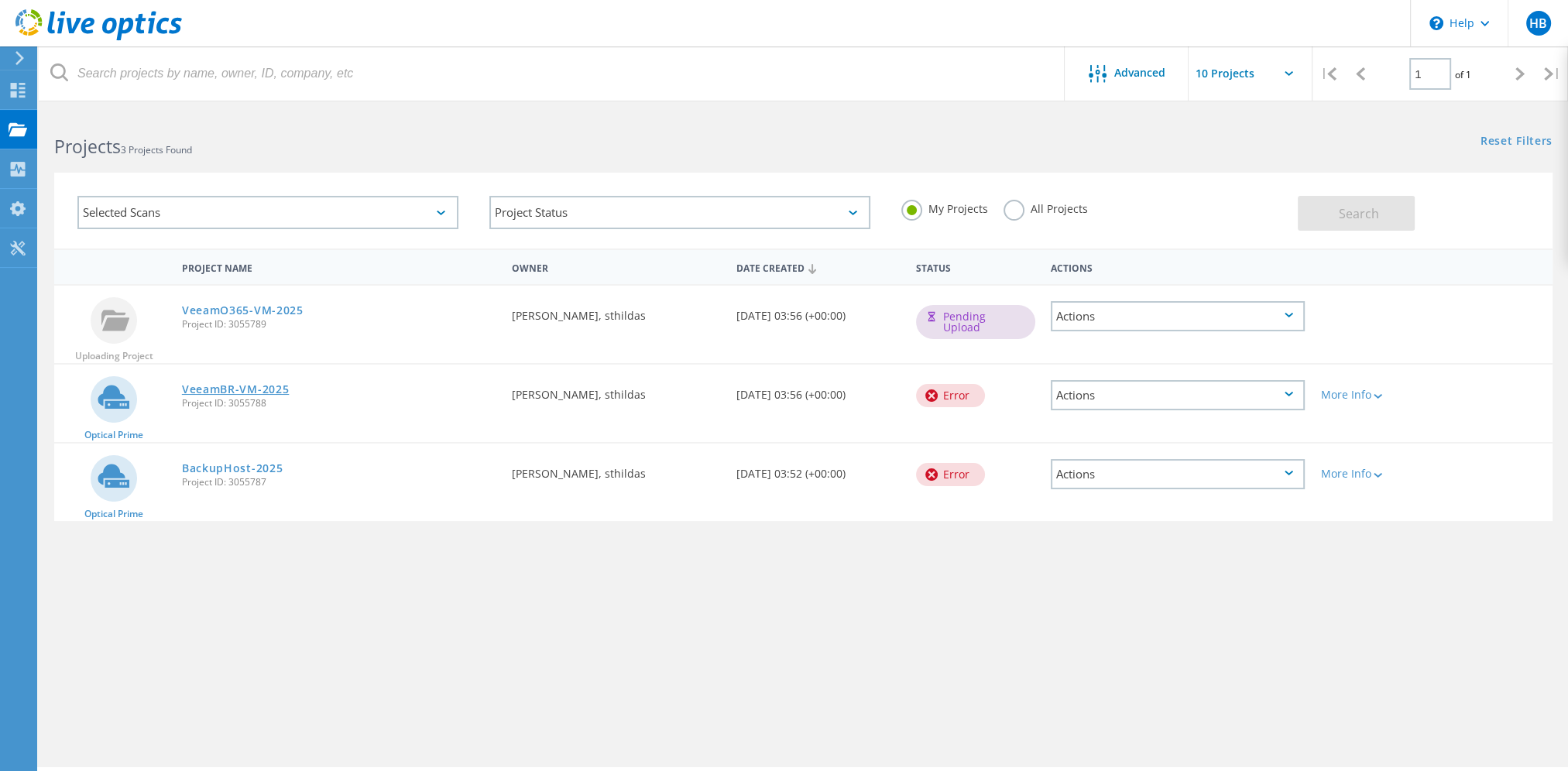
click at [246, 386] on link "VeeamBR-VM-2025" at bounding box center [235, 389] width 107 height 10
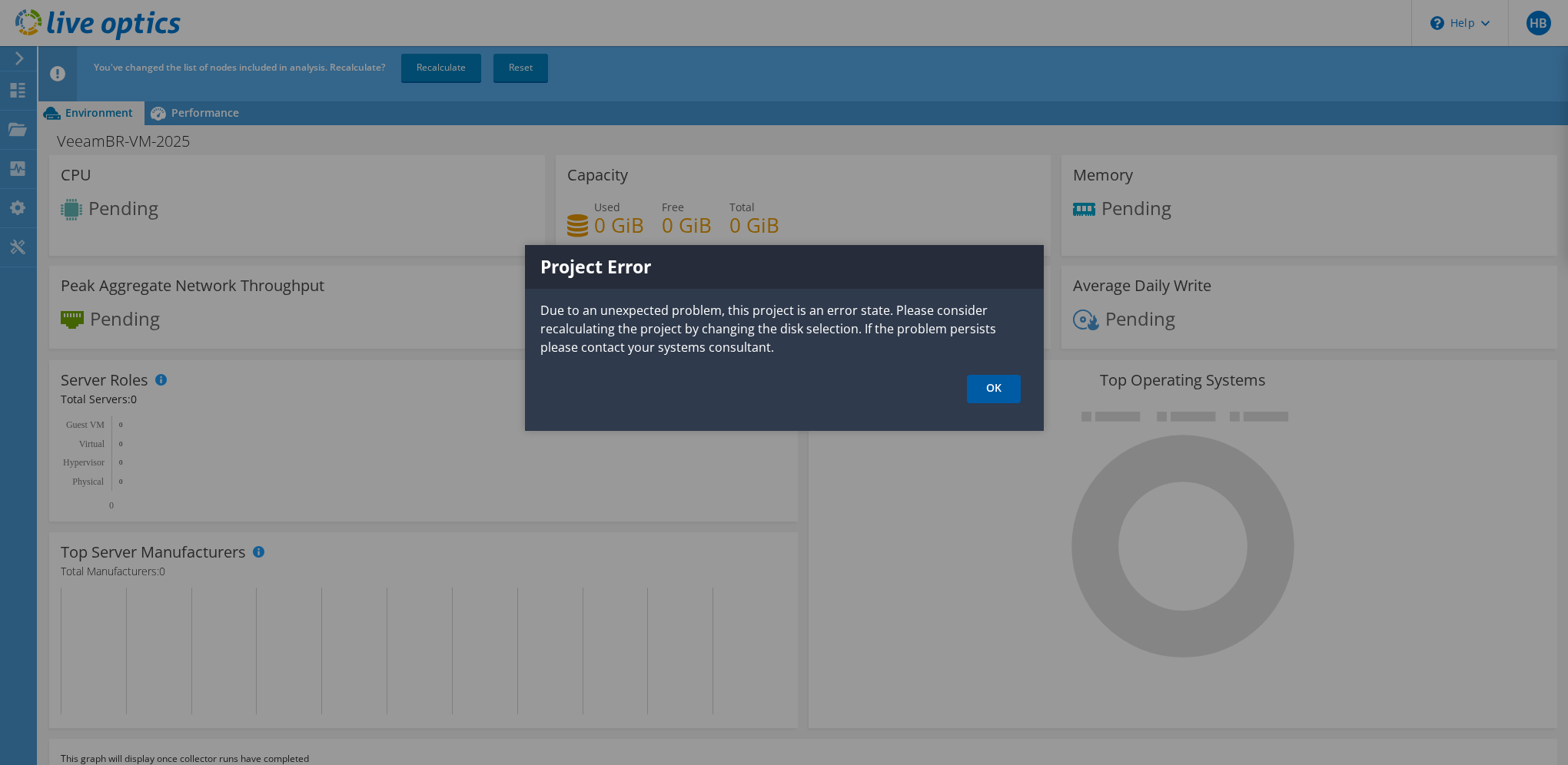
click at [1015, 387] on link "OK" at bounding box center [994, 389] width 54 height 29
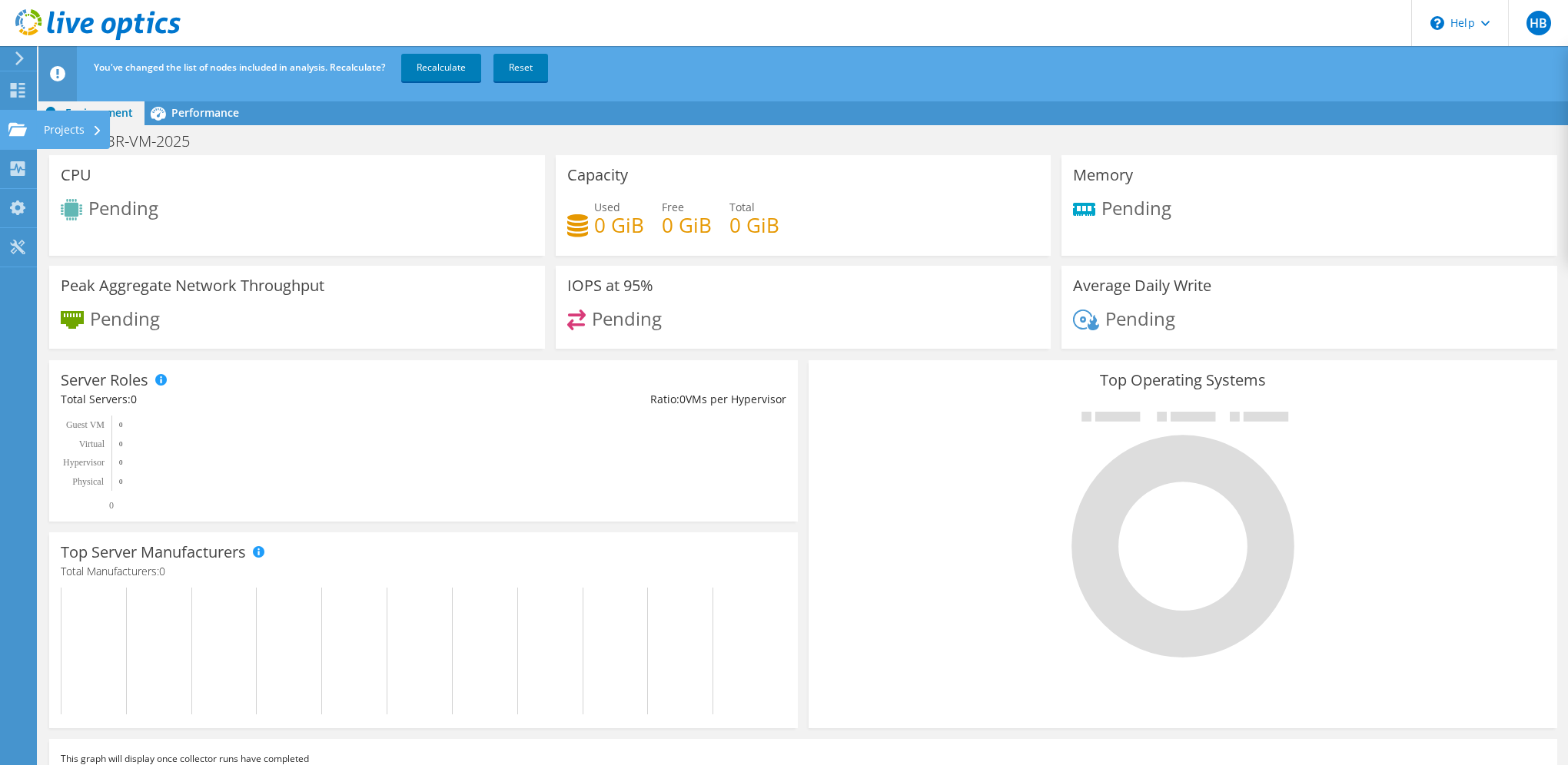
drag, startPoint x: 16, startPoint y: 117, endPoint x: 28, endPoint y: 120, distance: 12.4
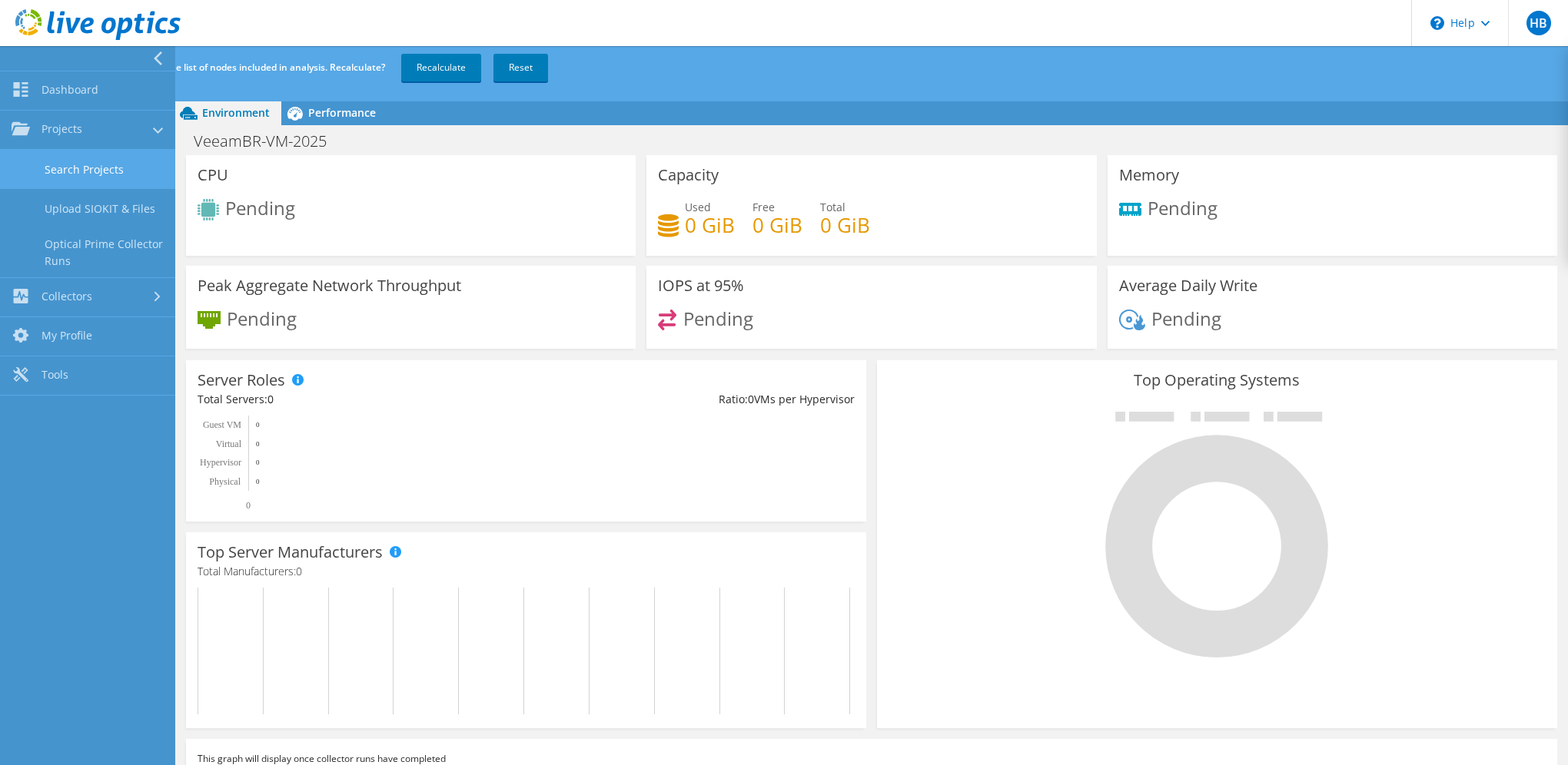
click at [61, 163] on link "Search Projects" at bounding box center [87, 169] width 175 height 39
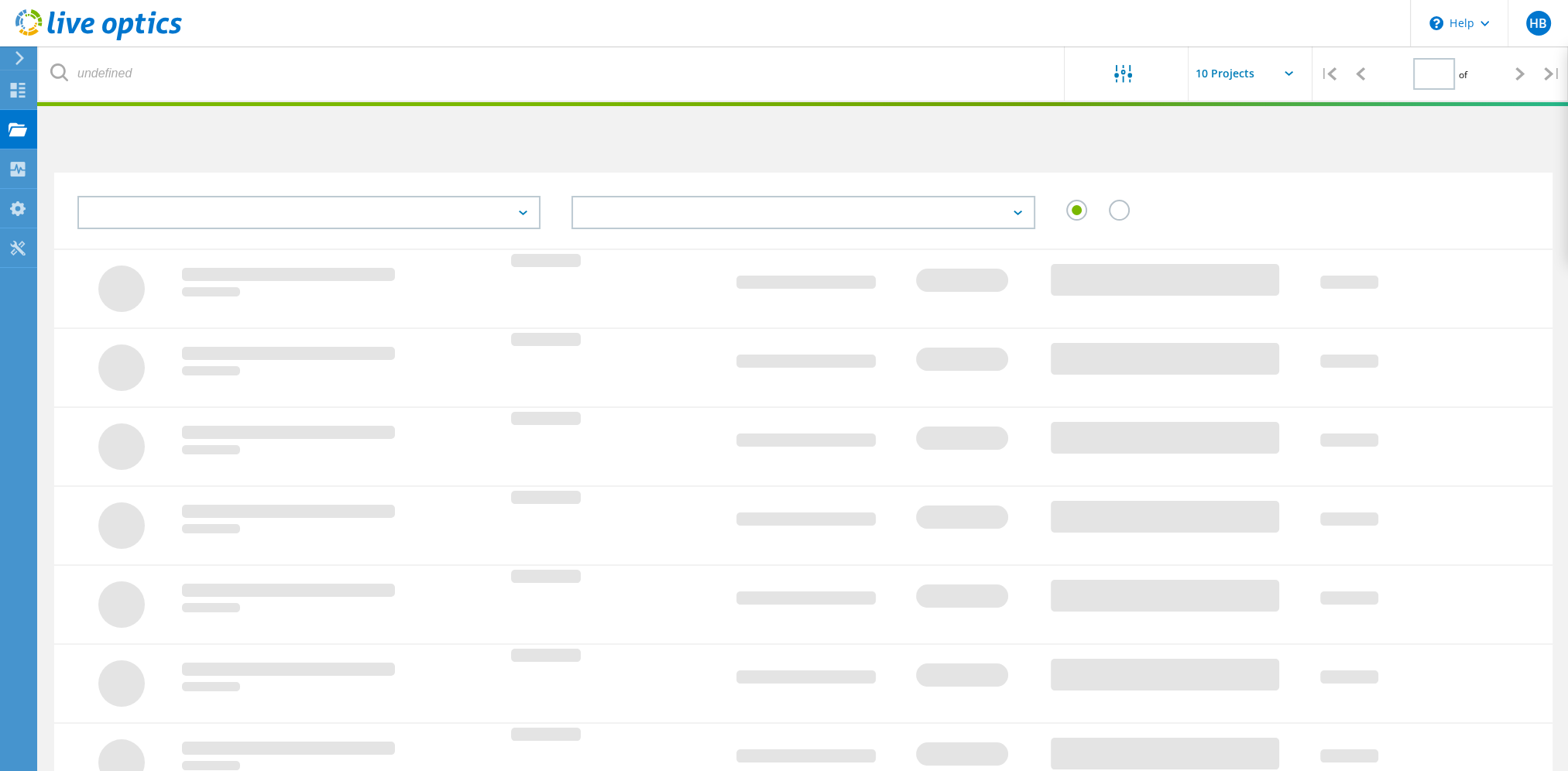
type input "1"
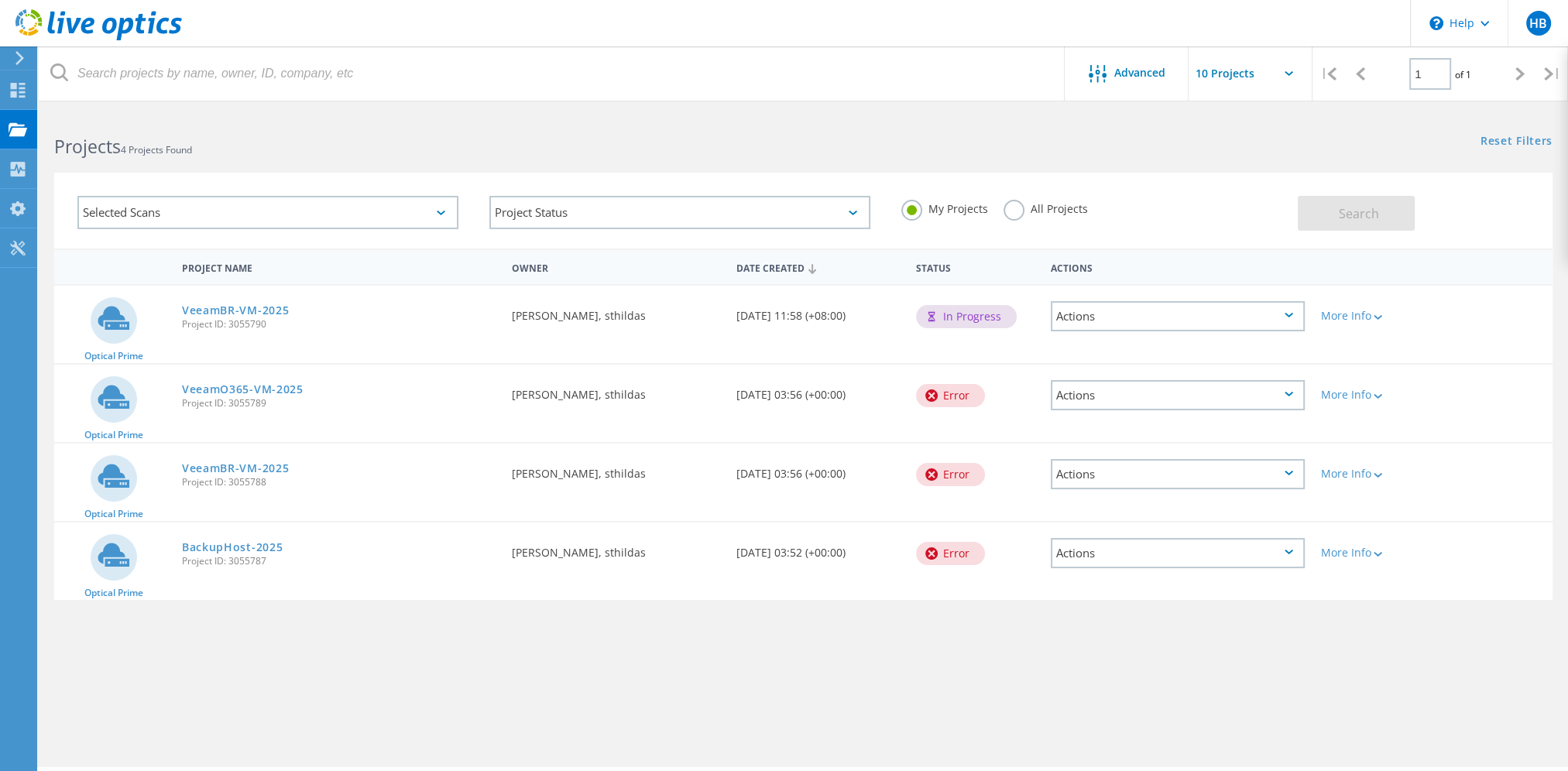
click at [1097, 554] on div "Actions" at bounding box center [1177, 553] width 254 height 31
click at [1102, 529] on div "View Project" at bounding box center [1178, 529] width 251 height 24
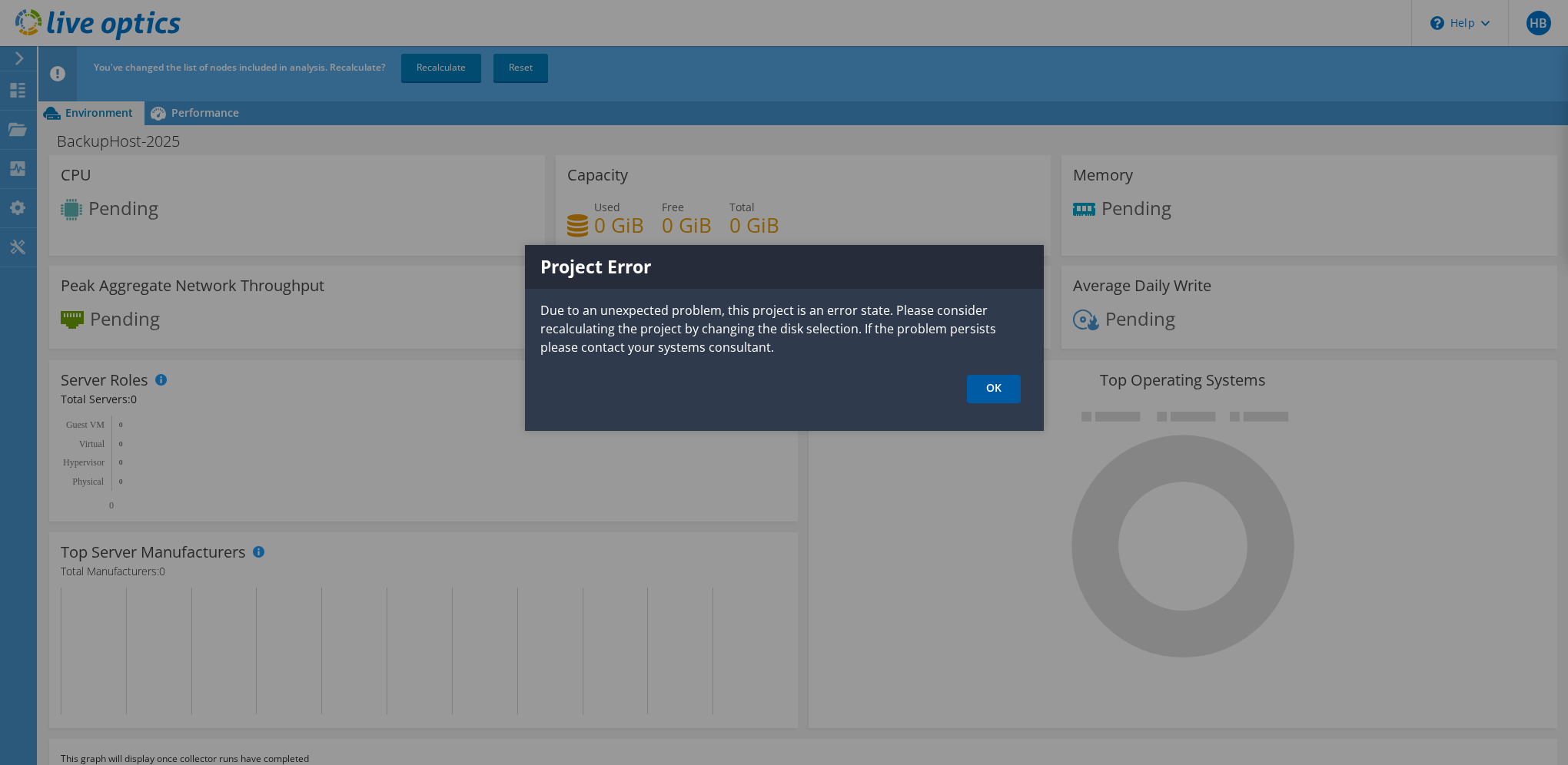
click at [1003, 385] on link "OK" at bounding box center [994, 389] width 54 height 29
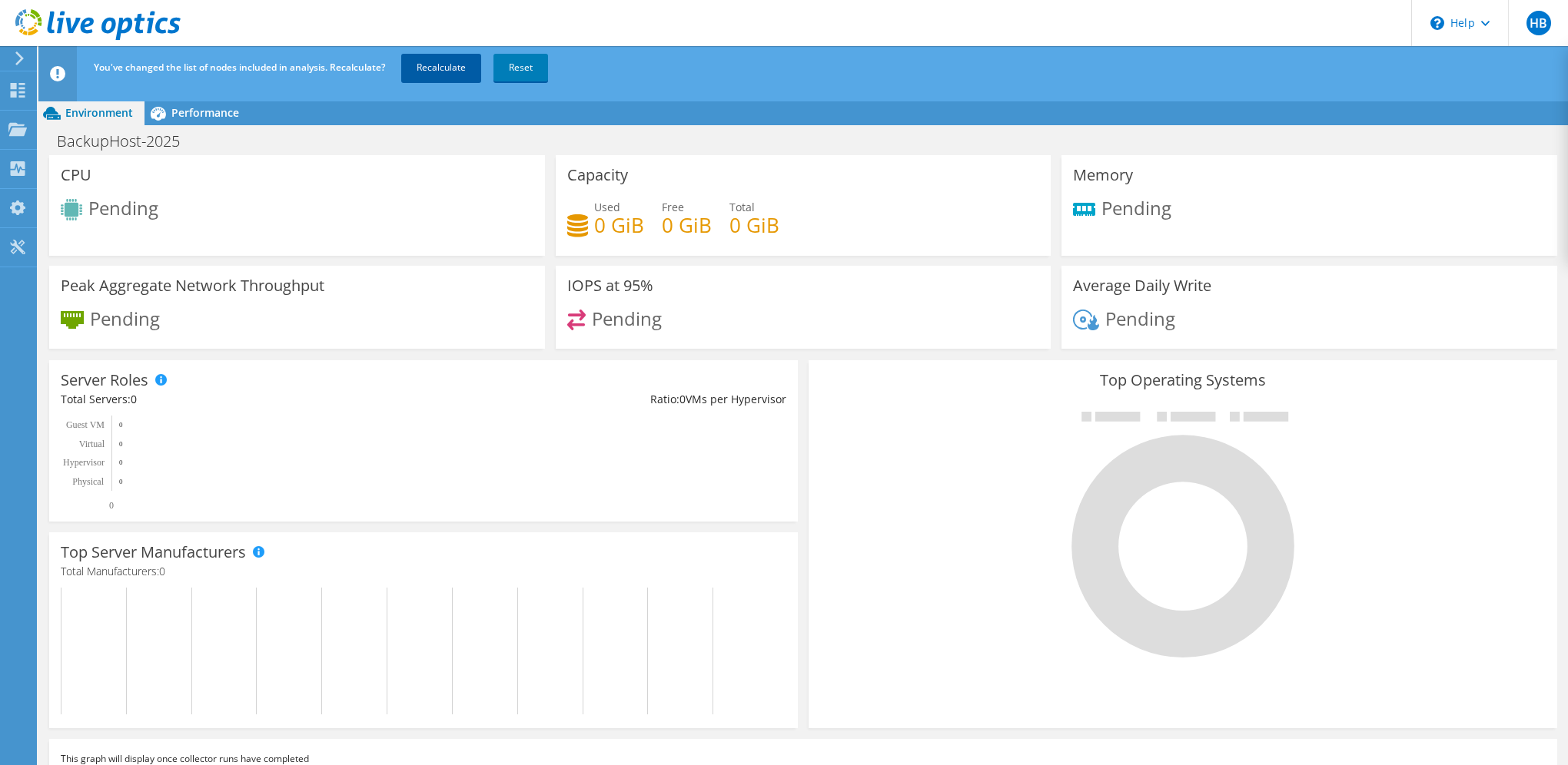
click at [439, 65] on link "Recalculate" at bounding box center [441, 68] width 80 height 28
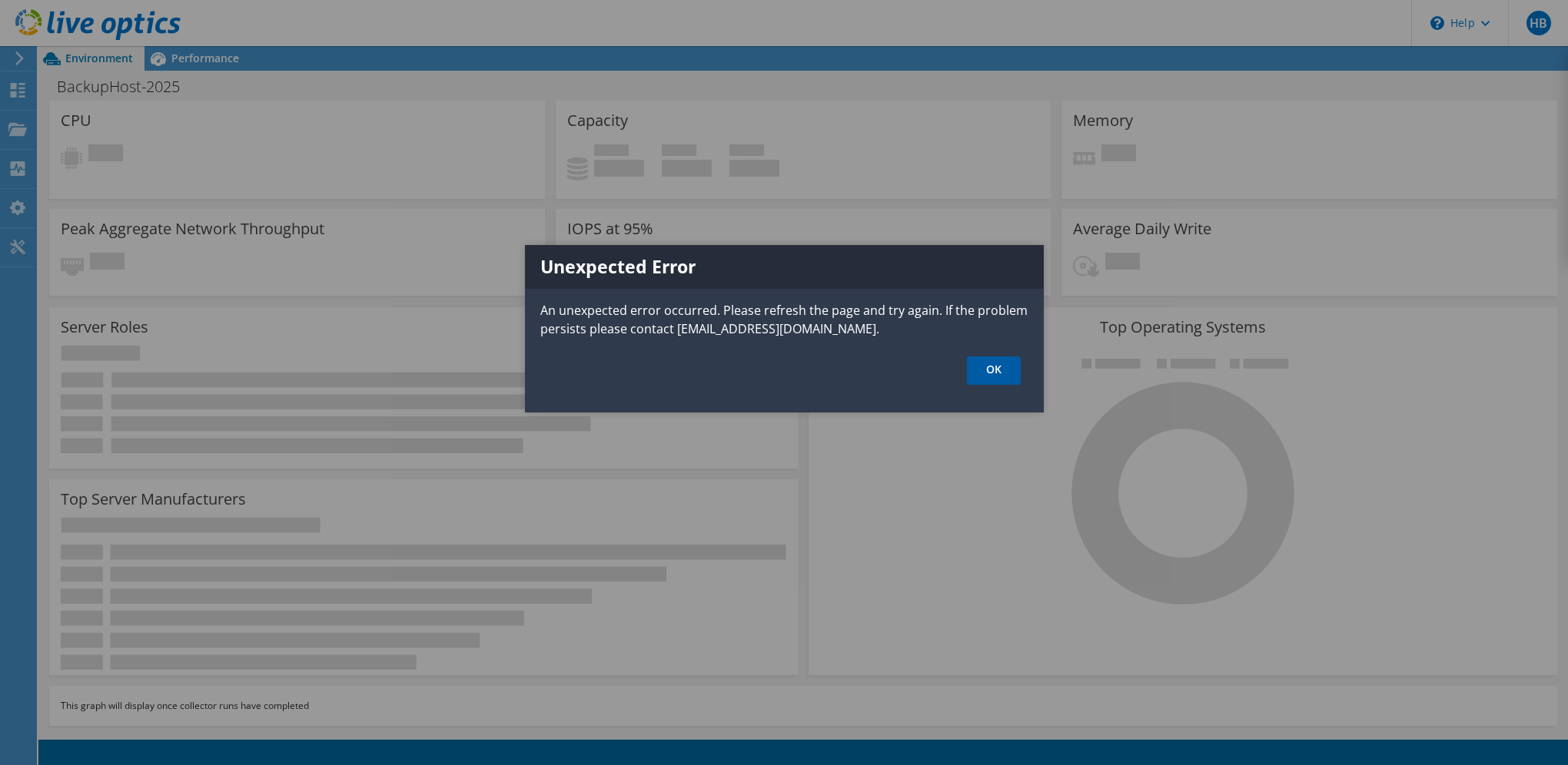
click at [998, 367] on link "OK" at bounding box center [994, 370] width 54 height 29
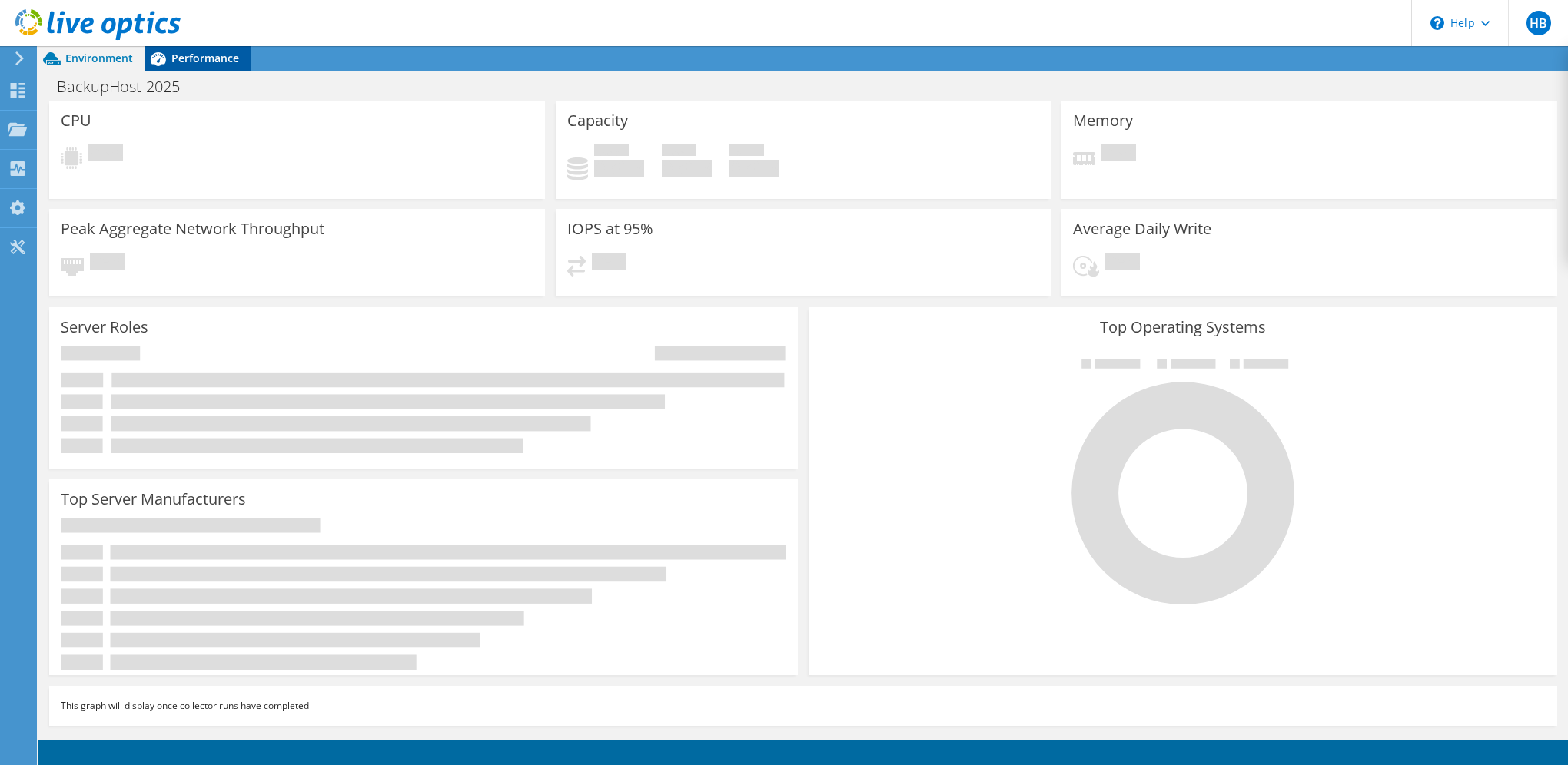
click at [182, 56] on span "Performance" at bounding box center [205, 58] width 68 height 15
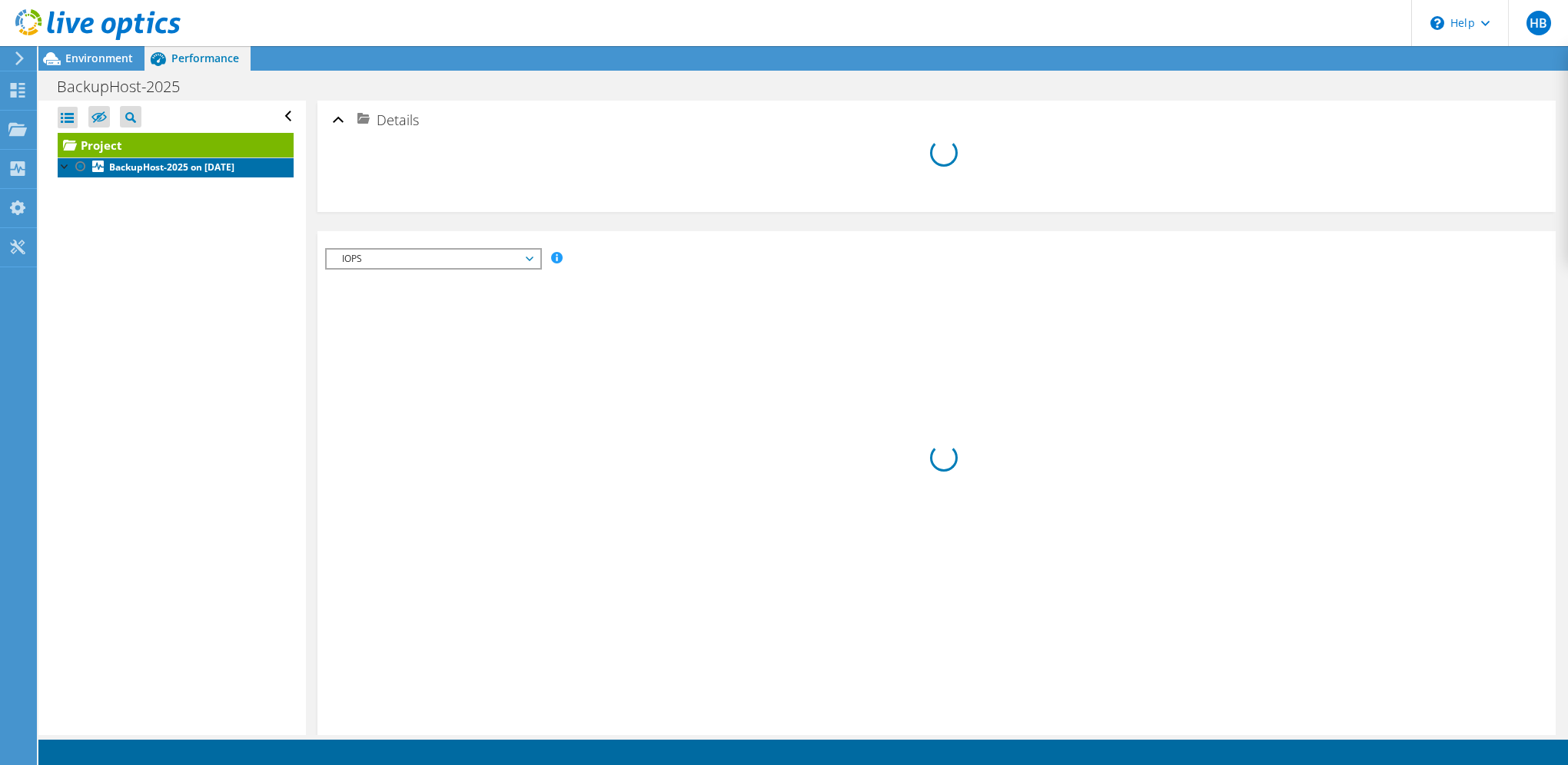
click at [167, 163] on b "BackupHost-2025 on 9/16/2025" at bounding box center [171, 167] width 126 height 13
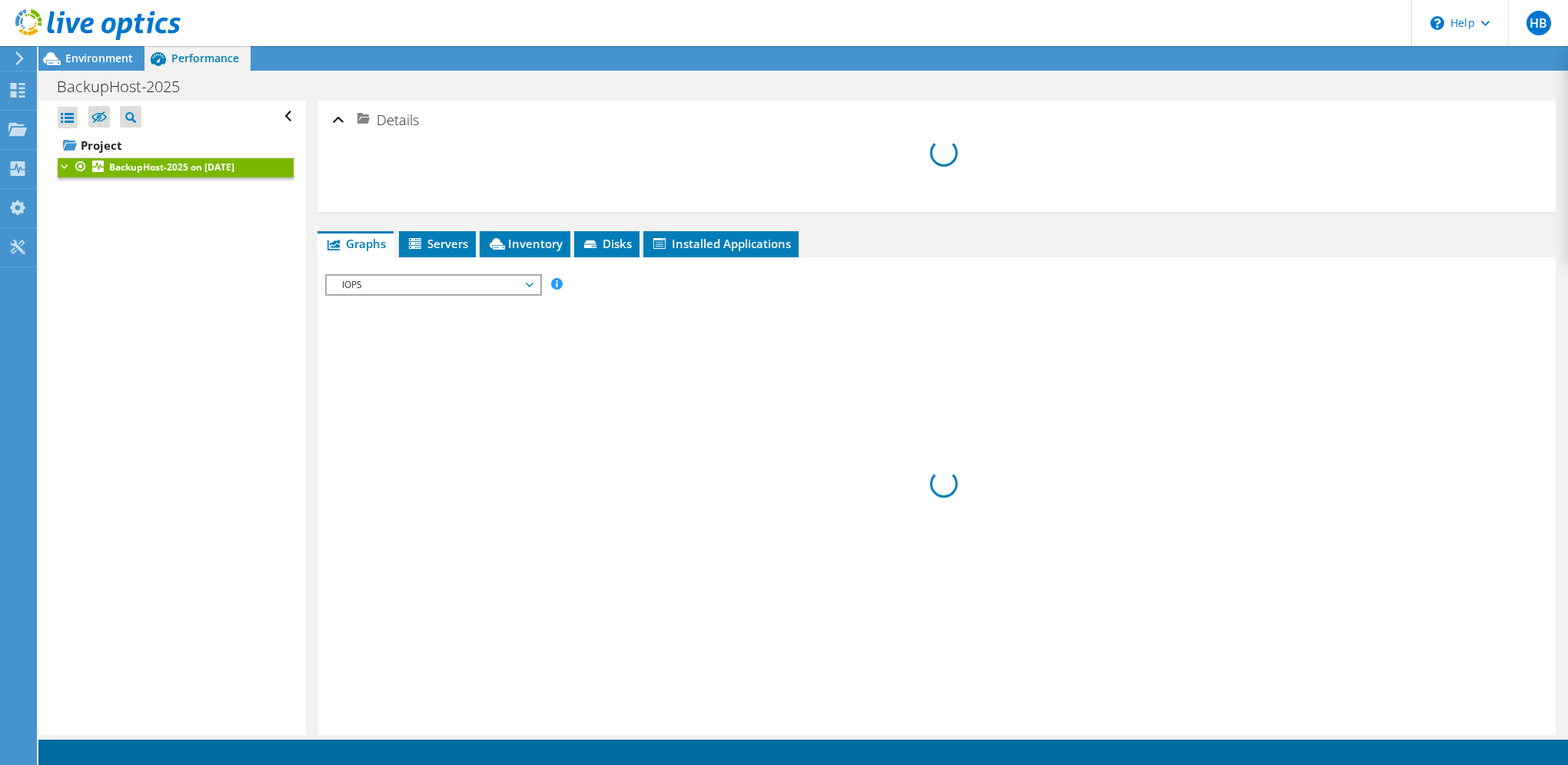
click at [167, 163] on b "BackupHost-2025 on 9/16/2025" at bounding box center [171, 167] width 126 height 13
click at [10, 89] on icon at bounding box center [17, 90] width 18 height 15
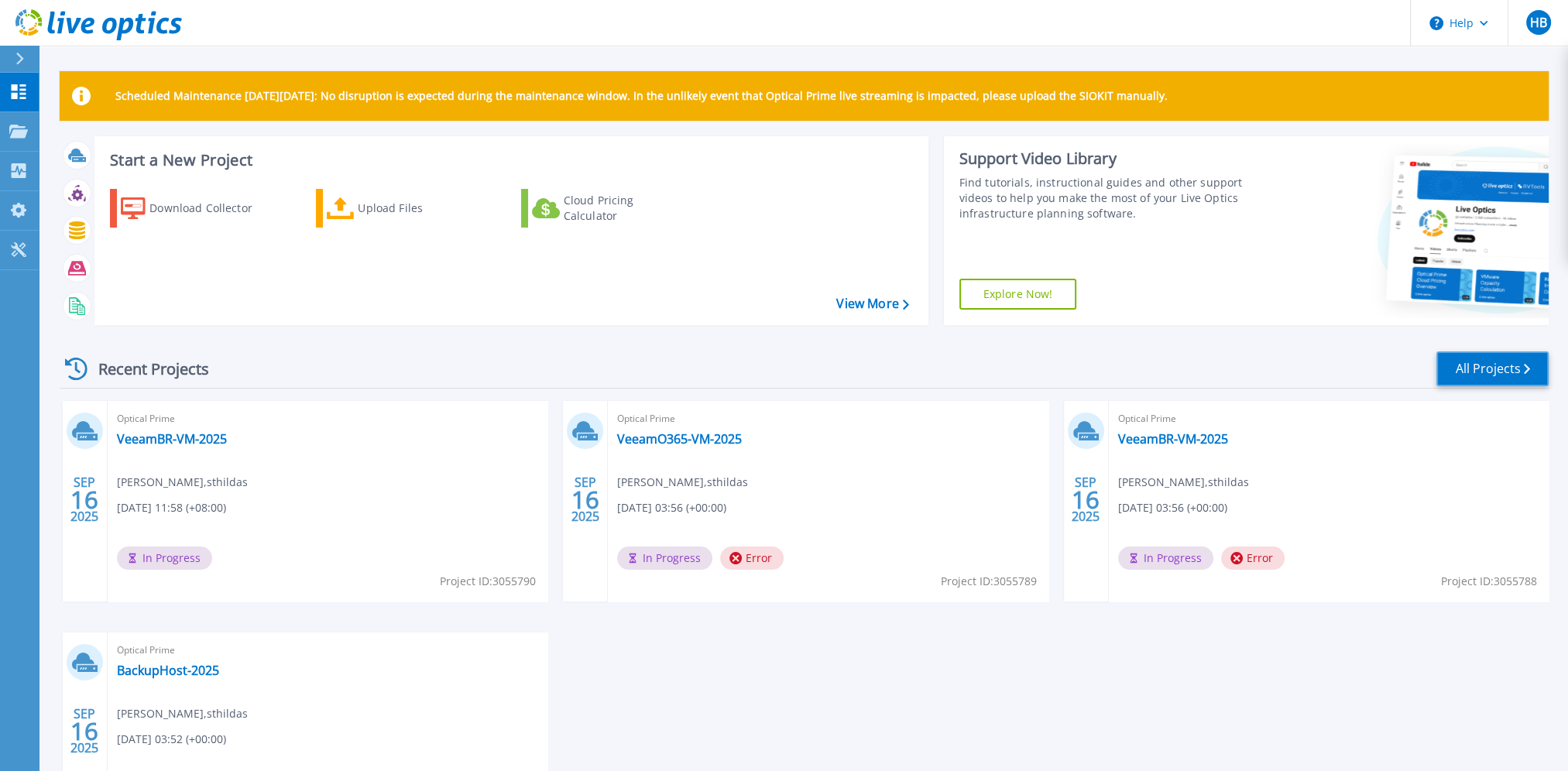
click at [1503, 372] on link "All Projects" at bounding box center [1492, 369] width 112 height 35
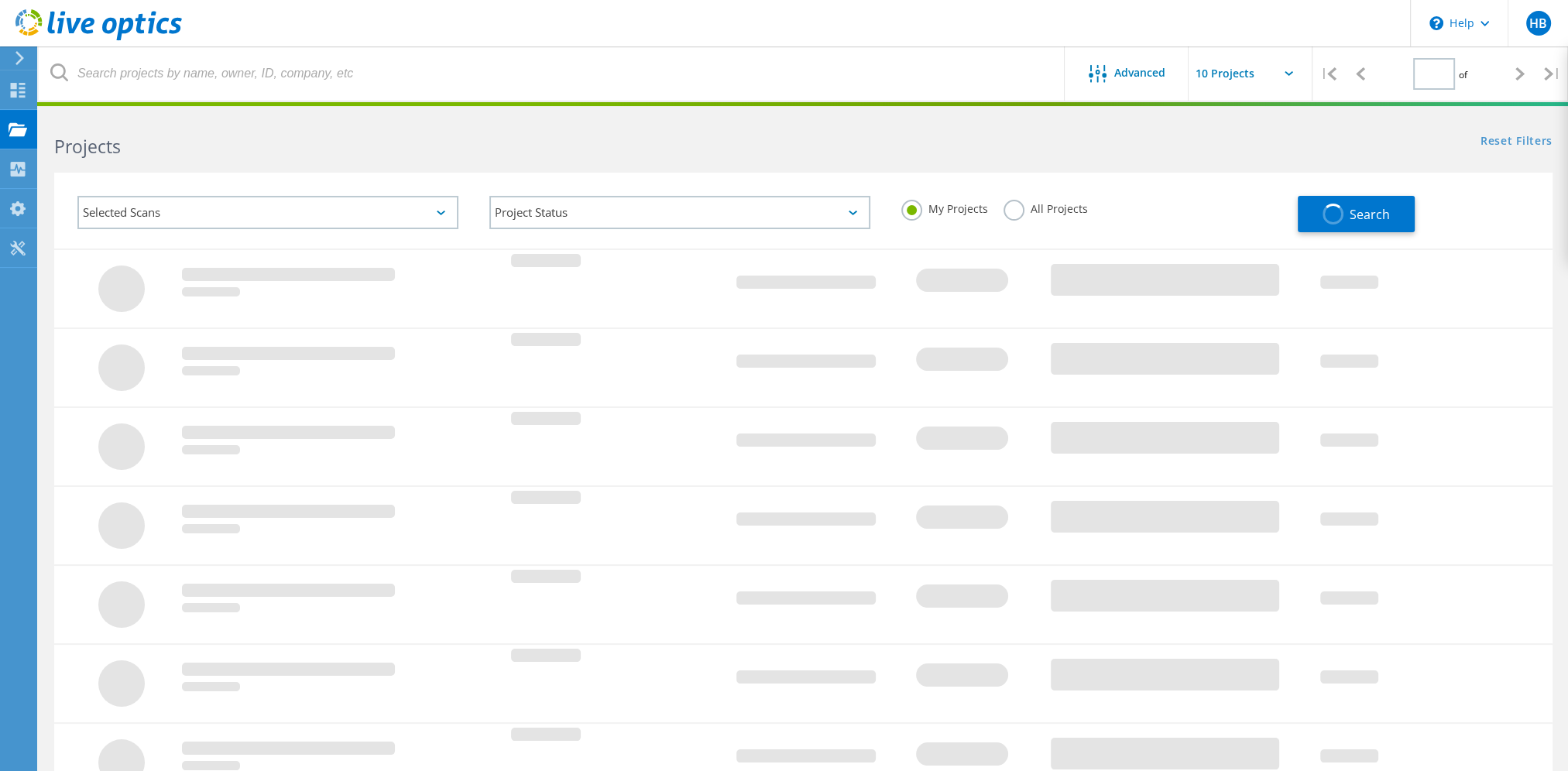
type input "1"
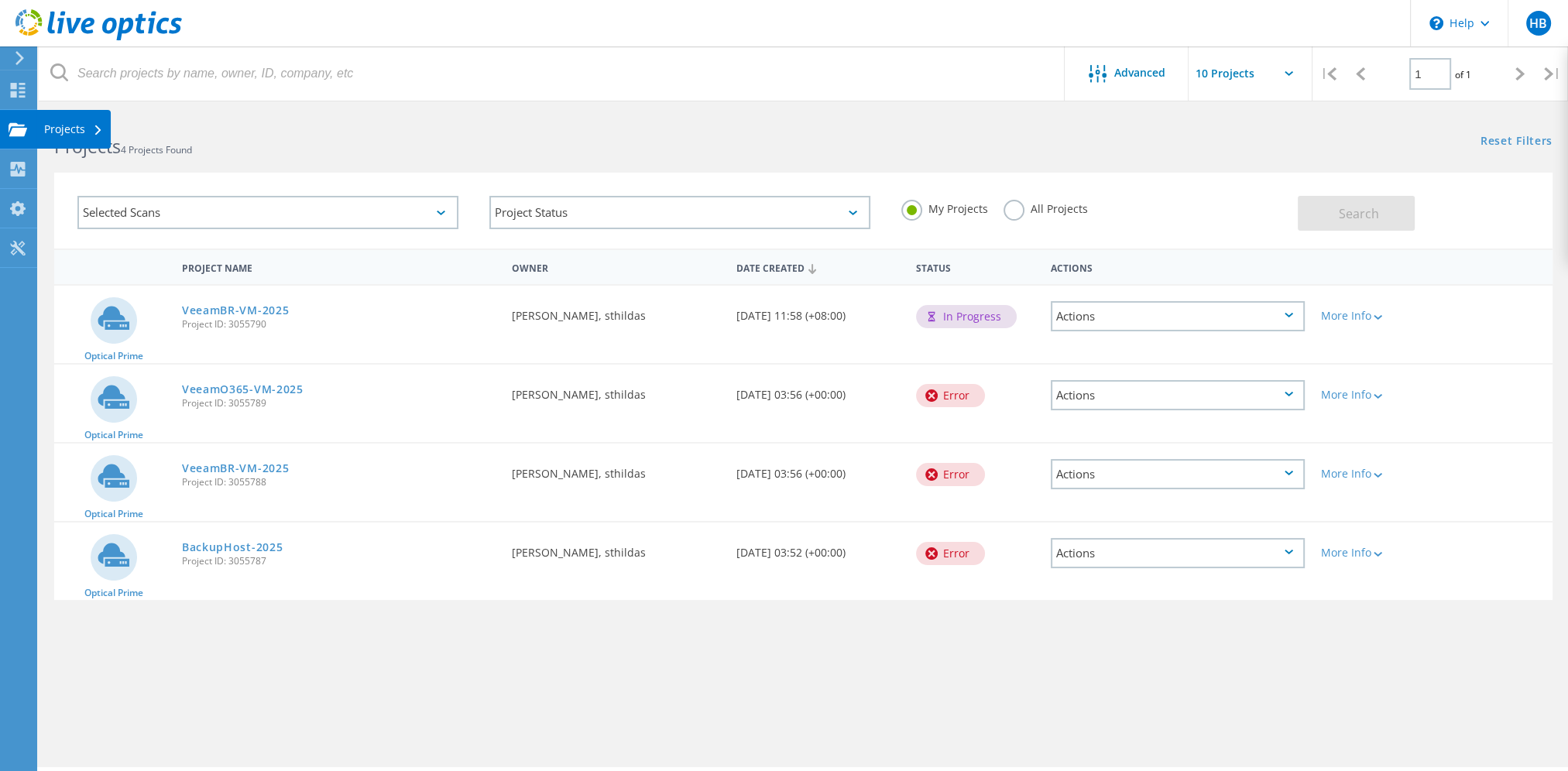
click at [67, 133] on div "Projects" at bounding box center [73, 129] width 58 height 10
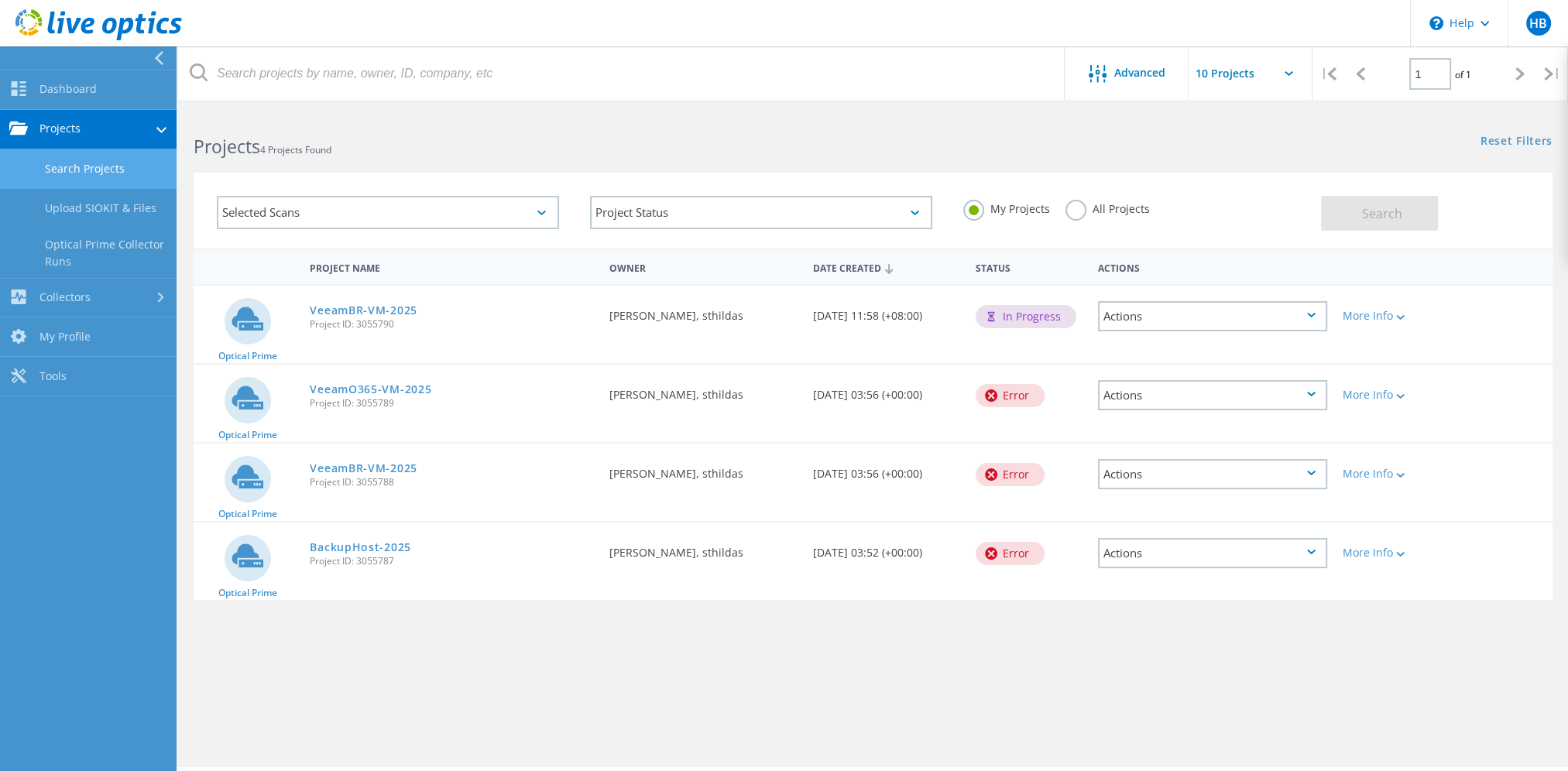
click at [118, 174] on link "Search Projects" at bounding box center [88, 168] width 176 height 39
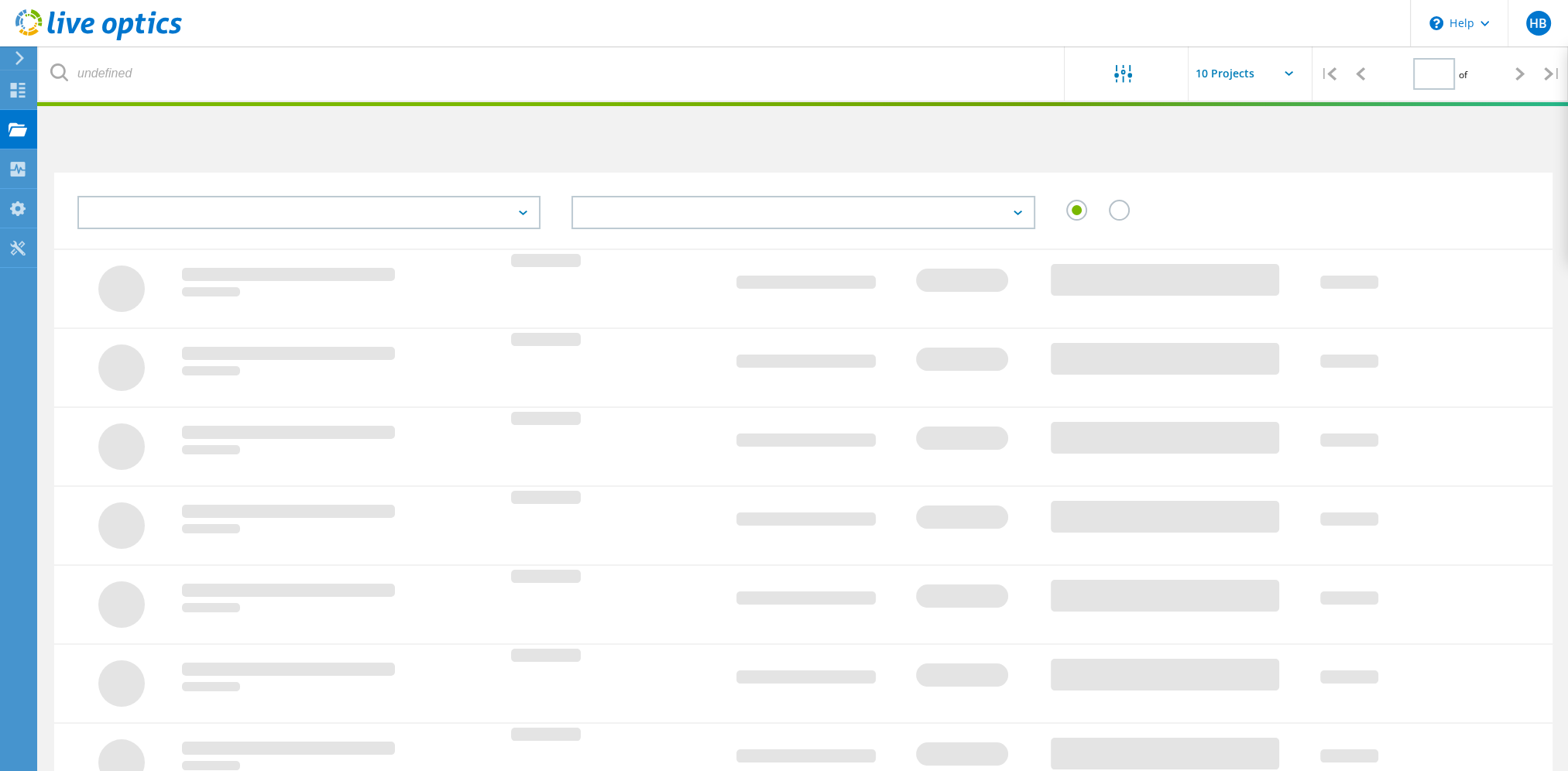
type input "1"
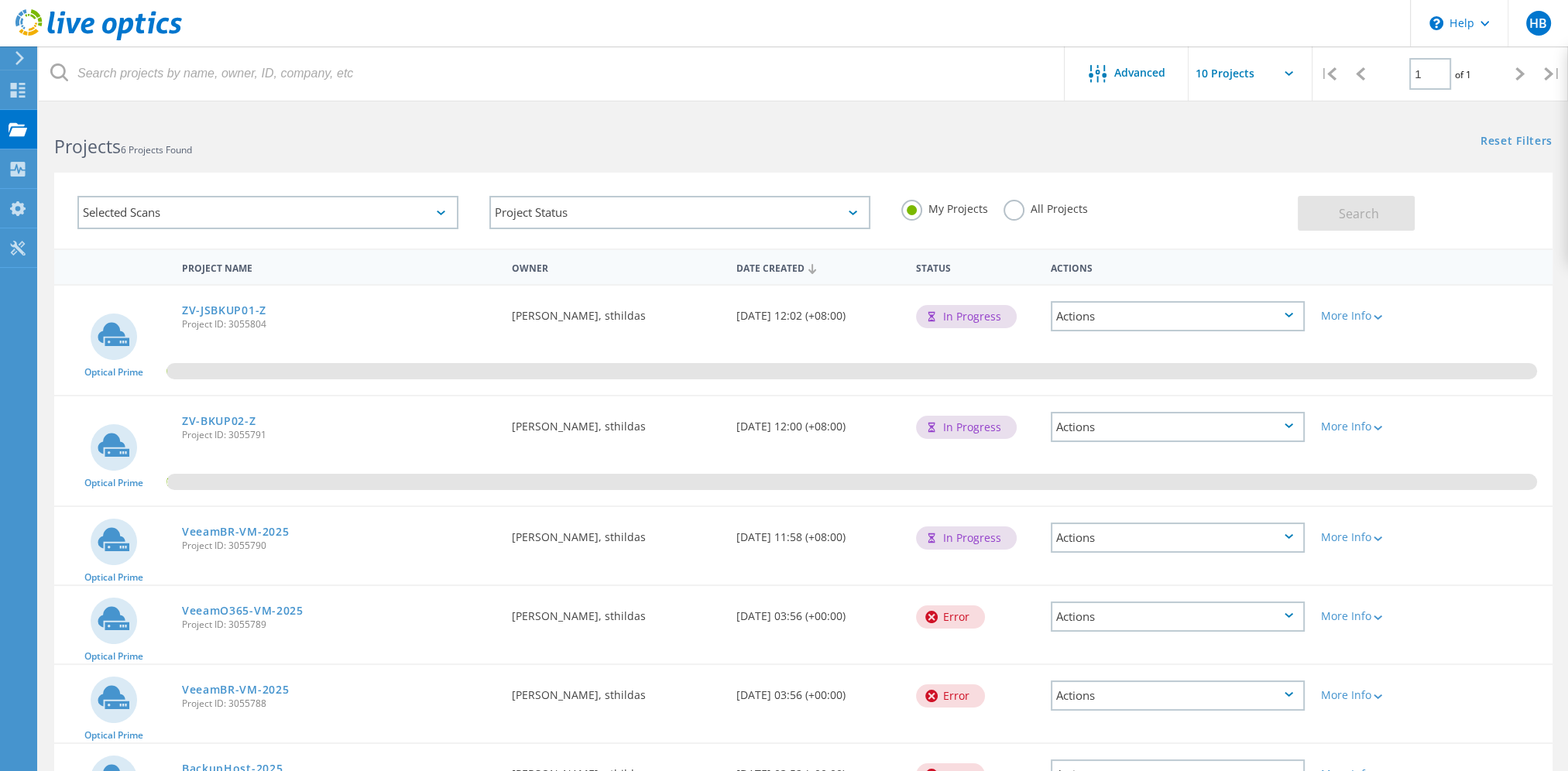
scroll to position [110, 0]
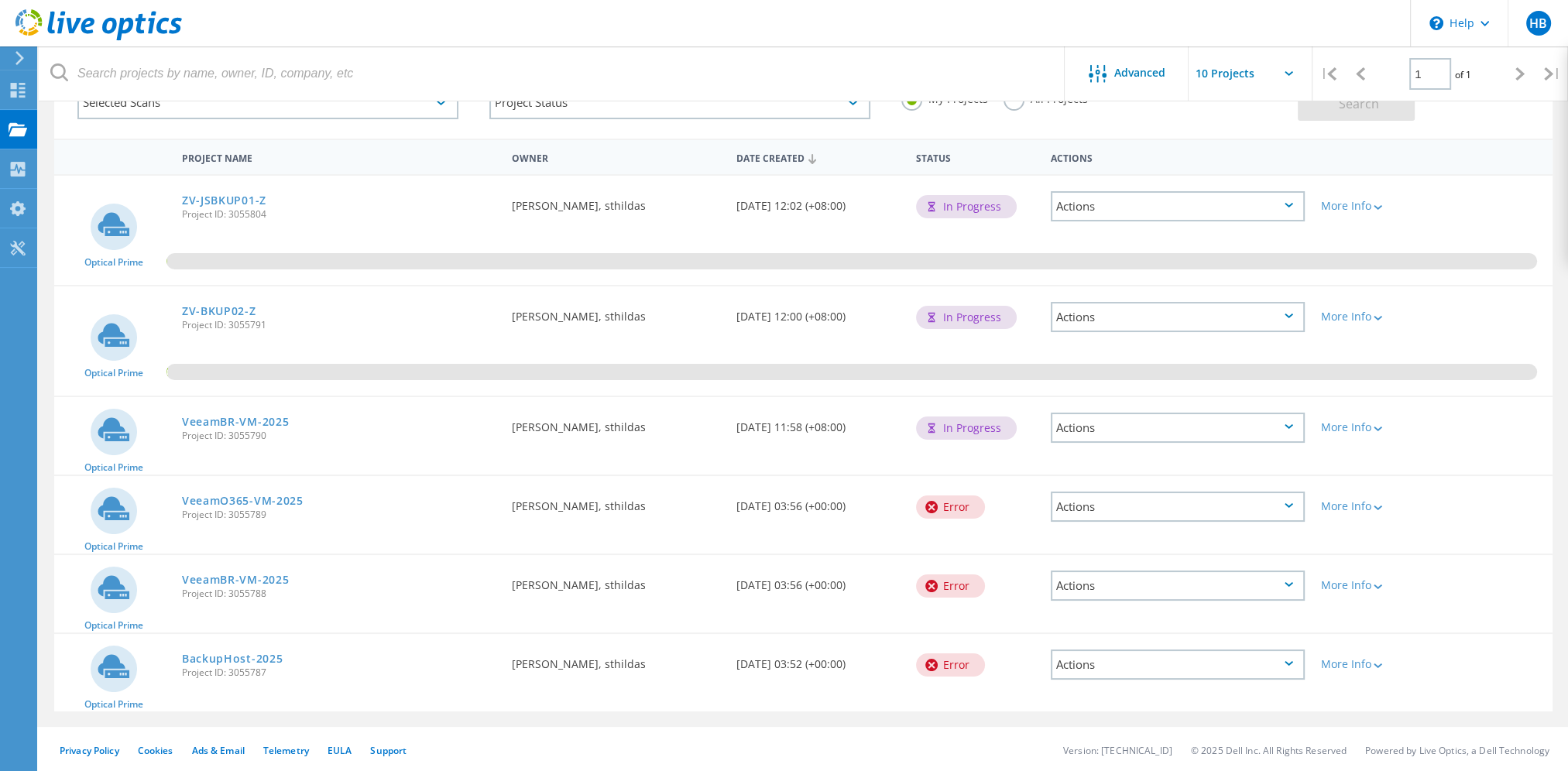
click at [1092, 319] on div "Actions" at bounding box center [1177, 317] width 254 height 31
click at [235, 456] on div "Optical Prime VeeamBR-VM-2025 Project ID: 3055790 Requested By Hossein Bouazar,…" at bounding box center [803, 436] width 1498 height 78
click at [1369, 661] on div "More Info" at bounding box center [1373, 665] width 105 height 10
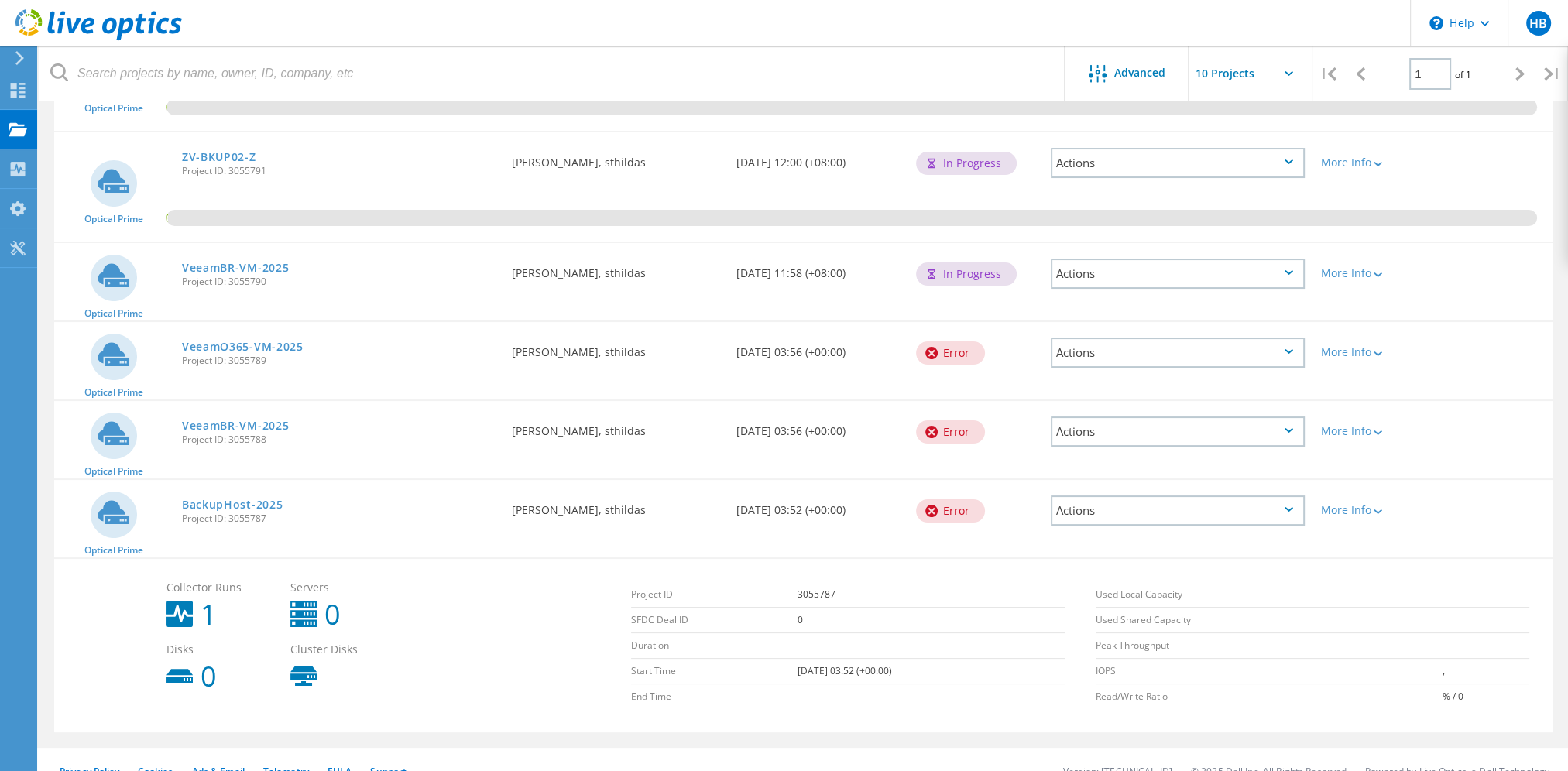
scroll to position [284, 0]
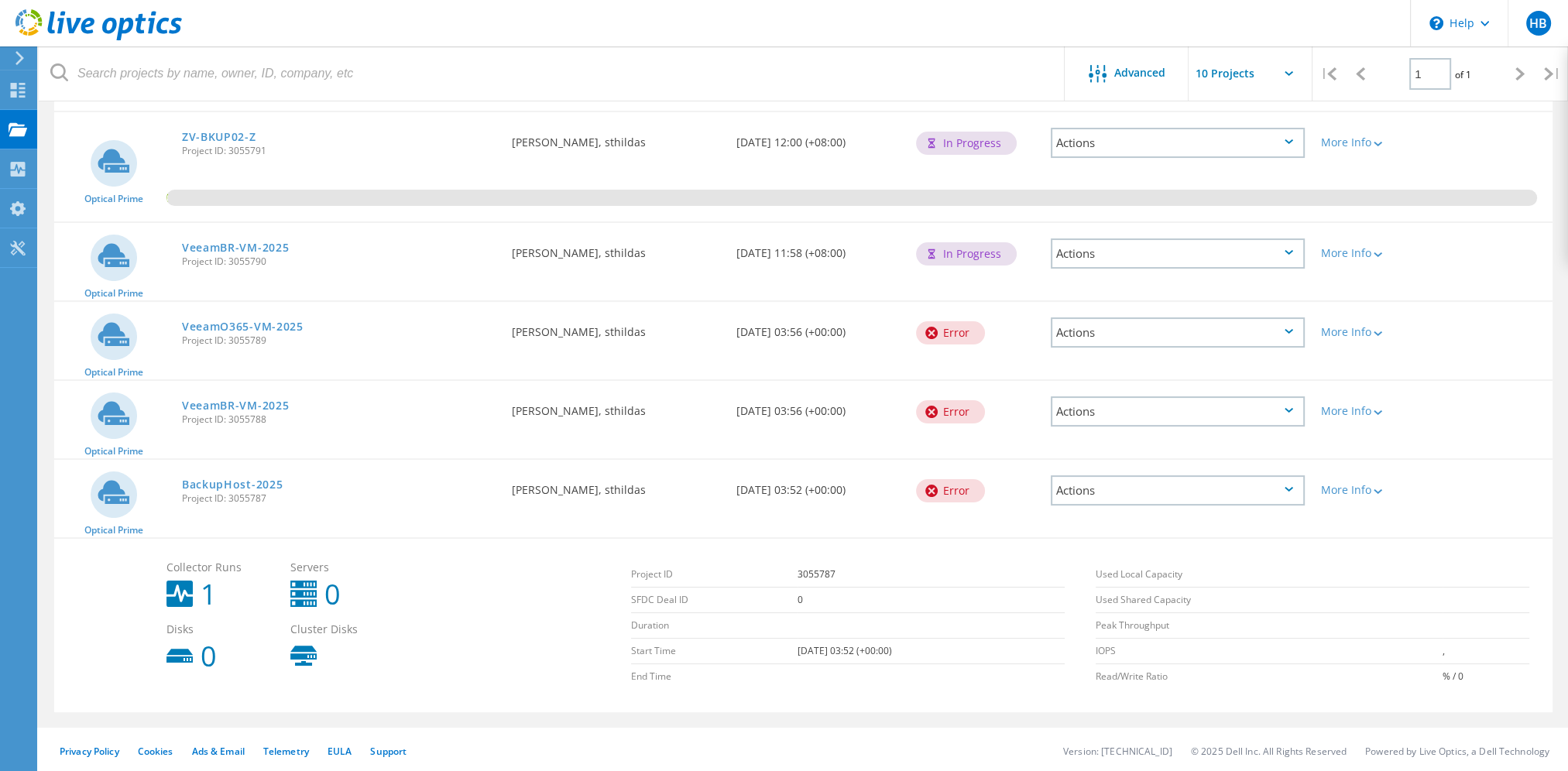
click at [1095, 482] on div "Actions" at bounding box center [1177, 490] width 254 height 31
click at [1105, 495] on div "Project Details" at bounding box center [1178, 491] width 251 height 24
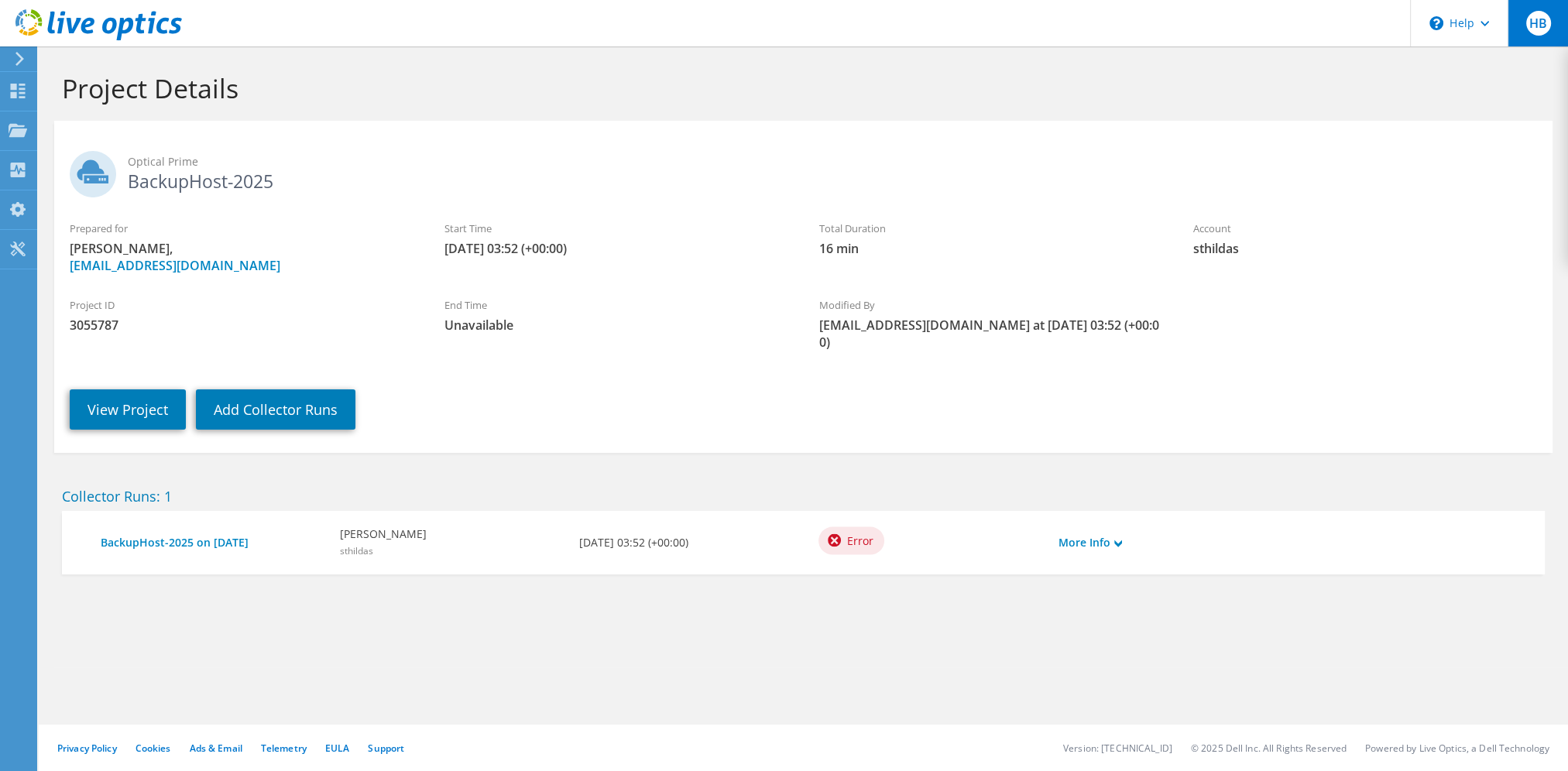
click at [1545, 17] on span "HB" at bounding box center [1538, 23] width 24 height 24
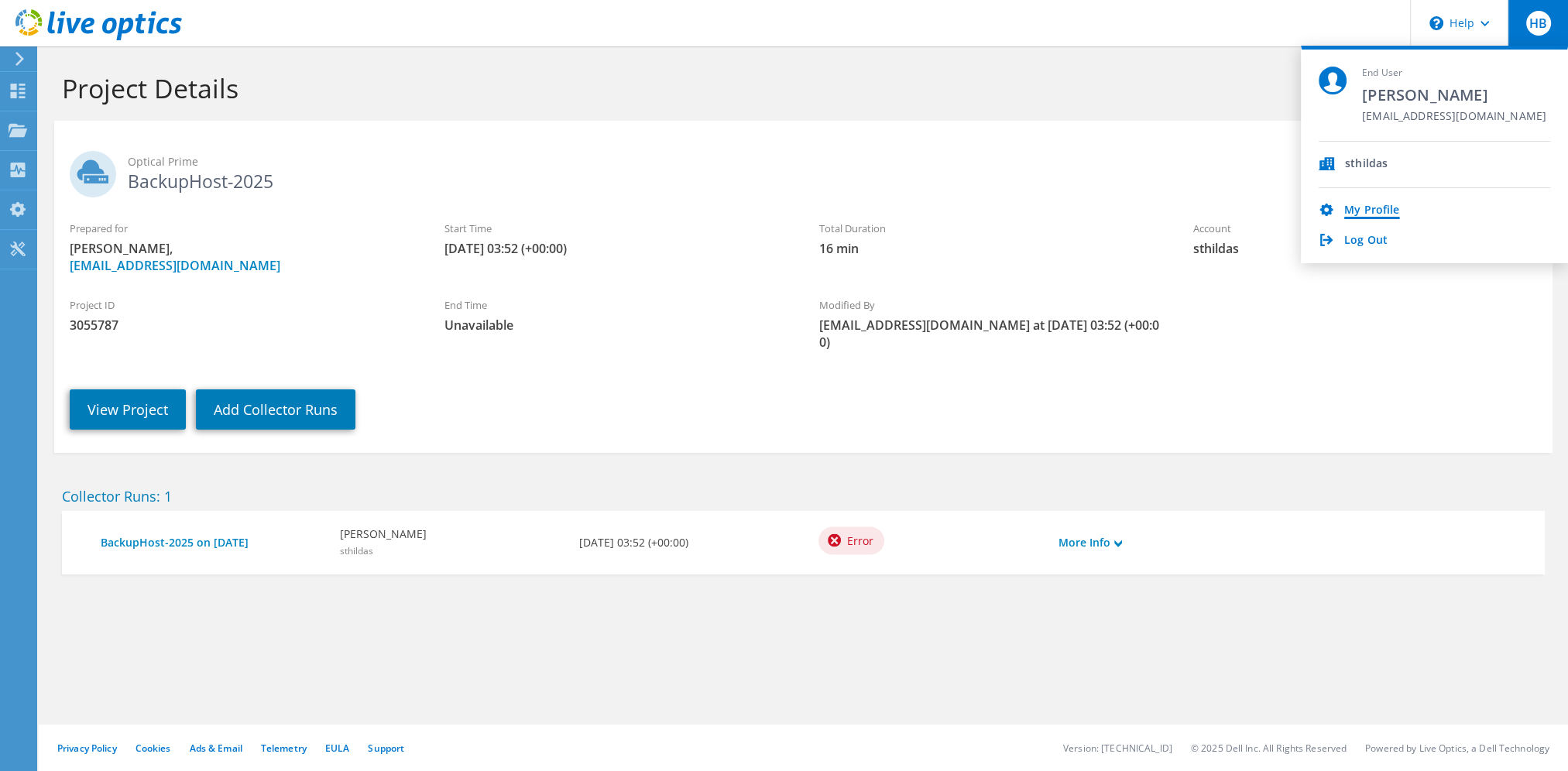
click at [1360, 214] on link "My Profile" at bounding box center [1371, 211] width 55 height 15
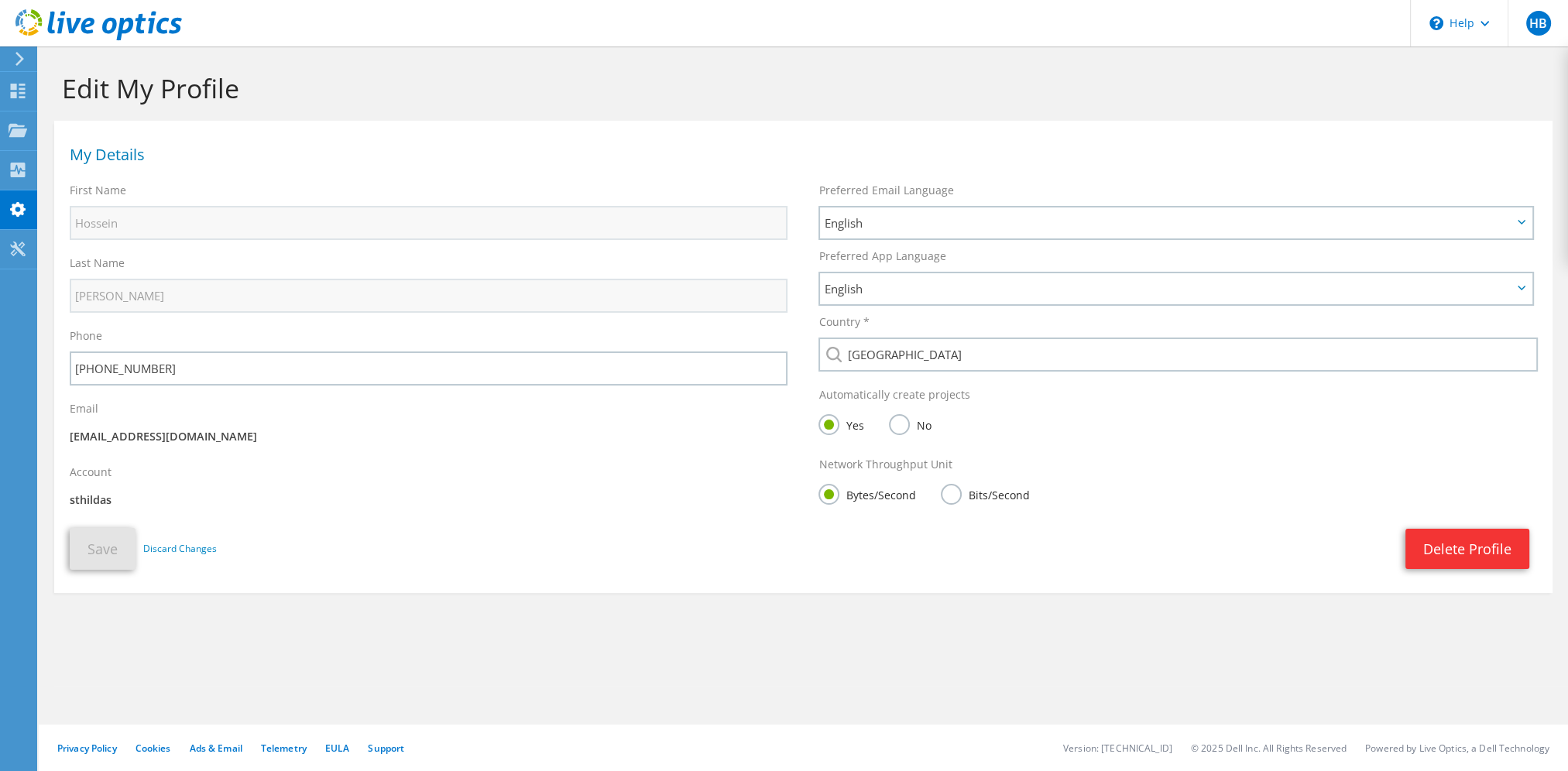
click at [105, 437] on p "[EMAIL_ADDRESS][DOMAIN_NAME]" at bounding box center [428, 437] width 718 height 17
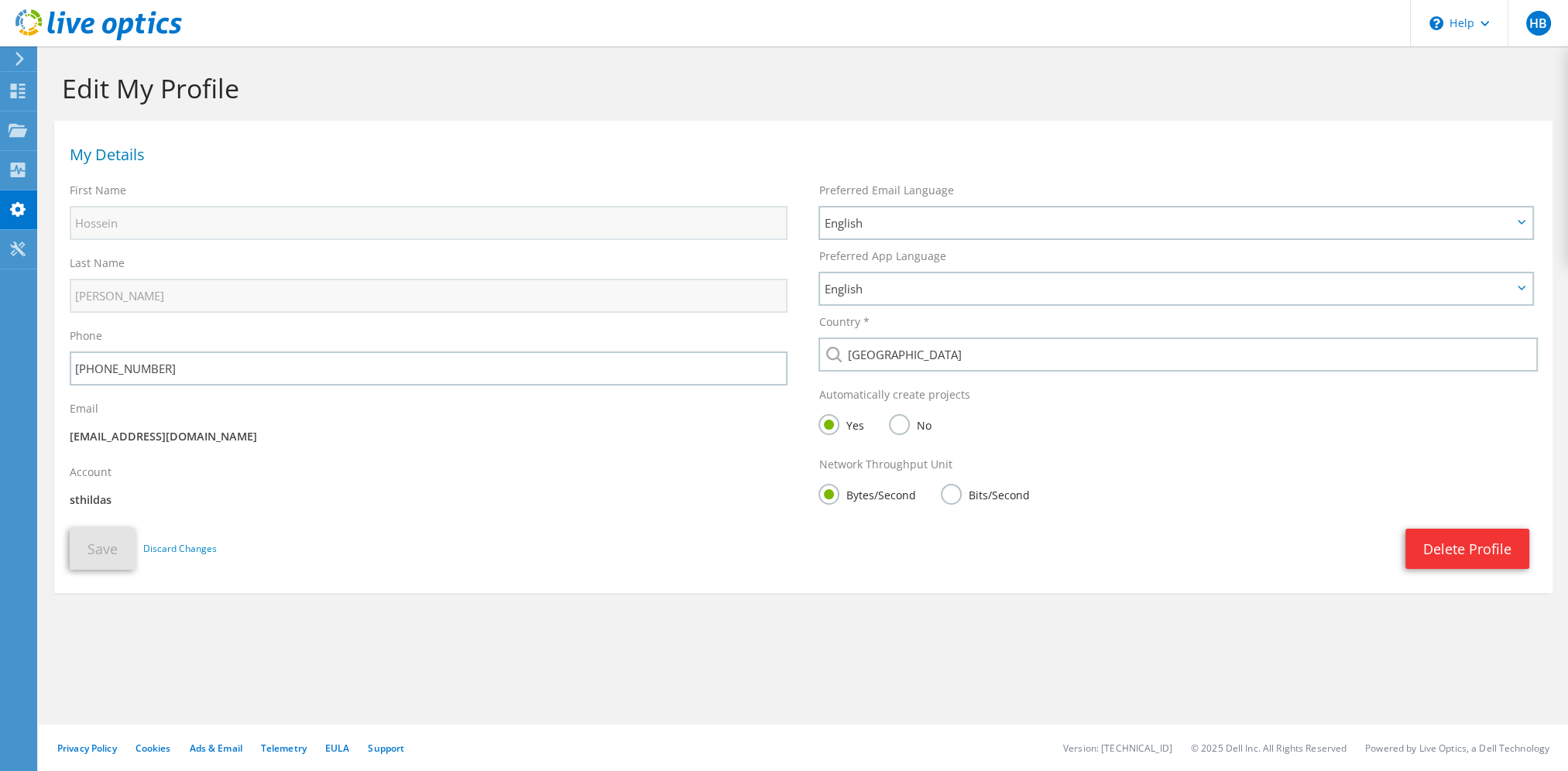
click at [361, 164] on div "My Details" at bounding box center [803, 151] width 1498 height 46
click at [80, 10] on icon at bounding box center [99, 25] width 167 height 31
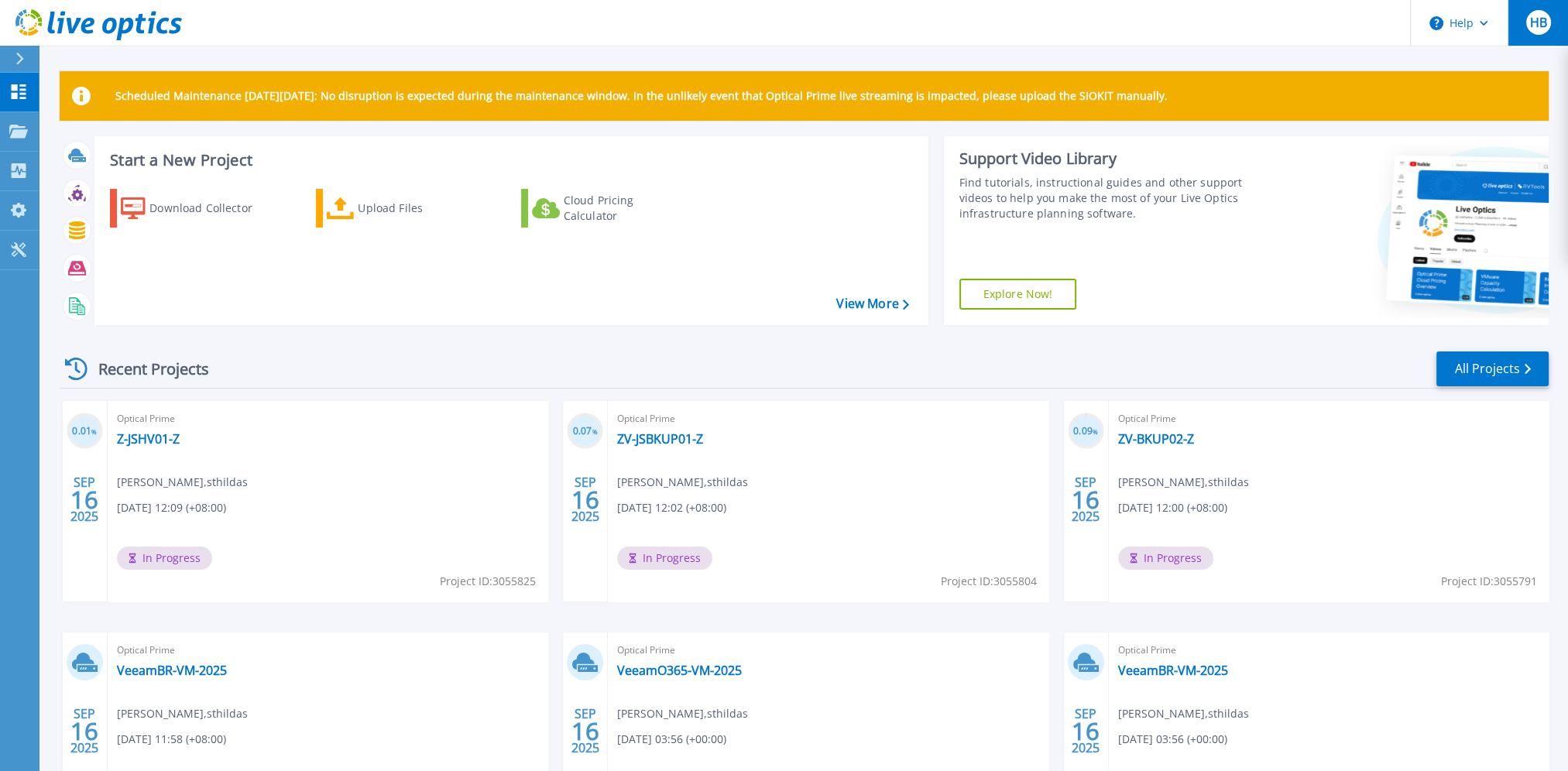
click at [1540, 38] on button "HB" at bounding box center [1537, 23] width 60 height 45
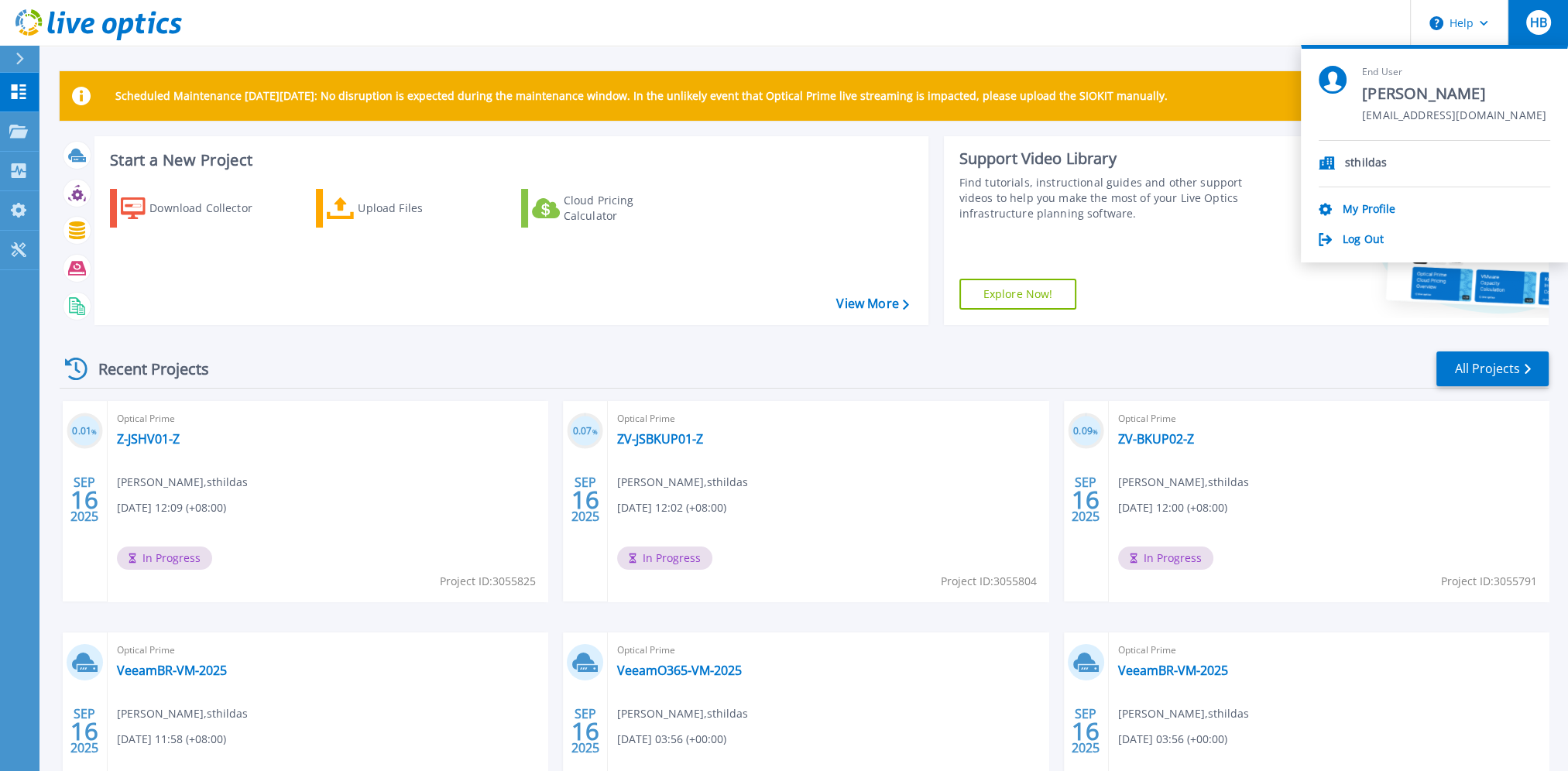
click at [1357, 161] on p "sthildas" at bounding box center [1366, 163] width 42 height 15
click at [31, 18] on icon at bounding box center [99, 25] width 167 height 31
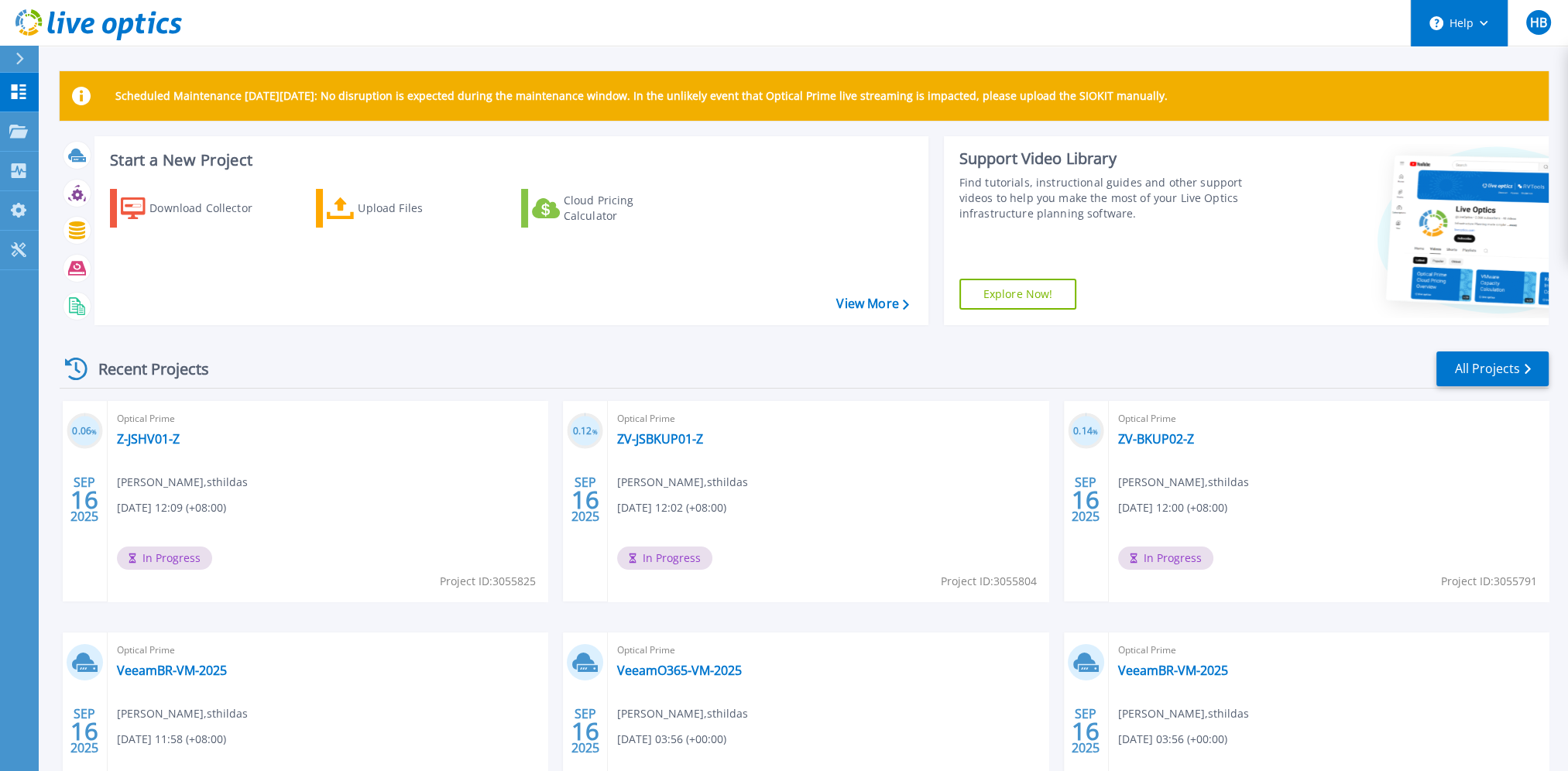
click at [1493, 17] on button "Help" at bounding box center [1459, 23] width 97 height 46
click at [1462, 101] on link "Contact Support" at bounding box center [1498, 106] width 173 height 38
